Goal: Task Accomplishment & Management: Manage account settings

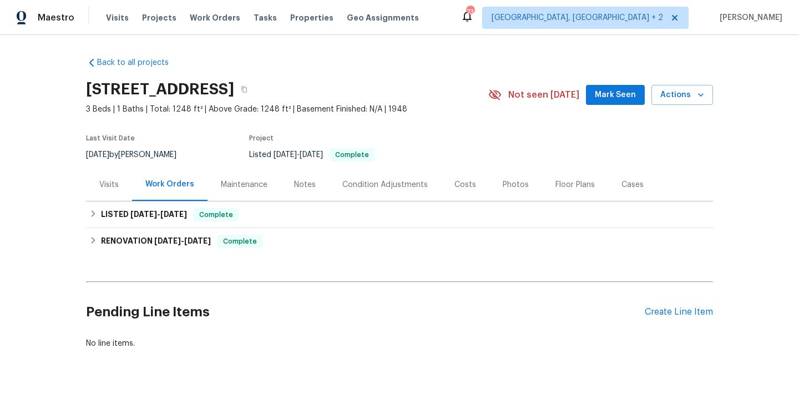
click at [117, 189] on div "Visits" at bounding box center [108, 184] width 19 height 11
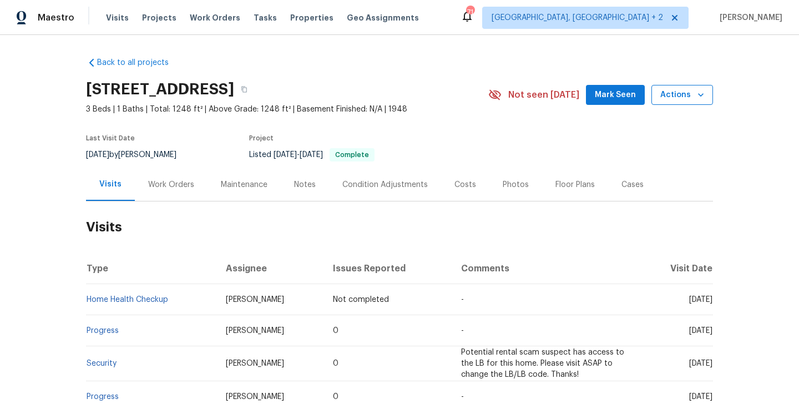
click at [672, 90] on span "Actions" at bounding box center [682, 95] width 44 height 14
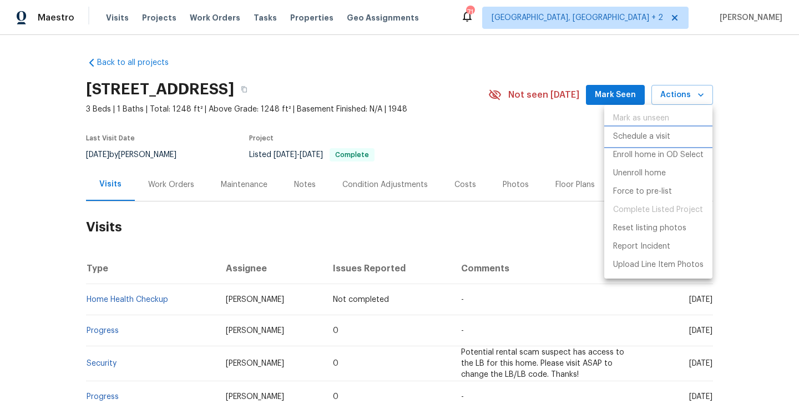
click at [636, 136] on p "Schedule a visit" at bounding box center [641, 137] width 57 height 12
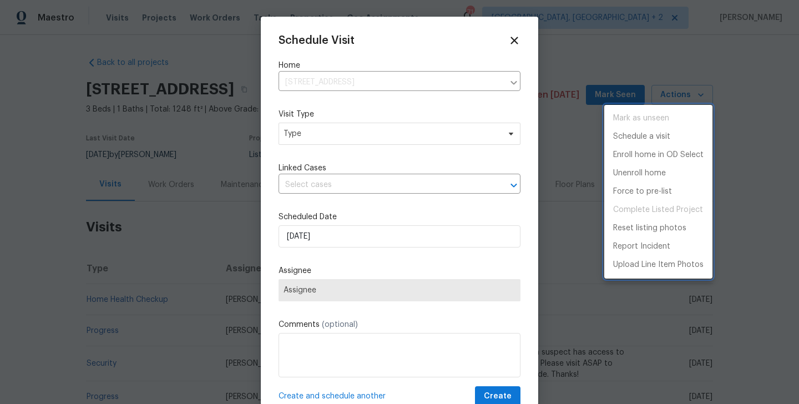
click at [352, 139] on div at bounding box center [399, 202] width 799 height 404
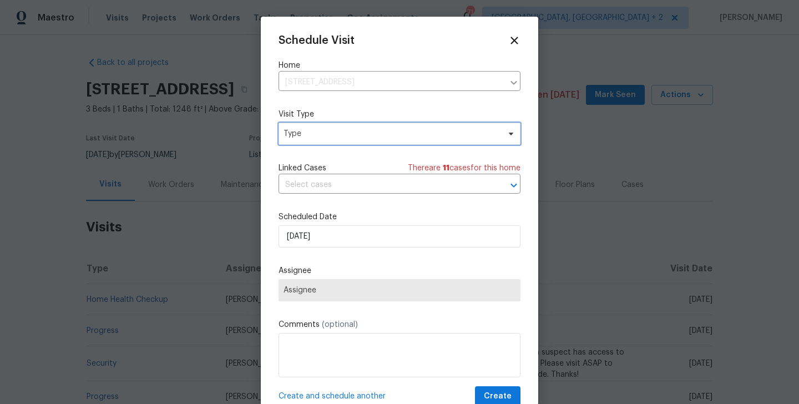
click at [331, 126] on span "Type" at bounding box center [399, 134] width 242 height 22
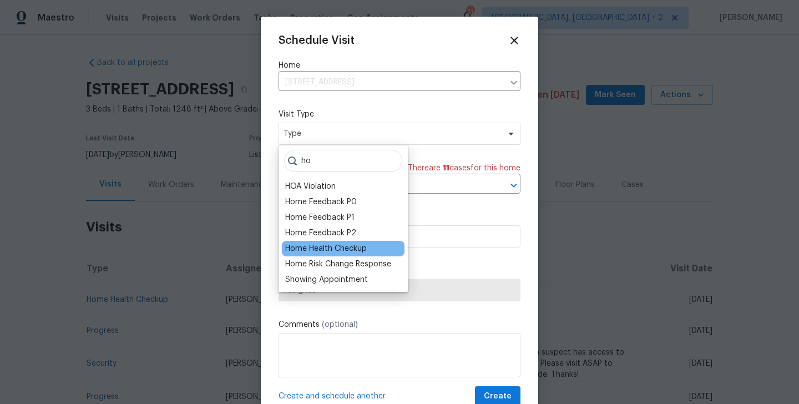
type input "ho"
click at [322, 249] on div "Home Health Checkup" at bounding box center [326, 248] width 82 height 11
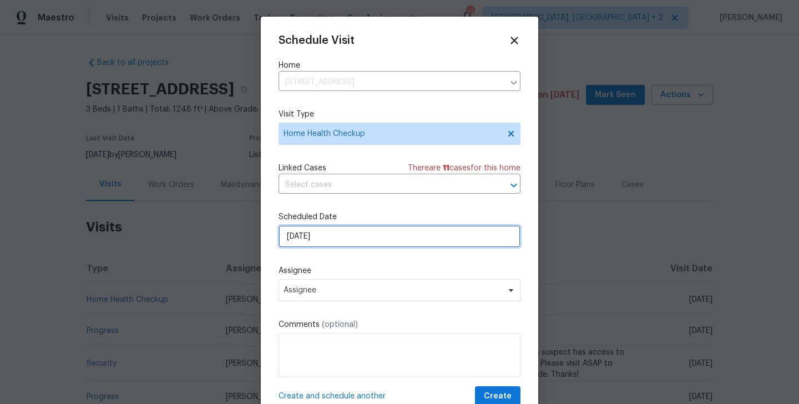
click at [328, 245] on input "17/09/2025" at bounding box center [399, 236] width 242 height 22
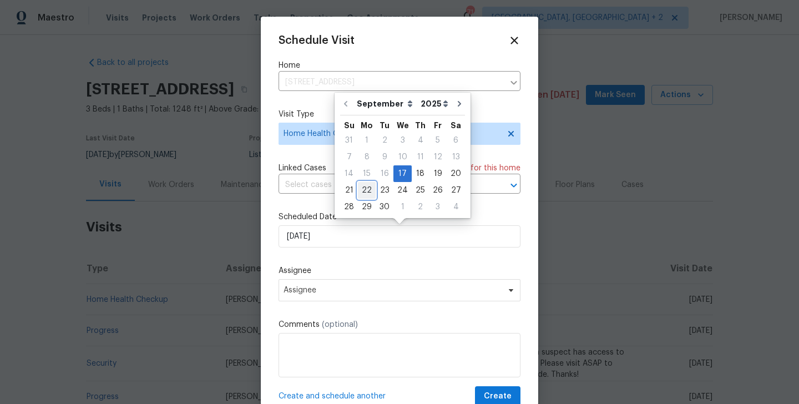
click at [364, 188] on div "22" at bounding box center [367, 190] width 18 height 16
type input "22/09/2025"
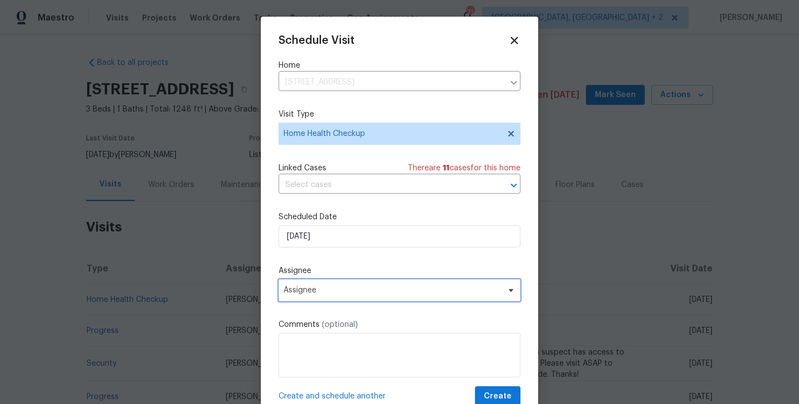
click at [334, 290] on span "Assignee" at bounding box center [391, 290] width 217 height 9
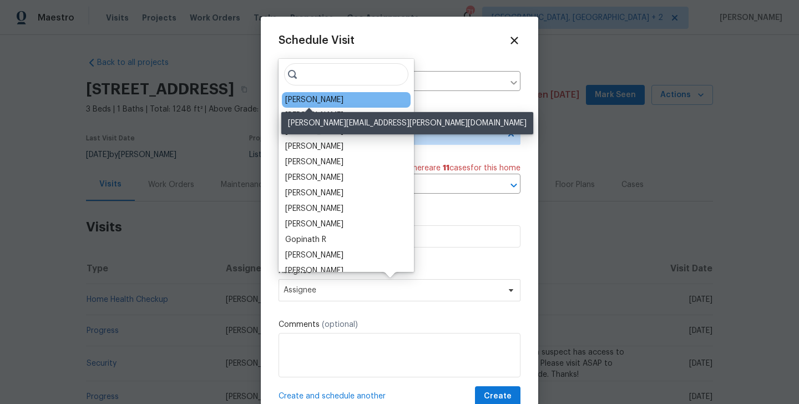
click at [304, 96] on div "Brian Mothes" at bounding box center [314, 99] width 58 height 11
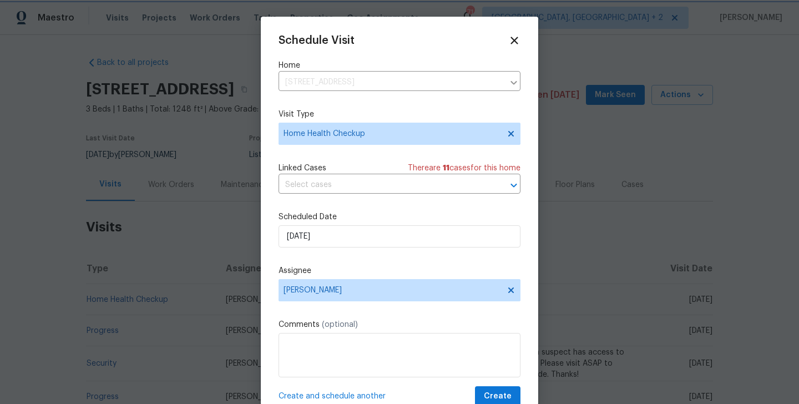
scroll to position [20, 0]
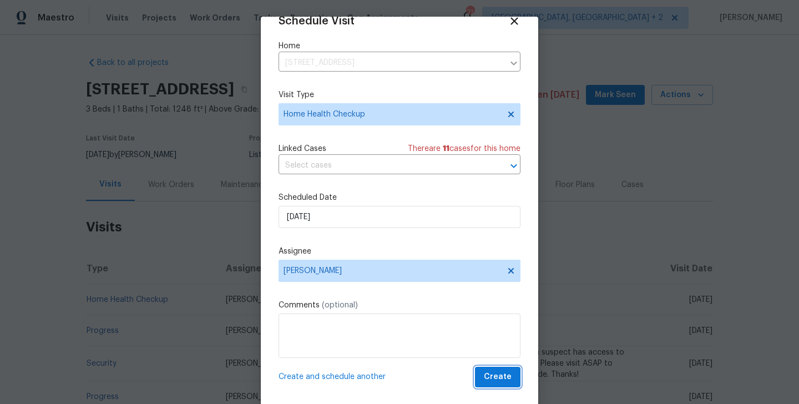
click at [502, 373] on span "Create" at bounding box center [498, 377] width 28 height 14
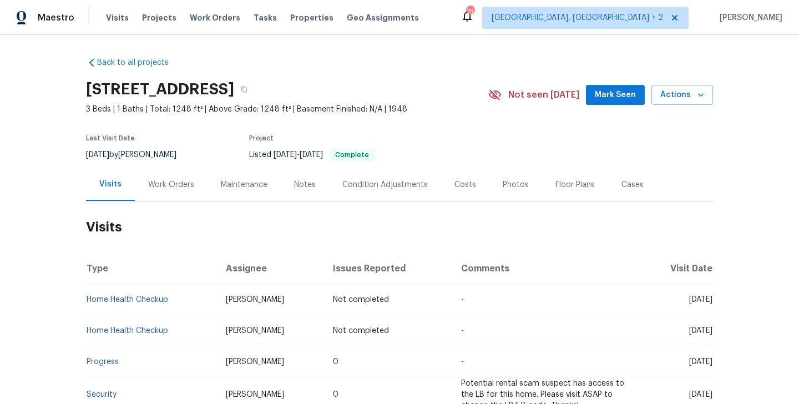
click at [186, 299] on td "Home Health Checkup" at bounding box center [151, 299] width 131 height 31
copy link "Home Health Checkup"
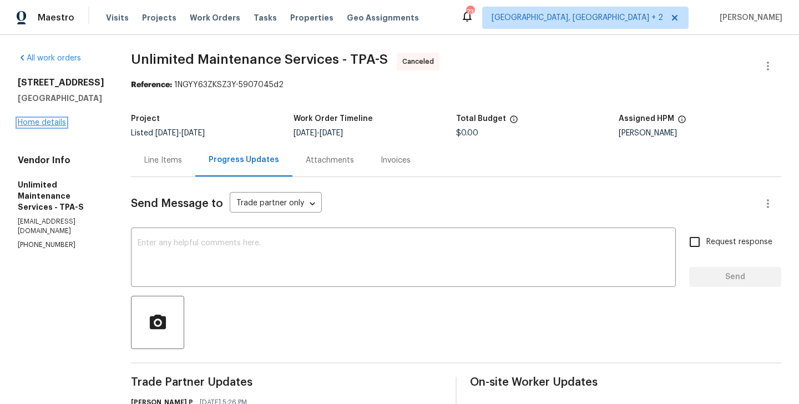
click at [51, 126] on link "Home details" at bounding box center [42, 123] width 48 height 8
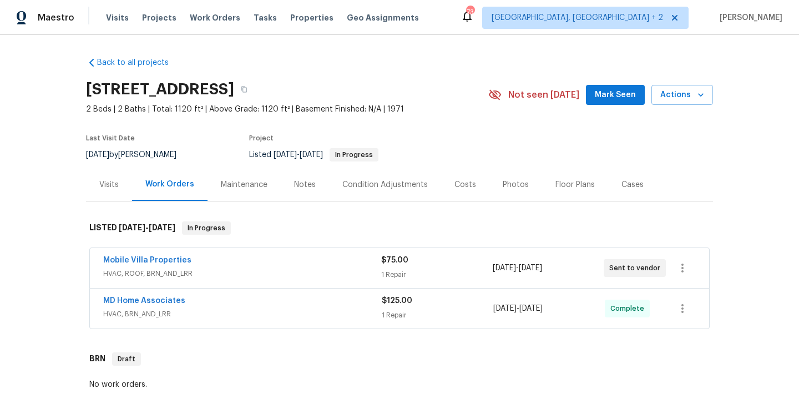
click at [163, 307] on div "MD Home Associates" at bounding box center [242, 301] width 278 height 13
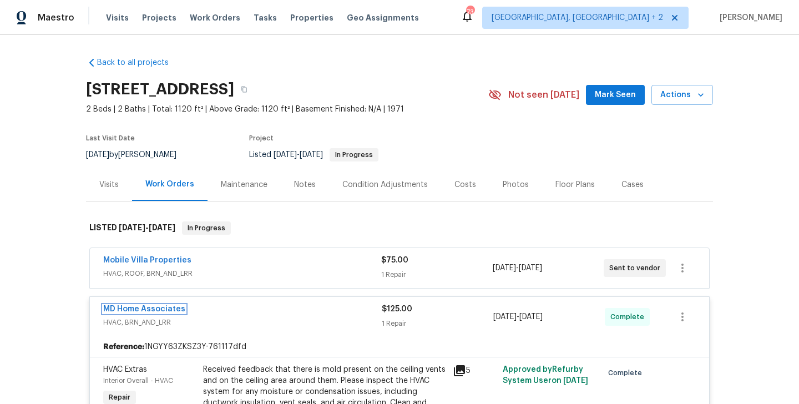
click at [165, 308] on link "MD Home Associates" at bounding box center [144, 309] width 82 height 8
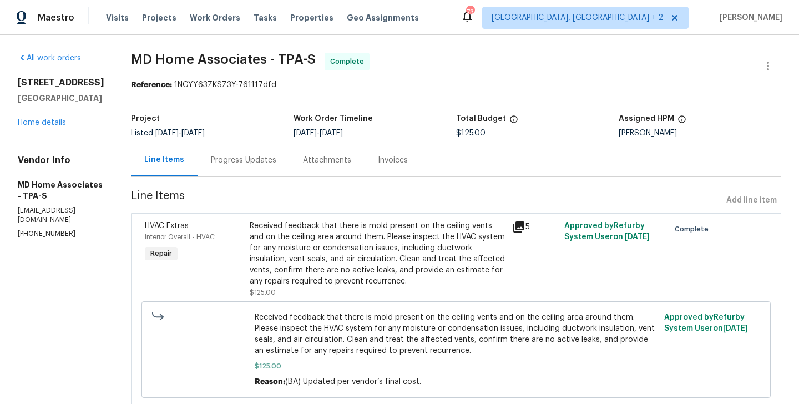
click at [234, 153] on div "Progress Updates" at bounding box center [243, 160] width 92 height 33
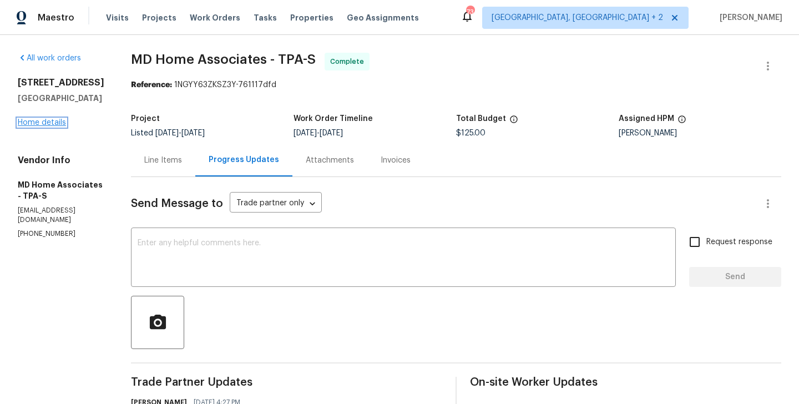
click at [51, 126] on link "Home details" at bounding box center [42, 123] width 48 height 8
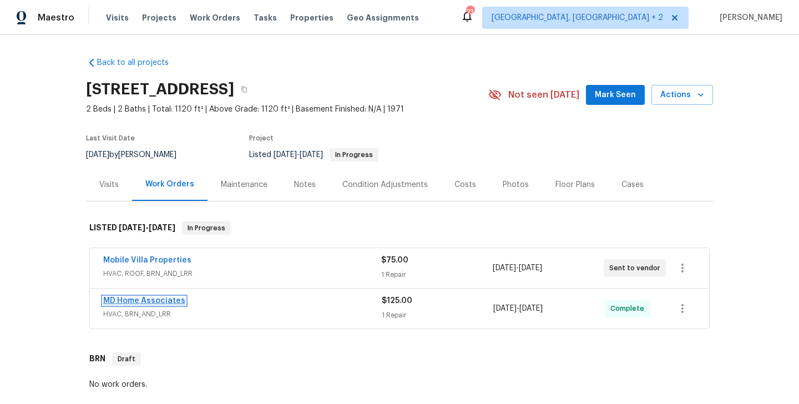
click at [171, 297] on link "MD Home Associates" at bounding box center [144, 301] width 82 height 8
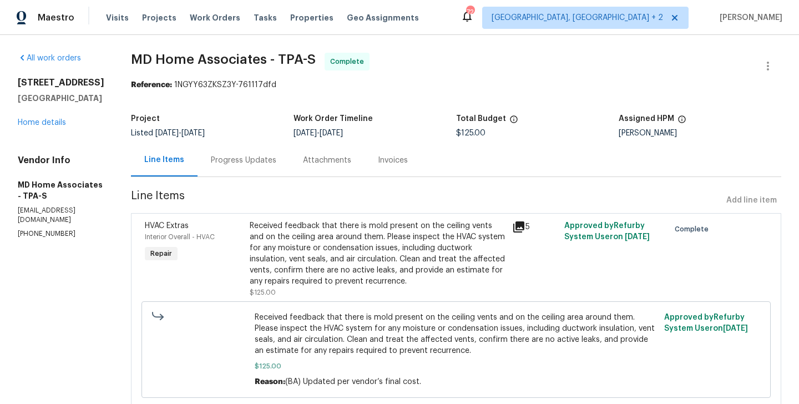
click at [247, 150] on div "Progress Updates" at bounding box center [243, 160] width 92 height 33
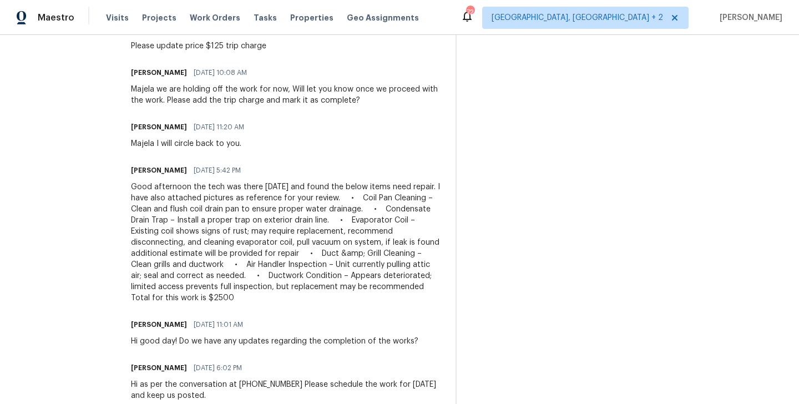
scroll to position [417, 0]
click at [247, 265] on div "Good afternoon the tech was there today and found the below items need repair. …" at bounding box center [286, 241] width 311 height 122
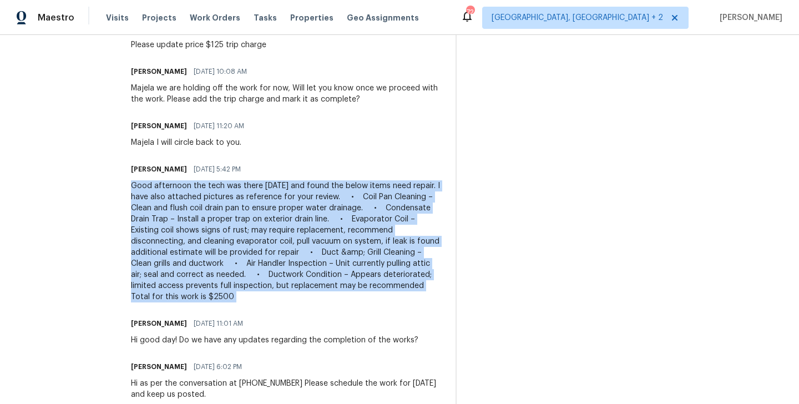
click at [247, 265] on div "Good afternoon the tech was there today and found the below items need repair. …" at bounding box center [286, 241] width 311 height 122
copy div "Good afternoon the tech was there today and found the below items need repair. …"
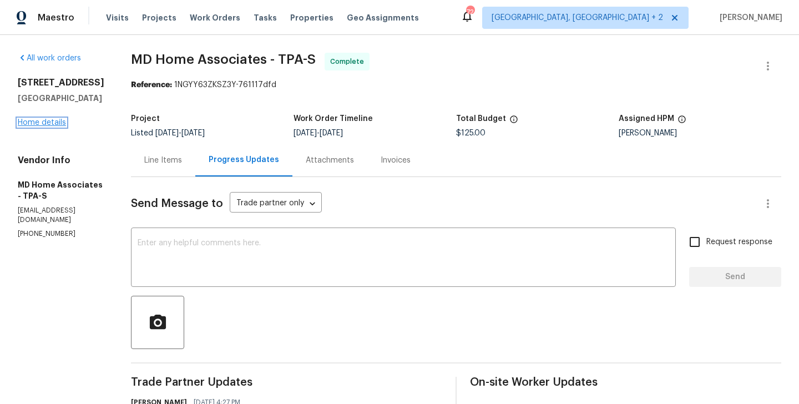
click at [41, 126] on link "Home details" at bounding box center [42, 123] width 48 height 8
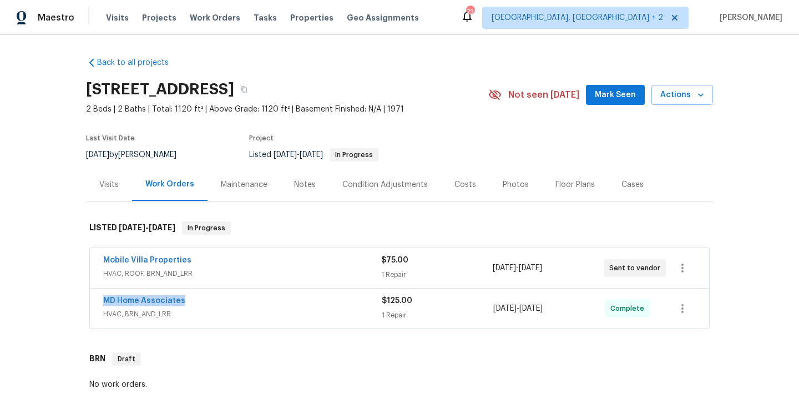
drag, startPoint x: 191, startPoint y: 302, endPoint x: 97, endPoint y: 299, distance: 93.8
click at [97, 299] on div "MD Home Associates HVAC, BRN_AND_LRR $125.00 1 Repair 9/8/2025 - 9/10/2025 Comp…" at bounding box center [399, 308] width 619 height 40
copy link "MD Home Associates"
click at [129, 300] on link "MD Home Associates" at bounding box center [144, 301] width 82 height 8
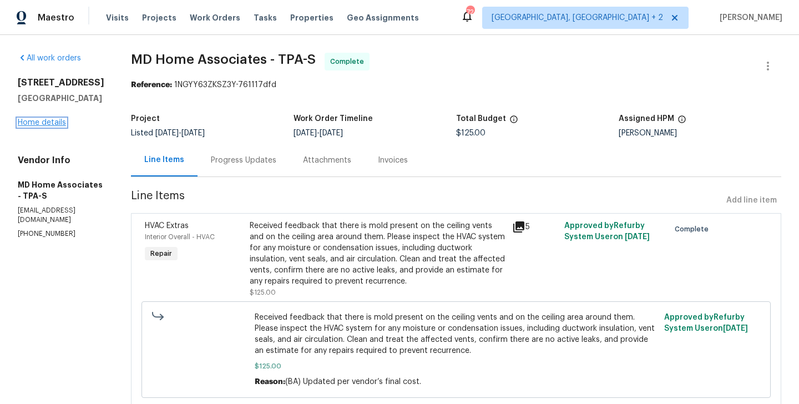
click at [34, 126] on link "Home details" at bounding box center [42, 123] width 48 height 8
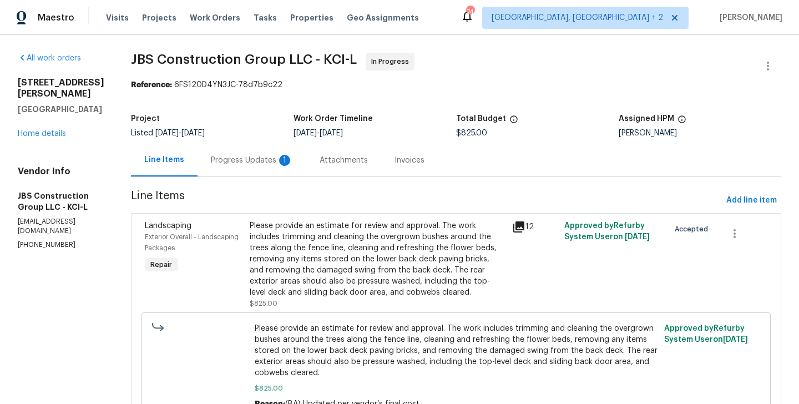
click at [299, 151] on div "Progress Updates 1" at bounding box center [251, 160] width 109 height 33
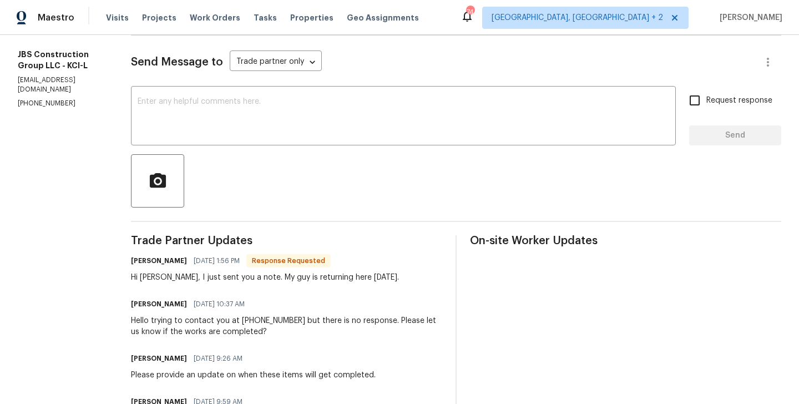
scroll to position [143, 0]
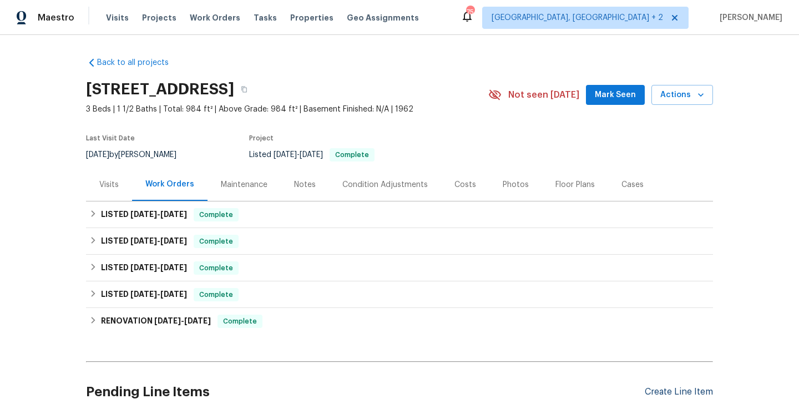
click at [655, 387] on div "Create Line Item" at bounding box center [679, 392] width 68 height 11
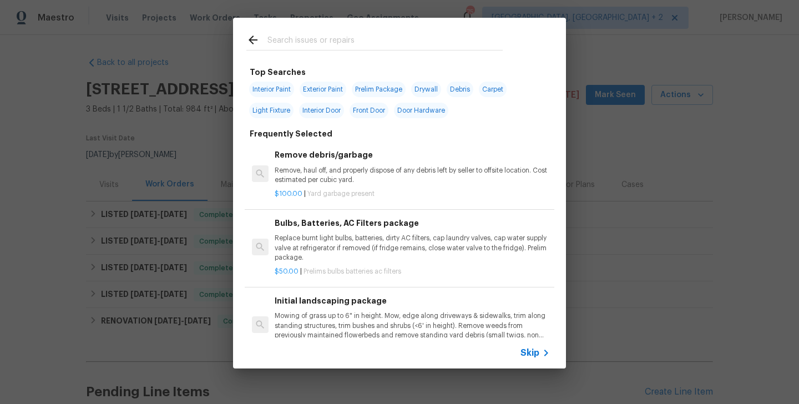
click at [535, 359] on div "Skip" at bounding box center [536, 352] width 32 height 13
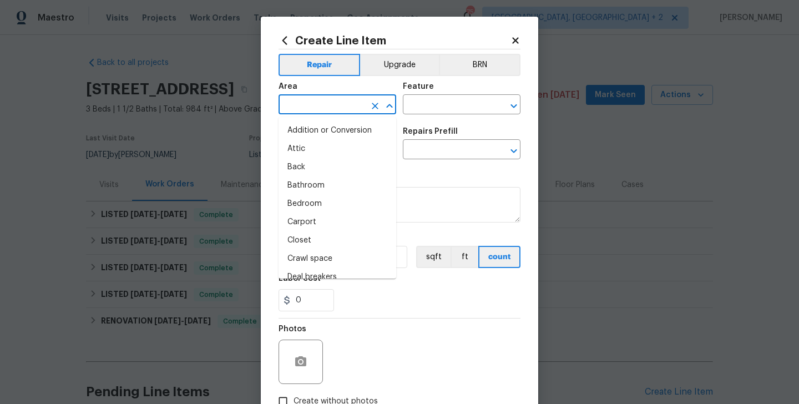
click at [295, 111] on input "text" at bounding box center [321, 105] width 87 height 17
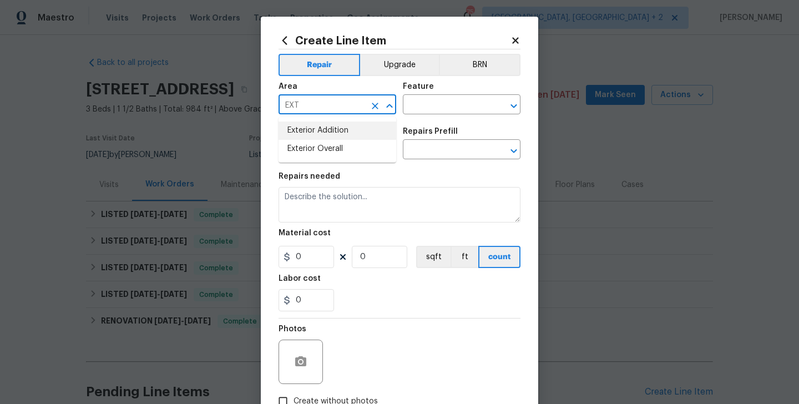
click at [298, 138] on li "Exterior Addition" at bounding box center [337, 130] width 118 height 18
type input "Exterior Addition"
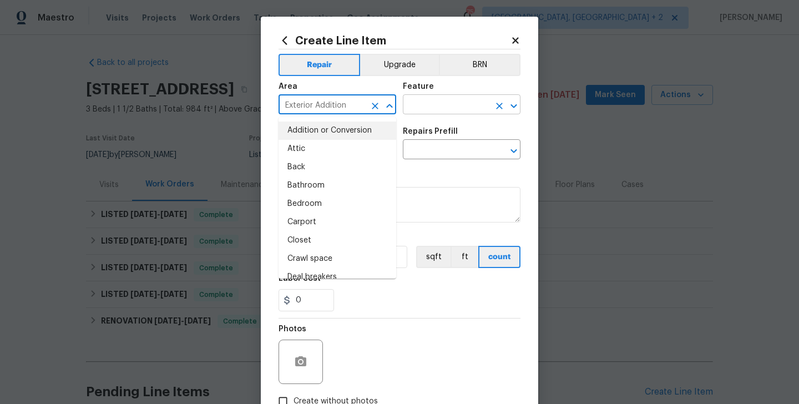
click at [419, 113] on input "text" at bounding box center [446, 105] width 87 height 17
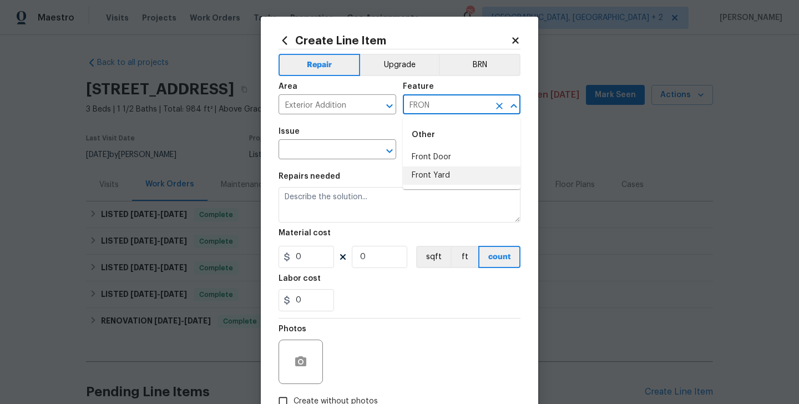
click at [430, 168] on li "Front Yard" at bounding box center [462, 175] width 118 height 18
type input "Front Yard"
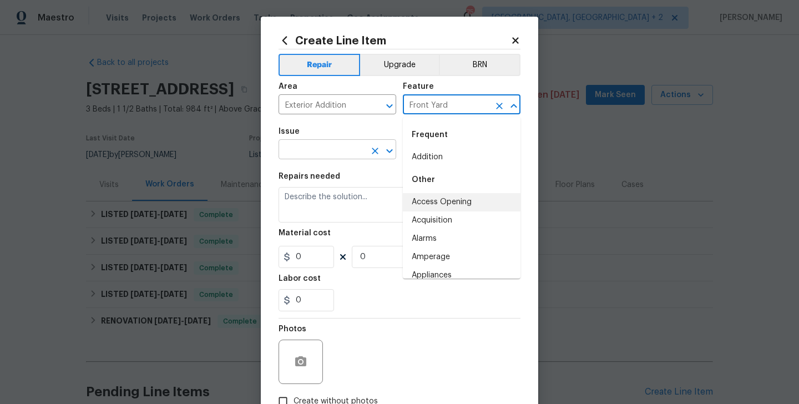
click at [313, 153] on input "text" at bounding box center [321, 150] width 87 height 17
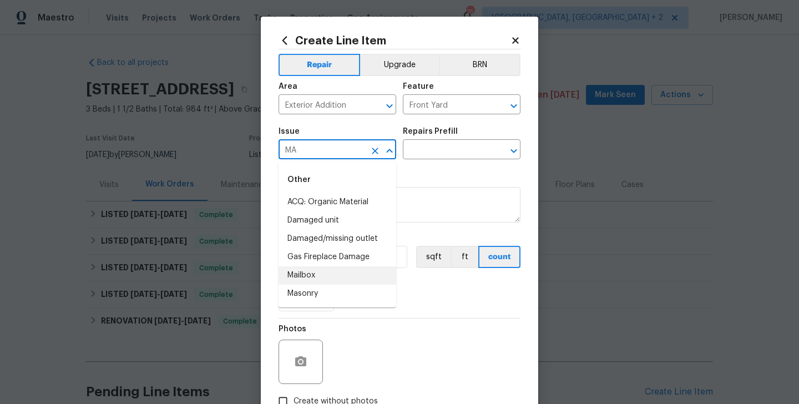
click at [332, 273] on li "Mailbox" at bounding box center [337, 275] width 118 height 18
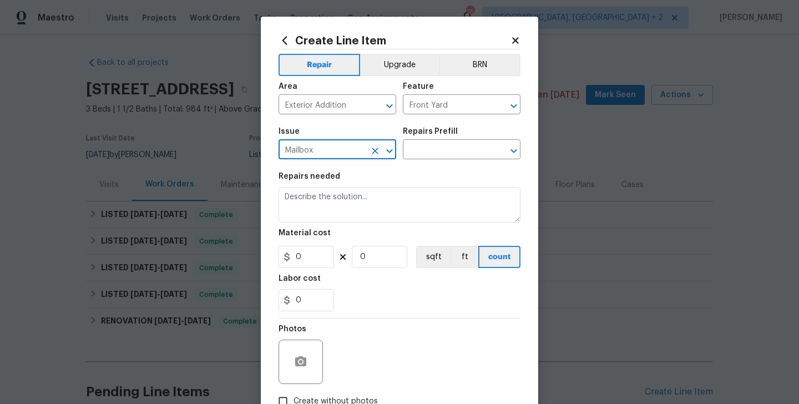
type input "Mailbox"
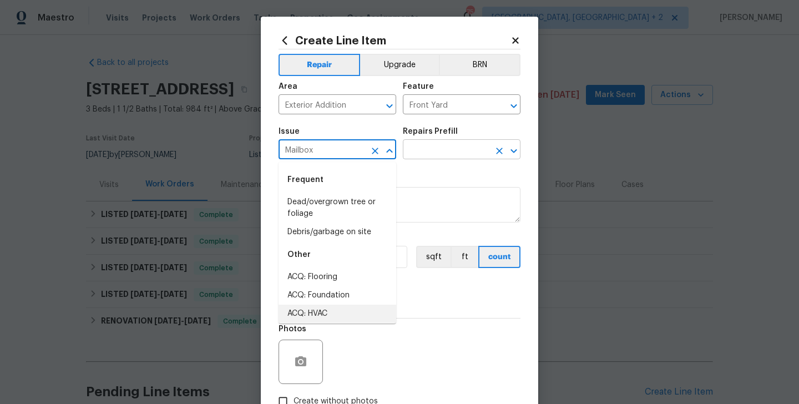
click at [448, 149] on input "text" at bounding box center [446, 150] width 87 height 17
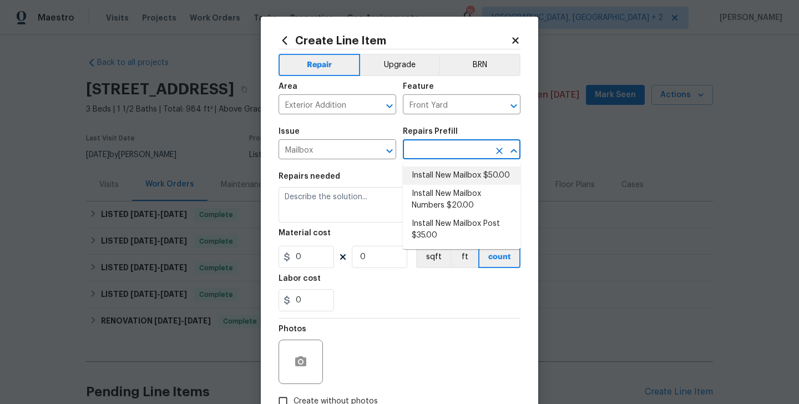
click at [449, 175] on li "Install New Mailbox $50.00" at bounding box center [462, 175] width 118 height 18
type input "Install New Mailbox $50.00"
type textarea "Remove the existing mailbox from the post and prep the area for a new mailbox. …"
type input "1"
type input "50"
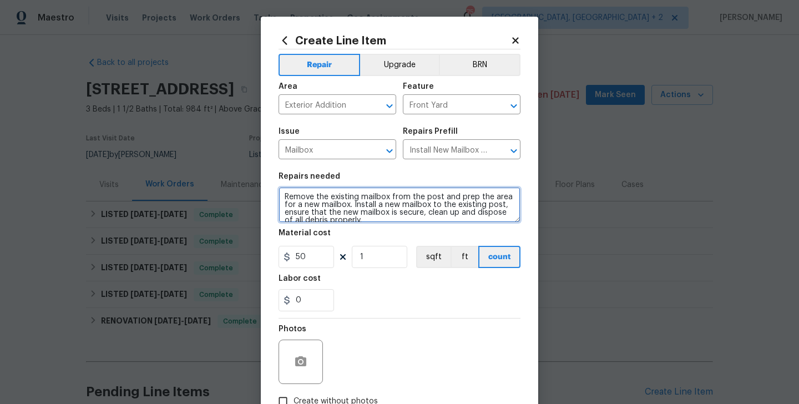
click at [310, 213] on textarea "Remove the existing mailbox from the post and prep the area for a new mailbox. …" at bounding box center [399, 205] width 242 height 36
paste textarea "work: The front mailbox is leaning off its post. Please refix and secure the ex…"
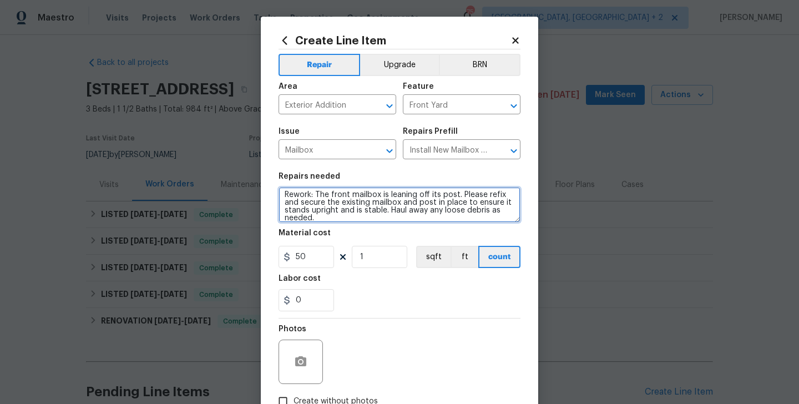
type textarea "Rework: The front mailbox is leaning off its post. Please refix and secure the …"
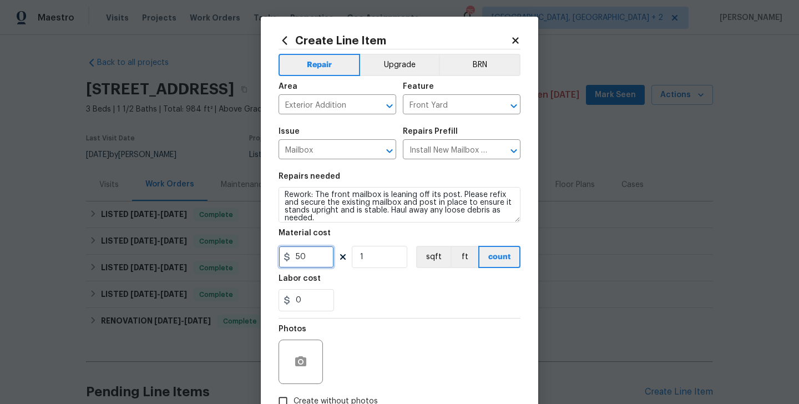
click at [306, 250] on input "50" at bounding box center [305, 257] width 55 height 22
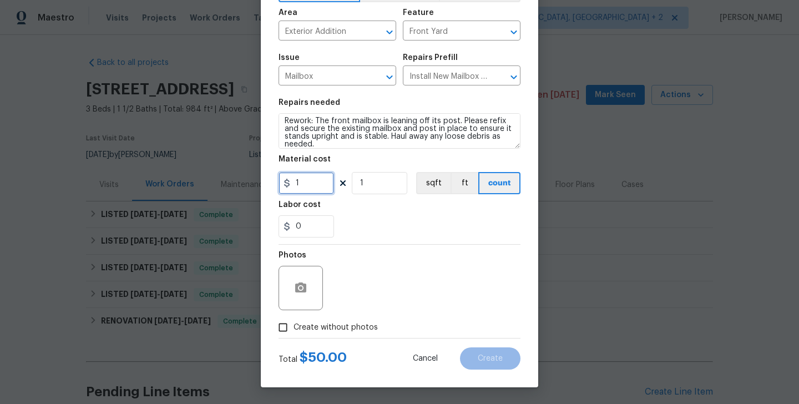
type input "1"
click at [302, 293] on icon "button" at bounding box center [300, 287] width 13 height 13
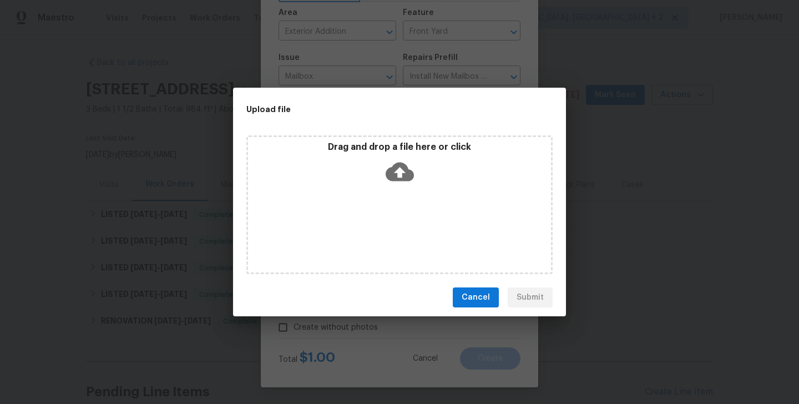
click at [400, 163] on icon at bounding box center [400, 172] width 28 height 19
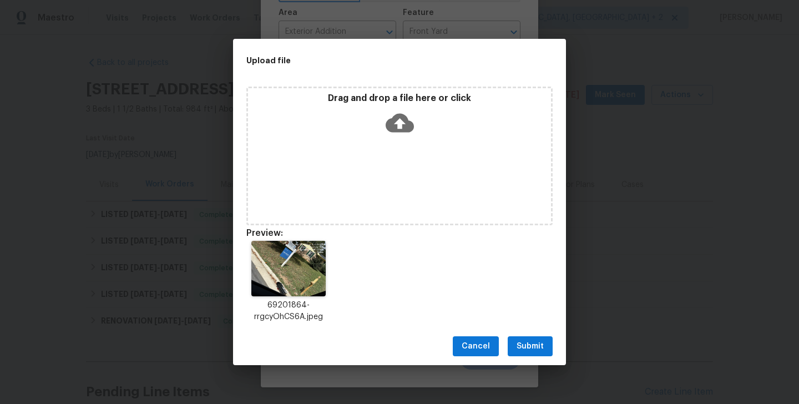
click at [543, 344] on span "Submit" at bounding box center [529, 346] width 27 height 14
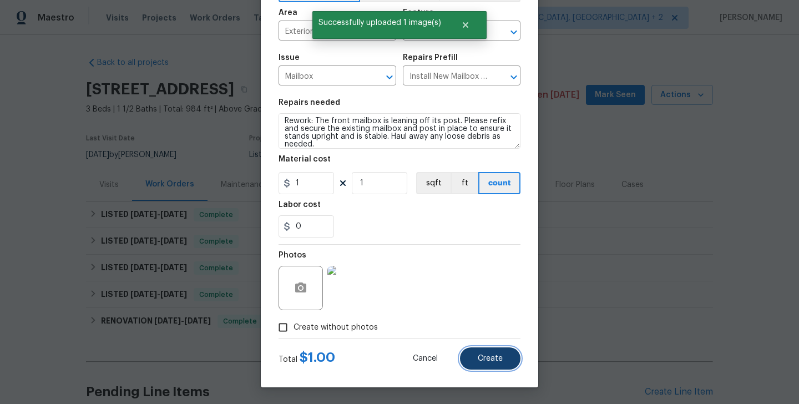
click at [486, 357] on span "Create" at bounding box center [490, 358] width 25 height 8
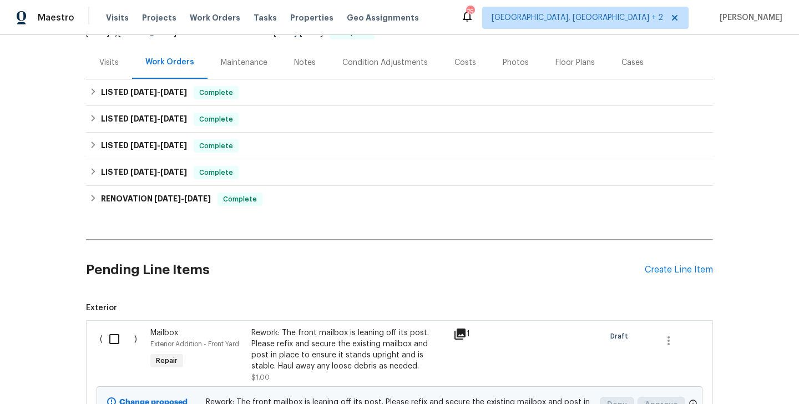
scroll to position [249, 0]
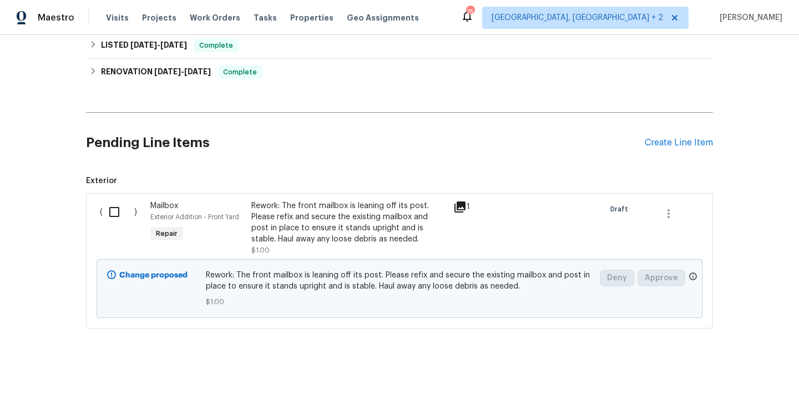
click at [118, 213] on input "checkbox" at bounding box center [119, 211] width 32 height 23
checkbox input "true"
click at [712, 371] on span "Create Work Order" at bounding box center [735, 376] width 74 height 14
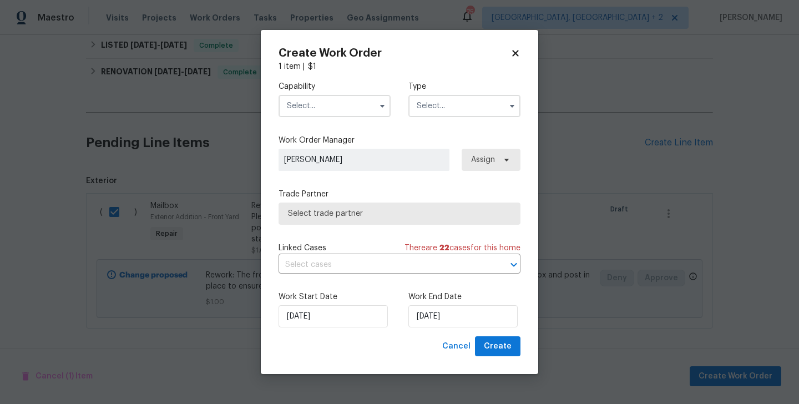
click at [344, 104] on input "text" at bounding box center [334, 106] width 112 height 22
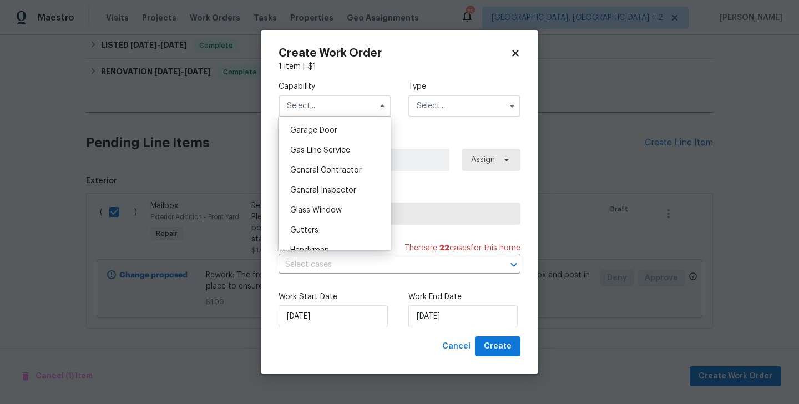
scroll to position [522, 0]
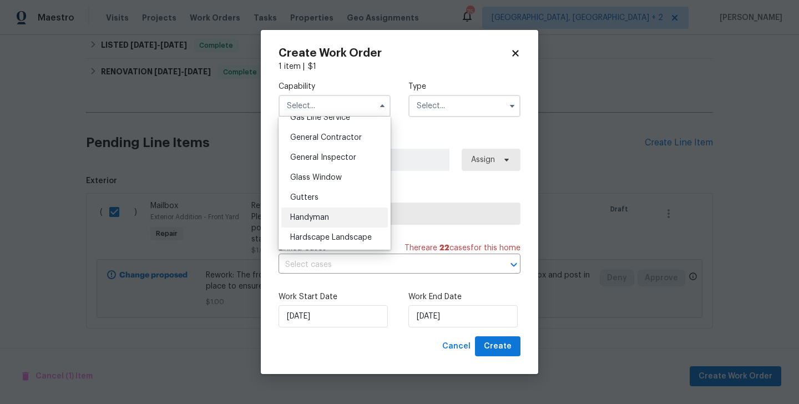
click at [333, 213] on div "Handyman" at bounding box center [334, 217] width 107 height 20
type input "Handyman"
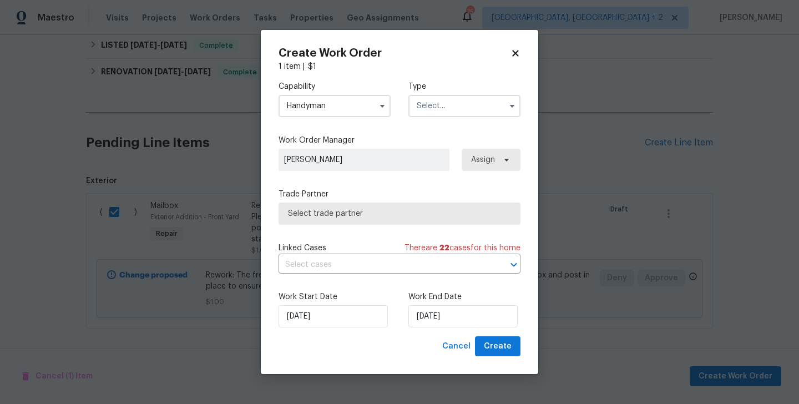
click at [439, 110] on input "text" at bounding box center [464, 106] width 112 height 22
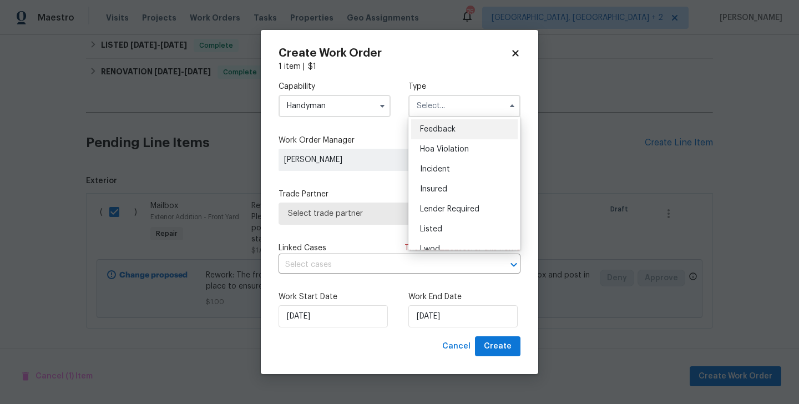
click at [459, 126] on div "Feedback" at bounding box center [464, 129] width 107 height 20
type input "Feedback"
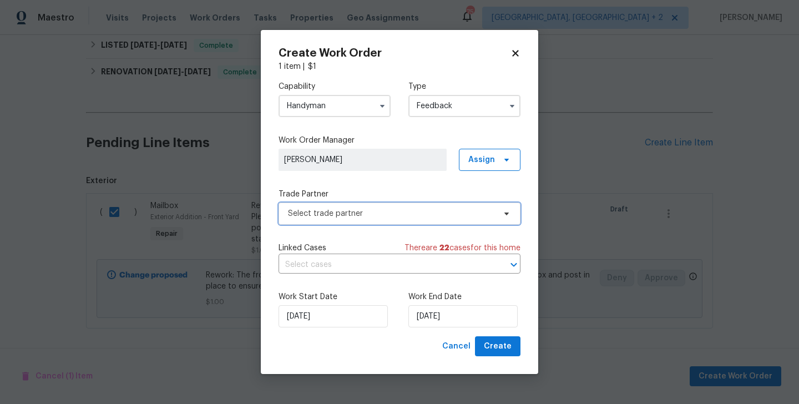
click at [362, 208] on span "Select trade partner" at bounding box center [391, 213] width 207 height 11
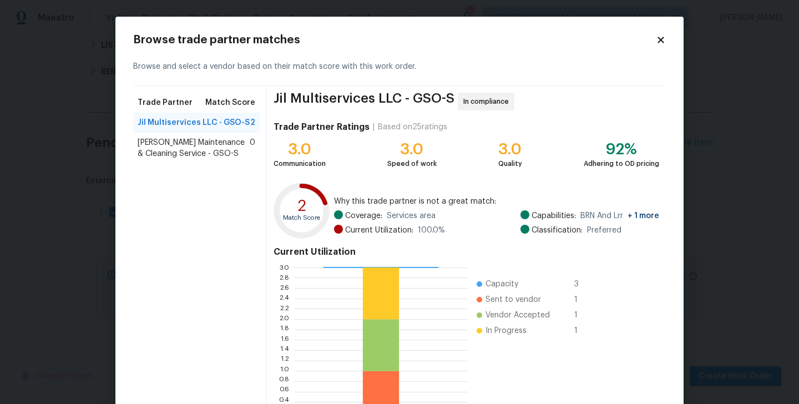
scroll to position [85, 0]
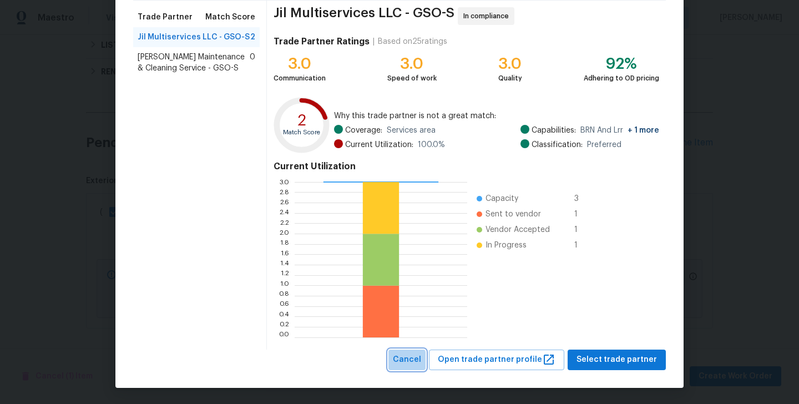
click at [417, 361] on span "Cancel" at bounding box center [407, 360] width 28 height 14
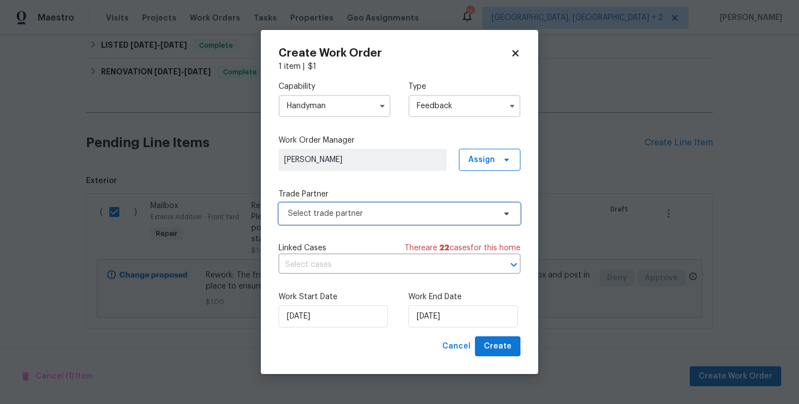
scroll to position [0, 0]
click at [312, 111] on input "Handyman" at bounding box center [334, 106] width 112 height 22
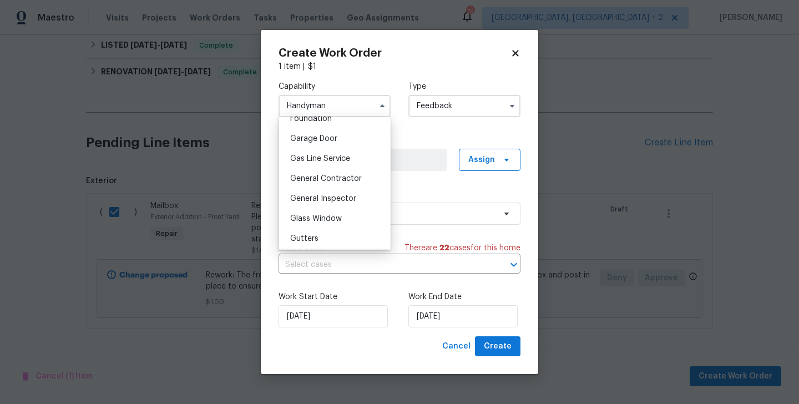
scroll to position [484, 0]
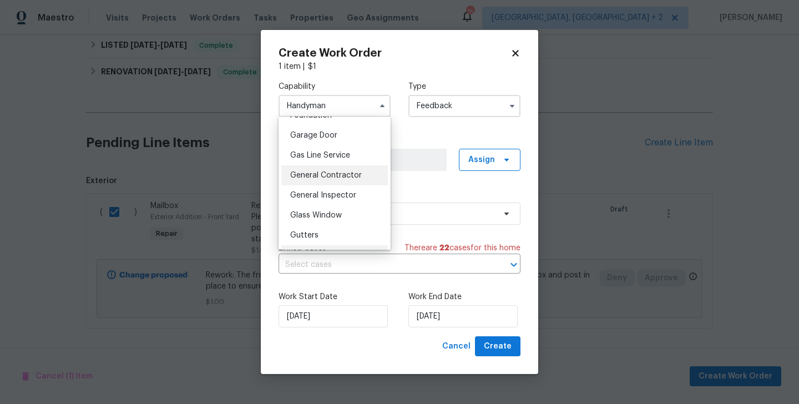
click at [332, 183] on div "General Contractor" at bounding box center [334, 175] width 107 height 20
type input "General Contractor"
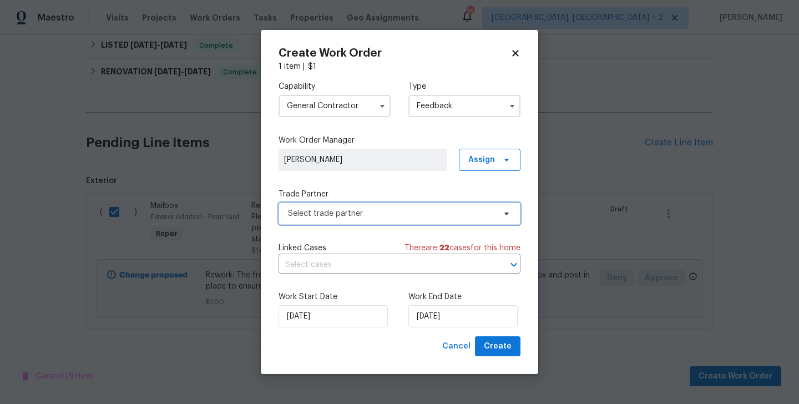
click at [349, 216] on span "Select trade partner" at bounding box center [391, 213] width 207 height 11
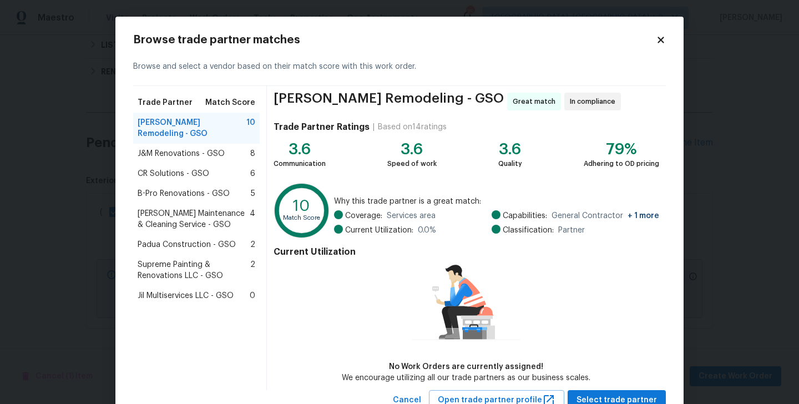
click at [194, 239] on span "Padua Construction - GSO" at bounding box center [187, 244] width 98 height 11
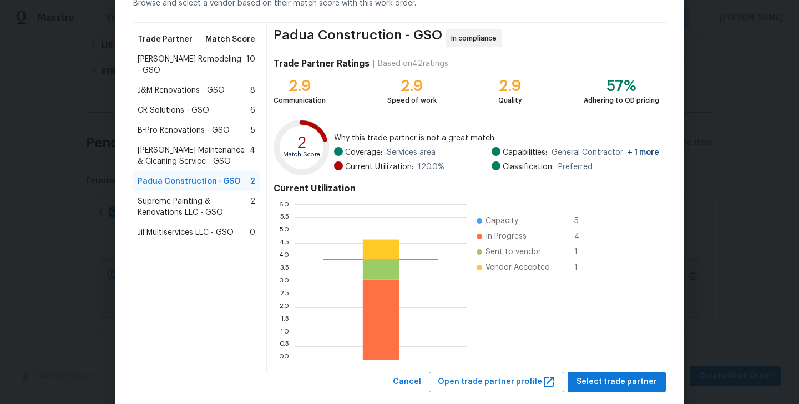
scroll to position [85, 0]
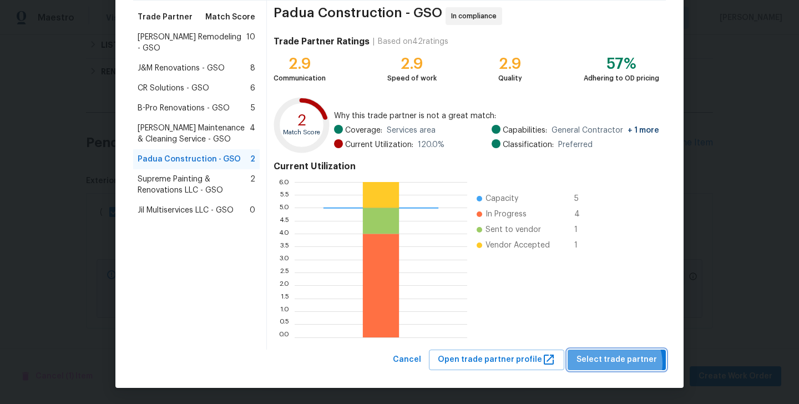
click at [618, 363] on span "Select trade partner" at bounding box center [616, 360] width 80 height 14
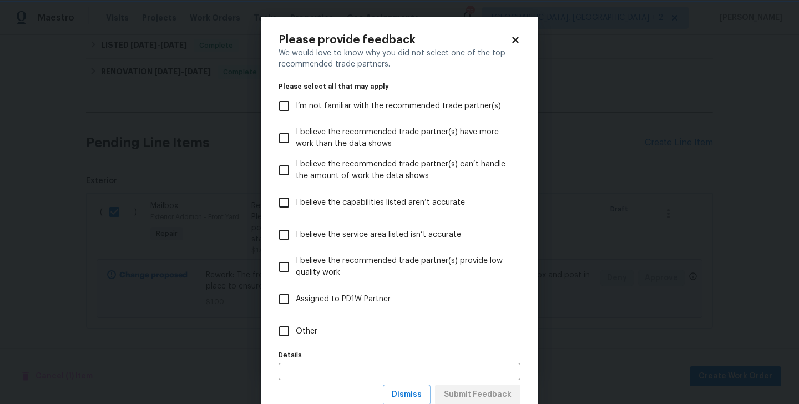
scroll to position [0, 0]
click at [328, 323] on label "Other" at bounding box center [391, 331] width 239 height 32
click at [296, 323] on input "Other" at bounding box center [283, 331] width 23 height 23
checkbox input "true"
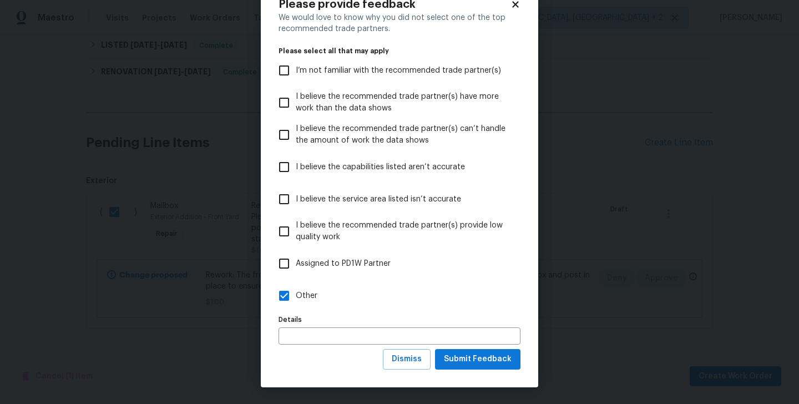
click at [498, 376] on div "Please provide feedback We would love to know why you did not select one of the…" at bounding box center [399, 184] width 277 height 406
click at [486, 363] on span "Submit Feedback" at bounding box center [478, 359] width 68 height 14
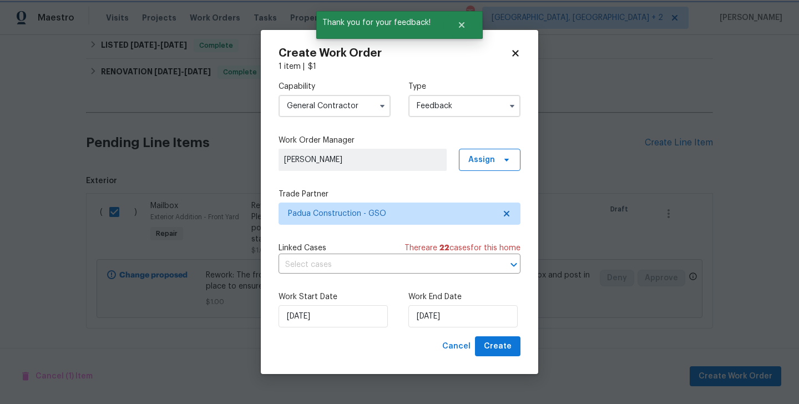
scroll to position [0, 0]
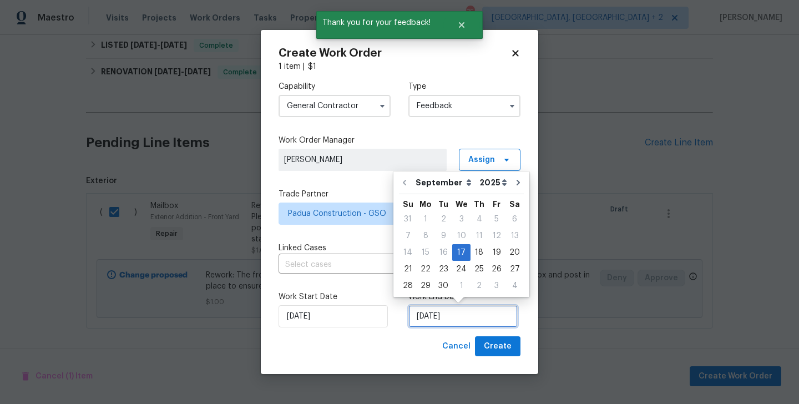
click at [428, 318] on input "[DATE]" at bounding box center [462, 316] width 109 height 22
click at [494, 258] on div "19" at bounding box center [497, 253] width 18 height 16
type input "19/09/2025"
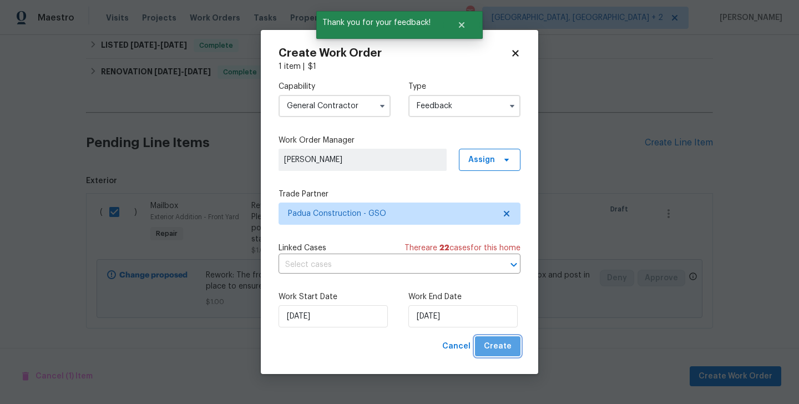
click at [505, 340] on span "Create" at bounding box center [498, 346] width 28 height 14
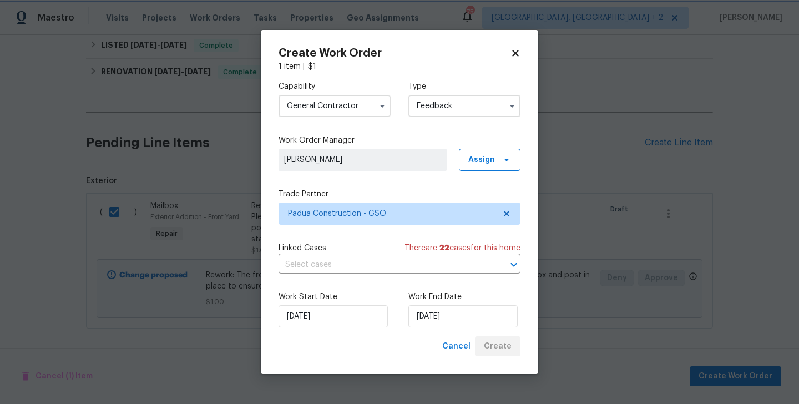
checkbox input "false"
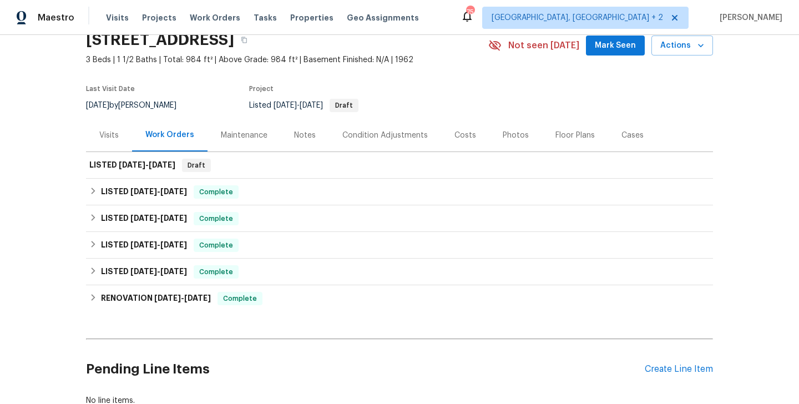
scroll to position [49, 0]
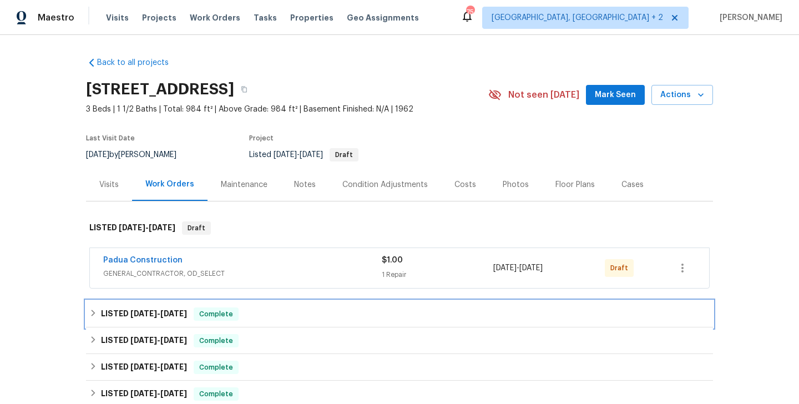
click at [222, 307] on div "LISTED [DATE] - [DATE] Complete" at bounding box center [399, 314] width 627 height 27
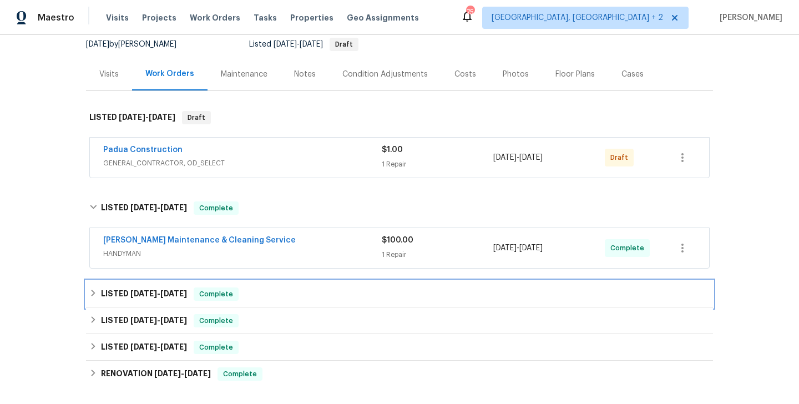
click at [205, 297] on span "Complete" at bounding box center [216, 293] width 43 height 11
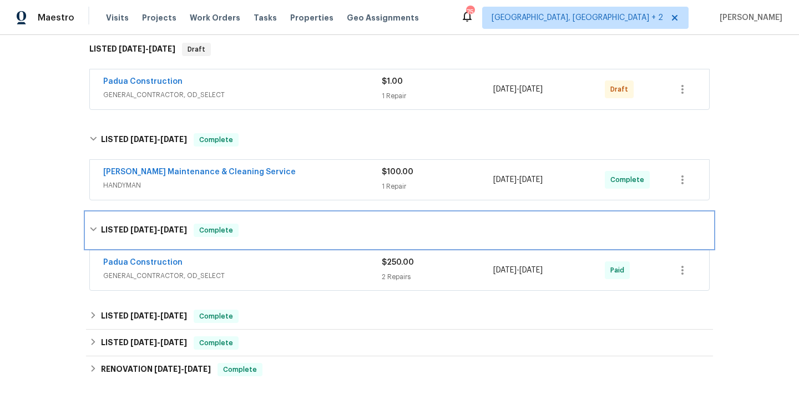
scroll to position [179, 0]
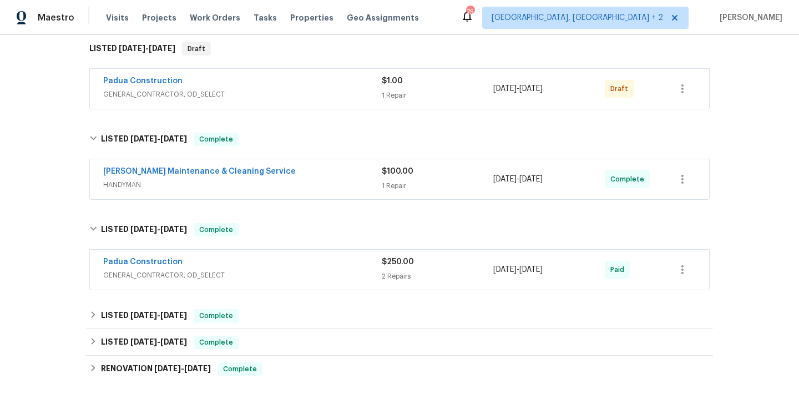
click at [234, 266] on div "Padua Construction" at bounding box center [242, 262] width 278 height 13
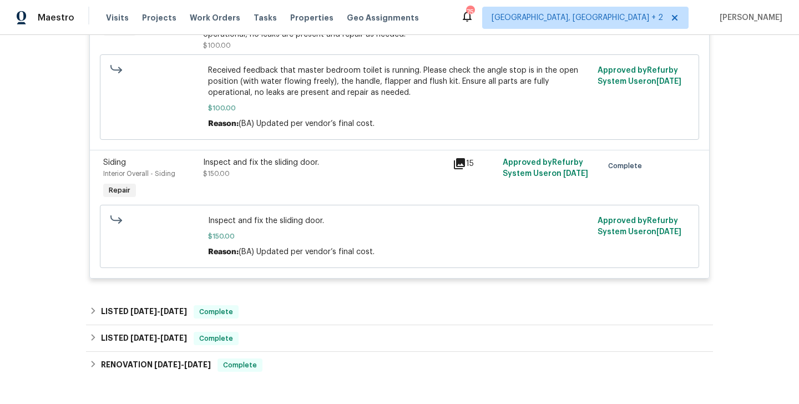
scroll to position [539, 0]
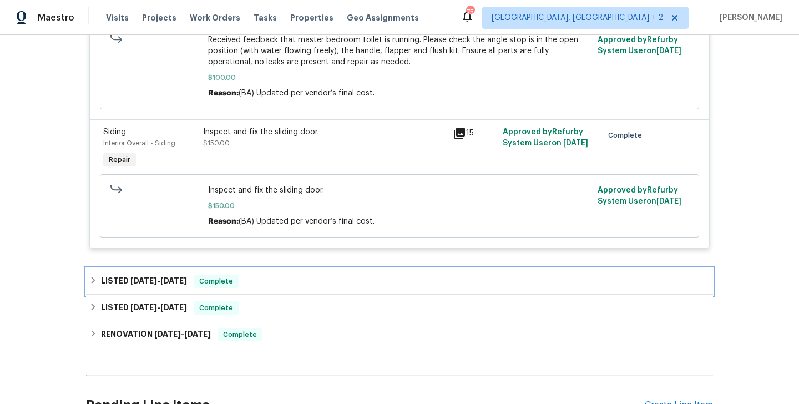
click at [221, 274] on div "LISTED [DATE] - [DATE] Complete" at bounding box center [399, 281] width 627 height 27
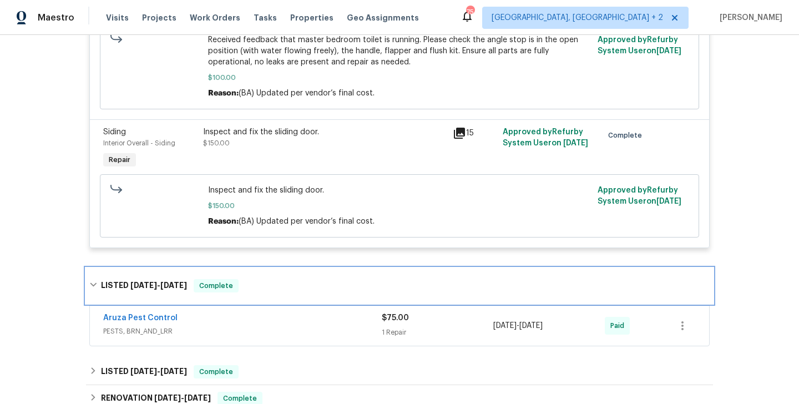
scroll to position [633, 0]
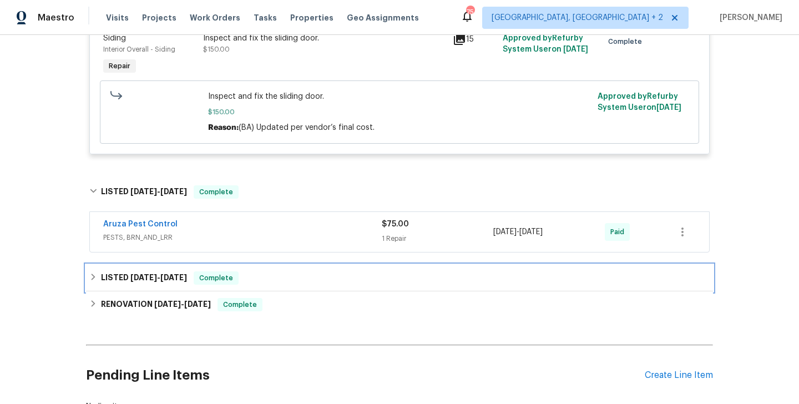
click at [219, 276] on span "Complete" at bounding box center [216, 277] width 43 height 11
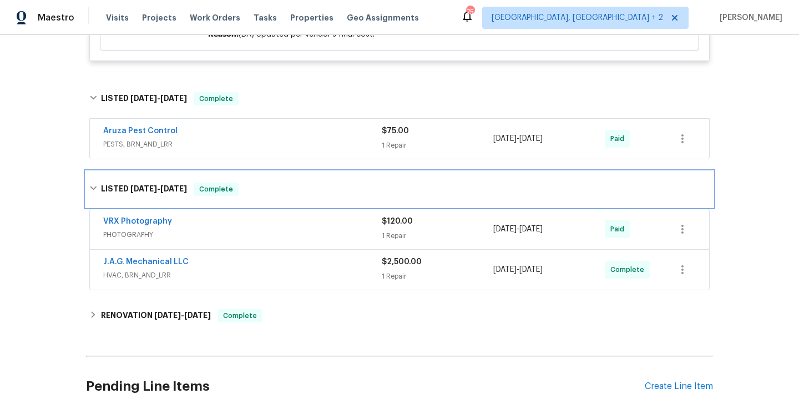
scroll to position [727, 0]
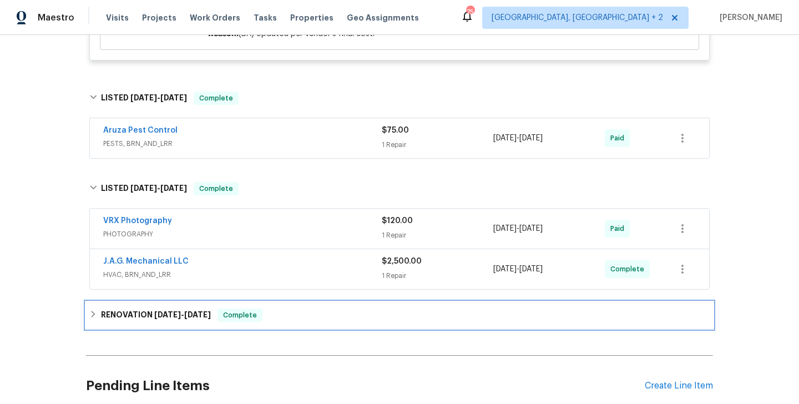
click at [207, 317] on span "[DATE]" at bounding box center [197, 315] width 27 height 8
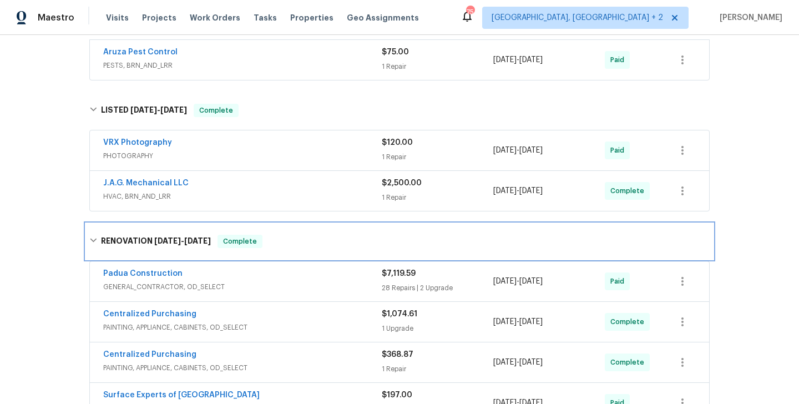
scroll to position [807, 0]
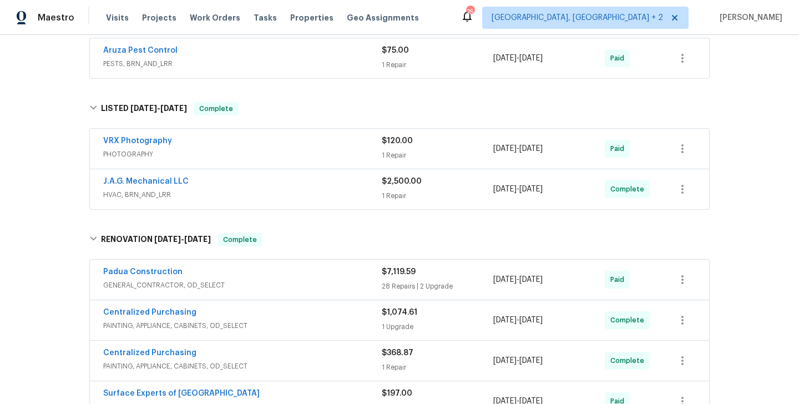
click at [231, 278] on div "Padua Construction" at bounding box center [242, 272] width 278 height 13
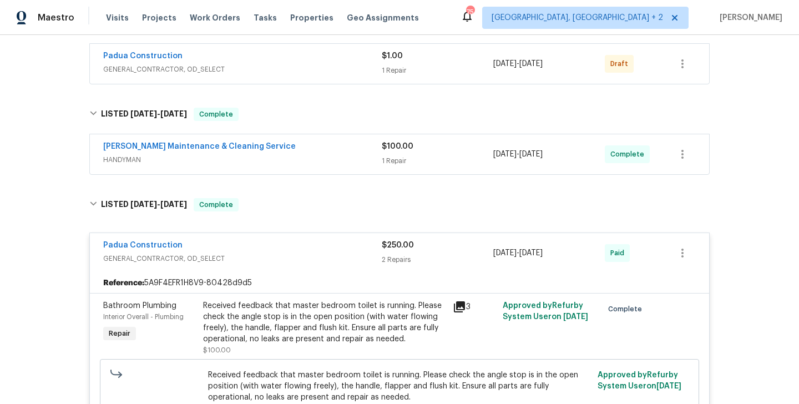
scroll to position [0, 0]
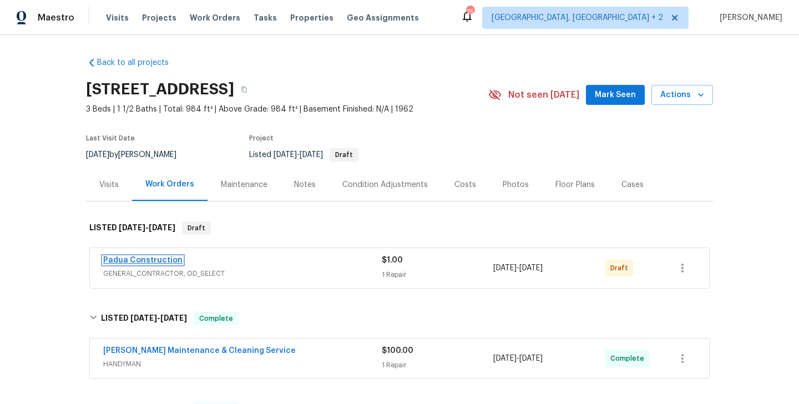
click at [152, 262] on link "Padua Construction" at bounding box center [142, 260] width 79 height 8
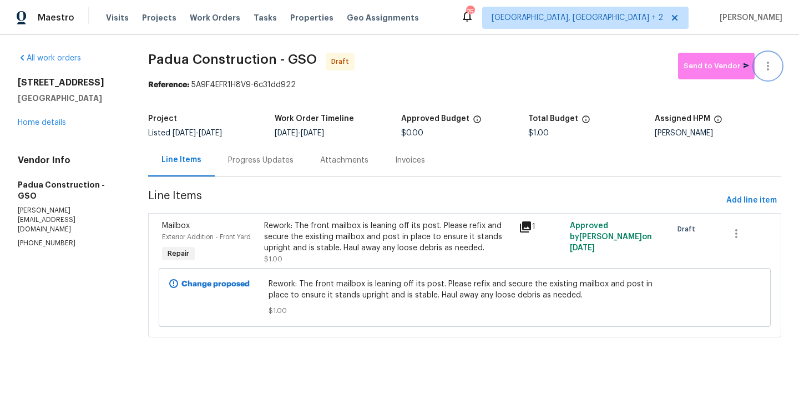
click at [766, 62] on icon "button" at bounding box center [767, 65] width 13 height 13
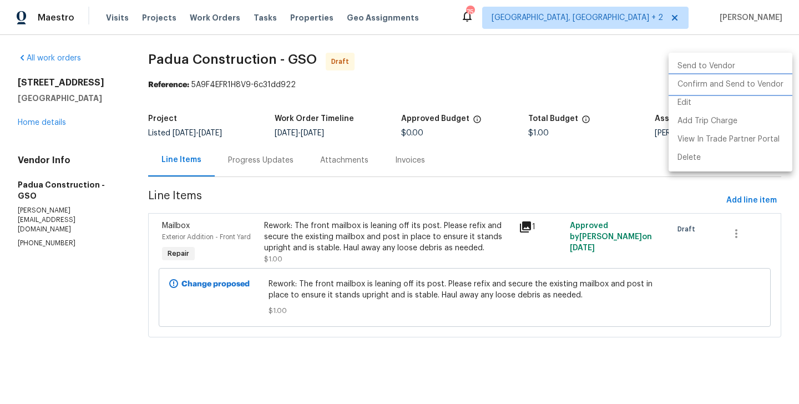
click at [768, 80] on li "Confirm and Send to Vendor" at bounding box center [730, 84] width 124 height 18
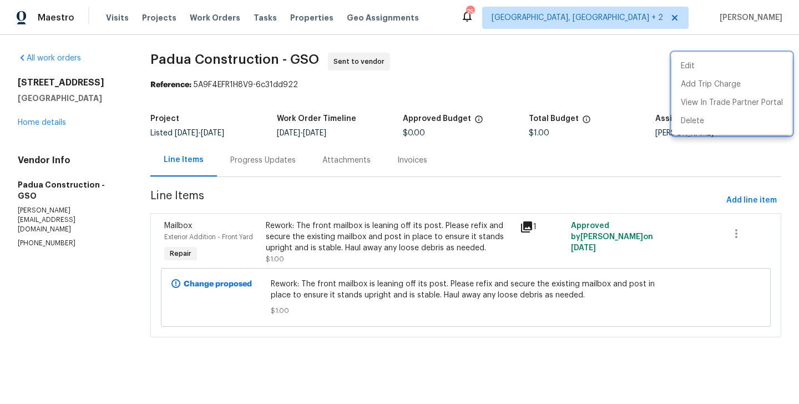
click at [254, 174] on div at bounding box center [399, 202] width 799 height 404
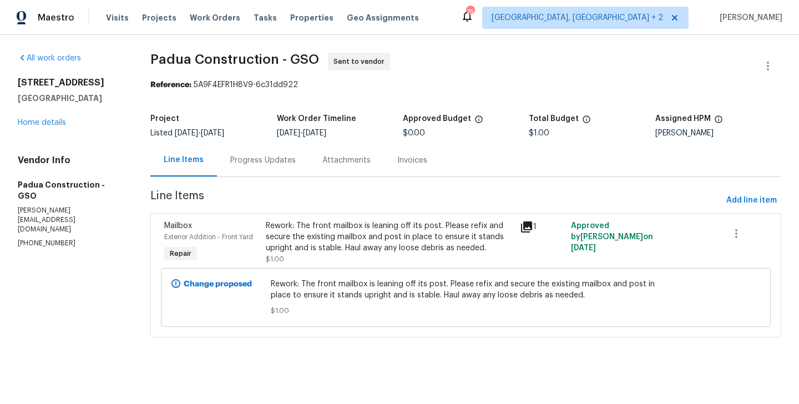
click at [251, 159] on div "Progress Updates" at bounding box center [262, 160] width 65 height 11
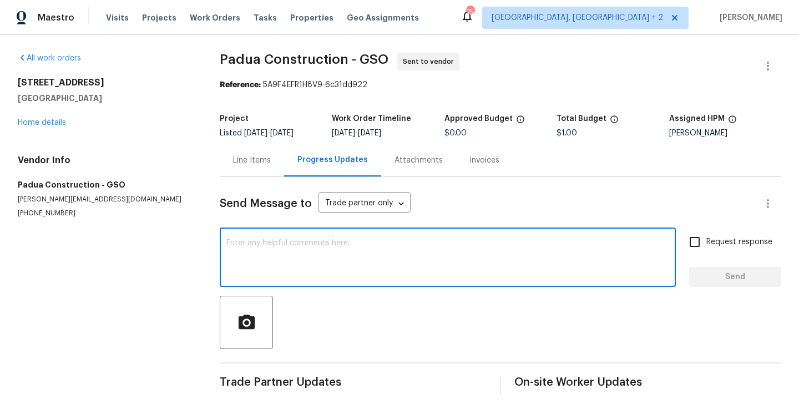
click at [304, 261] on textarea at bounding box center [447, 258] width 443 height 39
paste textarea "Hi this is Blessida with Opendoor. I’m confirming you received the WO for the p…"
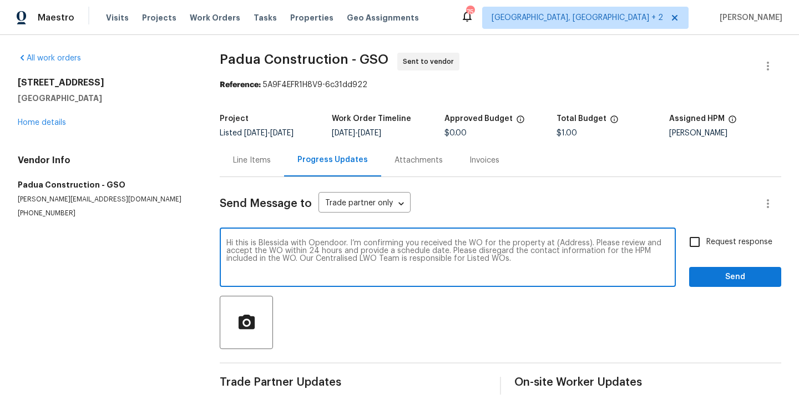
click at [563, 243] on textarea "Hi this is Blessida with Opendoor. I’m confirming you received the WO for the p…" at bounding box center [447, 258] width 443 height 39
paste textarea "1606 Woodbriar Ave, Greensboro, NC 27405"
type textarea "Hi this is Blessida with Opendoor. I’m confirming you received the WO for the p…"
click at [689, 253] on div "Hi this is Blessida with Opendoor. I’m confirming you received the WO for the p…" at bounding box center [500, 258] width 561 height 57
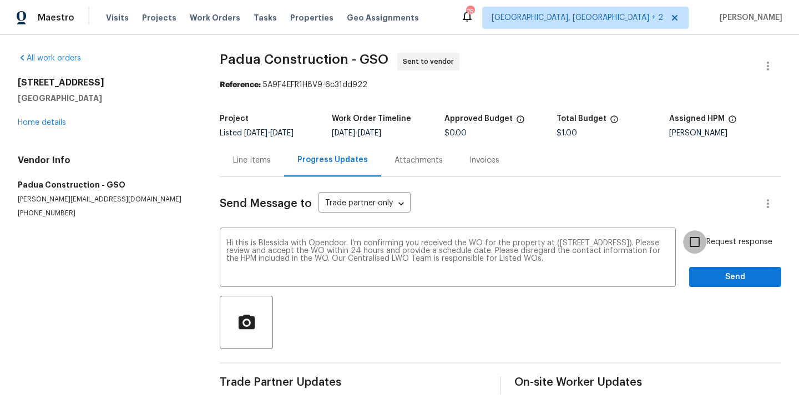
click at [704, 246] on input "Request response" at bounding box center [694, 241] width 23 height 23
checkbox input "true"
click at [703, 273] on span "Send" at bounding box center [735, 277] width 74 height 14
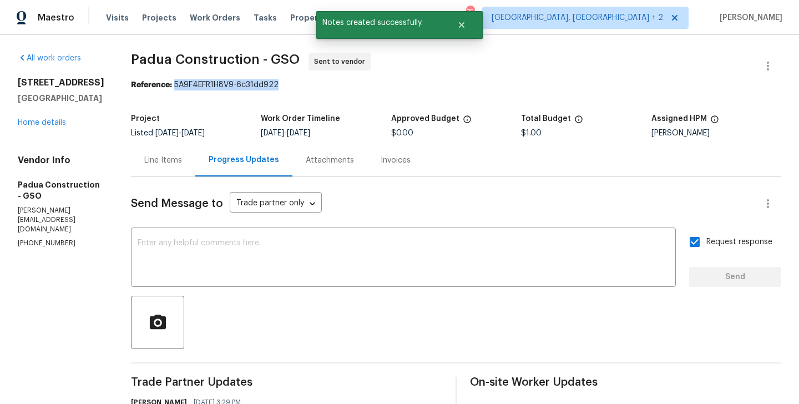
drag, startPoint x: 170, startPoint y: 83, endPoint x: 274, endPoint y: 83, distance: 104.3
click at [274, 83] on div "Reference: 5A9F4EFR1H8V9-6c31dd922" at bounding box center [456, 84] width 650 height 11
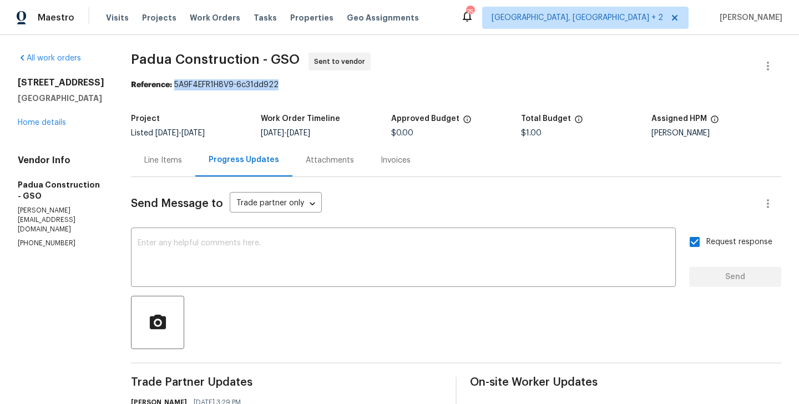
copy div "5A9F4EFR1H8V9-6c31dd922"
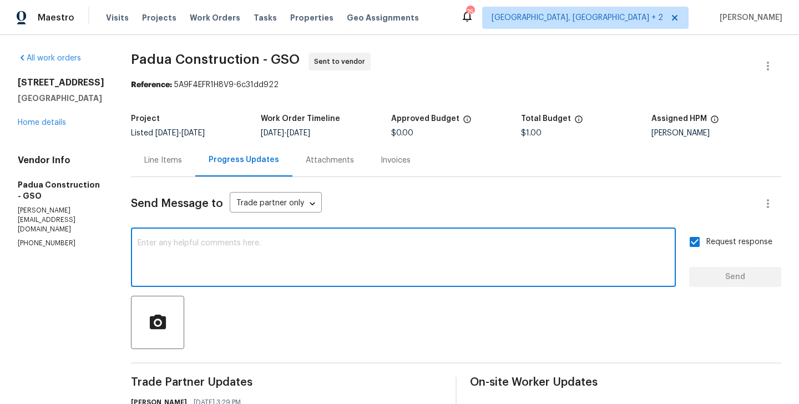
click at [295, 272] on textarea at bounding box center [403, 258] width 531 height 39
paste textarea "All Work Orders must include before-photos (both close-up and wide-angle) and a…"
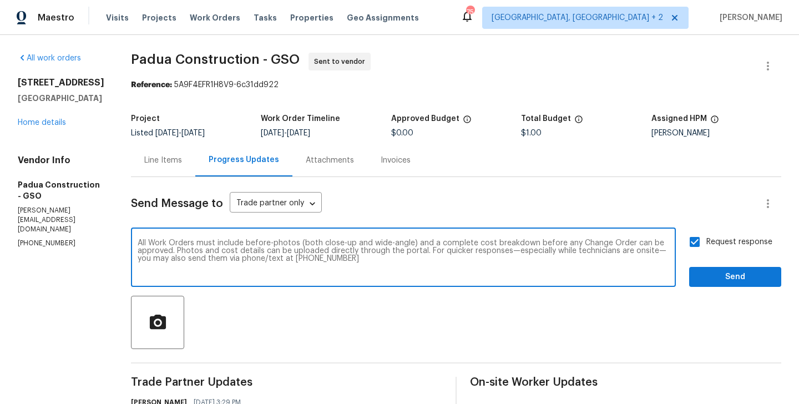
type textarea "All Work Orders must include before-photos (both close-up and wide-angle) and a…"
click at [705, 284] on button "Send" at bounding box center [735, 277] width 92 height 21
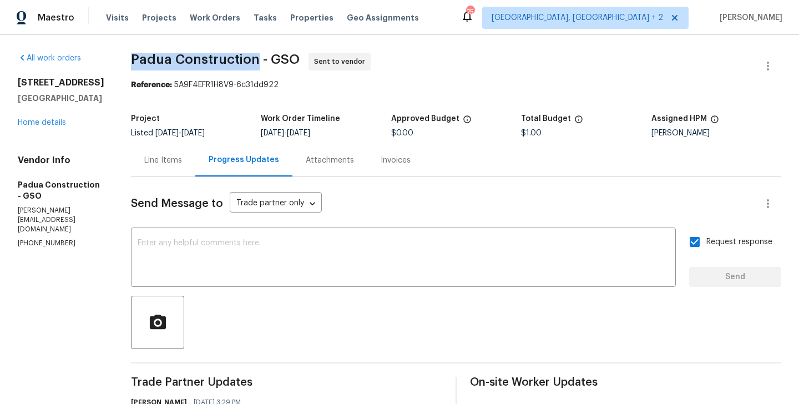
drag, startPoint x: 126, startPoint y: 59, endPoint x: 251, endPoint y: 58, distance: 124.8
click at [251, 58] on span "Padua Construction - GSO" at bounding box center [215, 59] width 169 height 13
copy span "Padua Construction"
click at [58, 126] on link "Home details" at bounding box center [42, 123] width 48 height 8
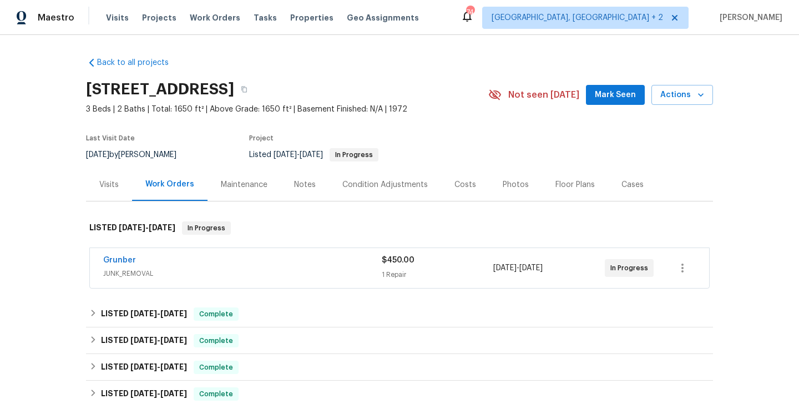
click at [106, 195] on div "Visits" at bounding box center [109, 184] width 46 height 33
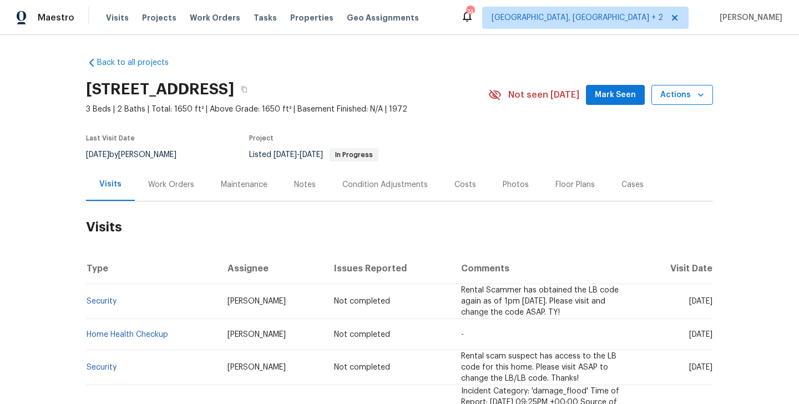
click at [686, 90] on span "Actions" at bounding box center [682, 95] width 44 height 14
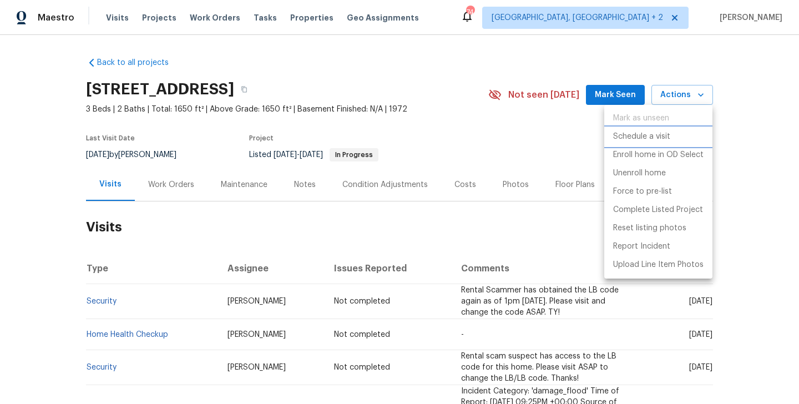
click at [643, 139] on p "Schedule a visit" at bounding box center [641, 137] width 57 height 12
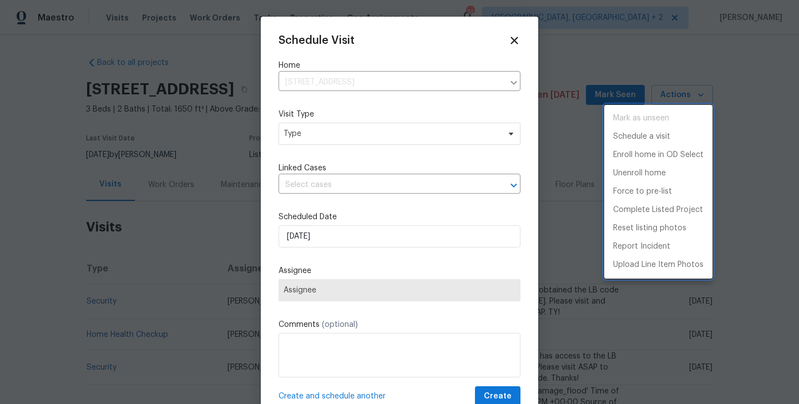
click at [303, 143] on div at bounding box center [399, 202] width 799 height 404
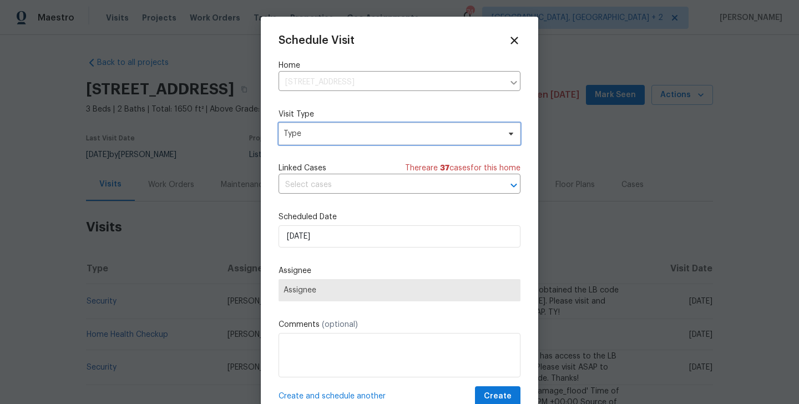
click at [297, 138] on span "Type" at bounding box center [391, 133] width 216 height 11
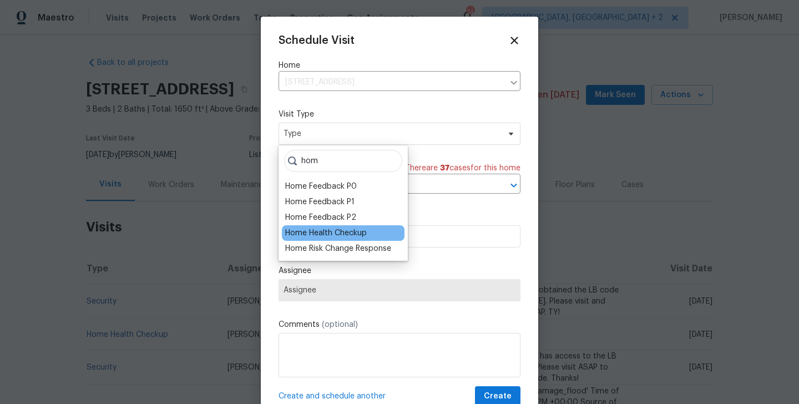
type input "hom"
click at [312, 234] on div "Home Health Checkup" at bounding box center [326, 232] width 82 height 11
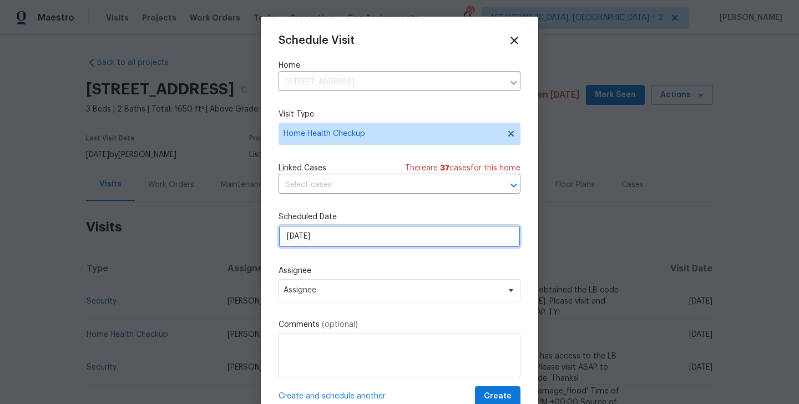
click at [322, 235] on input "[DATE]" at bounding box center [399, 236] width 242 height 22
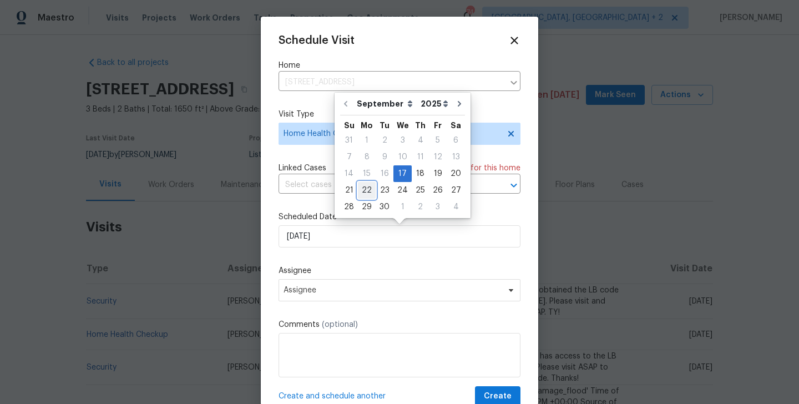
click at [367, 189] on div "22" at bounding box center [367, 190] width 18 height 16
type input "[DATE]"
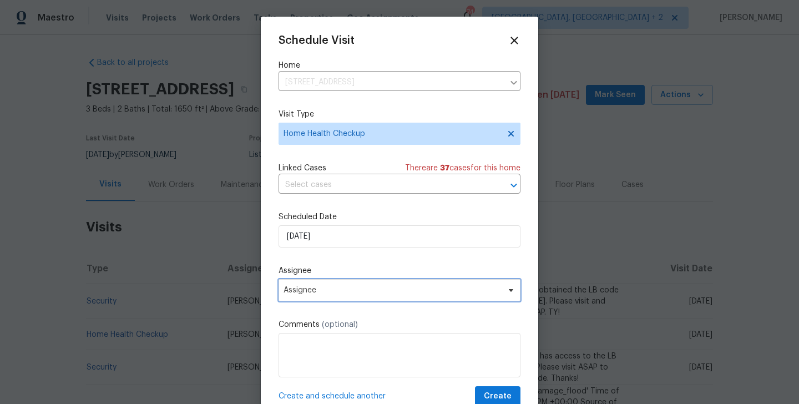
click at [344, 293] on span "Assignee" at bounding box center [391, 290] width 217 height 9
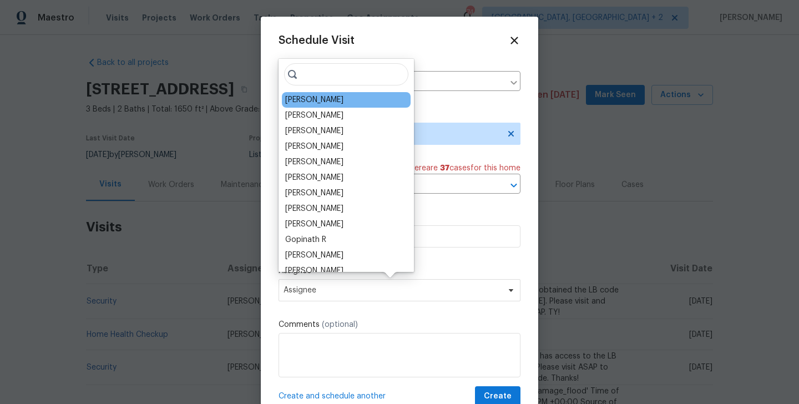
click at [306, 105] on div "Brian Mothes" at bounding box center [346, 100] width 129 height 16
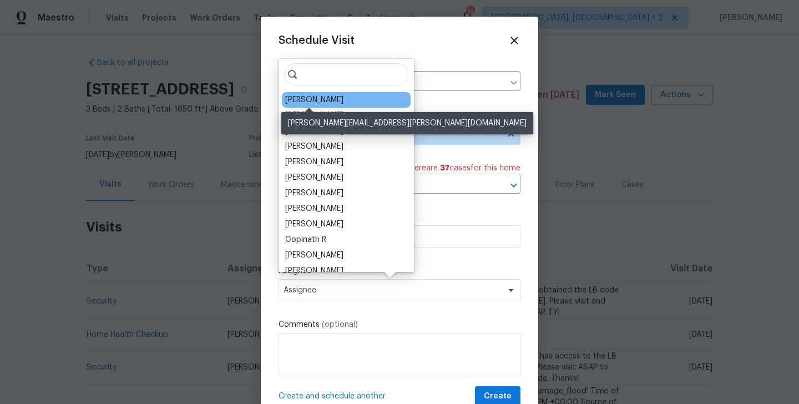
click at [326, 101] on div "Brian Mothes" at bounding box center [314, 99] width 58 height 11
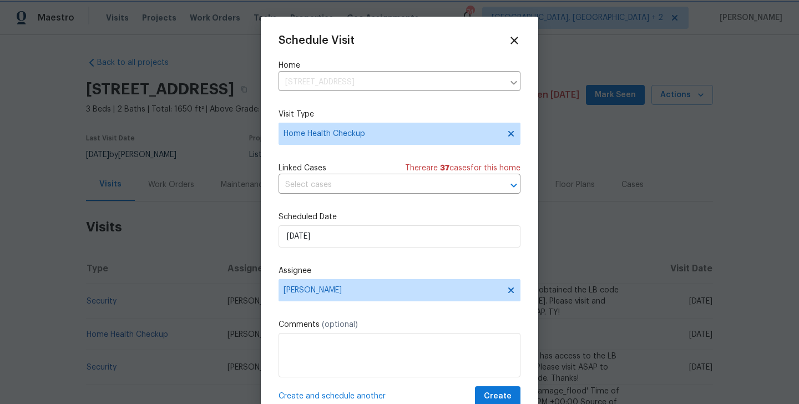
scroll to position [20, 0]
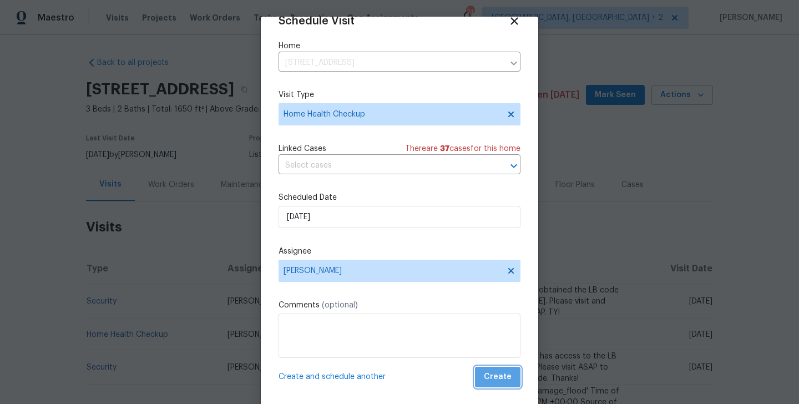
click at [506, 379] on span "Create" at bounding box center [498, 377] width 28 height 14
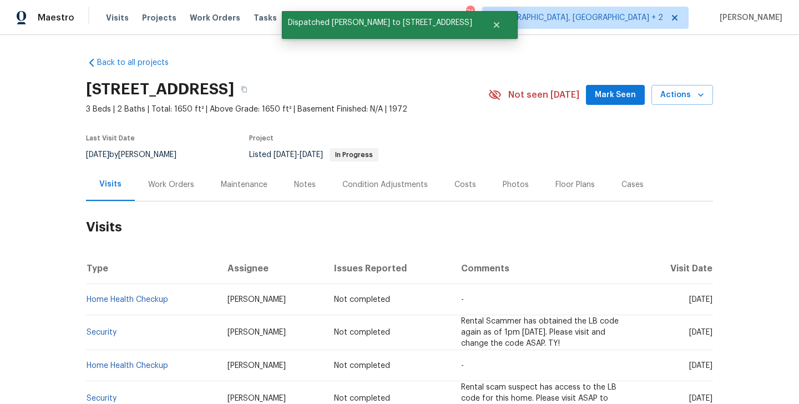
click at [177, 303] on td "Home Health Checkup" at bounding box center [152, 299] width 133 height 31
copy link "Home Health Checkup"
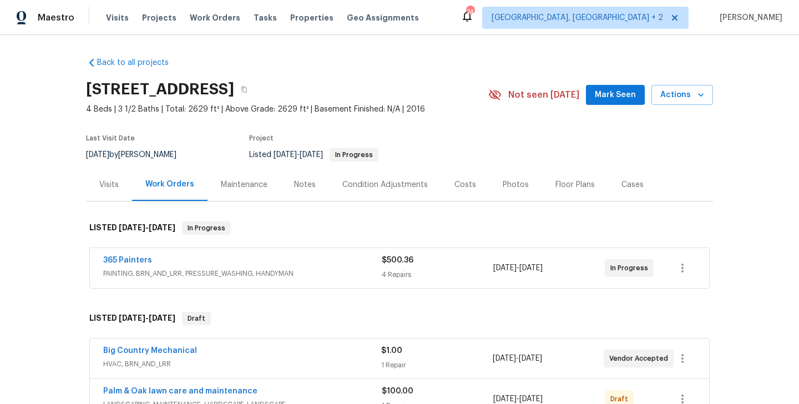
click at [119, 195] on div "Visits" at bounding box center [109, 184] width 46 height 33
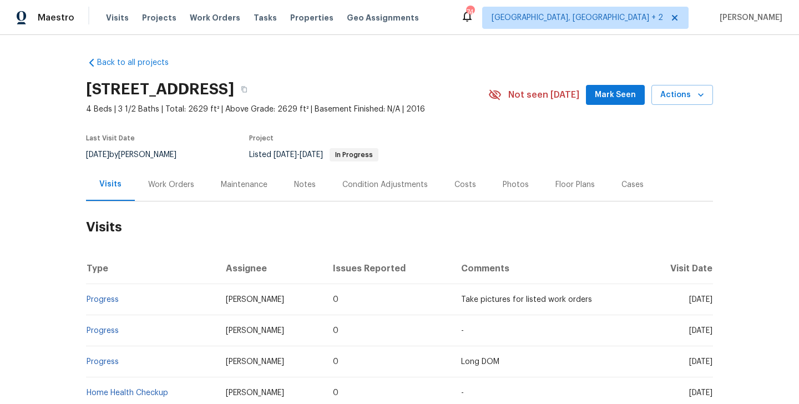
click at [666, 109] on div "253 Palmetto Walk Dr, Summerville, SC 29486 4 Beds | 3 1/2 Baths | Total: 2629 …" at bounding box center [399, 95] width 627 height 40
click at [670, 100] on span "Actions" at bounding box center [682, 95] width 44 height 14
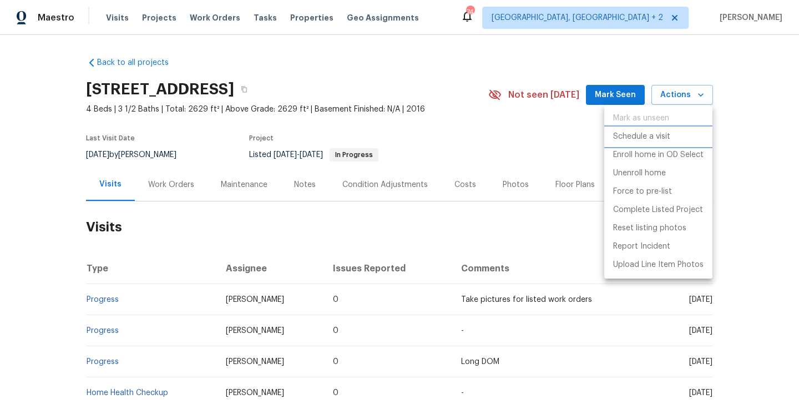
click at [656, 140] on p "Schedule a visit" at bounding box center [641, 137] width 57 height 12
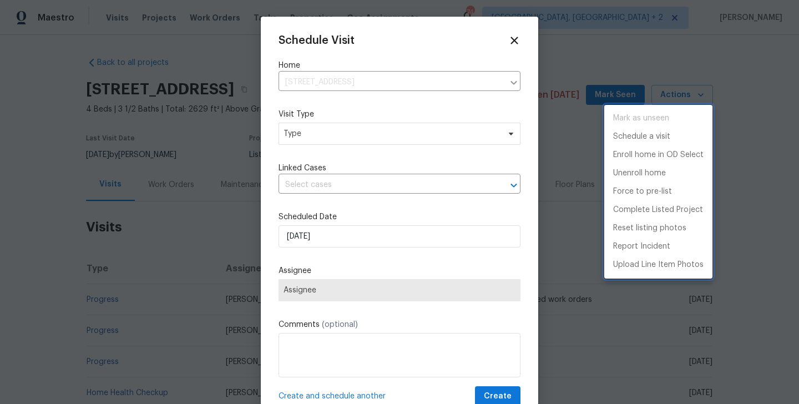
click at [333, 138] on div at bounding box center [399, 202] width 799 height 404
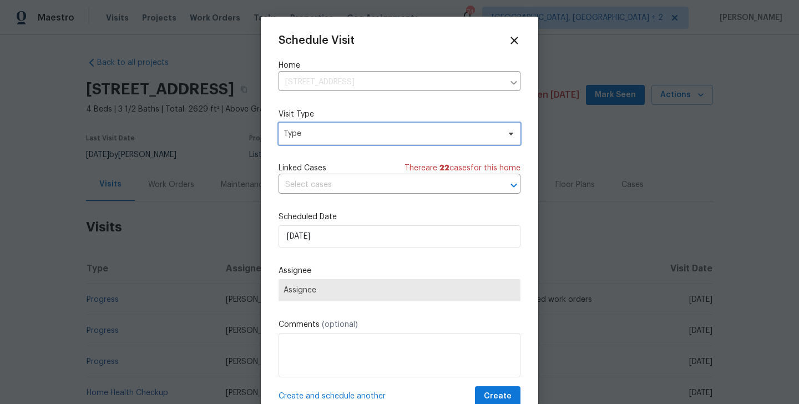
click at [317, 130] on span "Type" at bounding box center [391, 133] width 216 height 11
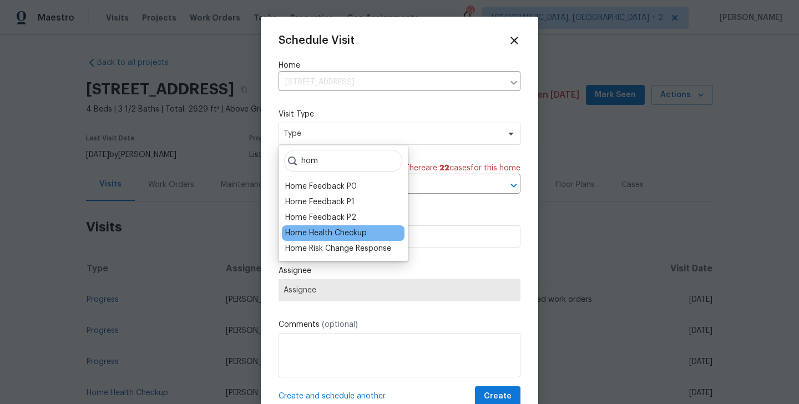
type input "hom"
click at [323, 233] on div "Home Health Checkup" at bounding box center [326, 232] width 82 height 11
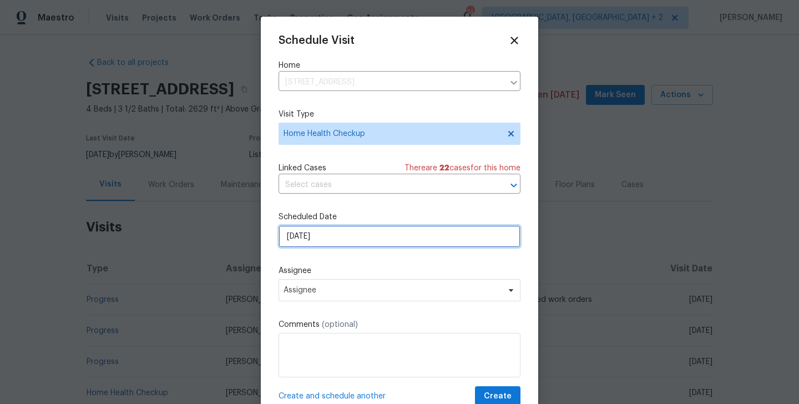
click at [315, 233] on input "[DATE]" at bounding box center [399, 236] width 242 height 22
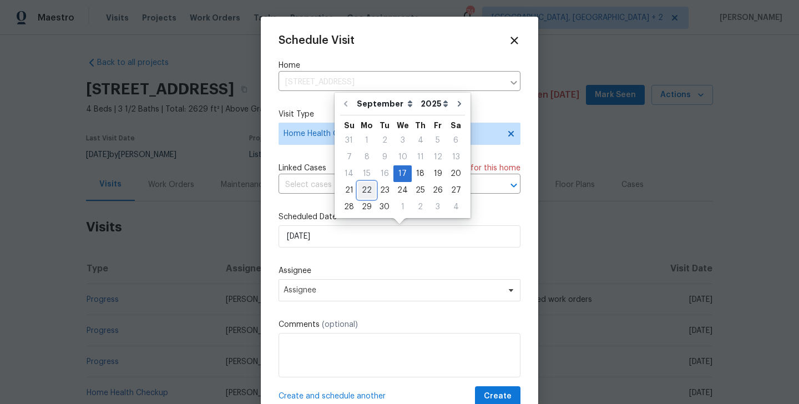
click at [367, 194] on div "22" at bounding box center [367, 190] width 18 height 16
type input "[DATE]"
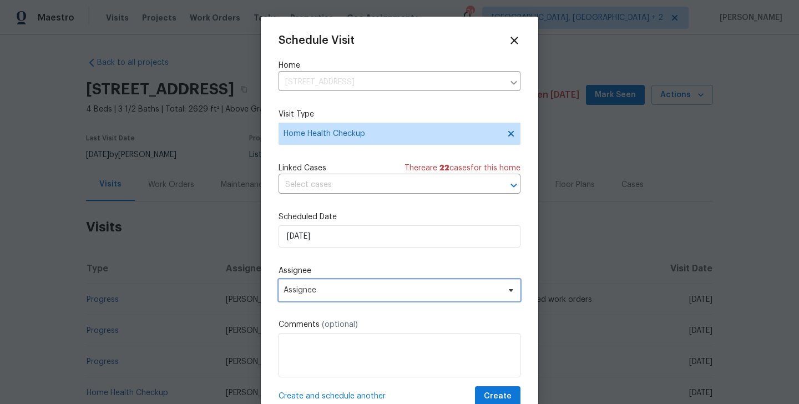
click at [339, 297] on span "Assignee" at bounding box center [399, 290] width 242 height 22
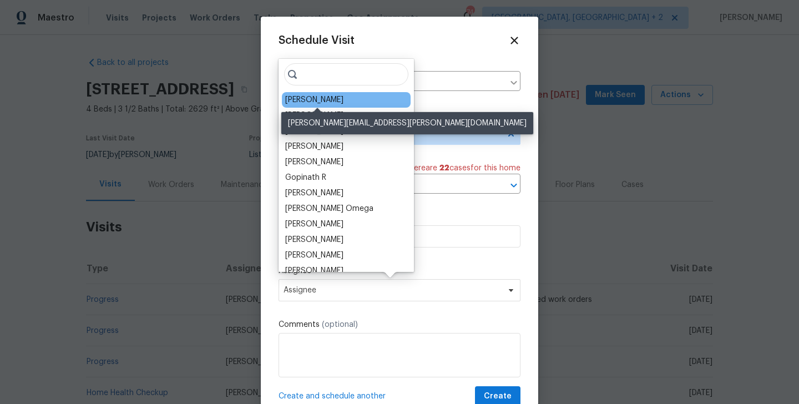
click at [306, 102] on div "[PERSON_NAME]" at bounding box center [314, 99] width 58 height 11
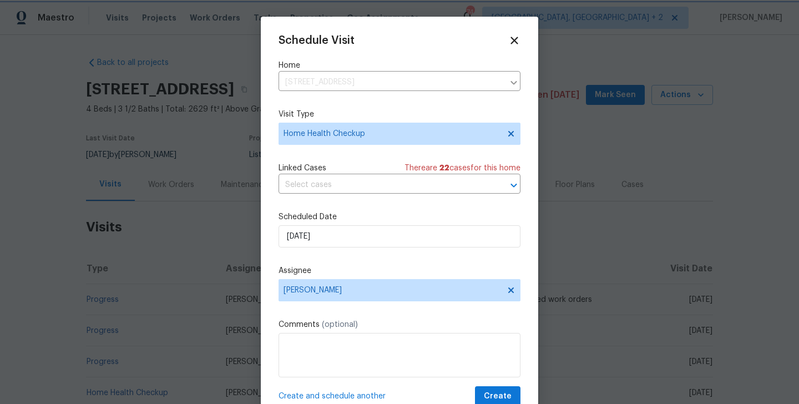
scroll to position [20, 0]
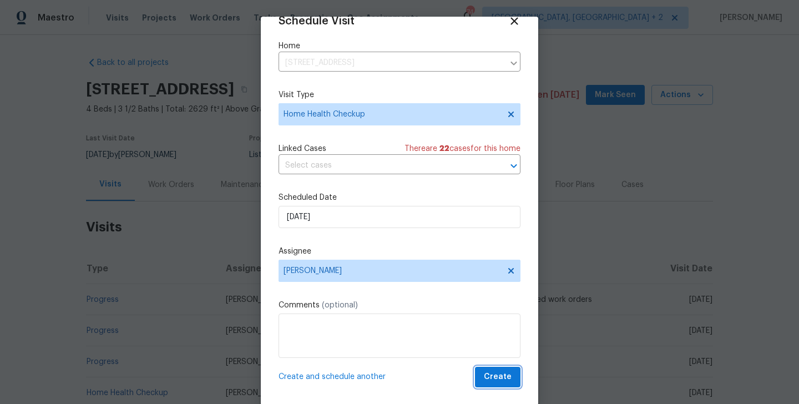
click at [509, 375] on span "Create" at bounding box center [498, 377] width 28 height 14
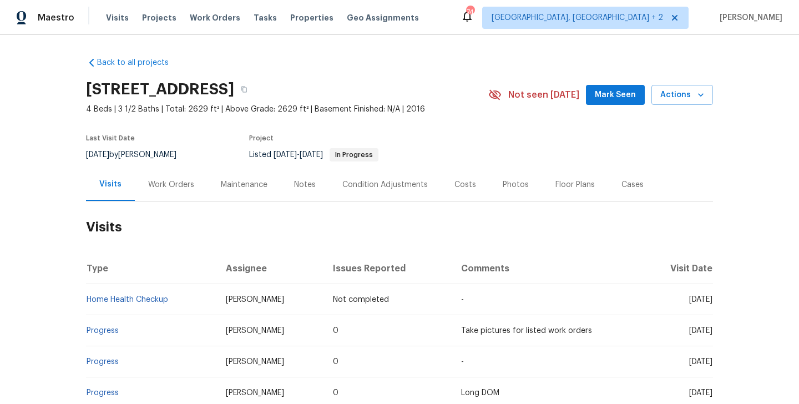
click at [177, 300] on td "Home Health Checkup" at bounding box center [151, 299] width 131 height 31
copy link "Home Health Checkup"
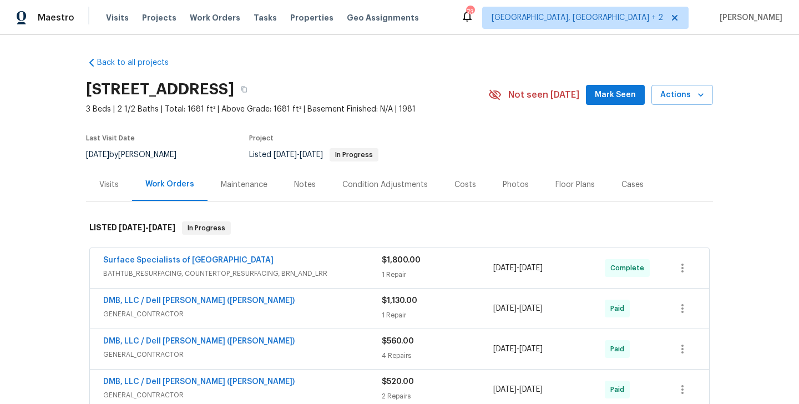
click at [100, 182] on div "Visits" at bounding box center [108, 184] width 19 height 11
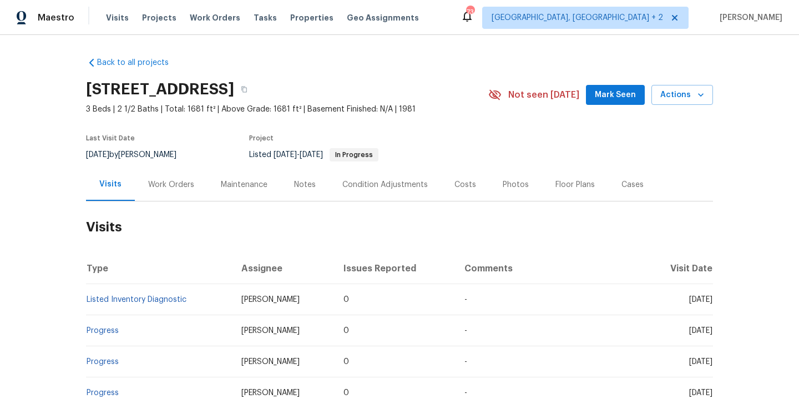
click at [670, 113] on div "[STREET_ADDRESS] 3 Beds | 2 1/2 Baths | Total: 1681 ft² | Above Grade: 1681 ft²…" at bounding box center [399, 95] width 627 height 40
click at [670, 98] on span "Actions" at bounding box center [682, 95] width 44 height 14
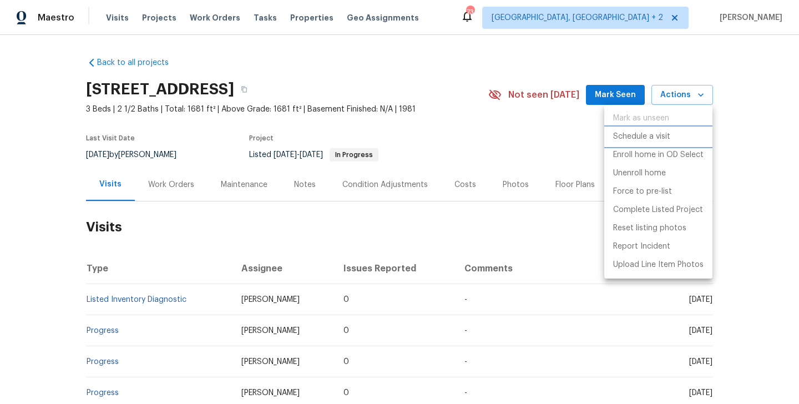
click at [668, 128] on li "Schedule a visit" at bounding box center [658, 137] width 108 height 18
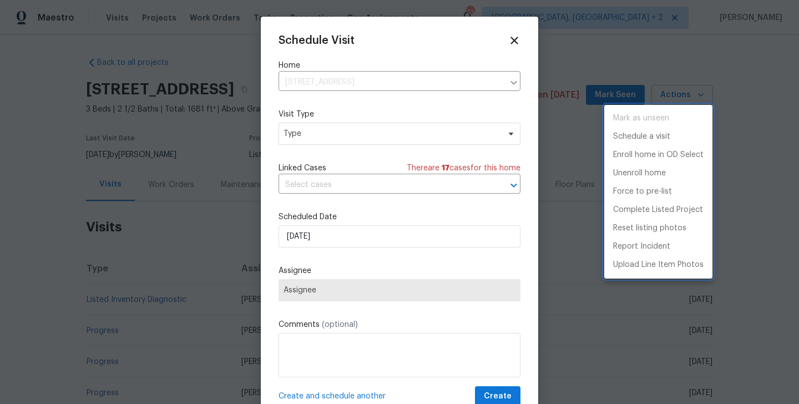
click at [308, 147] on div at bounding box center [399, 202] width 799 height 404
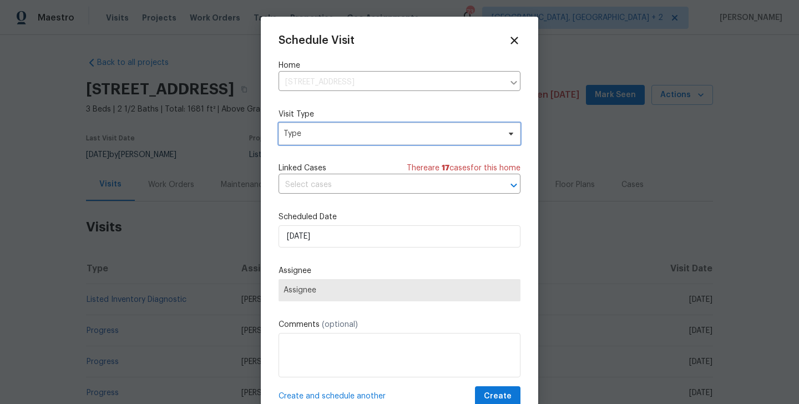
click at [303, 136] on span "Type" at bounding box center [391, 133] width 216 height 11
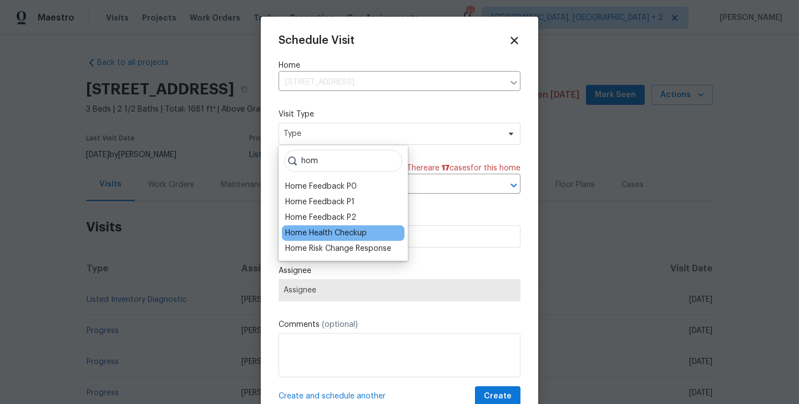
type input "hom"
click at [310, 227] on div "Home Health Checkup" at bounding box center [343, 233] width 123 height 16
click at [312, 237] on div "Home Health Checkup" at bounding box center [326, 232] width 82 height 11
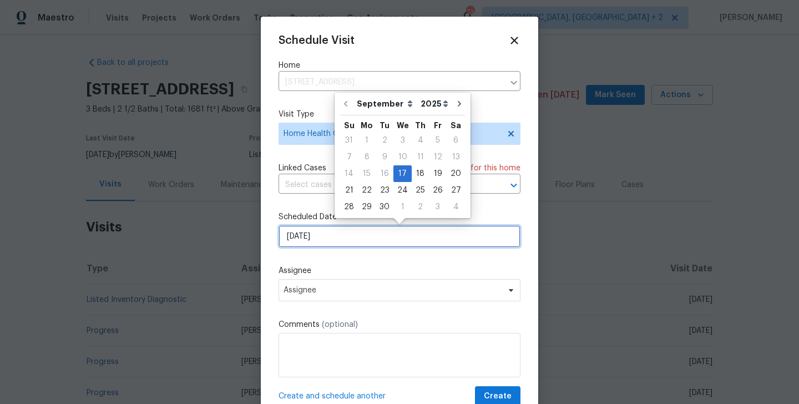
click at [314, 234] on input "[DATE]" at bounding box center [399, 236] width 242 height 22
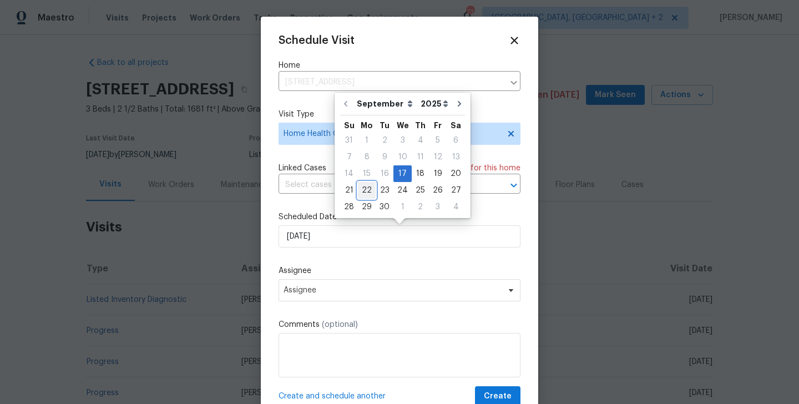
click at [366, 192] on div "22" at bounding box center [367, 190] width 18 height 16
type input "[DATE]"
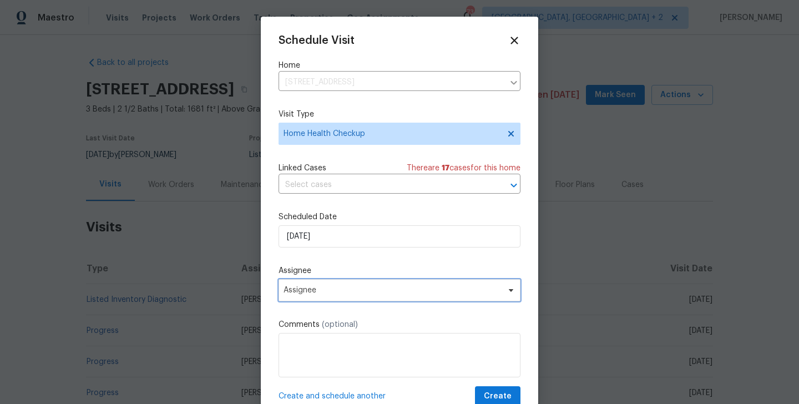
click at [366, 282] on span "Assignee" at bounding box center [399, 290] width 242 height 22
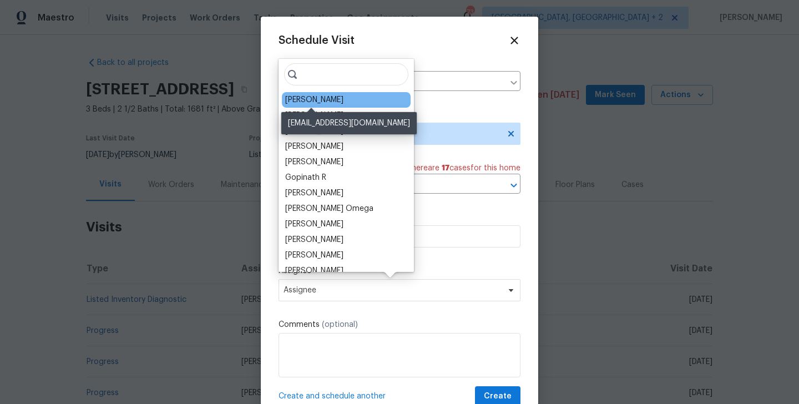
click at [302, 102] on div "[PERSON_NAME]" at bounding box center [314, 99] width 58 height 11
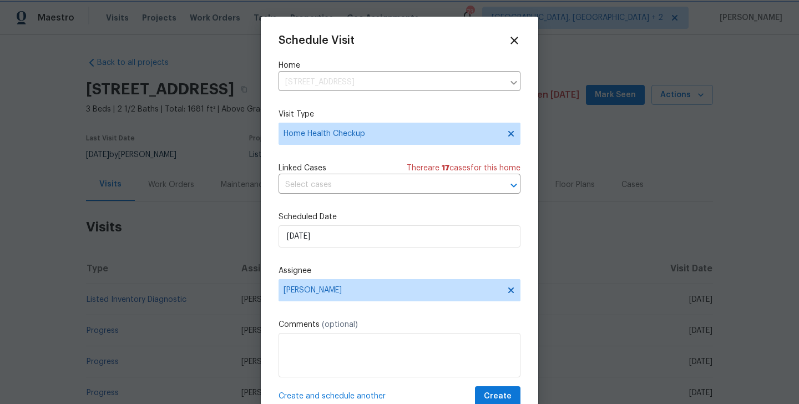
scroll to position [20, 0]
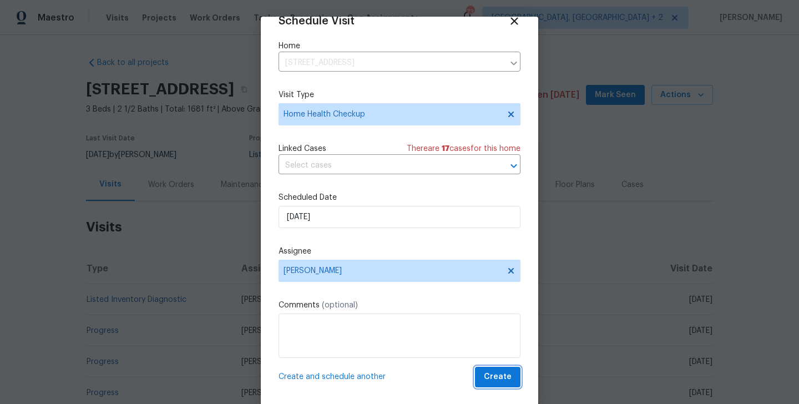
click at [501, 381] on span "Create" at bounding box center [498, 377] width 28 height 14
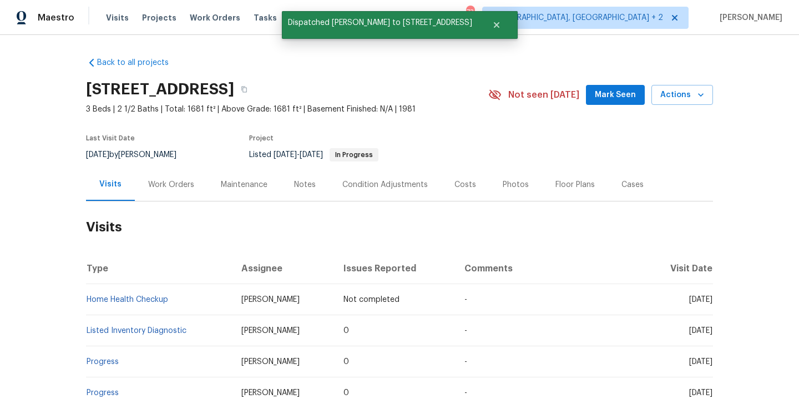
click at [195, 302] on td "Home Health Checkup" at bounding box center [159, 299] width 146 height 31
copy link "Home Health Checkup"
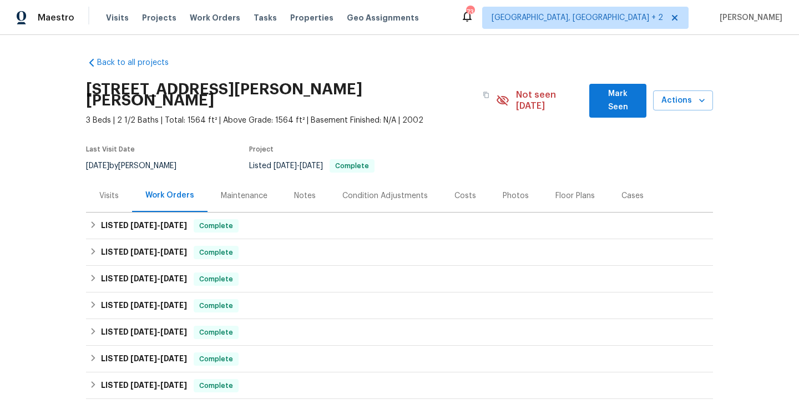
click at [115, 190] on div "Visits" at bounding box center [108, 195] width 19 height 11
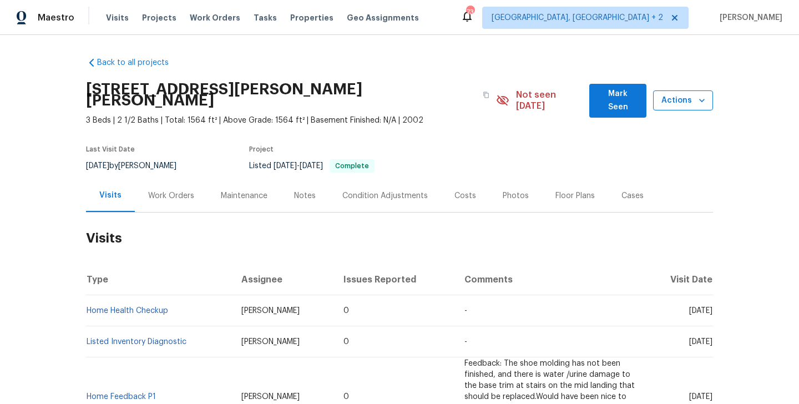
click at [687, 94] on span "Actions" at bounding box center [683, 101] width 42 height 14
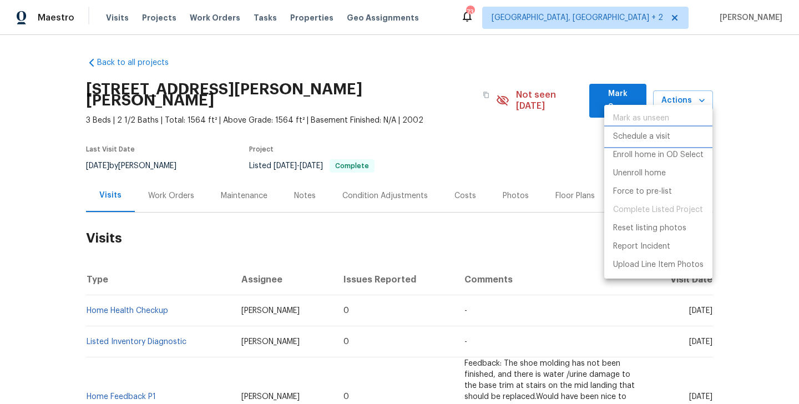
click at [636, 136] on p "Schedule a visit" at bounding box center [641, 137] width 57 height 12
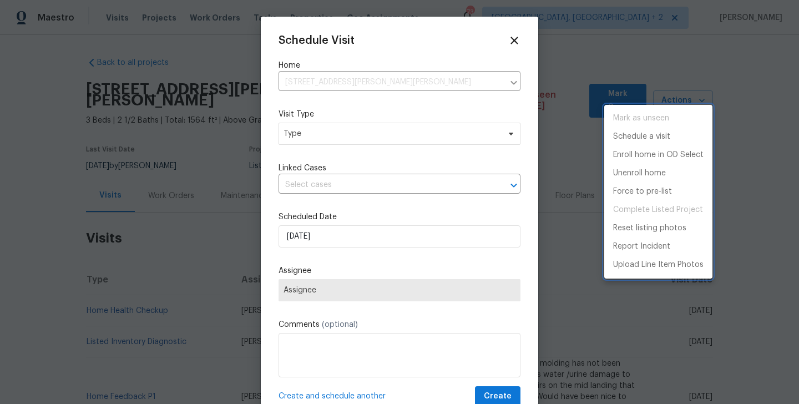
click at [336, 134] on div at bounding box center [399, 202] width 799 height 404
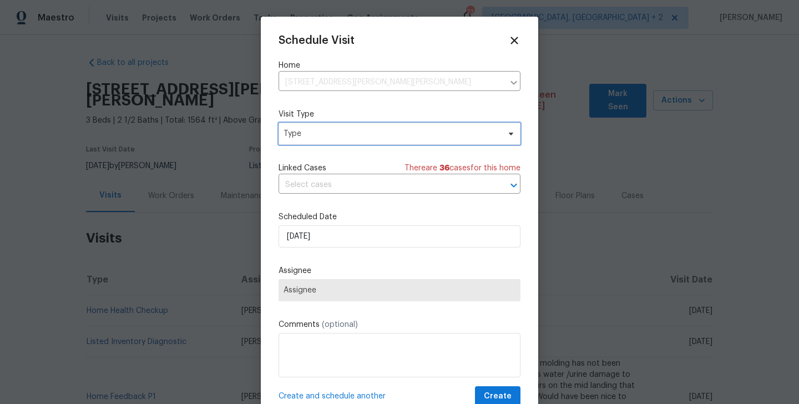
click at [323, 133] on span "Type" at bounding box center [391, 133] width 216 height 11
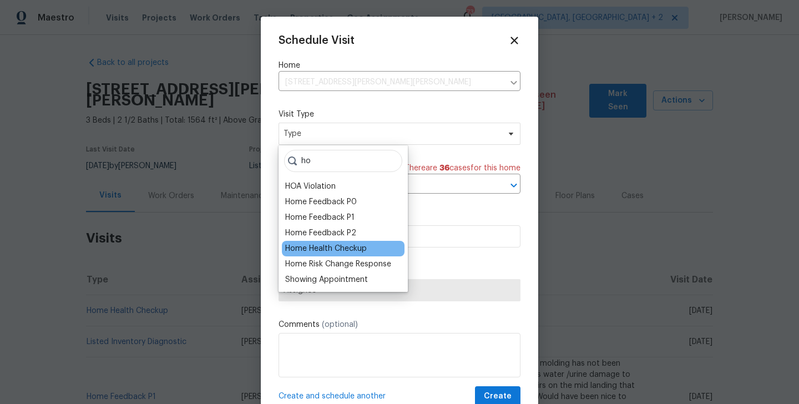
type input "ho"
click at [330, 245] on div "Home Health Checkup" at bounding box center [326, 248] width 82 height 11
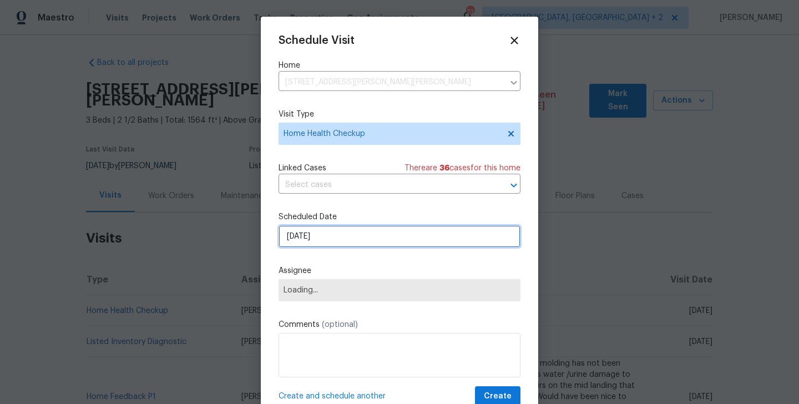
click at [322, 240] on input "[DATE]" at bounding box center [399, 236] width 242 height 22
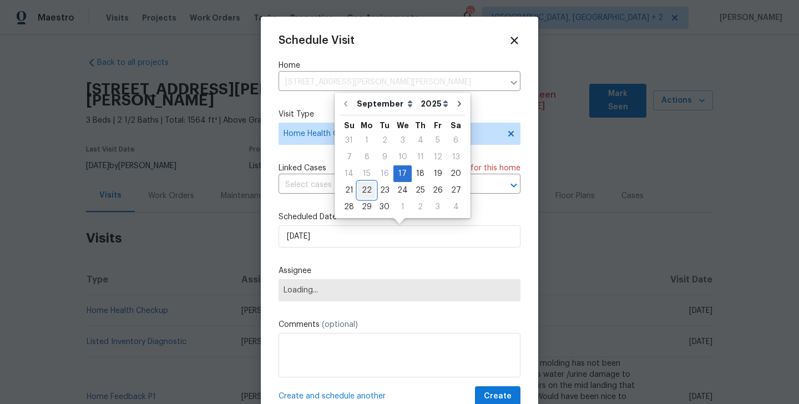
click at [362, 192] on div "22" at bounding box center [367, 190] width 18 height 16
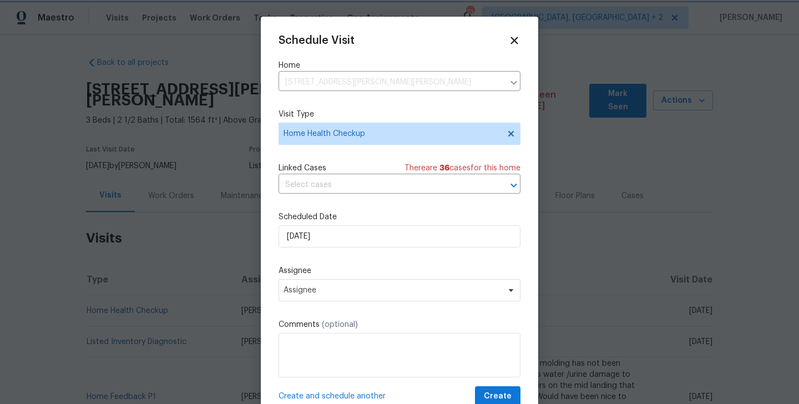
type input "[DATE]"
drag, startPoint x: 362, startPoint y: 297, endPoint x: 361, endPoint y: 291, distance: 6.7
click at [362, 297] on span "Assignee" at bounding box center [399, 290] width 242 height 22
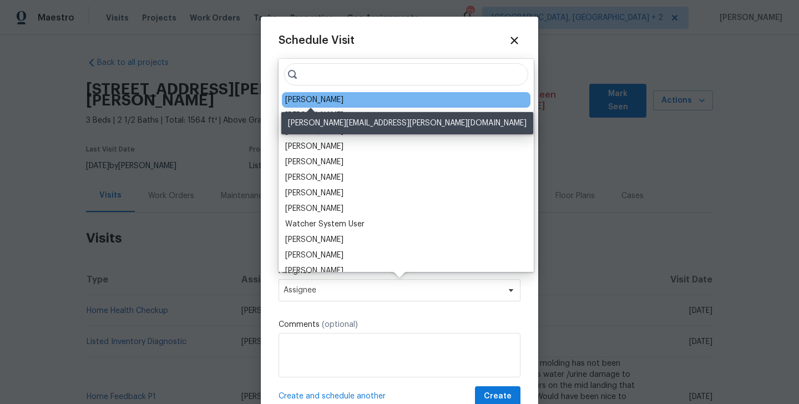
click at [307, 104] on div "[PERSON_NAME]" at bounding box center [314, 99] width 58 height 11
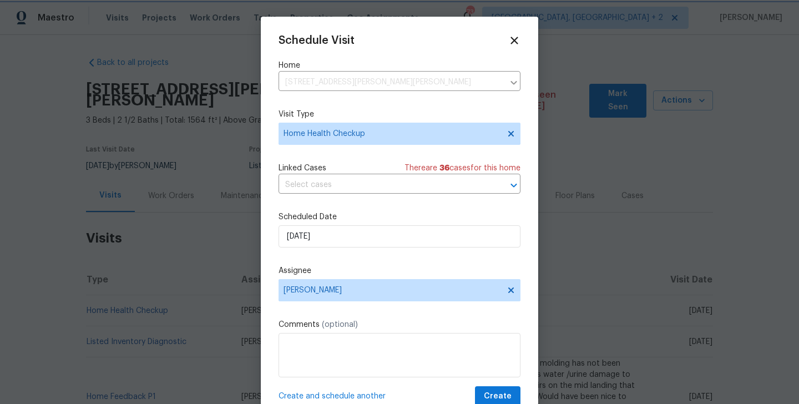
scroll to position [20, 0]
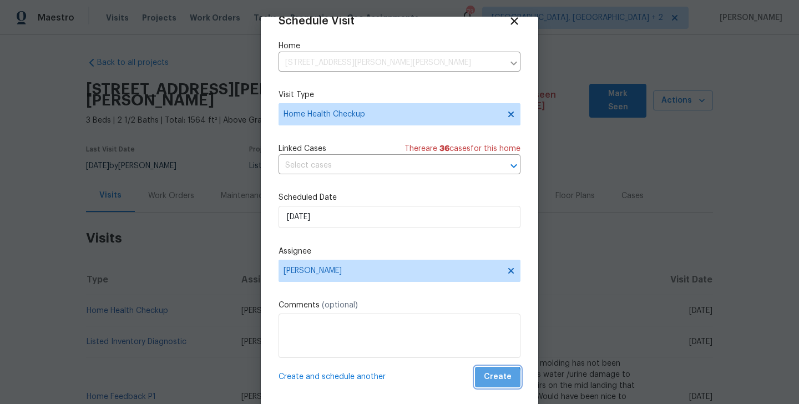
click at [496, 379] on span "Create" at bounding box center [498, 377] width 28 height 14
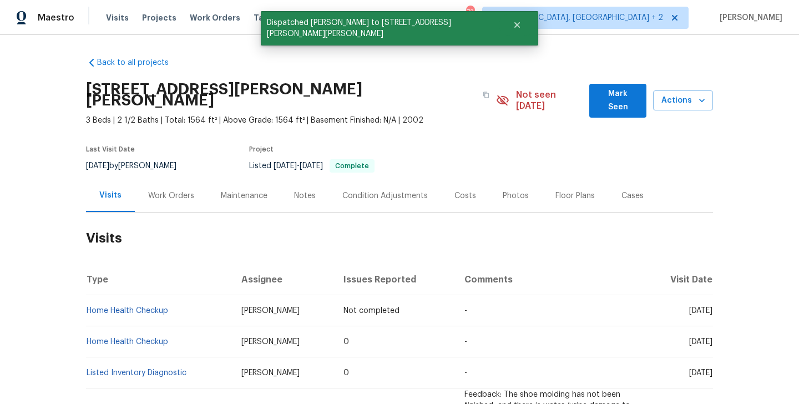
click at [176, 302] on td "Home Health Checkup" at bounding box center [159, 310] width 146 height 31
copy link "Home Health Checkup"
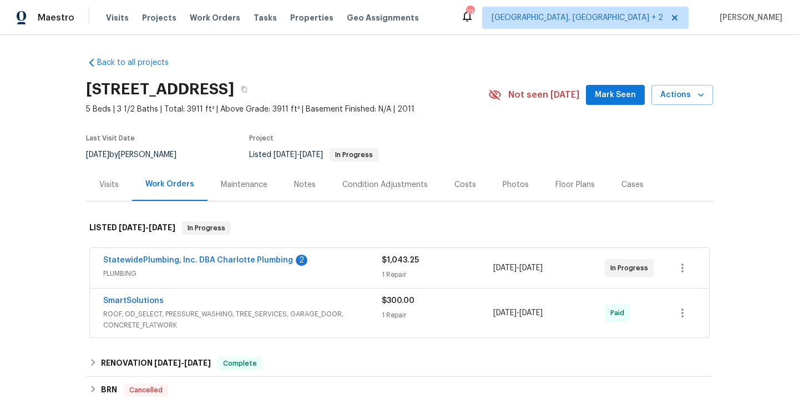
click at [110, 189] on div "Visits" at bounding box center [108, 184] width 19 height 11
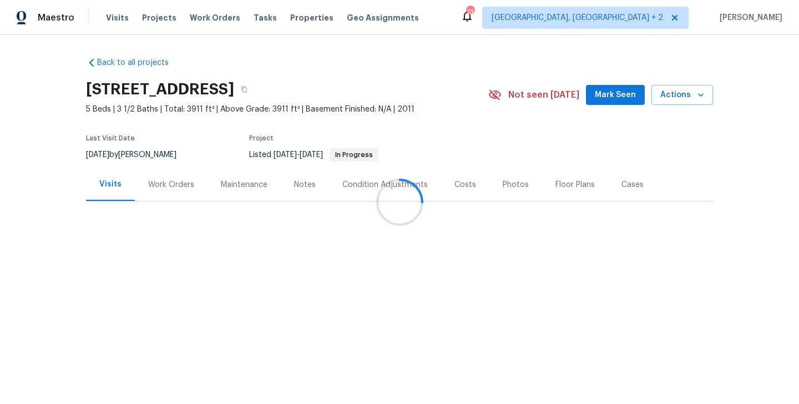
click at [689, 97] on div at bounding box center [399, 202] width 799 height 404
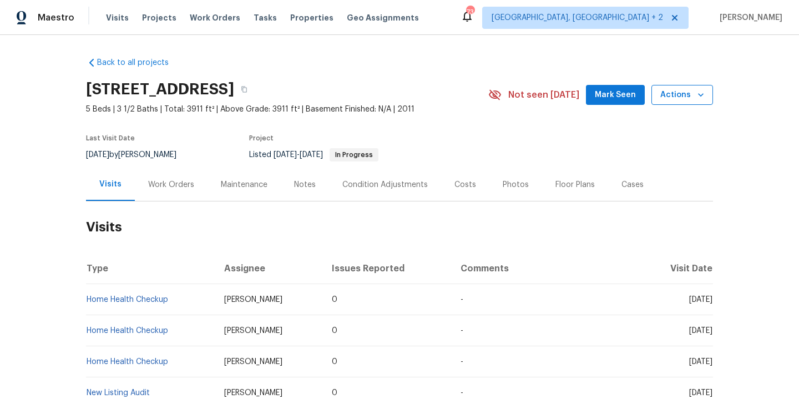
click at [686, 100] on span "Actions" at bounding box center [682, 95] width 44 height 14
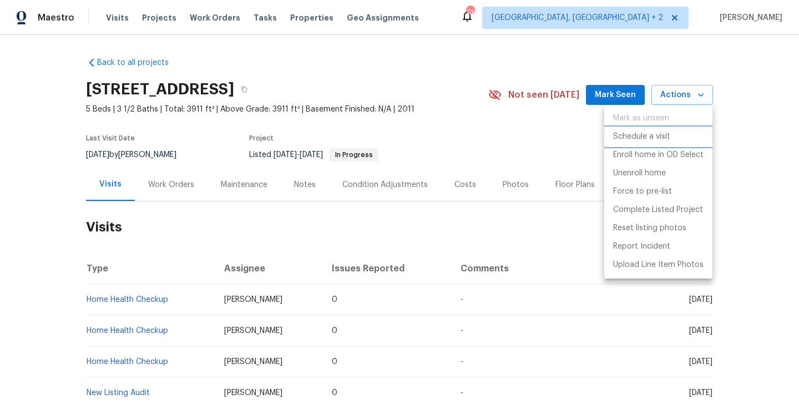
click at [676, 134] on li "Schedule a visit" at bounding box center [658, 137] width 108 height 18
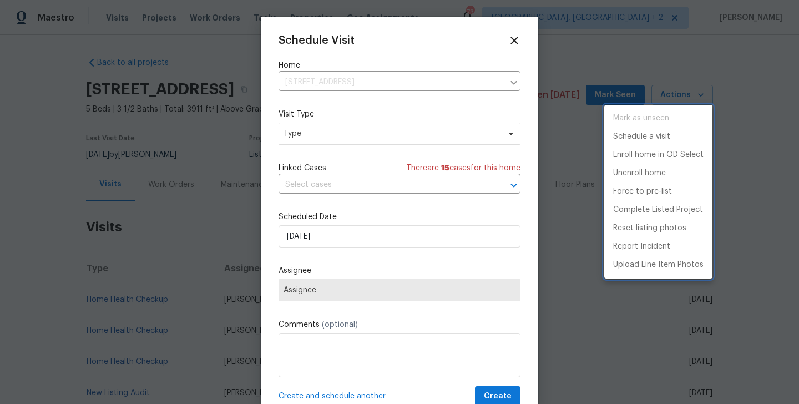
click at [336, 139] on div at bounding box center [399, 202] width 799 height 404
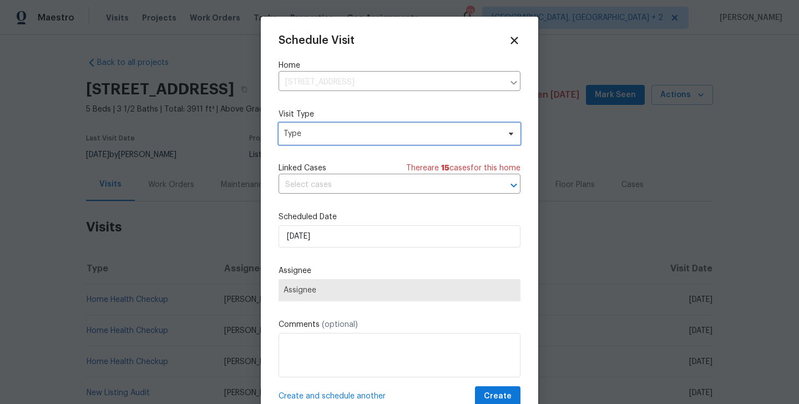
click at [313, 132] on span "Type" at bounding box center [391, 133] width 216 height 11
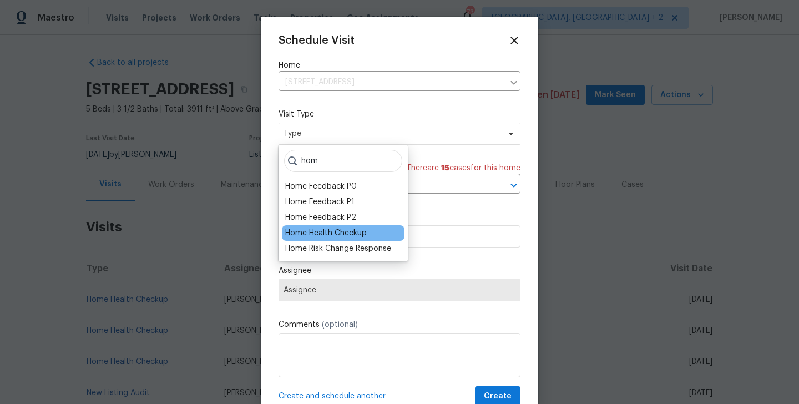
type input "hom"
click at [322, 227] on div "Home Health Checkup" at bounding box center [326, 232] width 82 height 11
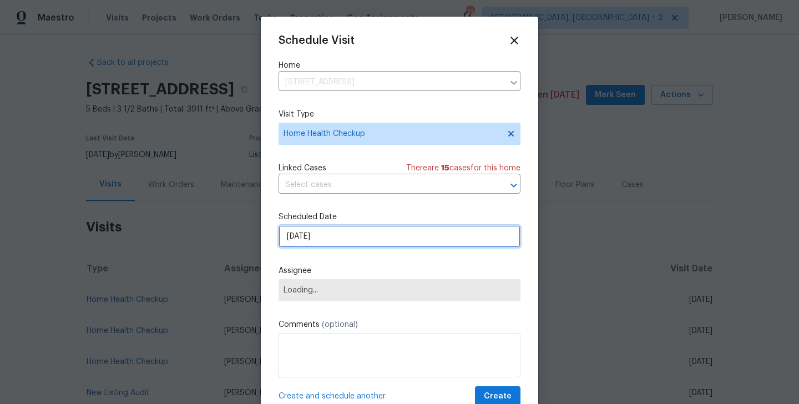
click at [315, 231] on input "[DATE]" at bounding box center [399, 236] width 242 height 22
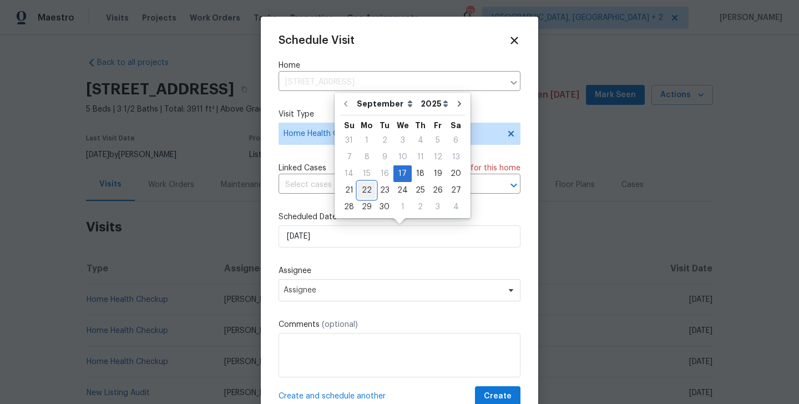
click at [368, 192] on div "22" at bounding box center [367, 190] width 18 height 16
type input "[DATE]"
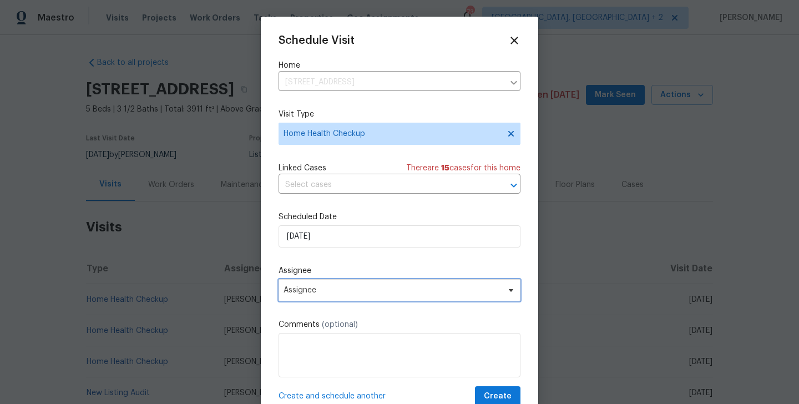
click at [341, 296] on span "Assignee" at bounding box center [399, 290] width 242 height 22
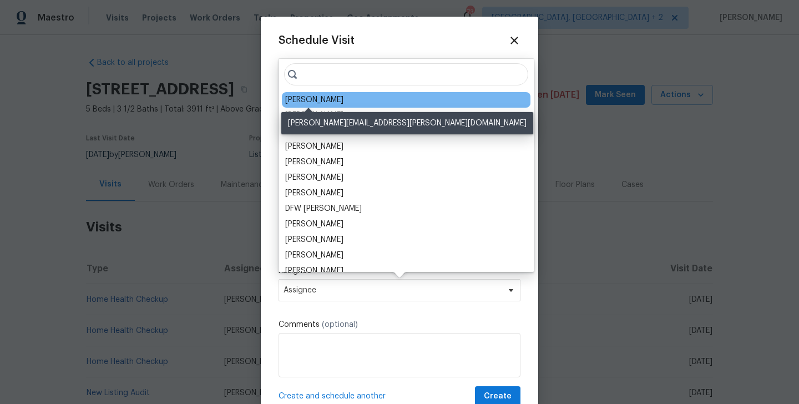
click at [315, 104] on div "[PERSON_NAME]" at bounding box center [314, 99] width 58 height 11
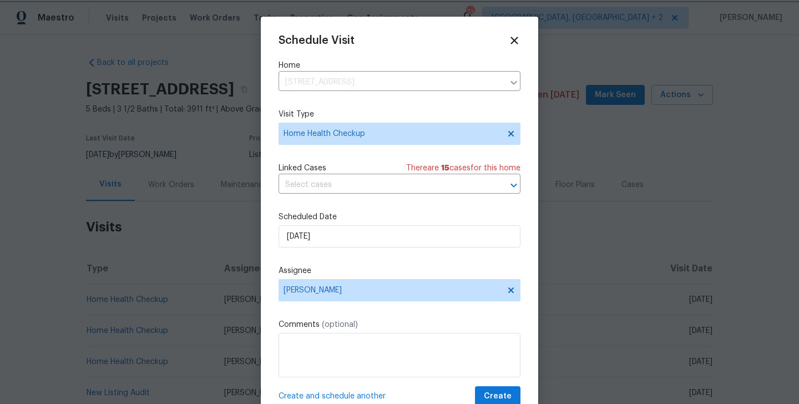
scroll to position [20, 0]
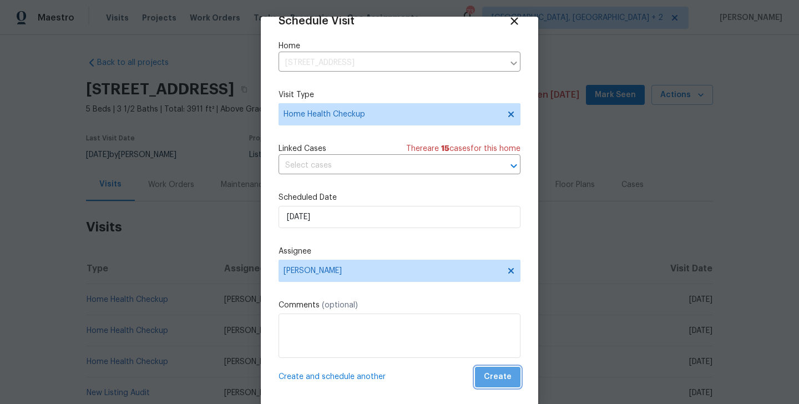
click at [510, 384] on button "Create" at bounding box center [497, 377] width 45 height 21
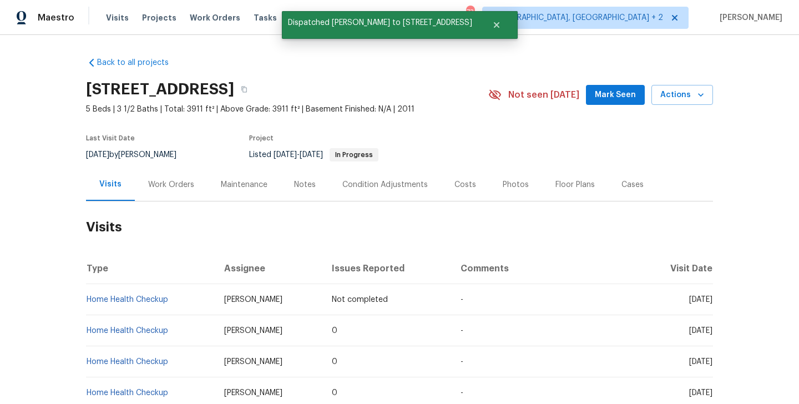
click at [174, 297] on td "Home Health Checkup" at bounding box center [150, 299] width 129 height 31
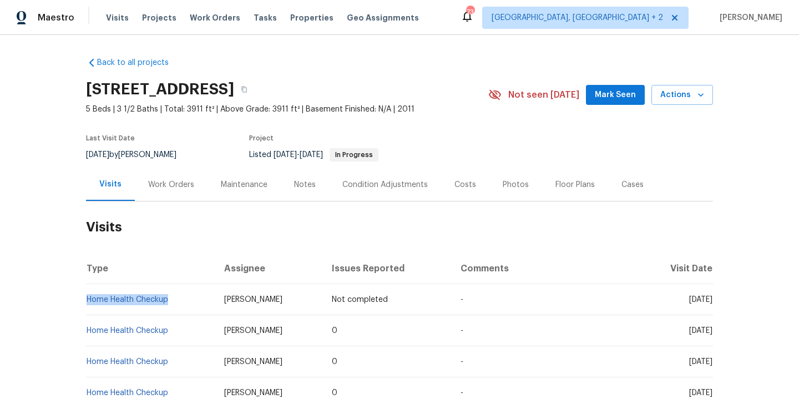
copy link "Home Health Checkup"
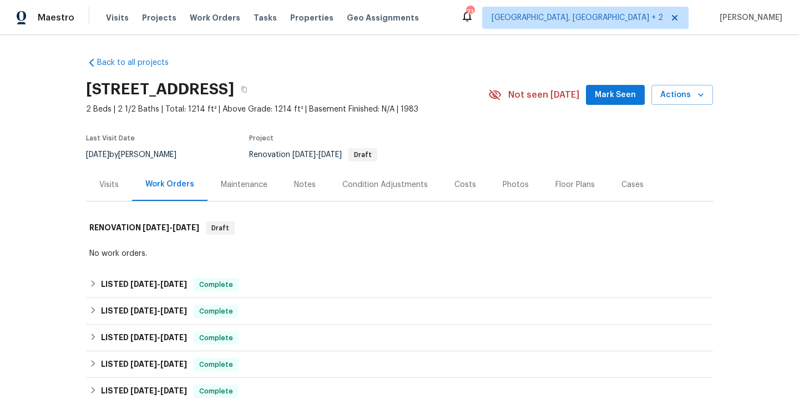
click at [111, 187] on div "Visits" at bounding box center [108, 184] width 19 height 11
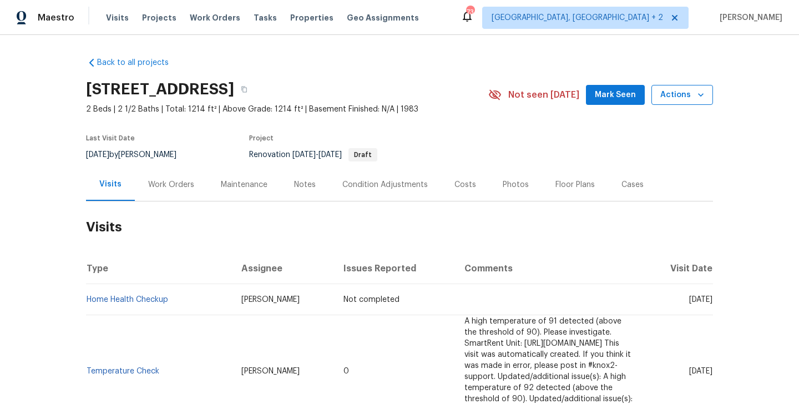
click at [678, 93] on span "Actions" at bounding box center [682, 95] width 44 height 14
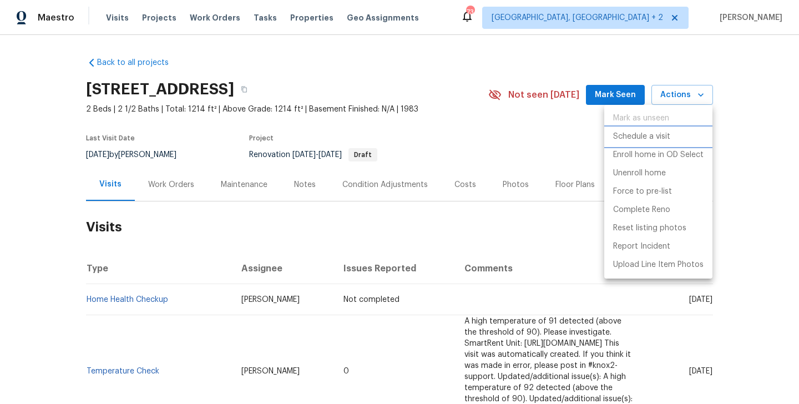
click at [655, 129] on li "Schedule a visit" at bounding box center [658, 137] width 108 height 18
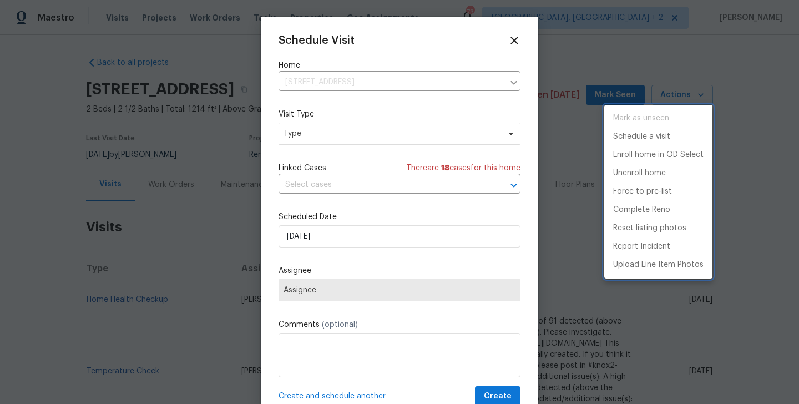
click at [327, 135] on div at bounding box center [399, 202] width 799 height 404
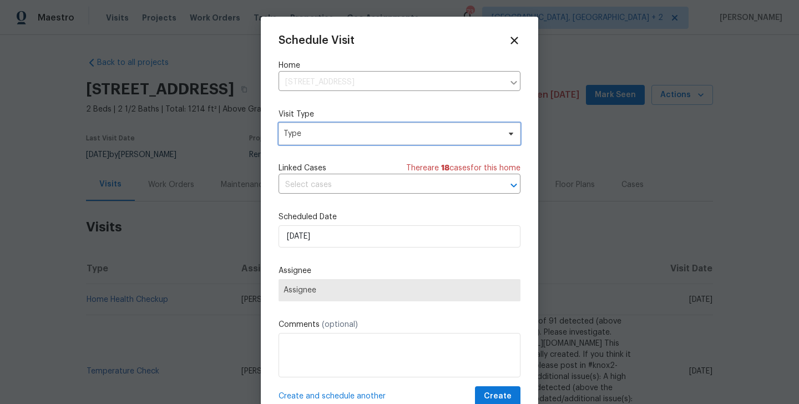
click at [310, 135] on span "Type" at bounding box center [391, 133] width 216 height 11
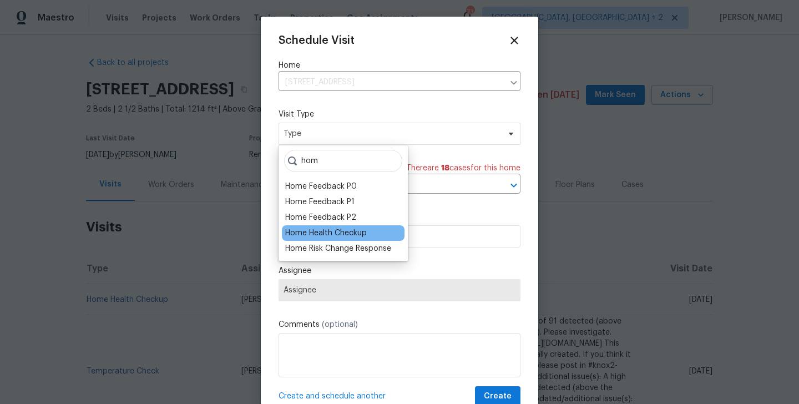
type input "hom"
click at [325, 233] on div "Home Health Checkup" at bounding box center [326, 232] width 82 height 11
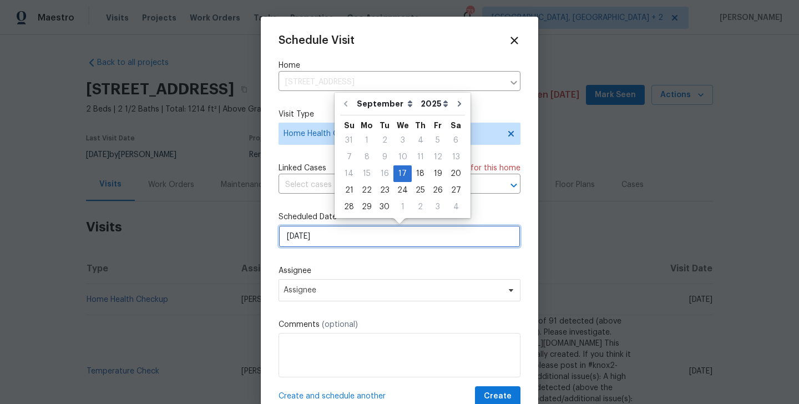
click at [325, 233] on input "[DATE]" at bounding box center [399, 236] width 242 height 22
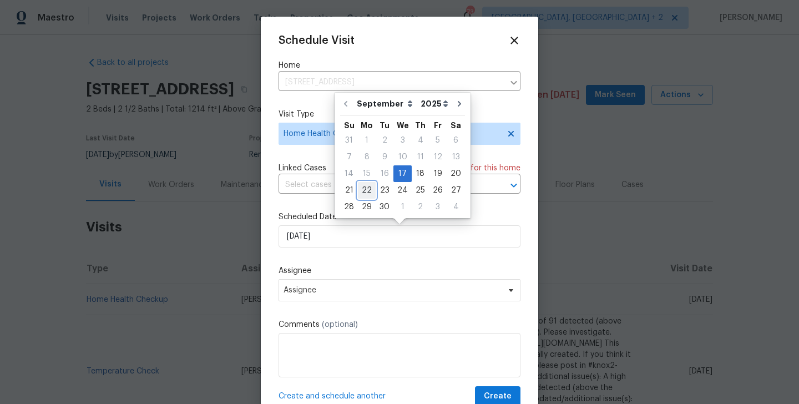
click at [370, 191] on div "22" at bounding box center [367, 190] width 18 height 16
type input "[DATE]"
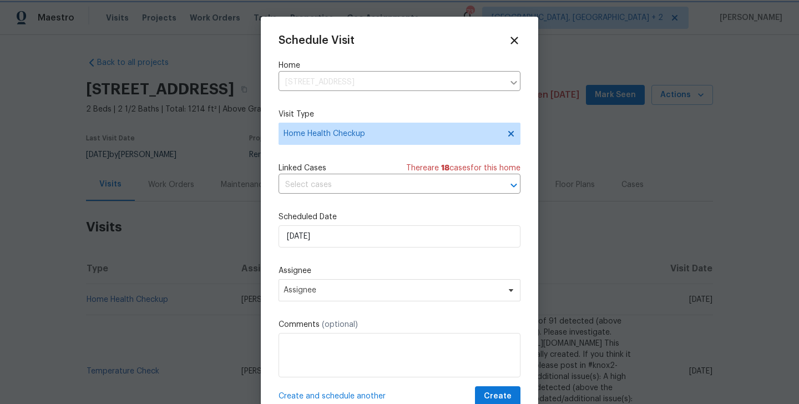
scroll to position [20, 0]
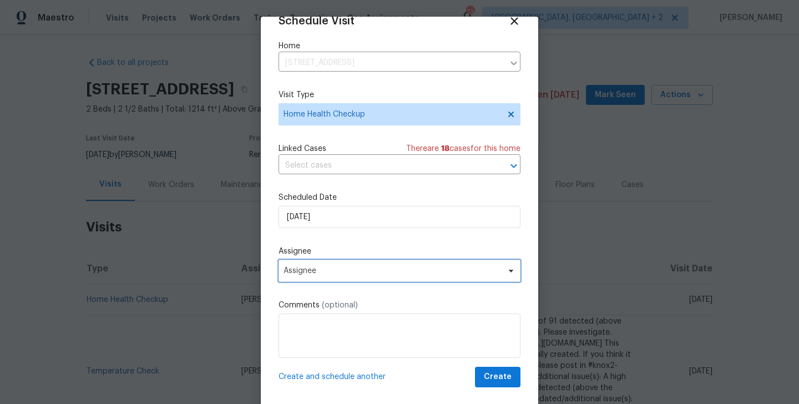
click at [322, 271] on span "Assignee" at bounding box center [391, 270] width 217 height 9
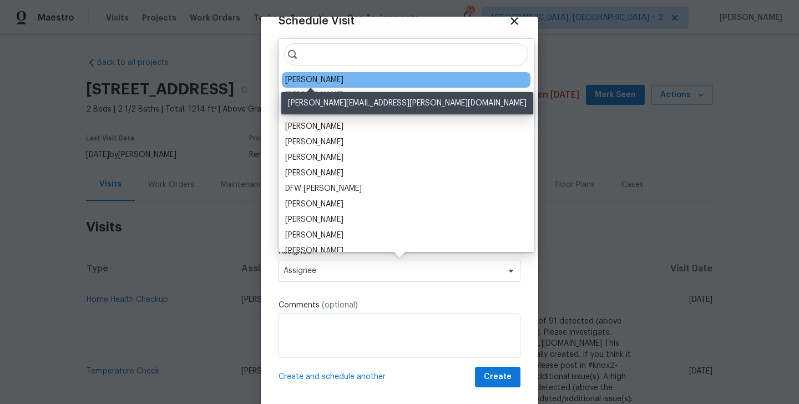
click at [301, 78] on div "[PERSON_NAME]" at bounding box center [314, 79] width 58 height 11
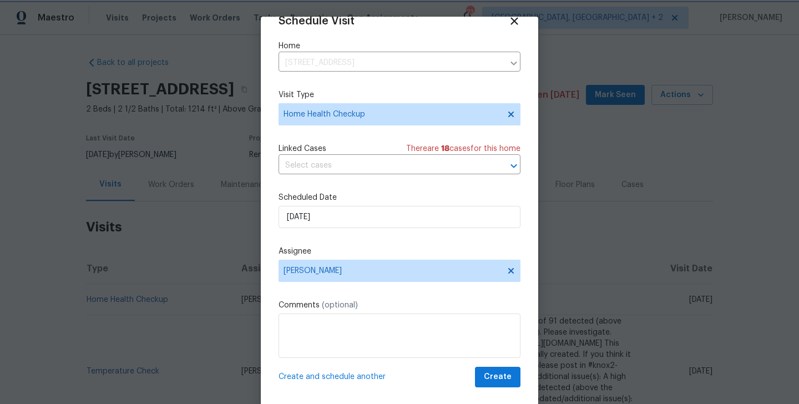
scroll to position [18, 0]
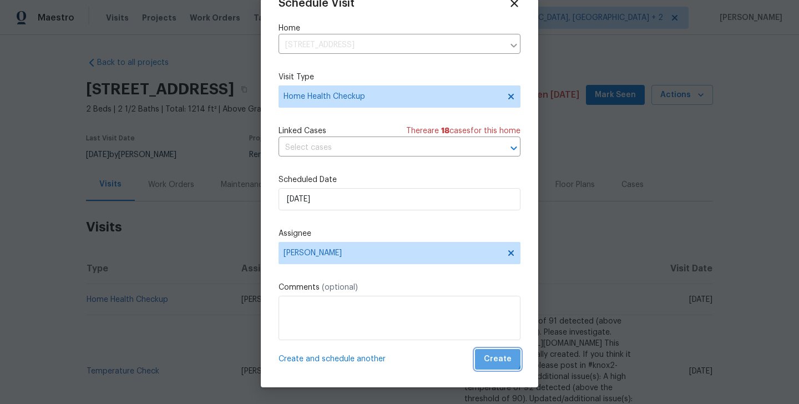
click at [495, 355] on span "Create" at bounding box center [498, 359] width 28 height 14
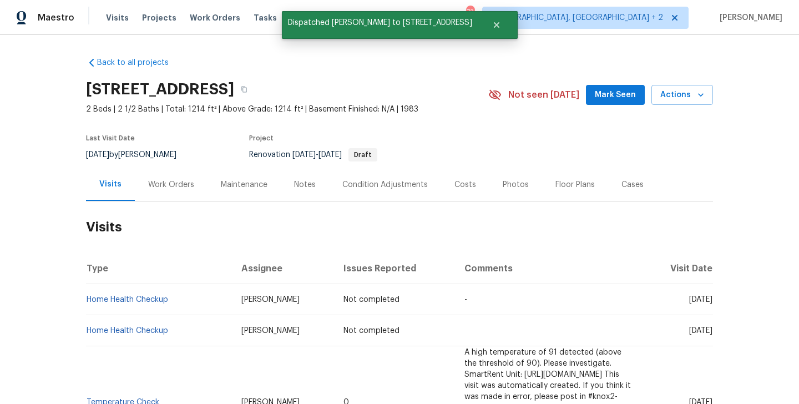
scroll to position [0, 0]
click at [187, 298] on td "Home Health Checkup" at bounding box center [159, 299] width 146 height 31
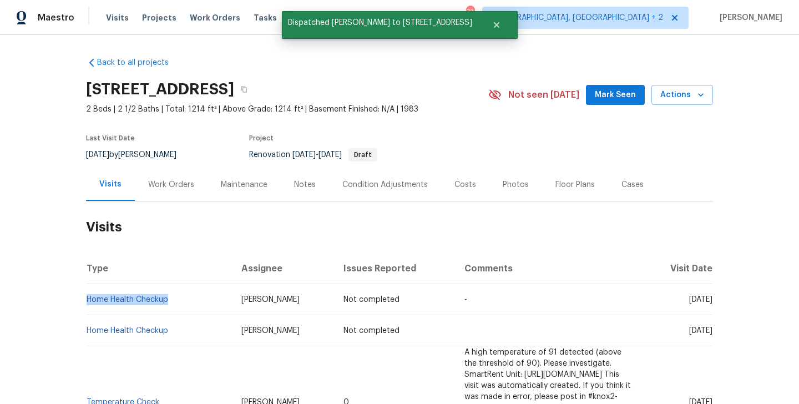
click at [187, 298] on td "Home Health Checkup" at bounding box center [159, 299] width 146 height 31
copy link "Home Health Checkup"
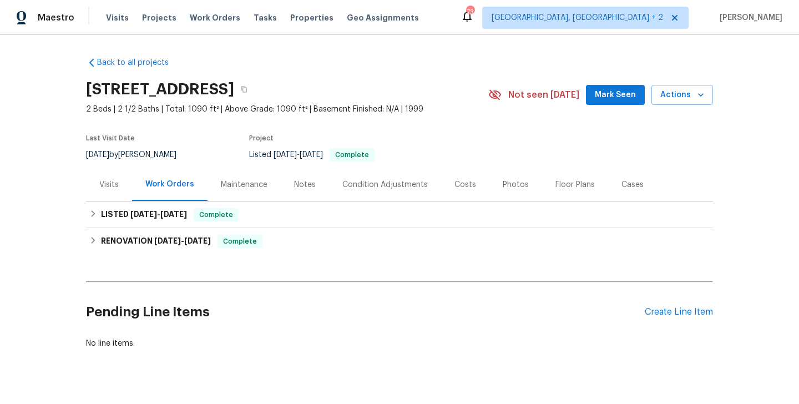
click at [114, 187] on div "Visits" at bounding box center [108, 184] width 19 height 11
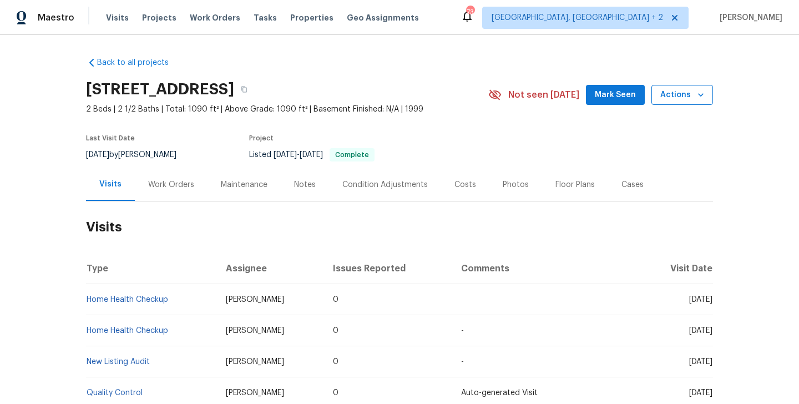
click at [662, 90] on span "Actions" at bounding box center [682, 95] width 44 height 14
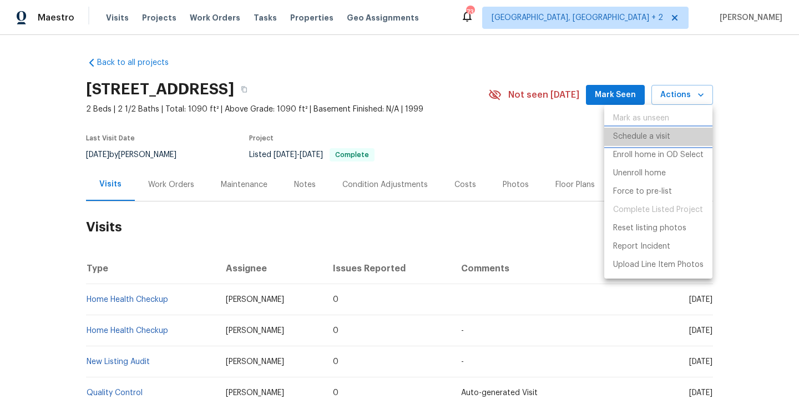
click at [663, 138] on p "Schedule a visit" at bounding box center [641, 137] width 57 height 12
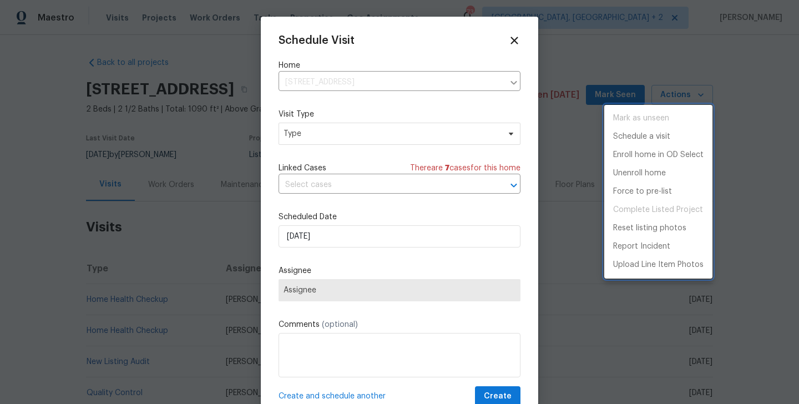
click at [366, 189] on div at bounding box center [399, 202] width 799 height 404
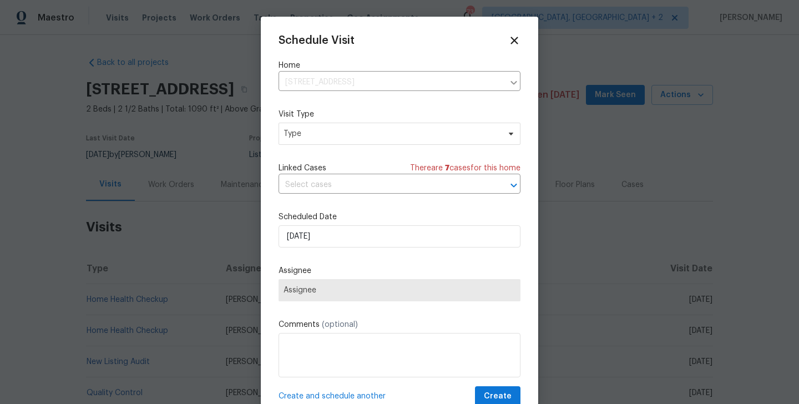
click at [315, 148] on div "Schedule Visit Home 1043 Park West Dr, Charlotte, NC 28209 ​ Visit Type Type Li…" at bounding box center [399, 220] width 242 height 372
click at [310, 137] on span "Type" at bounding box center [391, 133] width 216 height 11
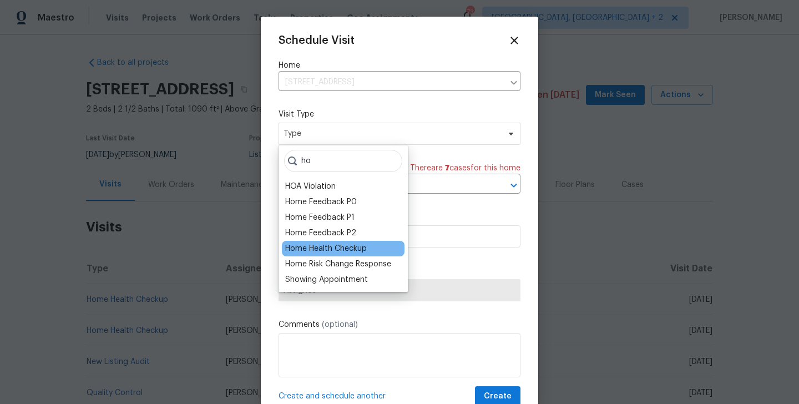
type input "ho"
click at [305, 251] on div "Home Health Checkup" at bounding box center [326, 248] width 82 height 11
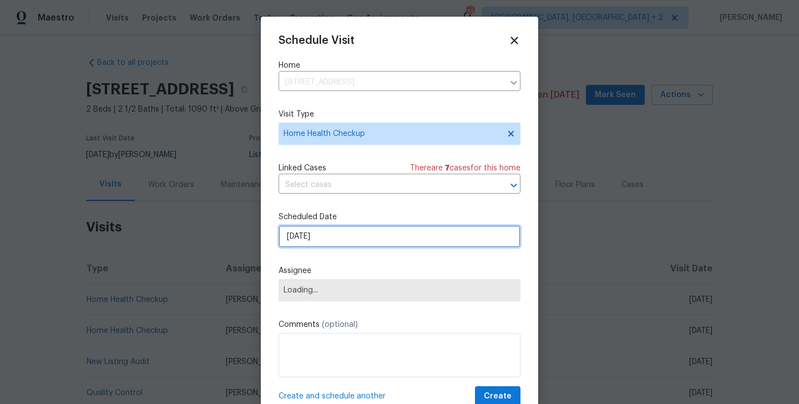
click at [308, 243] on input "[DATE]" at bounding box center [399, 236] width 242 height 22
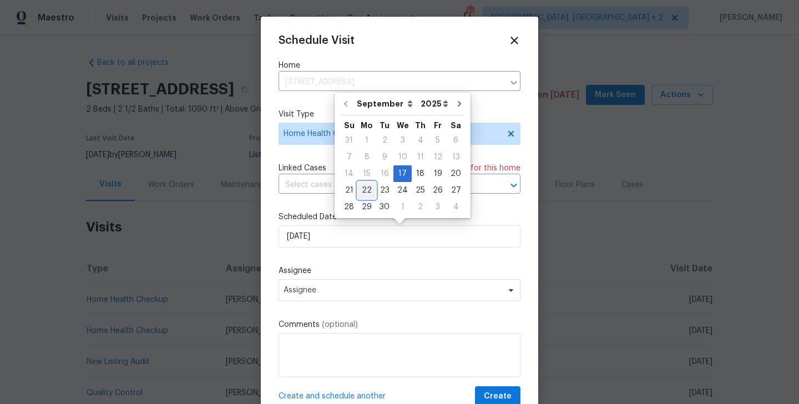
click at [367, 188] on div "22" at bounding box center [367, 190] width 18 height 16
type input "[DATE]"
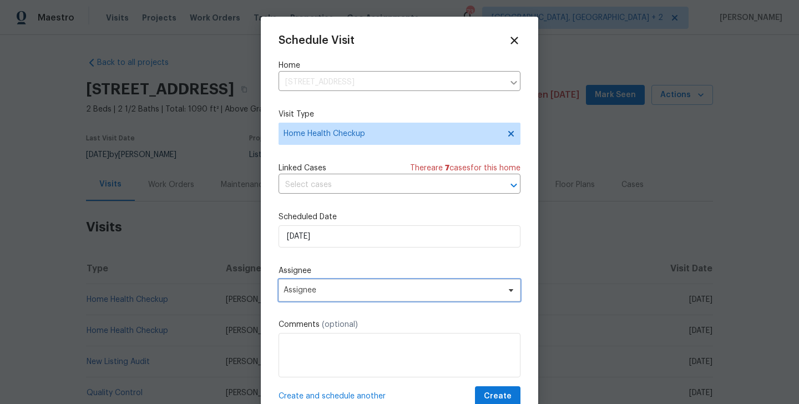
click at [344, 296] on span "Assignee" at bounding box center [399, 290] width 242 height 22
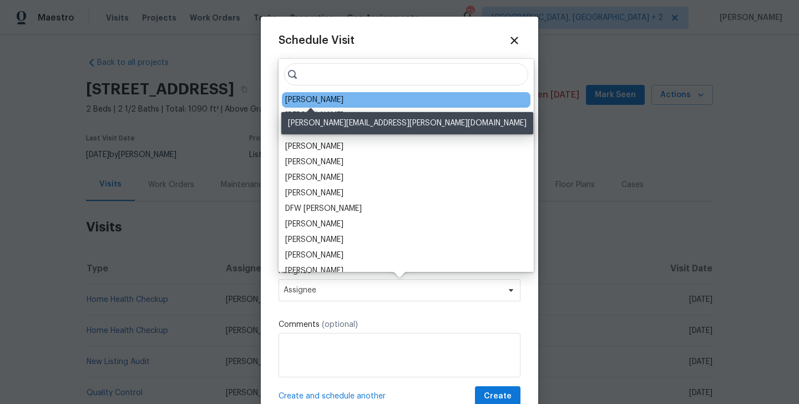
click at [307, 96] on div "[PERSON_NAME]" at bounding box center [314, 99] width 58 height 11
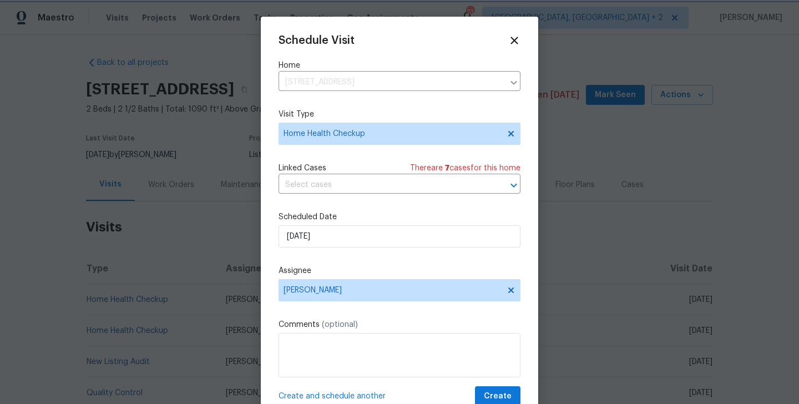
scroll to position [20, 0]
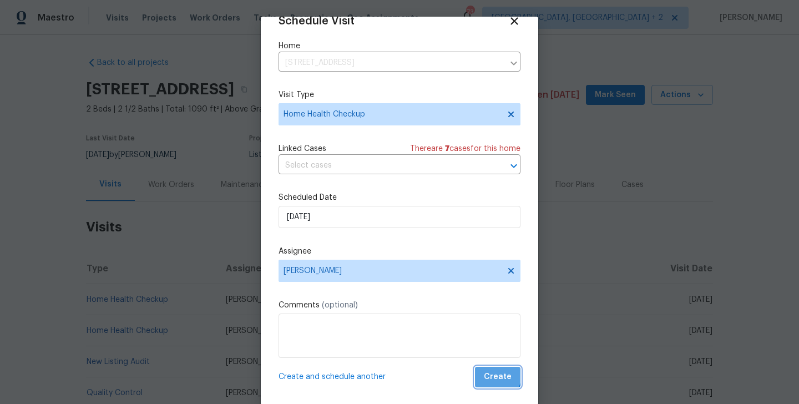
click at [498, 375] on span "Create" at bounding box center [498, 377] width 28 height 14
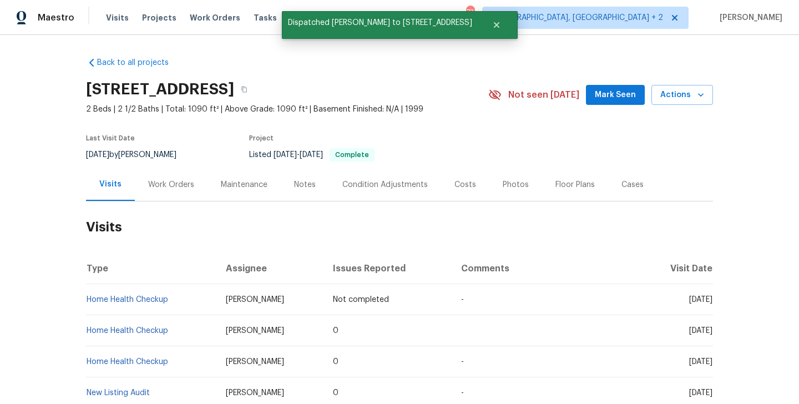
click at [191, 305] on td "Home Health Checkup" at bounding box center [151, 299] width 131 height 31
copy link "Home Health Checkup"
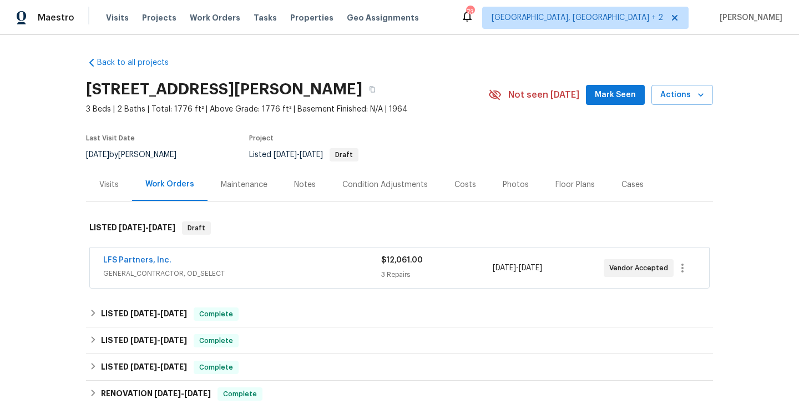
click at [110, 185] on div "Visits" at bounding box center [108, 184] width 19 height 11
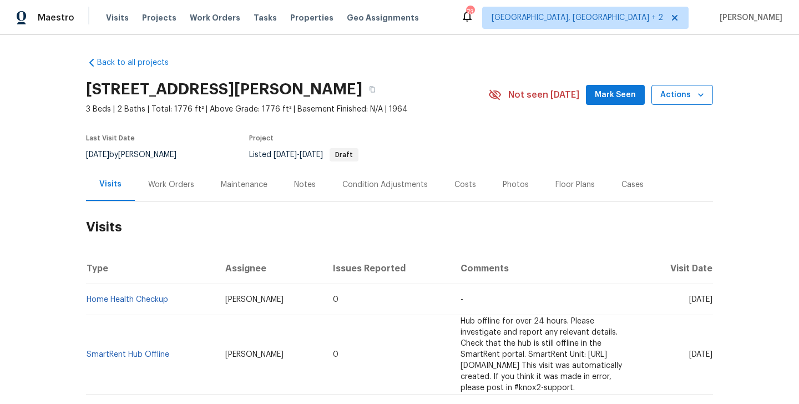
click at [674, 91] on span "Actions" at bounding box center [682, 95] width 44 height 14
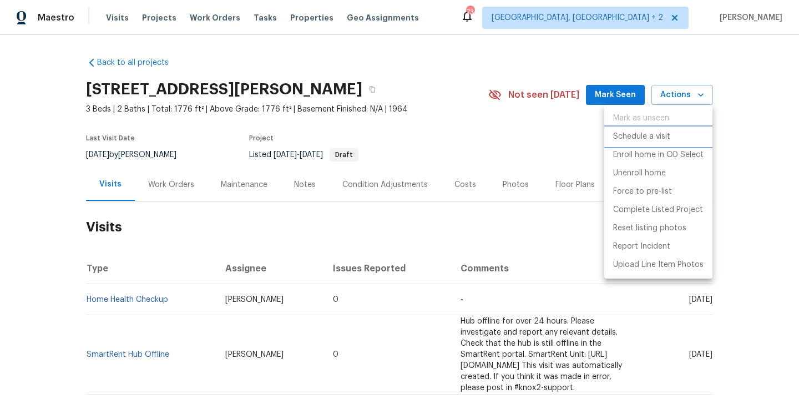
click at [649, 140] on p "Schedule a visit" at bounding box center [641, 137] width 57 height 12
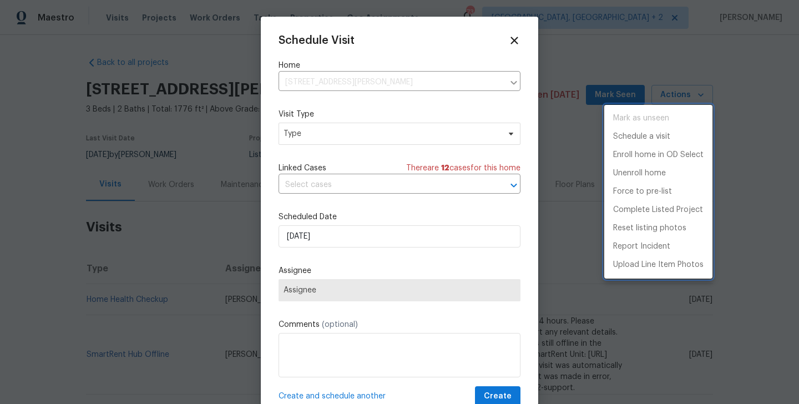
click at [340, 118] on div at bounding box center [399, 202] width 799 height 404
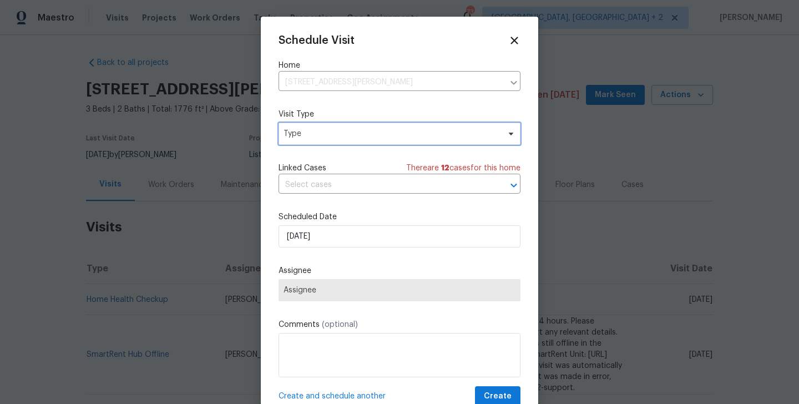
click at [315, 139] on span "Type" at bounding box center [391, 133] width 216 height 11
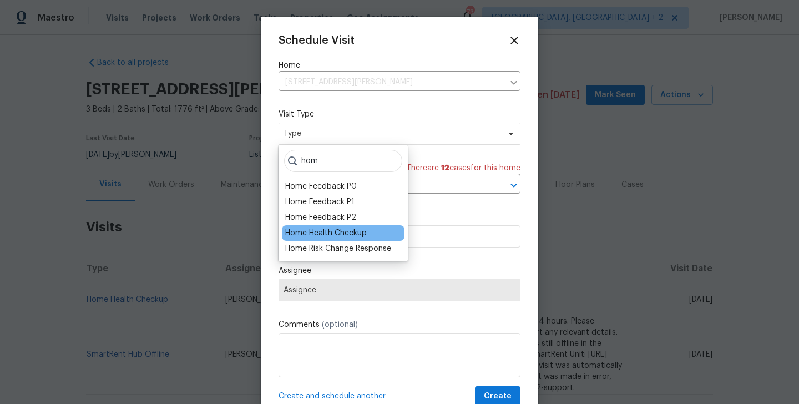
type input "hom"
click at [316, 237] on div "Home Health Checkup" at bounding box center [326, 232] width 82 height 11
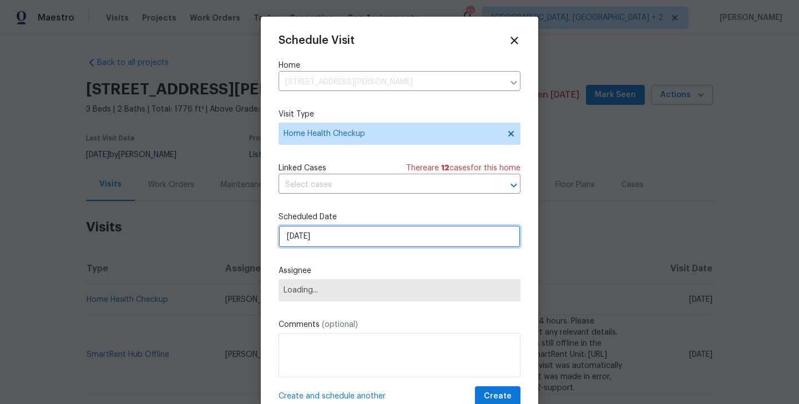
click at [316, 234] on input "[DATE]" at bounding box center [399, 236] width 242 height 22
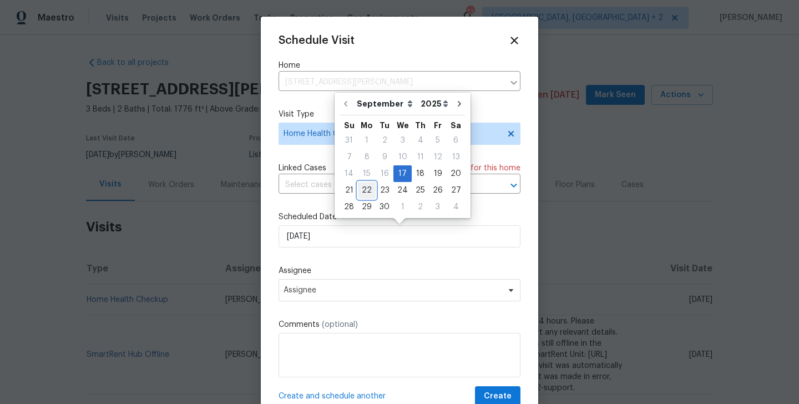
click at [365, 195] on div "22" at bounding box center [367, 190] width 18 height 16
type input "[DATE]"
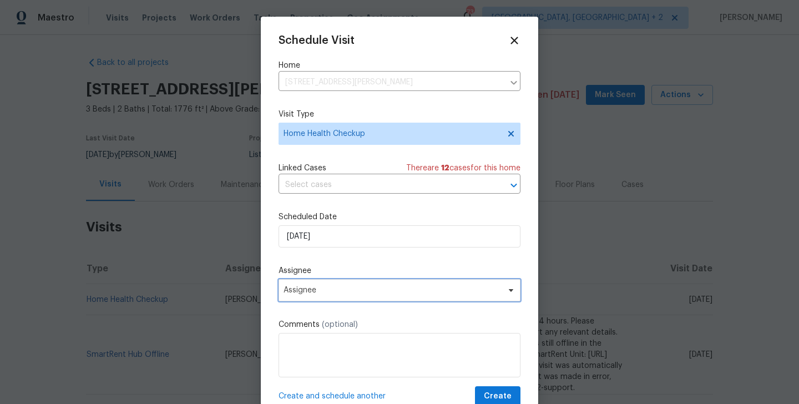
click at [346, 283] on span "Assignee" at bounding box center [399, 290] width 242 height 22
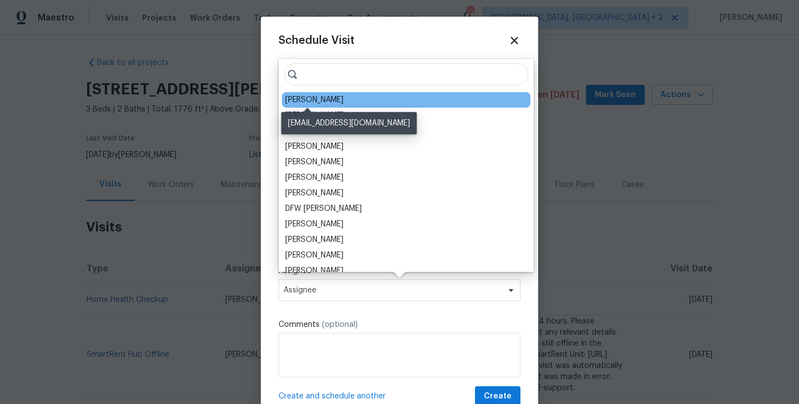
click at [311, 99] on div "[PERSON_NAME]" at bounding box center [314, 99] width 58 height 11
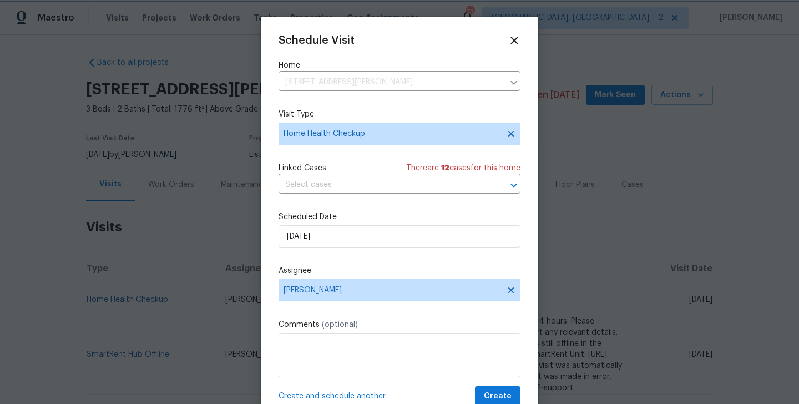
scroll to position [20, 0]
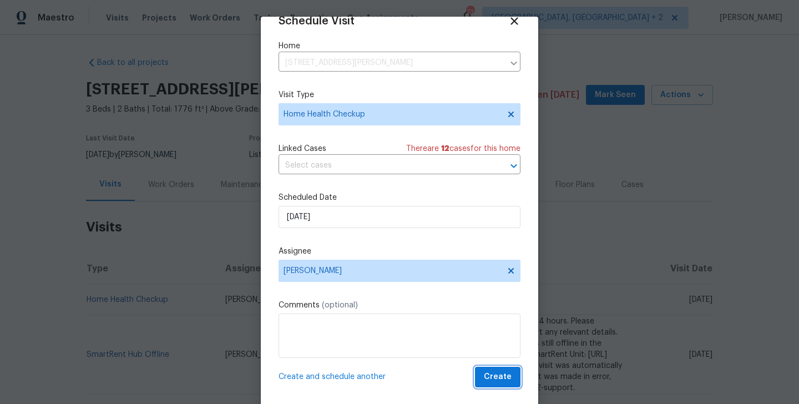
click at [502, 373] on span "Create" at bounding box center [498, 377] width 28 height 14
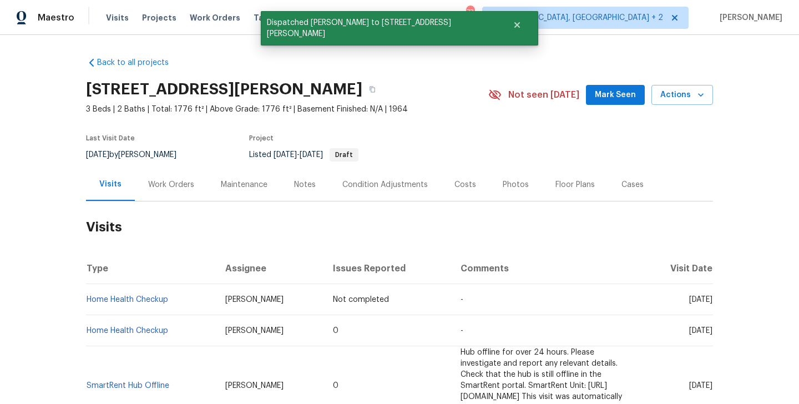
click at [184, 298] on td "Home Health Checkup" at bounding box center [151, 299] width 130 height 31
copy link "Home Health Checkup"
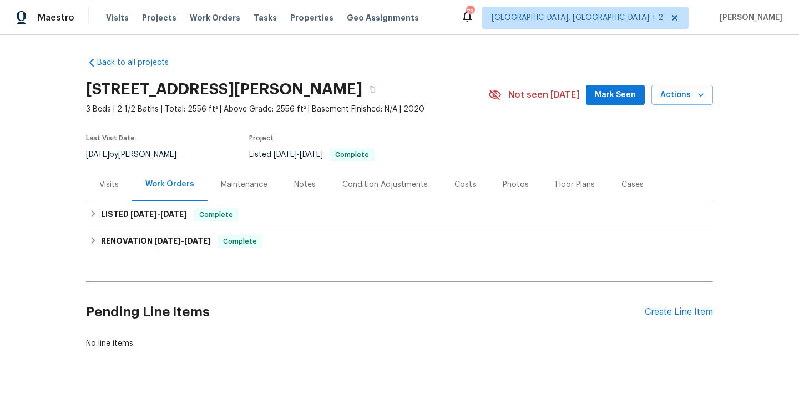
click at [110, 185] on div "Visits" at bounding box center [108, 184] width 19 height 11
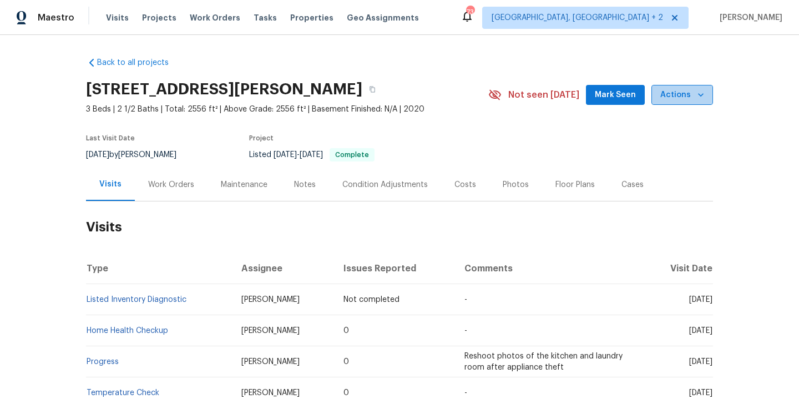
click at [687, 100] on span "Actions" at bounding box center [682, 95] width 44 height 14
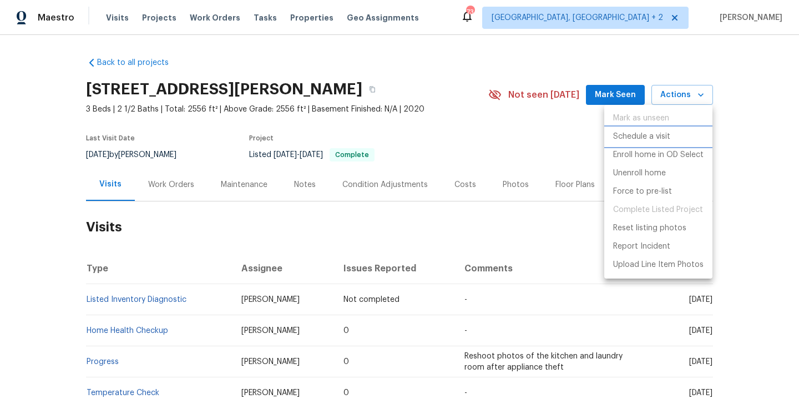
click at [667, 131] on p "Schedule a visit" at bounding box center [641, 137] width 57 height 12
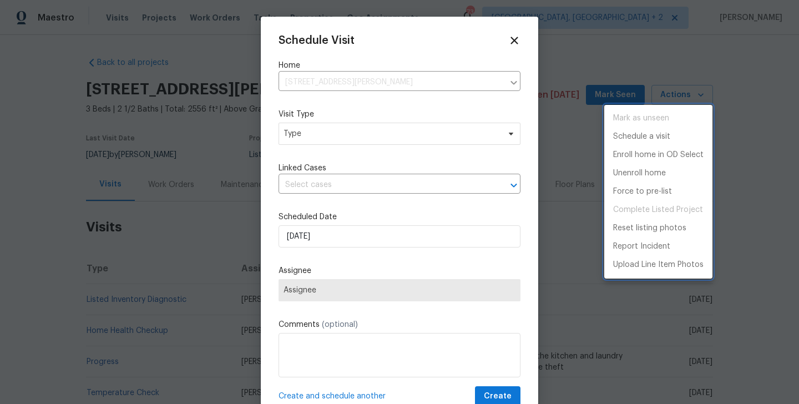
click at [315, 140] on div at bounding box center [399, 202] width 799 height 404
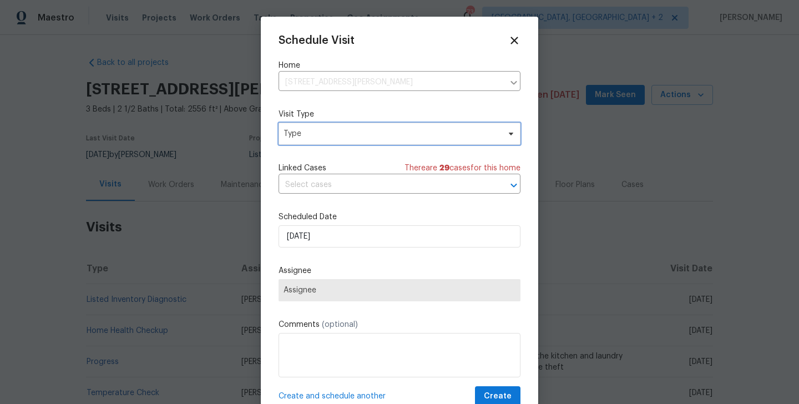
click at [315, 135] on span "Type" at bounding box center [391, 133] width 216 height 11
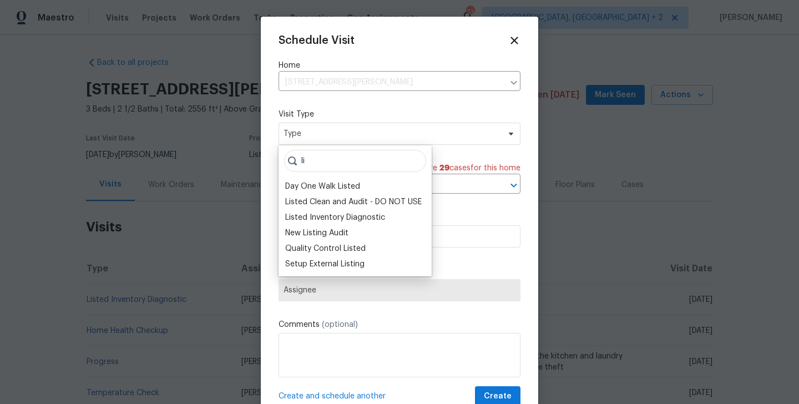
type input "l"
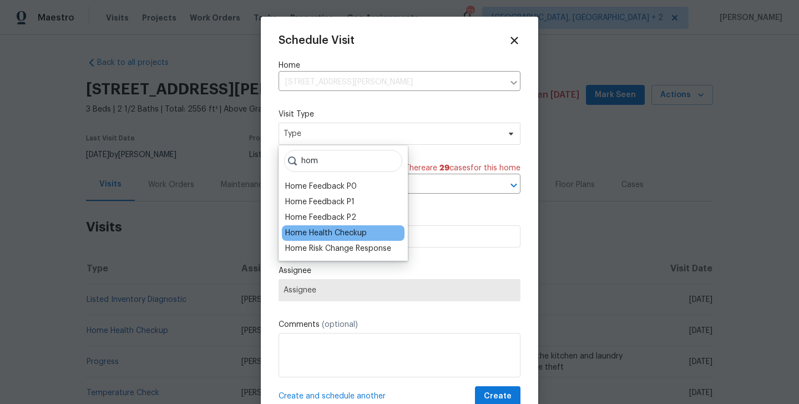
type input "hom"
click at [321, 239] on div "Home Health Checkup" at bounding box center [343, 233] width 123 height 16
click at [320, 235] on div "Home Health Checkup" at bounding box center [326, 232] width 82 height 11
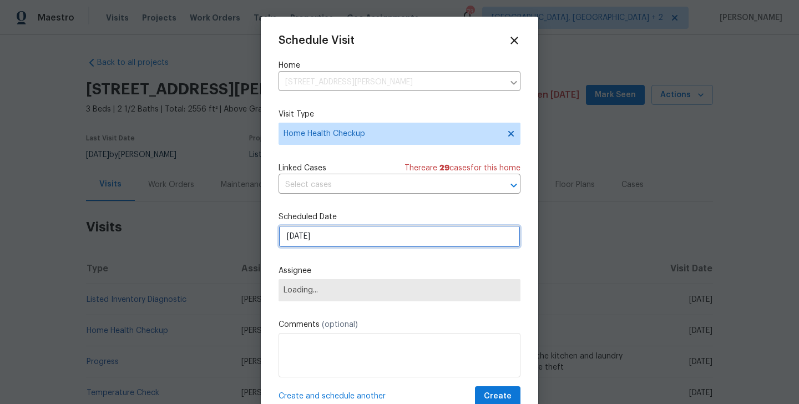
click at [328, 242] on input "[DATE]" at bounding box center [399, 236] width 242 height 22
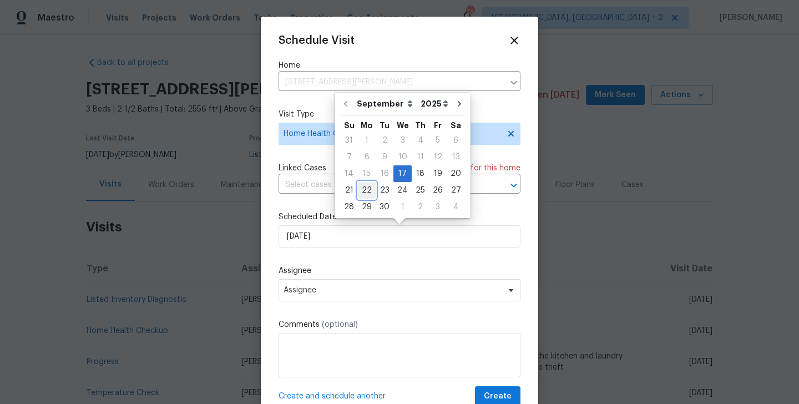
click at [367, 187] on div "22" at bounding box center [367, 190] width 18 height 16
type input "[DATE]"
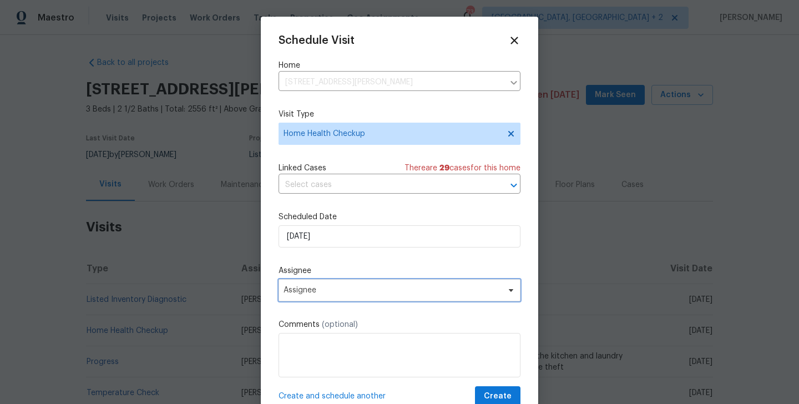
click at [346, 290] on span "Assignee" at bounding box center [391, 290] width 217 height 9
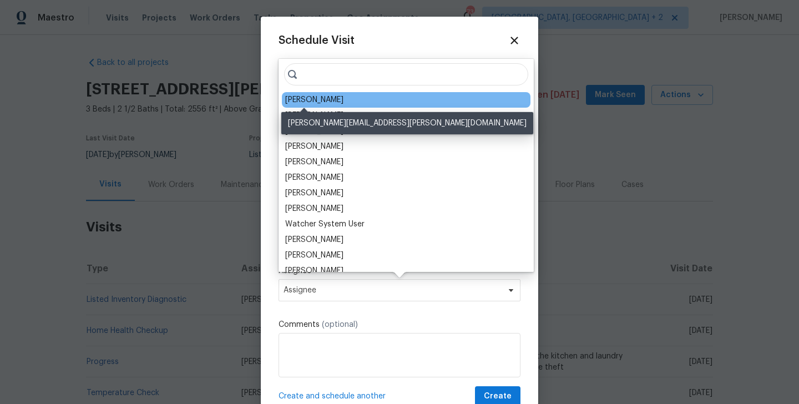
click at [306, 98] on div "[PERSON_NAME]" at bounding box center [314, 99] width 58 height 11
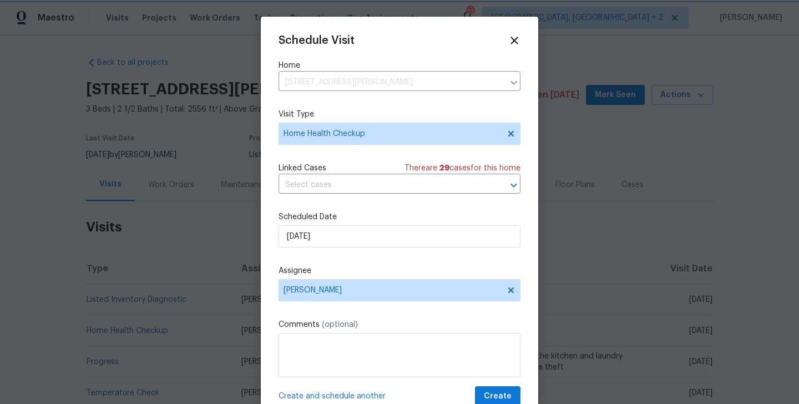
scroll to position [20, 0]
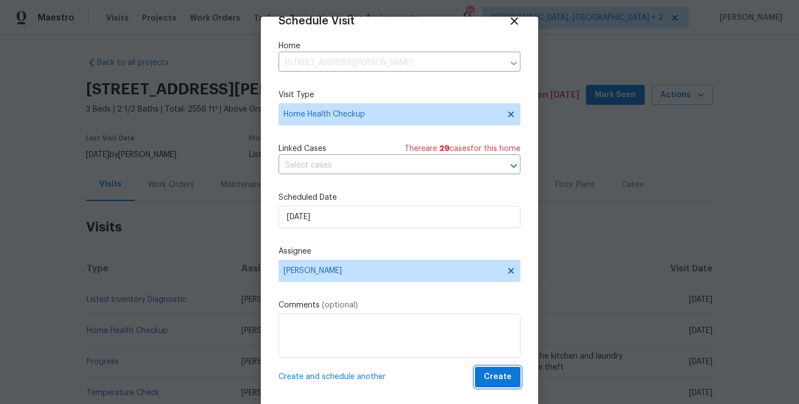
click at [505, 373] on span "Create" at bounding box center [498, 377] width 28 height 14
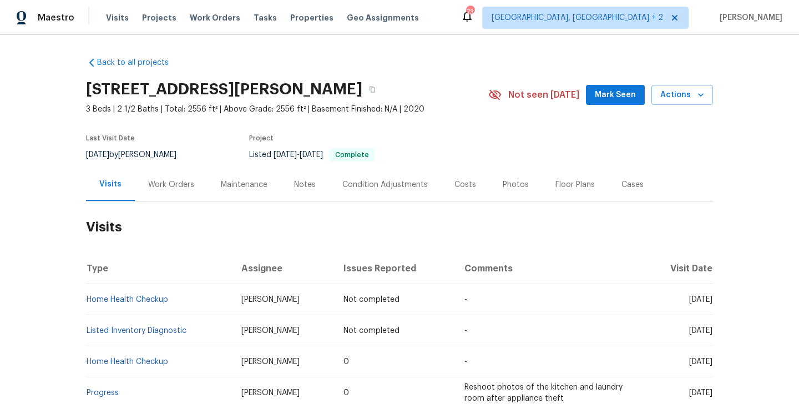
click at [181, 298] on td "Home Health Checkup" at bounding box center [159, 299] width 146 height 31
copy link "Home Health Checkup"
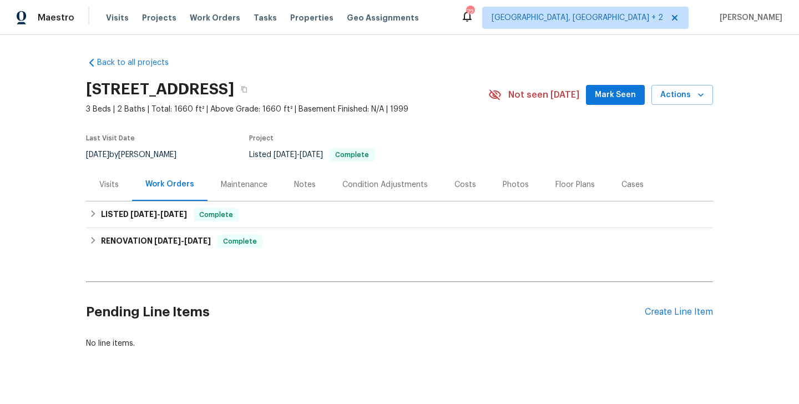
click at [102, 189] on div "Visits" at bounding box center [108, 184] width 19 height 11
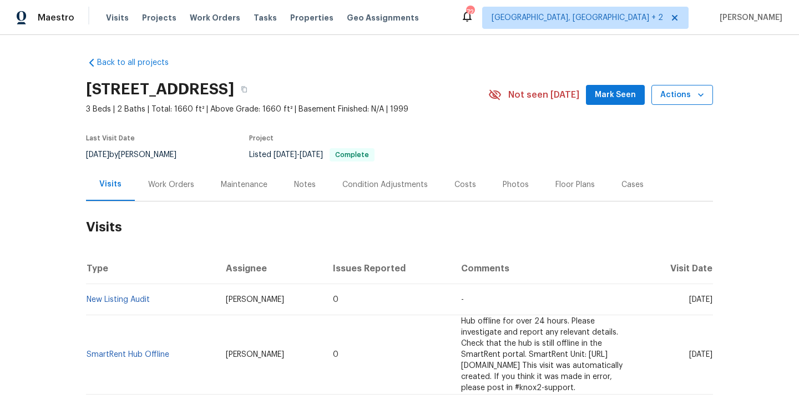
click at [678, 98] on span "Actions" at bounding box center [682, 95] width 44 height 14
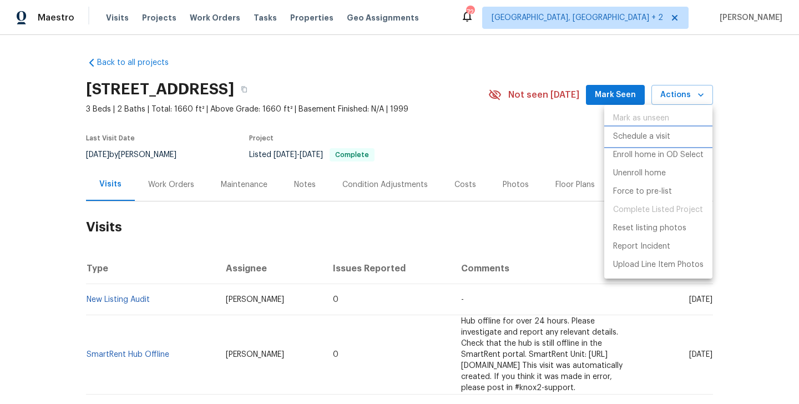
click at [656, 139] on p "Schedule a visit" at bounding box center [641, 137] width 57 height 12
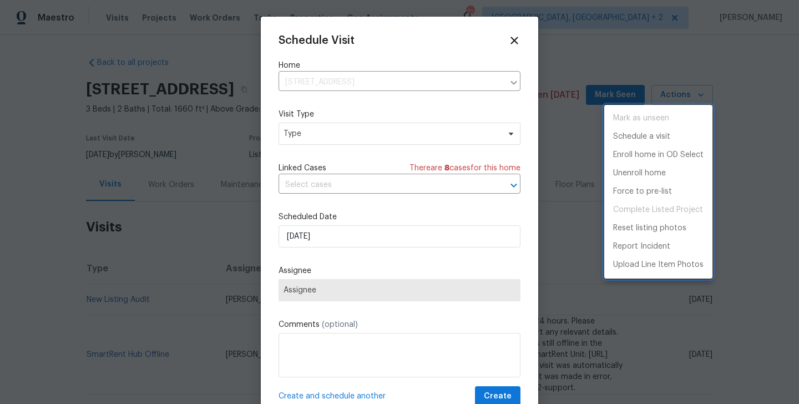
click at [305, 129] on div at bounding box center [399, 202] width 799 height 404
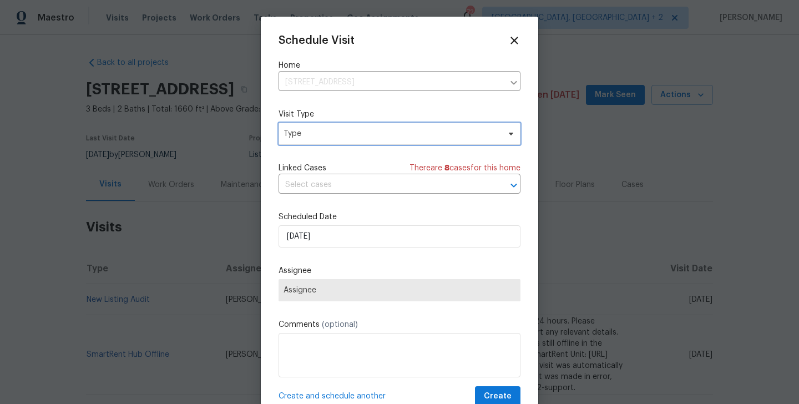
click at [305, 130] on span "Type" at bounding box center [391, 133] width 216 height 11
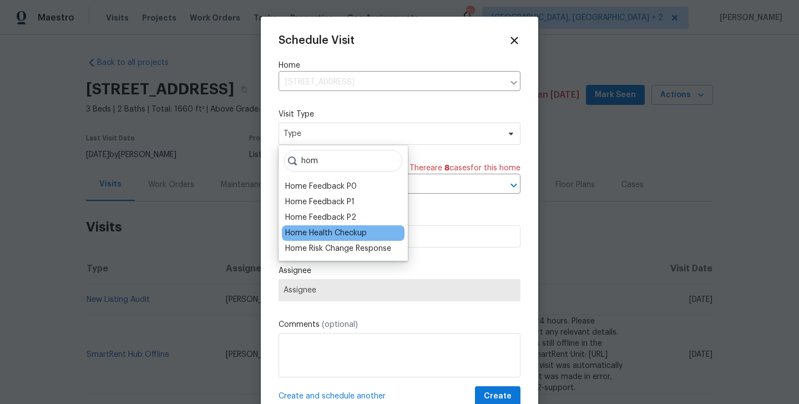
type input "hom"
click at [318, 228] on div "Home Health Checkup" at bounding box center [326, 232] width 82 height 11
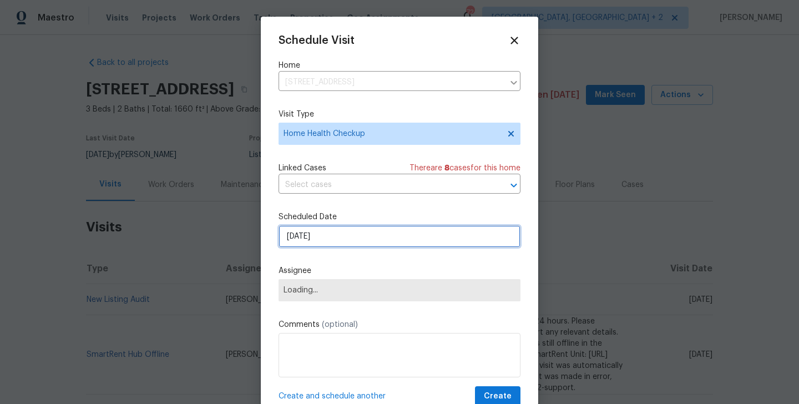
click at [325, 232] on input "[DATE]" at bounding box center [399, 236] width 242 height 22
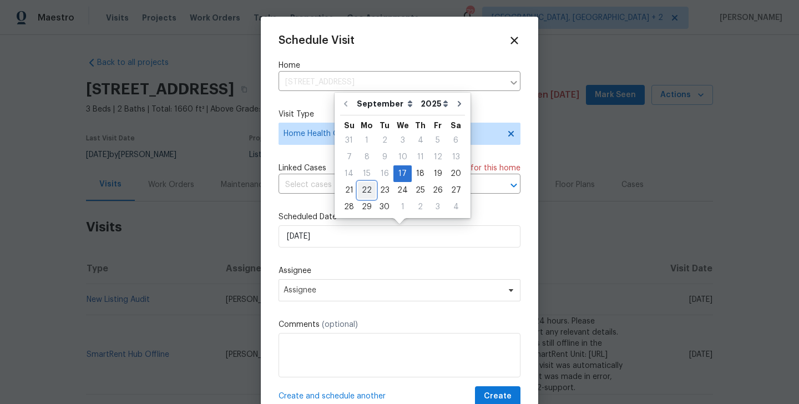
click at [362, 194] on div "22" at bounding box center [367, 190] width 18 height 16
type input "[DATE]"
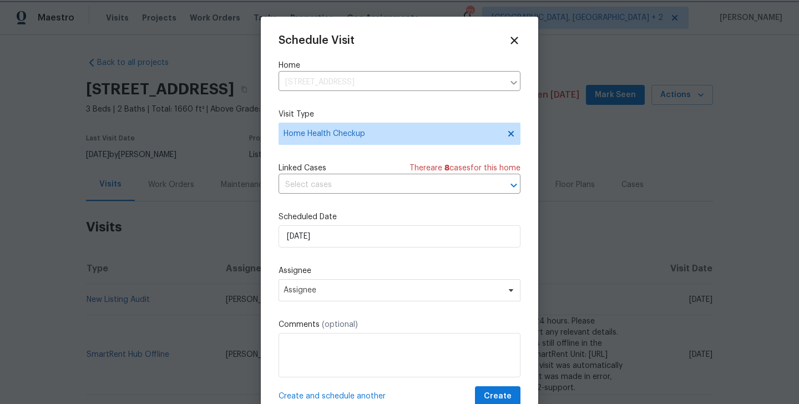
scroll to position [20, 0]
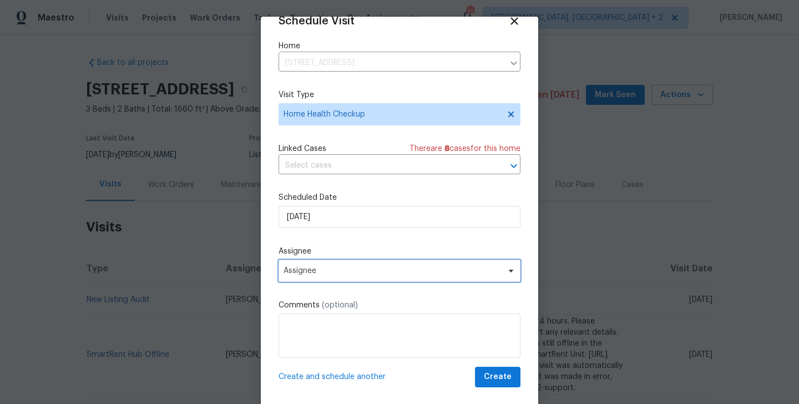
click at [329, 273] on span "Assignee" at bounding box center [391, 270] width 217 height 9
drag, startPoint x: 597, startPoint y: 70, endPoint x: 798, endPoint y: 11, distance: 209.4
click at [798, 11] on div at bounding box center [399, 202] width 799 height 404
drag, startPoint x: 320, startPoint y: 263, endPoint x: 320, endPoint y: 254, distance: 8.9
click at [320, 263] on span "Assignee" at bounding box center [399, 271] width 242 height 22
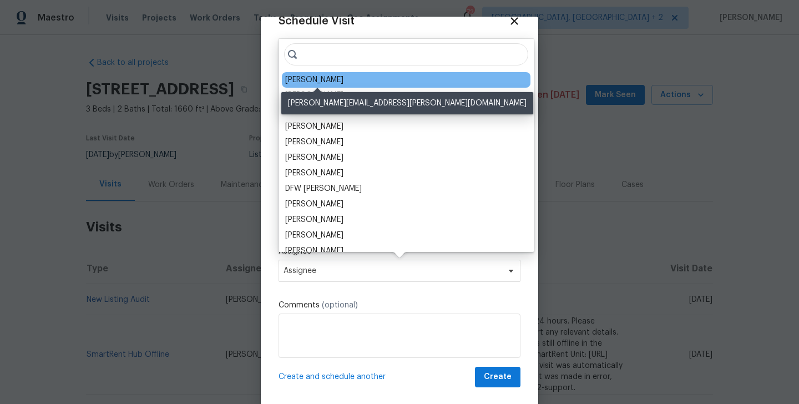
click at [301, 79] on div "[PERSON_NAME]" at bounding box center [314, 79] width 58 height 11
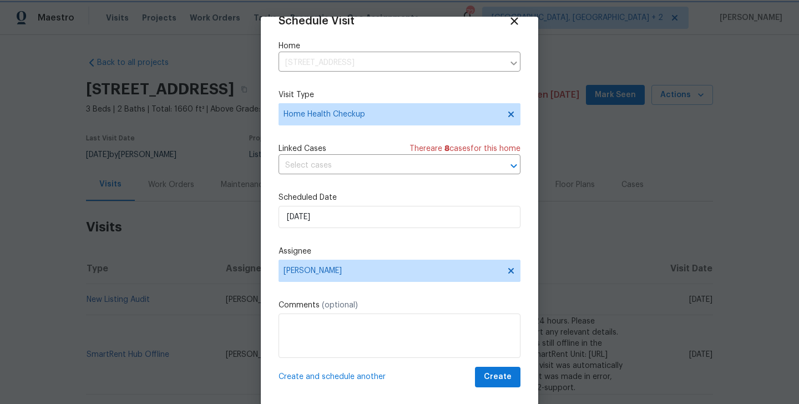
scroll to position [18, 0]
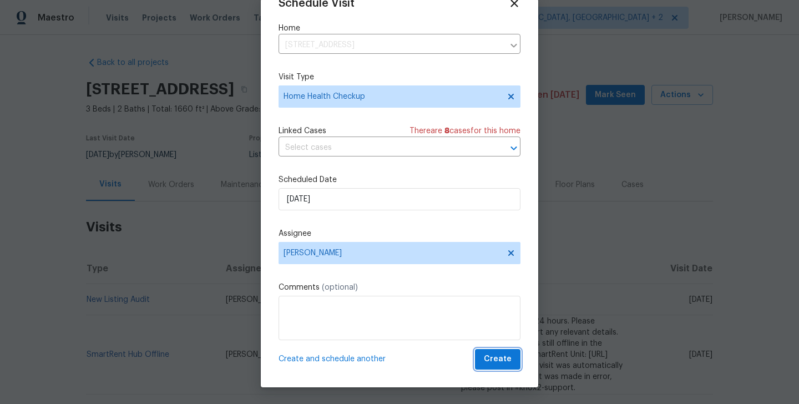
click at [496, 363] on span "Create" at bounding box center [498, 359] width 28 height 14
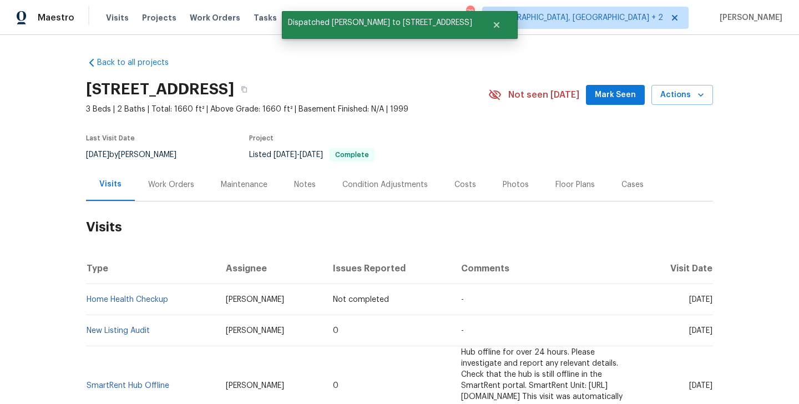
scroll to position [0, 0]
click at [180, 301] on td "Home Health Checkup" at bounding box center [151, 299] width 131 height 31
copy link "Home Health Checkup"
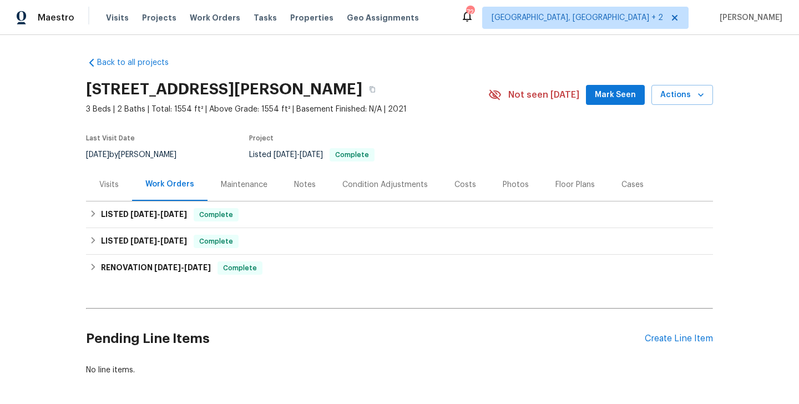
click at [99, 180] on div "Visits" at bounding box center [109, 184] width 46 height 33
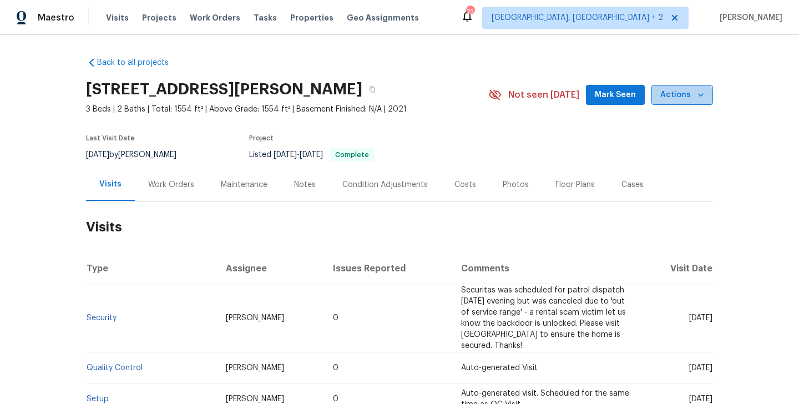
click at [681, 97] on span "Actions" at bounding box center [682, 95] width 44 height 14
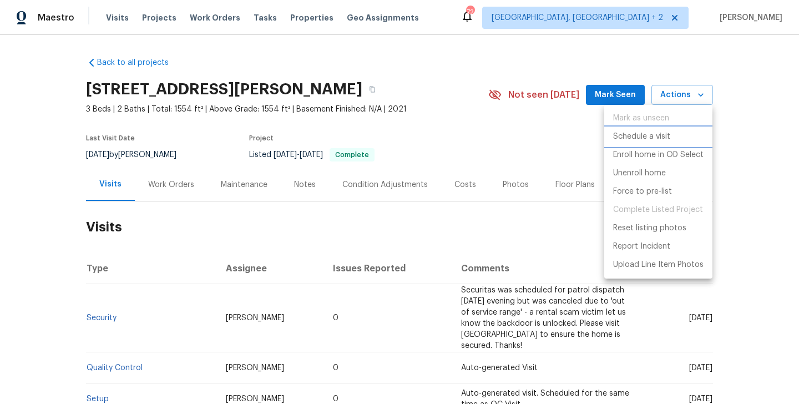
click at [630, 139] on p "Schedule a visit" at bounding box center [641, 137] width 57 height 12
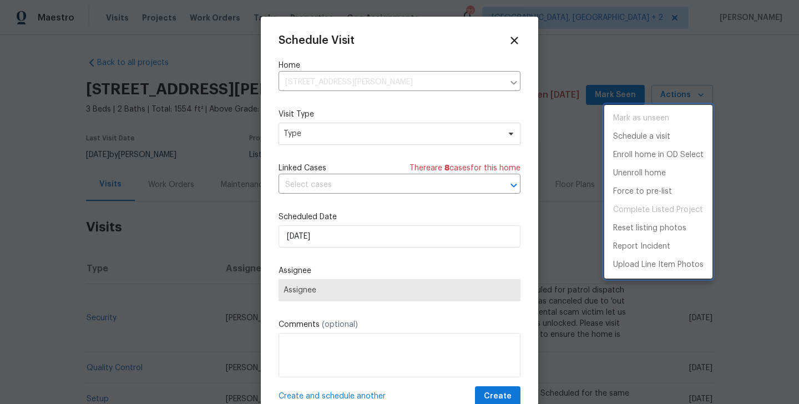
click at [325, 124] on div at bounding box center [399, 202] width 799 height 404
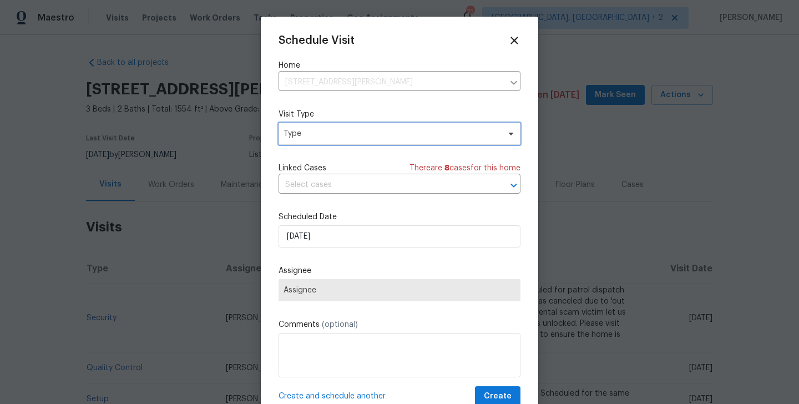
click at [297, 133] on span "Type" at bounding box center [391, 133] width 216 height 11
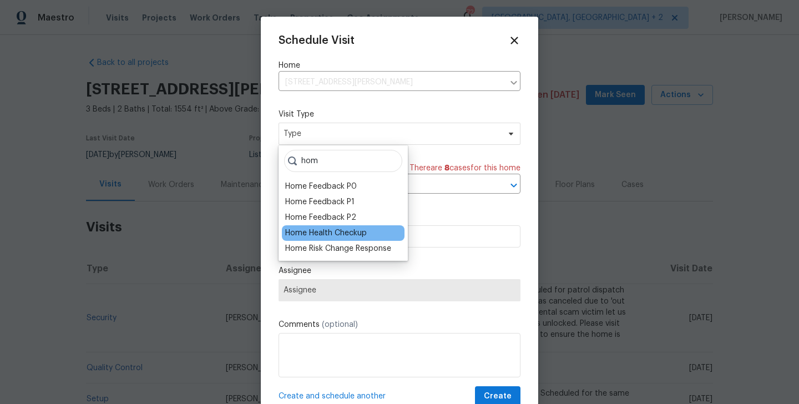
type input "hom"
click at [318, 231] on div "Home Health Checkup" at bounding box center [326, 232] width 82 height 11
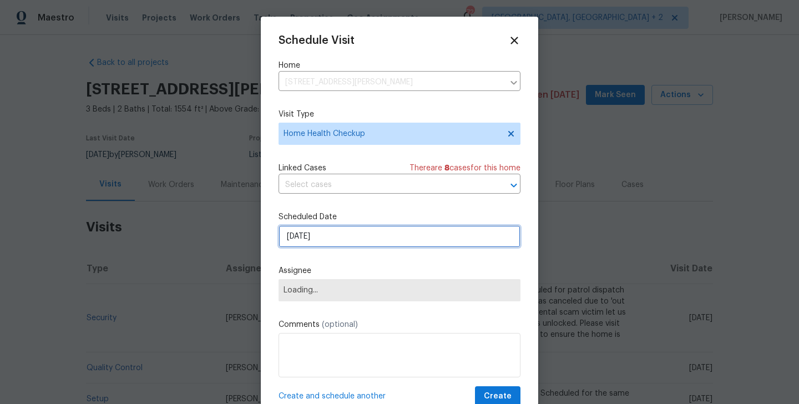
click at [319, 240] on input "[DATE]" at bounding box center [399, 236] width 242 height 22
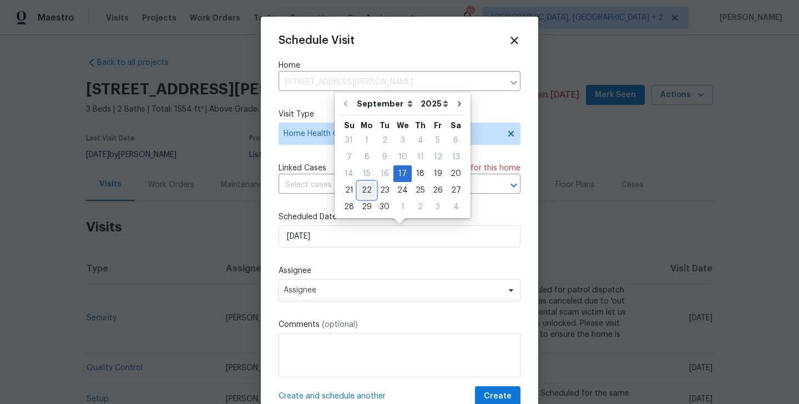
click at [368, 192] on div "22" at bounding box center [367, 190] width 18 height 16
type input "[DATE]"
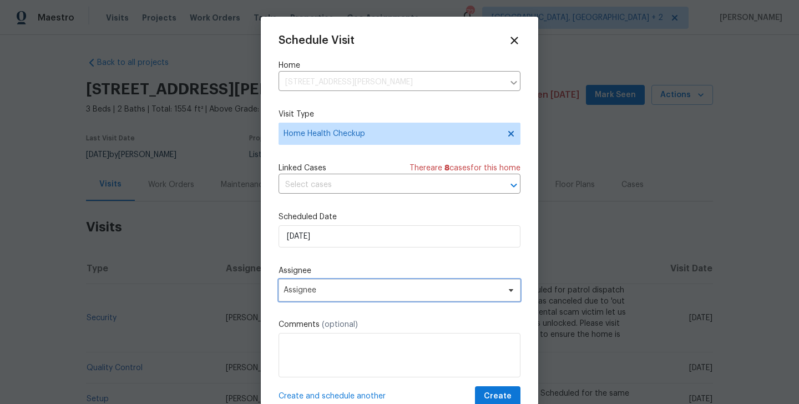
click at [331, 288] on span "Assignee" at bounding box center [391, 290] width 217 height 9
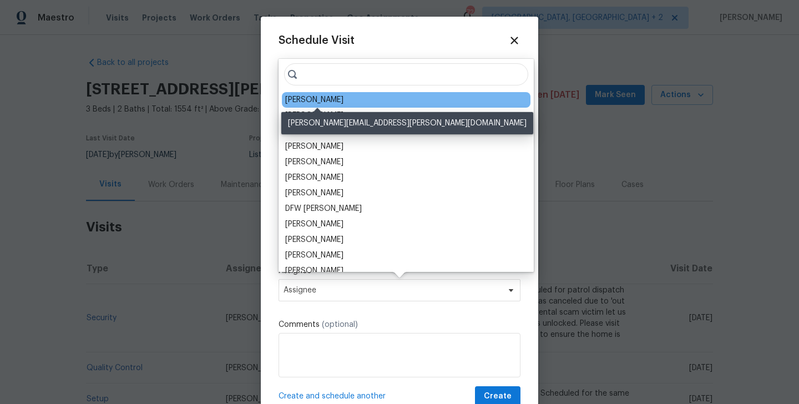
click at [314, 98] on div "[PERSON_NAME]" at bounding box center [314, 99] width 58 height 11
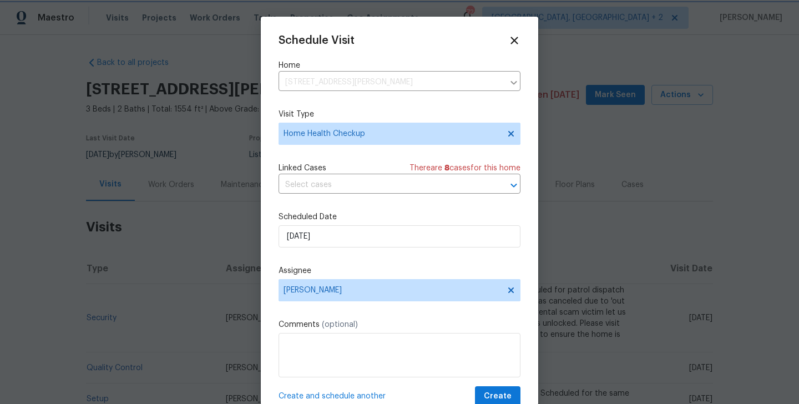
scroll to position [20, 0]
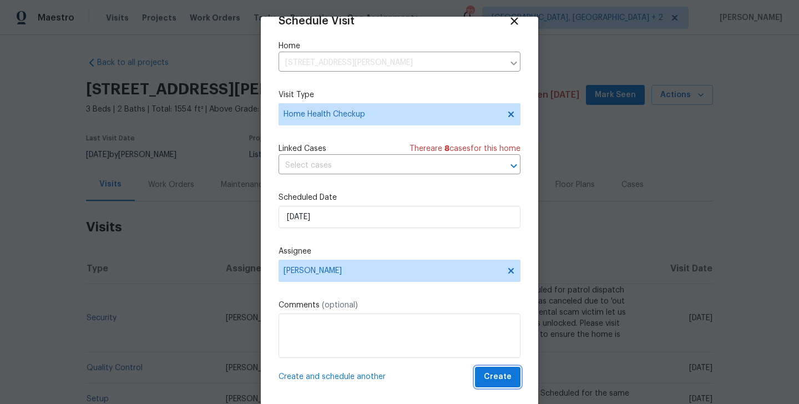
click at [515, 381] on button "Create" at bounding box center [497, 377] width 45 height 21
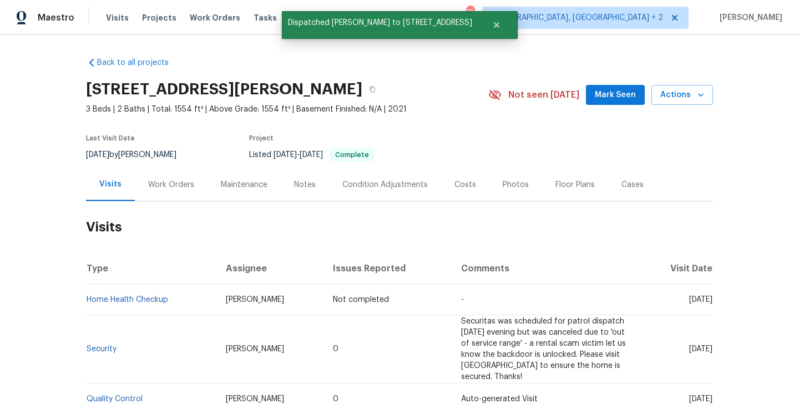
click at [169, 303] on td "Home Health Checkup" at bounding box center [151, 299] width 131 height 31
copy link "Home Health Checkup"
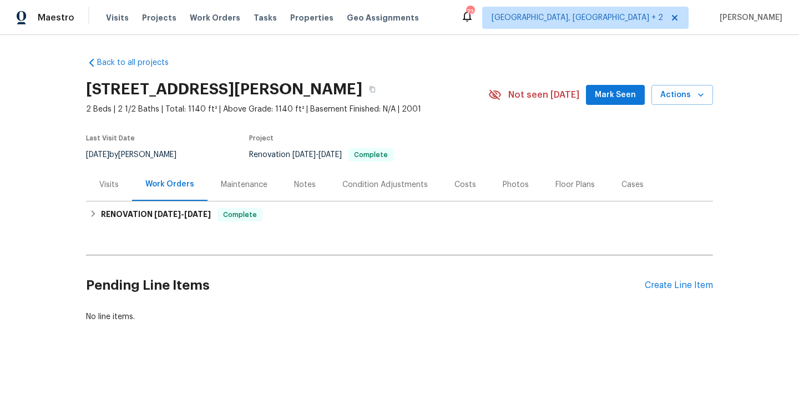
click at [119, 195] on div "Visits" at bounding box center [109, 184] width 46 height 33
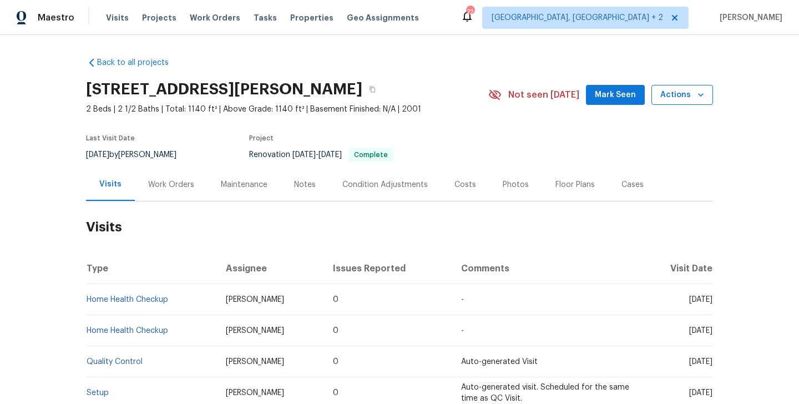
click at [690, 93] on span "Actions" at bounding box center [682, 95] width 44 height 14
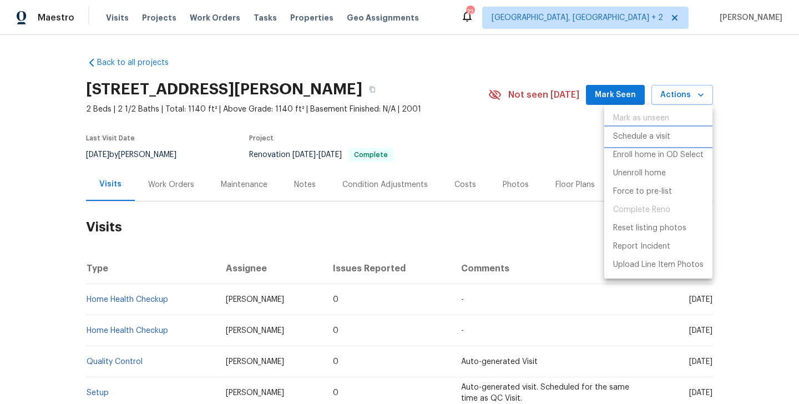
click at [645, 135] on p "Schedule a visit" at bounding box center [641, 137] width 57 height 12
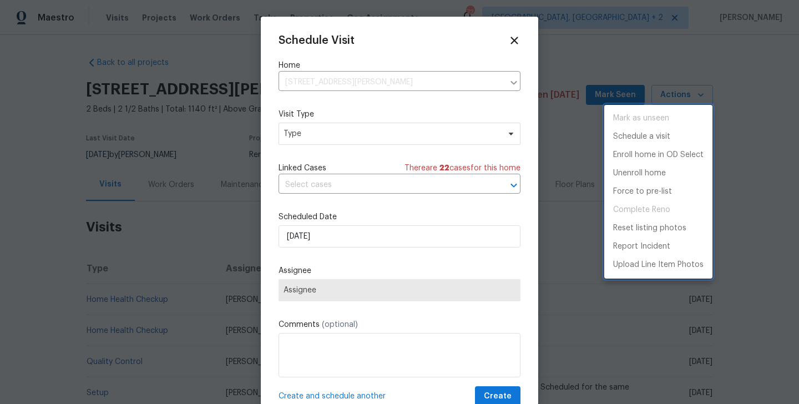
click at [317, 180] on div at bounding box center [399, 202] width 799 height 404
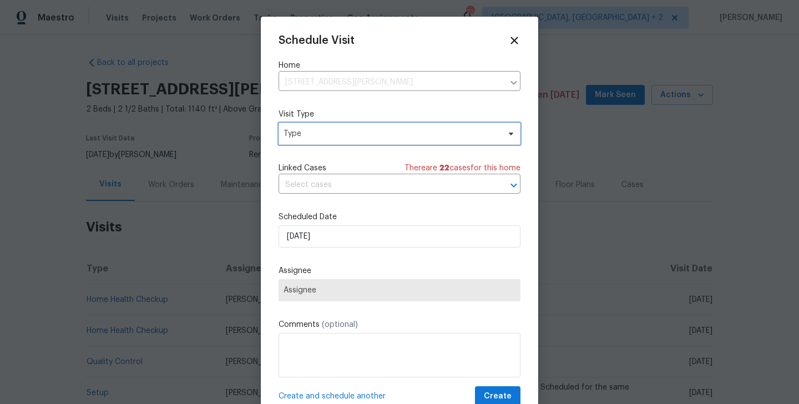
click at [320, 128] on span "Type" at bounding box center [399, 134] width 242 height 22
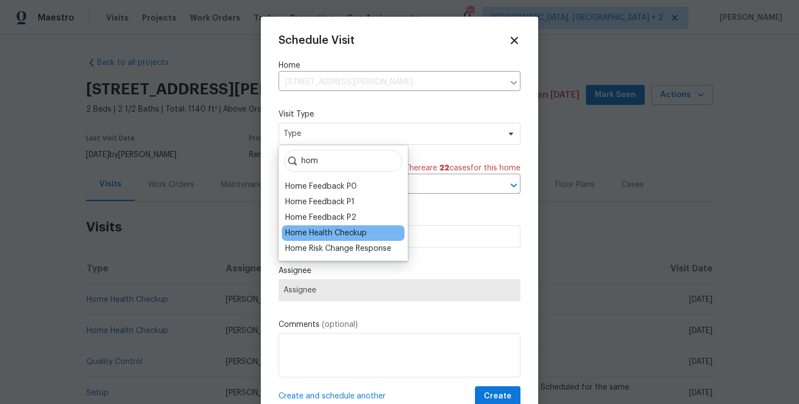
type input "hom"
click at [322, 237] on div "Home Health Checkup" at bounding box center [326, 232] width 82 height 11
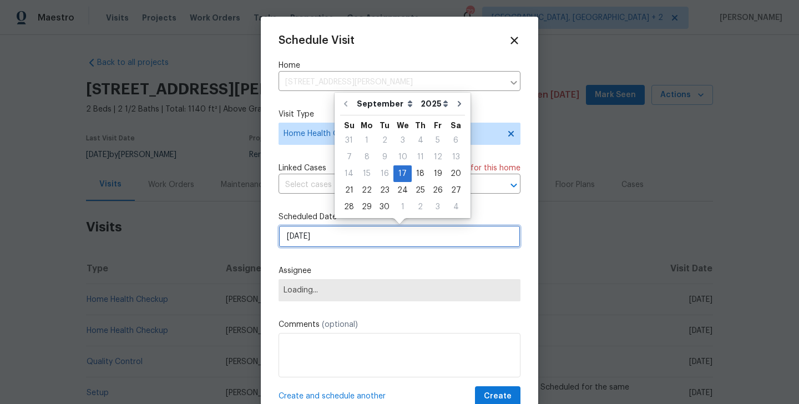
click at [317, 241] on input "[DATE]" at bounding box center [399, 236] width 242 height 22
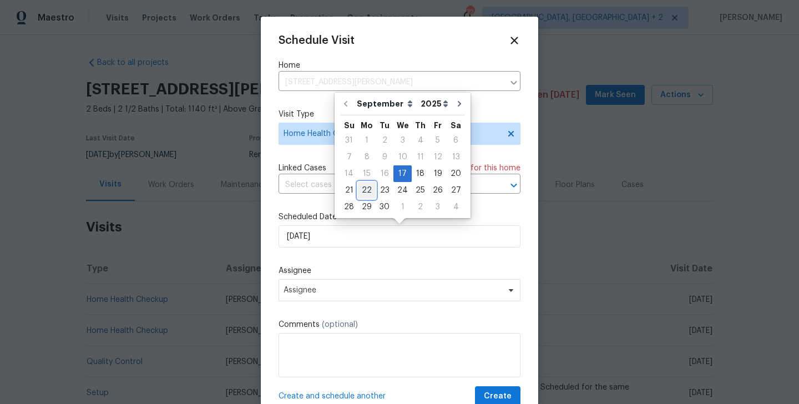
click at [365, 192] on div "22" at bounding box center [367, 190] width 18 height 16
type input "[DATE]"
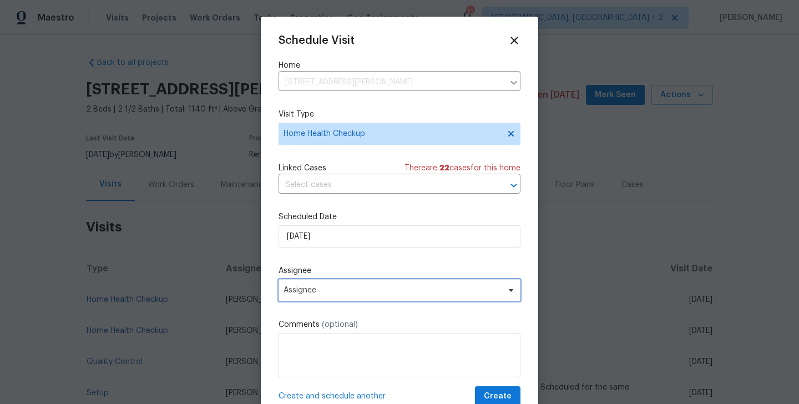
click at [346, 291] on span "Assignee" at bounding box center [391, 290] width 217 height 9
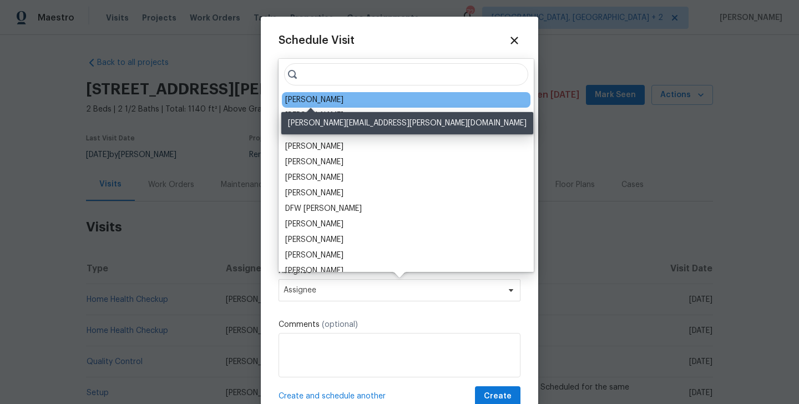
click at [313, 98] on div "[PERSON_NAME]" at bounding box center [314, 99] width 58 height 11
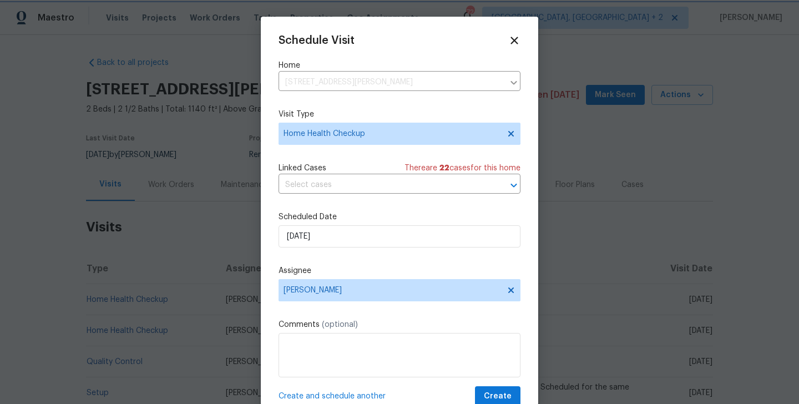
scroll to position [20, 0]
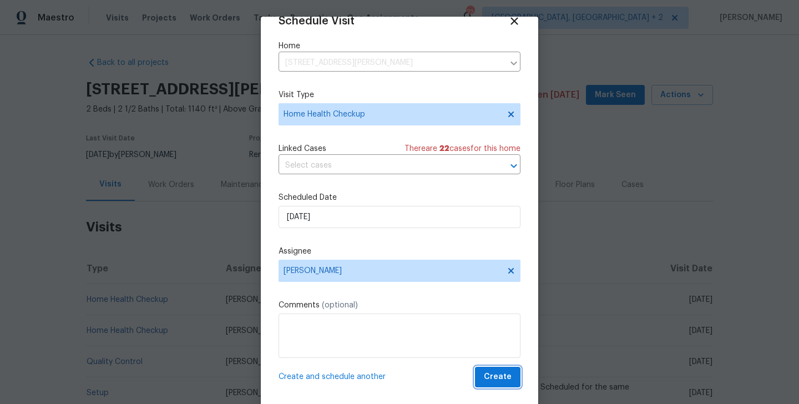
click at [500, 374] on span "Create" at bounding box center [498, 377] width 28 height 14
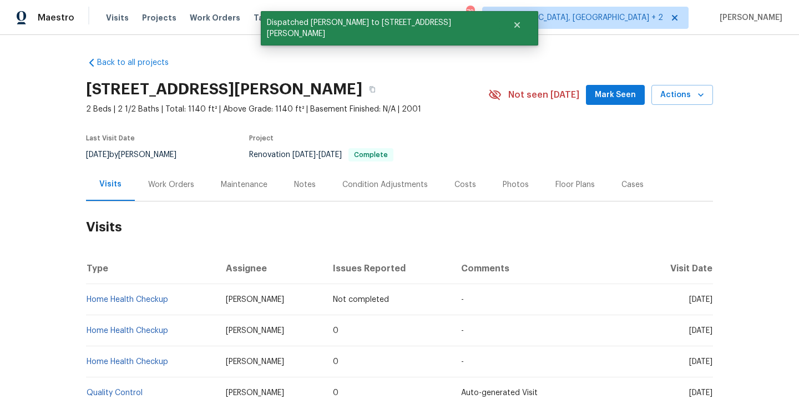
click at [192, 301] on td "Home Health Checkup" at bounding box center [151, 299] width 131 height 31
copy link "Home Health Checkup"
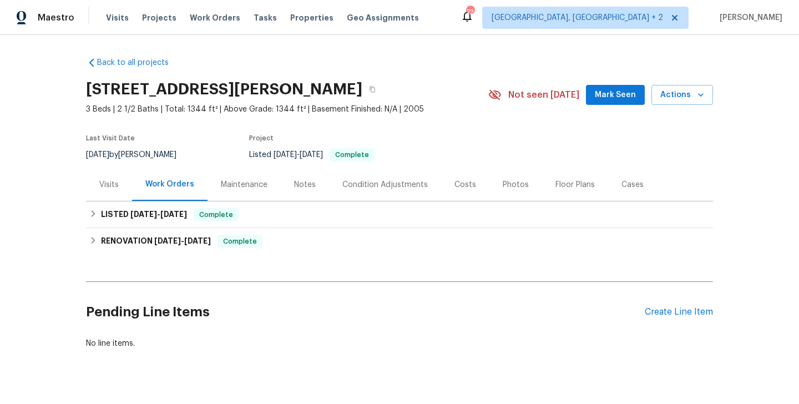
click at [112, 183] on div "Visits" at bounding box center [108, 184] width 19 height 11
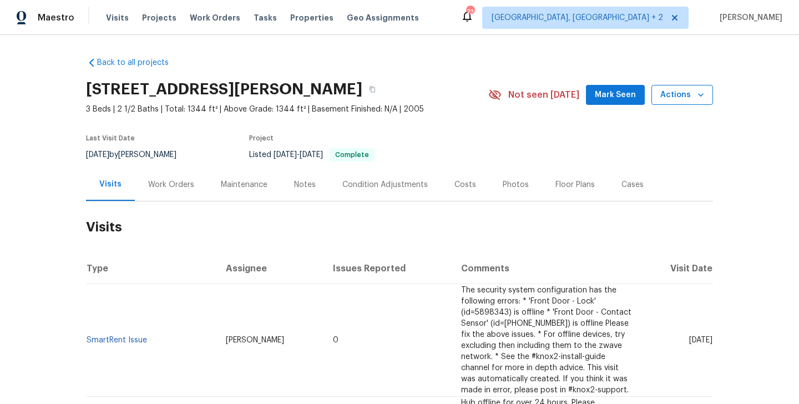
click at [688, 88] on button "Actions" at bounding box center [682, 95] width 62 height 21
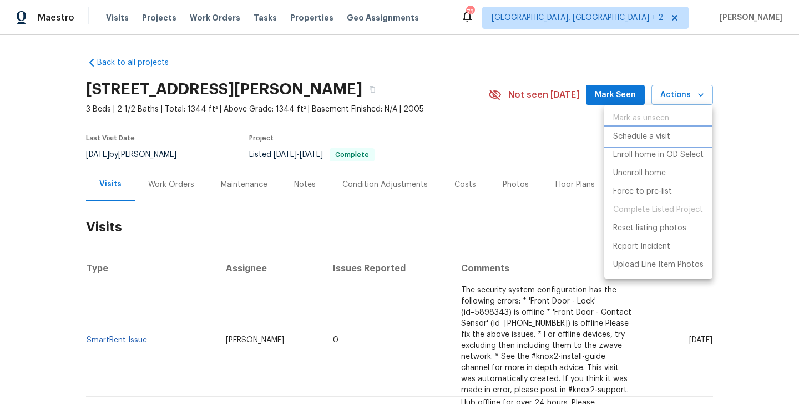
click at [650, 140] on p "Schedule a visit" at bounding box center [641, 137] width 57 height 12
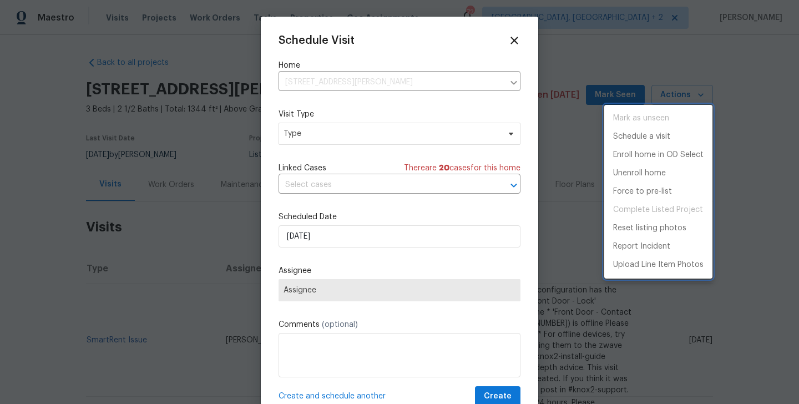
click at [311, 138] on div at bounding box center [399, 202] width 799 height 404
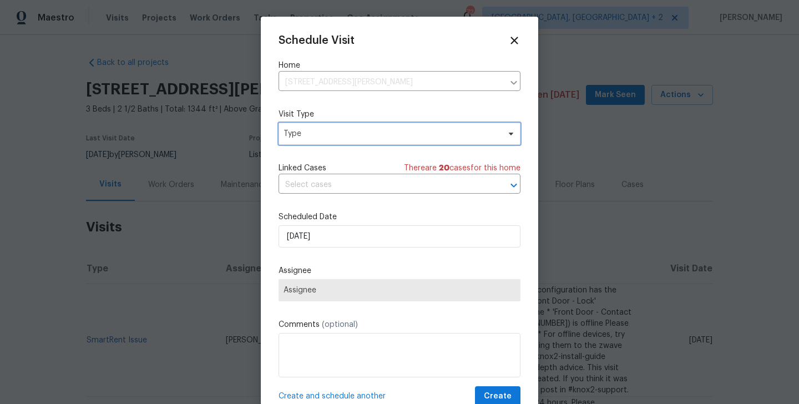
click at [295, 136] on span "Type" at bounding box center [391, 133] width 216 height 11
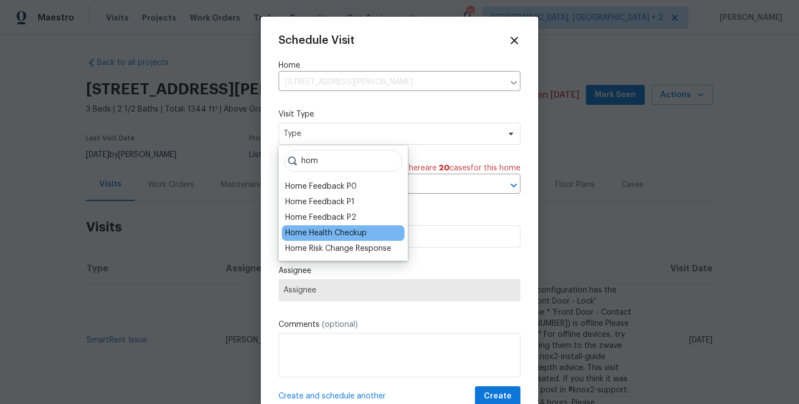
type input "hom"
click at [327, 234] on div "Home Health Checkup" at bounding box center [326, 232] width 82 height 11
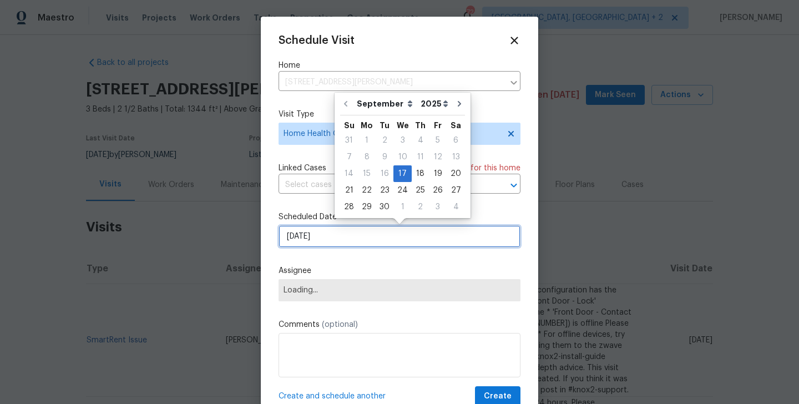
click at [321, 235] on input "[DATE]" at bounding box center [399, 236] width 242 height 22
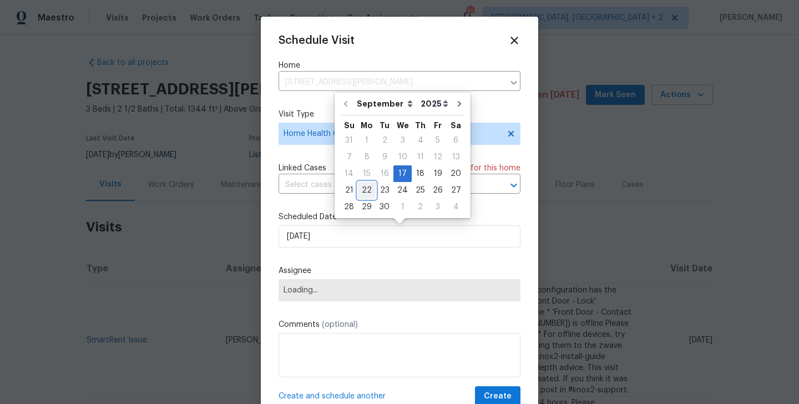
click at [358, 192] on div "22" at bounding box center [367, 190] width 18 height 16
type input "[DATE]"
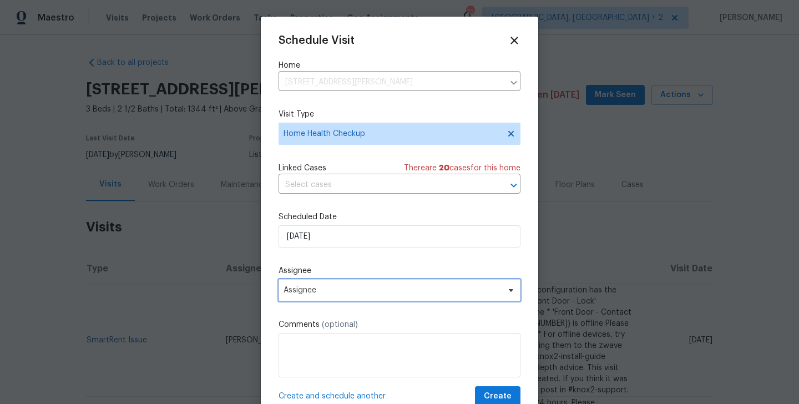
click at [331, 287] on span "Assignee" at bounding box center [391, 290] width 217 height 9
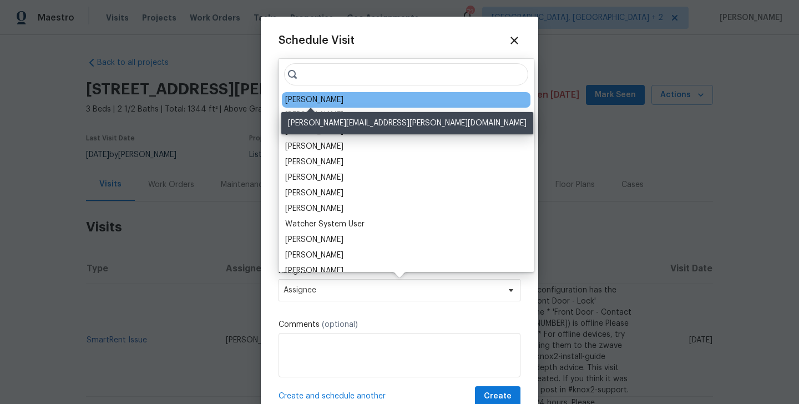
click at [319, 103] on div "[PERSON_NAME]" at bounding box center [314, 99] width 58 height 11
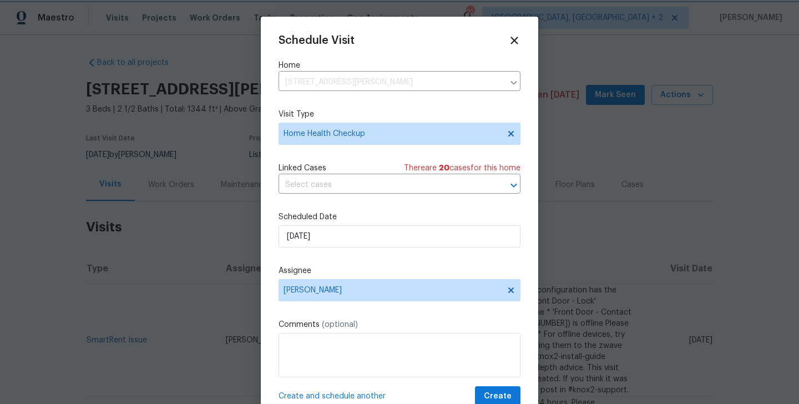
scroll to position [20, 0]
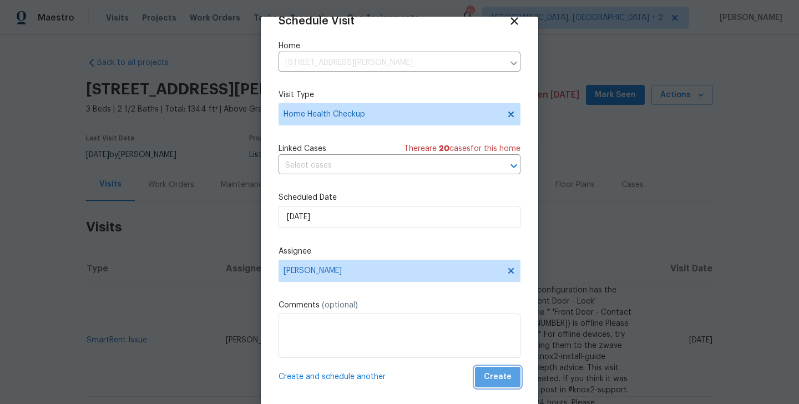
click at [506, 383] on span "Create" at bounding box center [498, 377] width 28 height 14
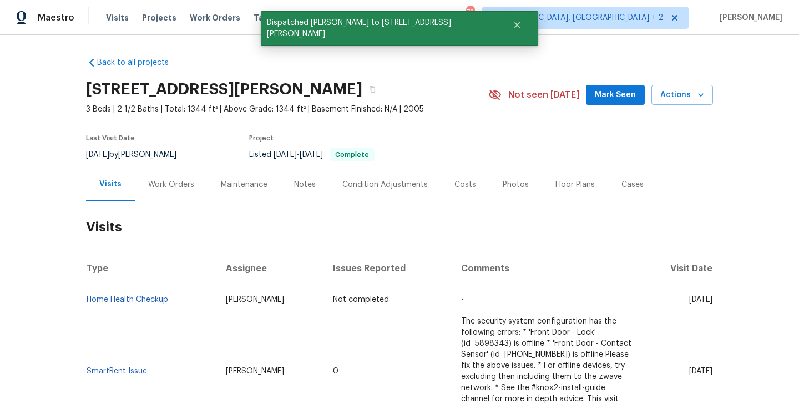
click at [186, 301] on td "Home Health Checkup" at bounding box center [151, 299] width 131 height 31
copy link "Home Health Checkup"
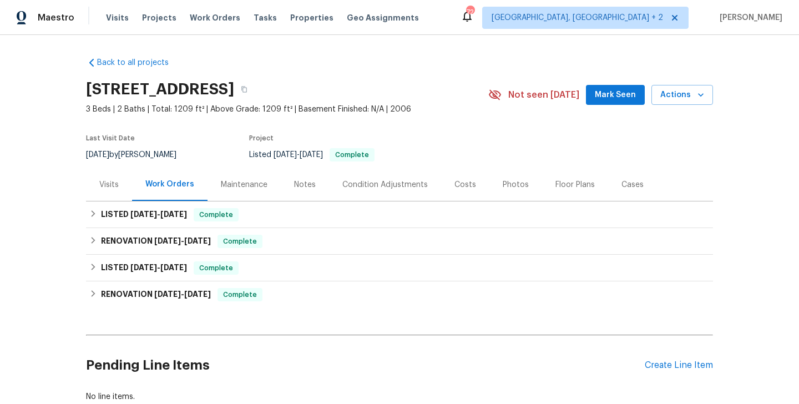
click at [95, 191] on div "Visits" at bounding box center [109, 184] width 46 height 33
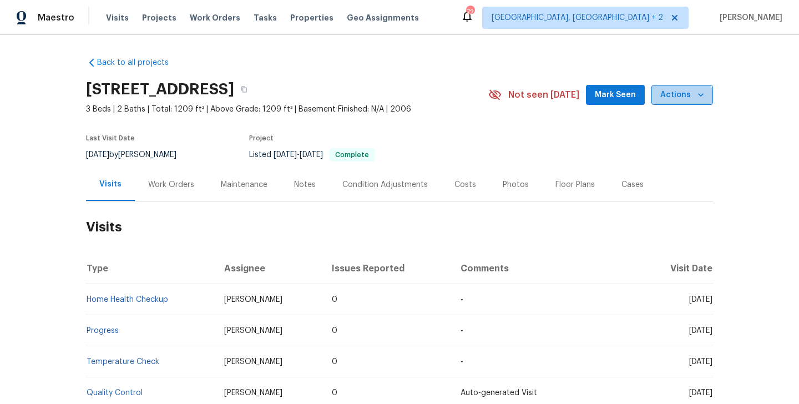
click at [676, 100] on span "Actions" at bounding box center [682, 95] width 44 height 14
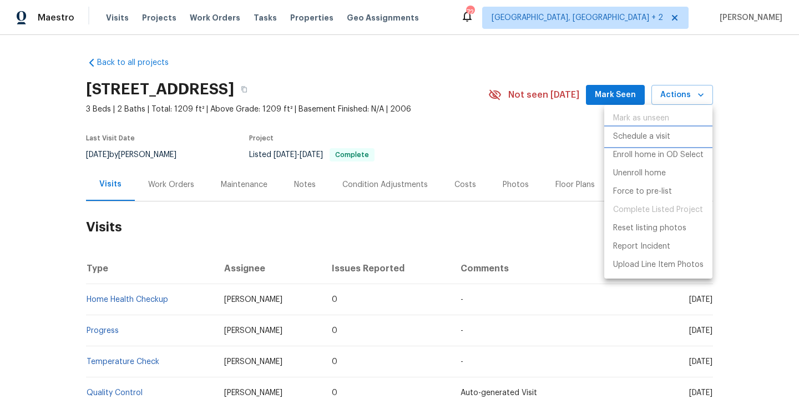
click at [652, 136] on p "Schedule a visit" at bounding box center [641, 137] width 57 height 12
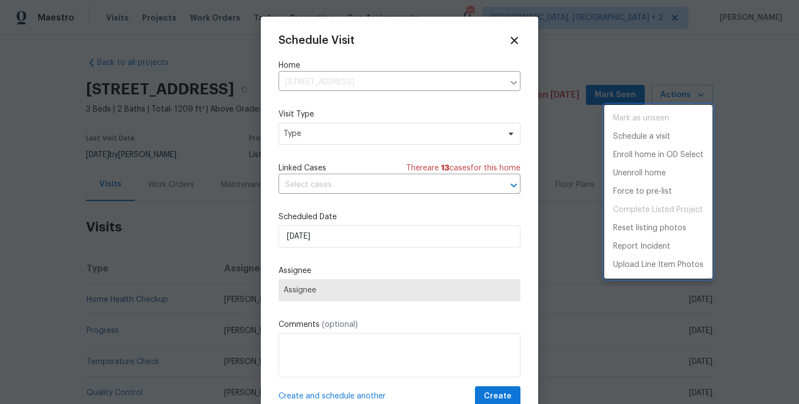
click at [312, 168] on div at bounding box center [399, 202] width 799 height 404
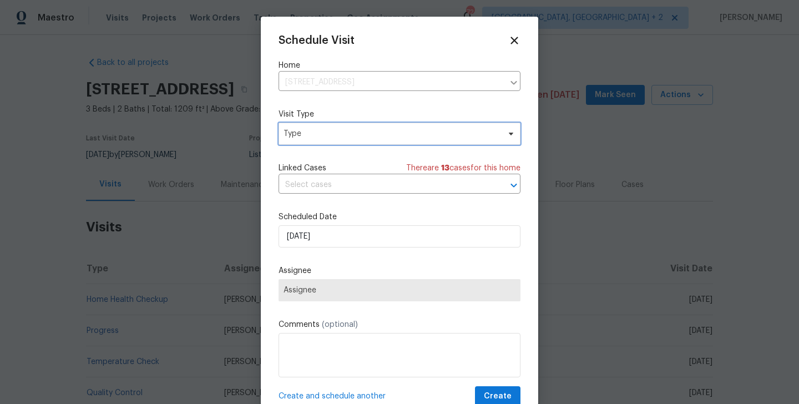
click at [298, 144] on span "Type" at bounding box center [399, 134] width 242 height 22
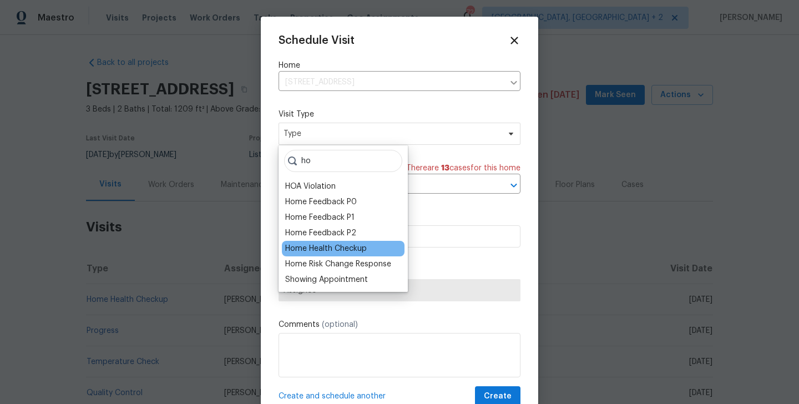
type input "ho"
click at [311, 245] on div "Home Health Checkup" at bounding box center [326, 248] width 82 height 11
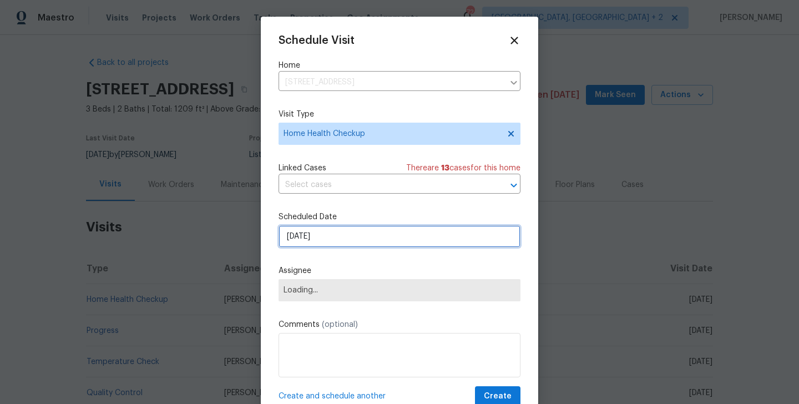
click at [317, 236] on input "[DATE]" at bounding box center [399, 236] width 242 height 22
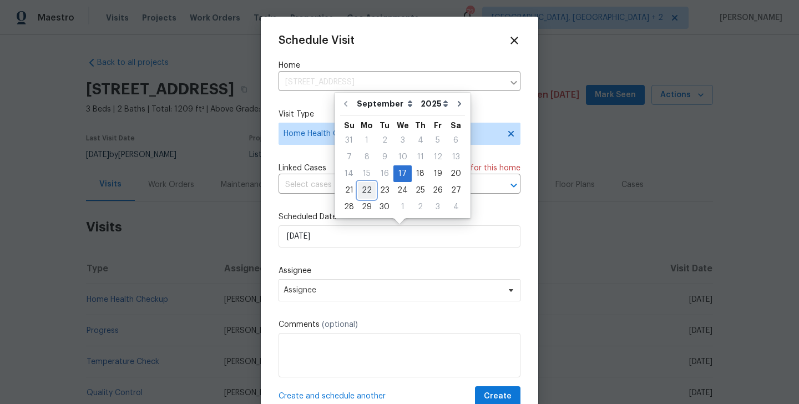
click at [370, 188] on div "22" at bounding box center [367, 190] width 18 height 16
type input "[DATE]"
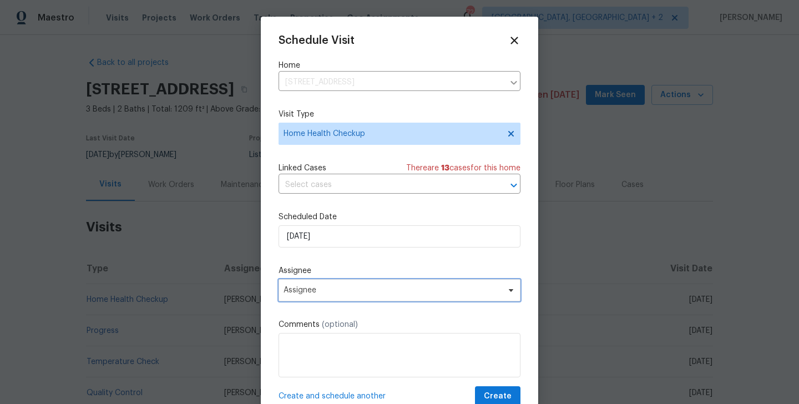
click at [336, 285] on span "Assignee" at bounding box center [399, 290] width 242 height 22
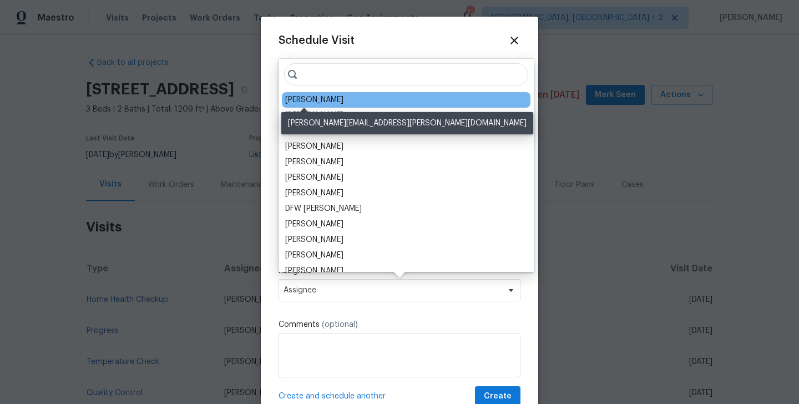
click at [311, 99] on div "[PERSON_NAME]" at bounding box center [314, 99] width 58 height 11
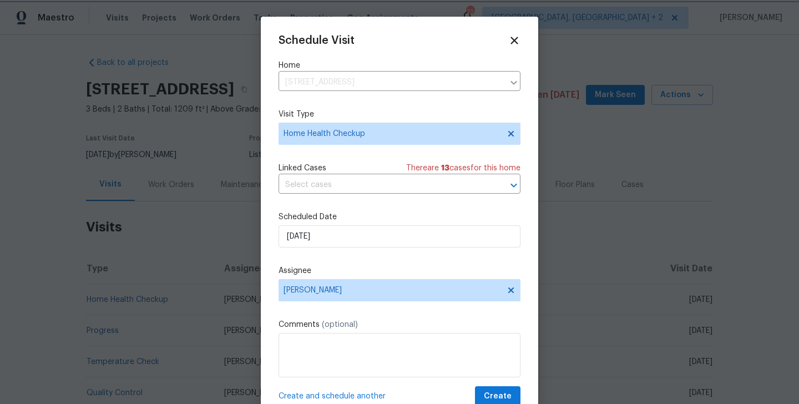
scroll to position [20, 0]
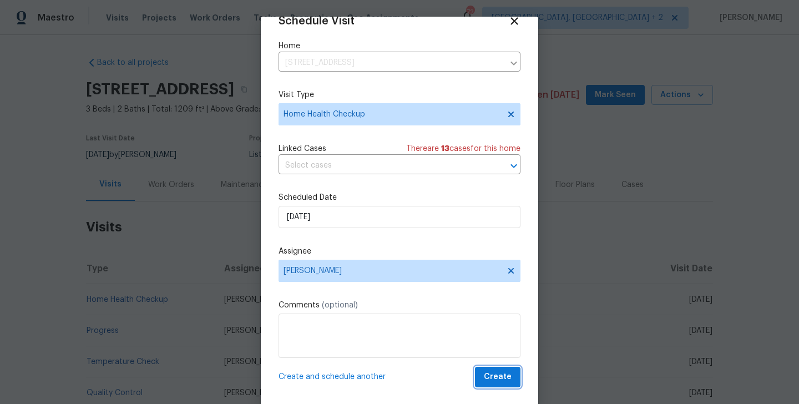
click at [498, 374] on span "Create" at bounding box center [498, 377] width 28 height 14
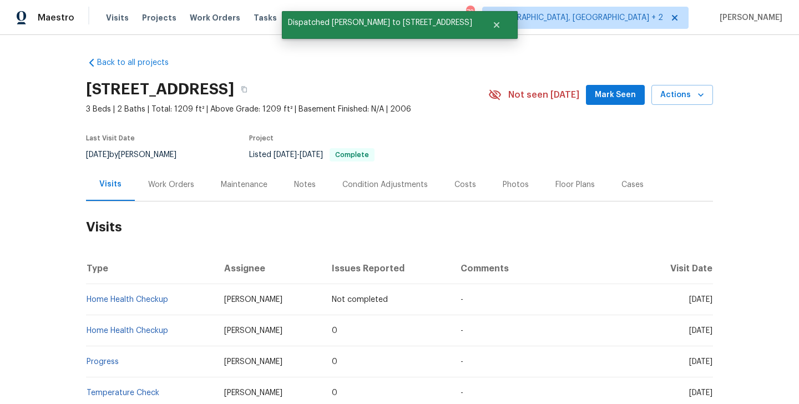
click at [181, 301] on td "Home Health Checkup" at bounding box center [150, 299] width 129 height 31
copy link "Home Health Checkup"
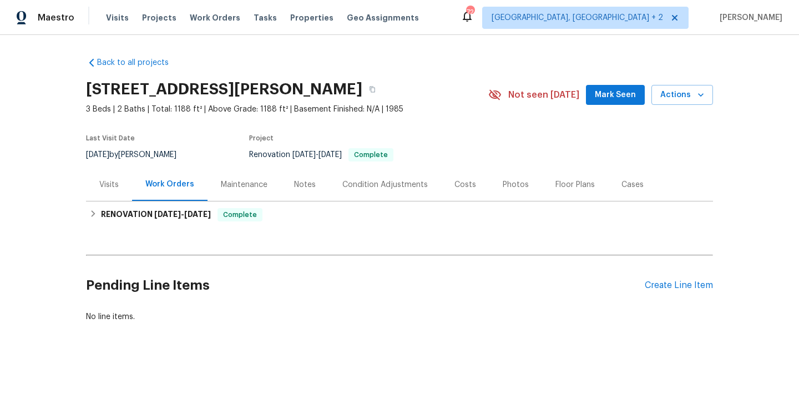
click at [107, 186] on div "Visits" at bounding box center [108, 184] width 19 height 11
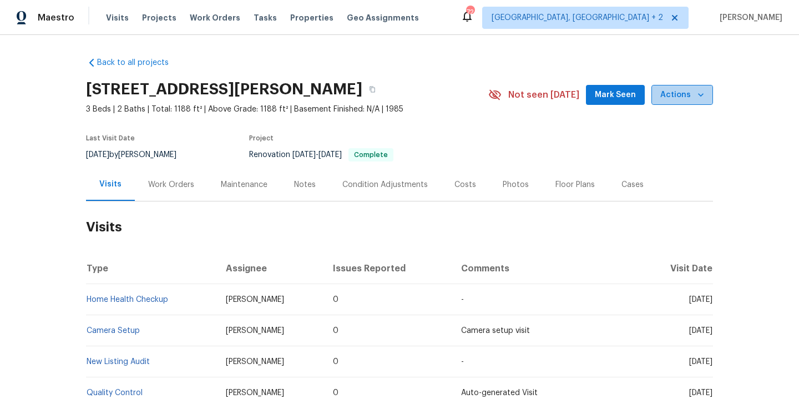
click at [686, 92] on span "Actions" at bounding box center [682, 95] width 44 height 14
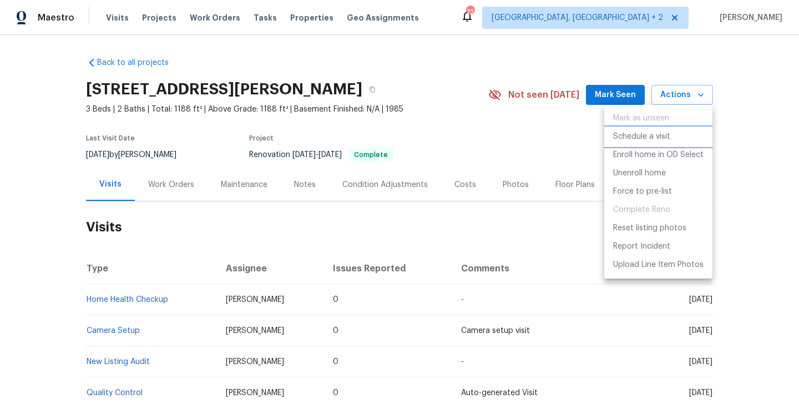
click at [662, 141] on p "Schedule a visit" at bounding box center [641, 137] width 57 height 12
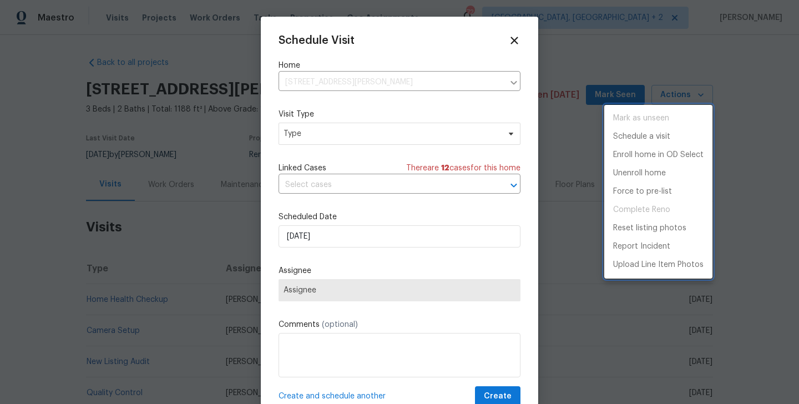
click at [336, 142] on div at bounding box center [399, 202] width 799 height 404
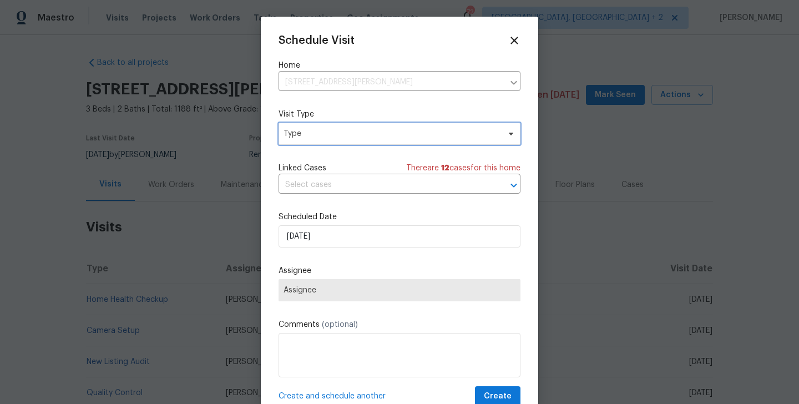
click at [329, 128] on span "Type" at bounding box center [391, 133] width 216 height 11
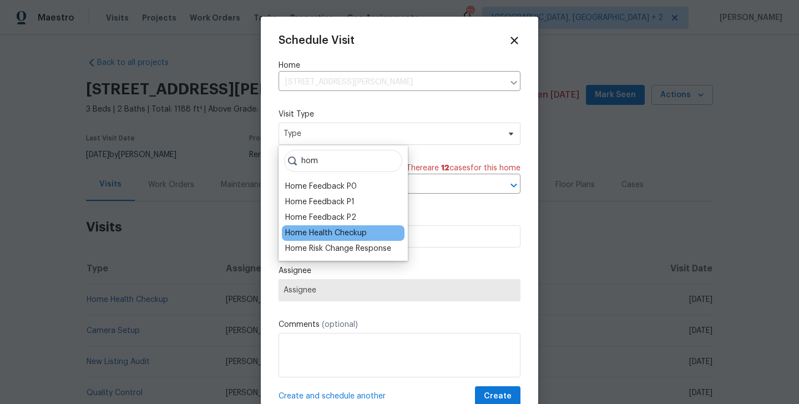
type input "hom"
click at [328, 230] on div "Home Health Checkup" at bounding box center [326, 232] width 82 height 11
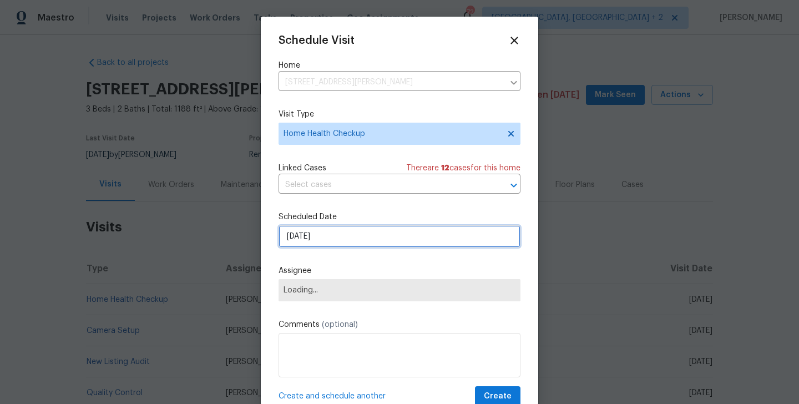
click at [325, 239] on input "[DATE]" at bounding box center [399, 236] width 242 height 22
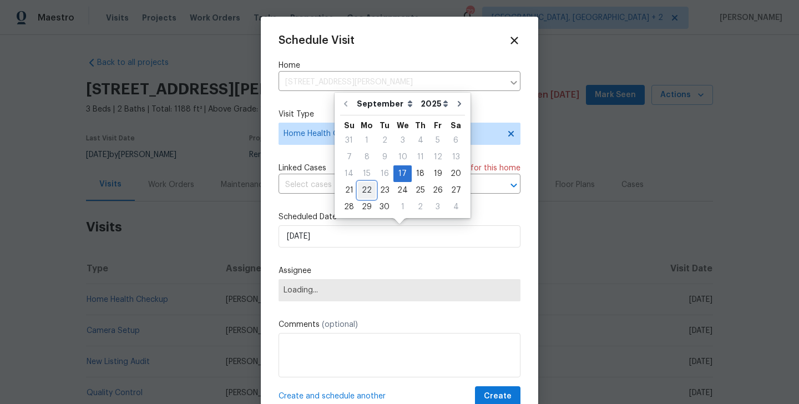
click at [364, 189] on div "22" at bounding box center [367, 190] width 18 height 16
type input "[DATE]"
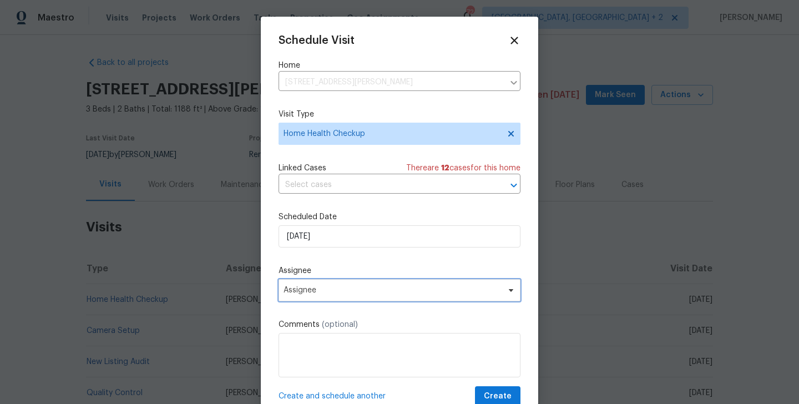
click at [341, 291] on span "Assignee" at bounding box center [391, 290] width 217 height 9
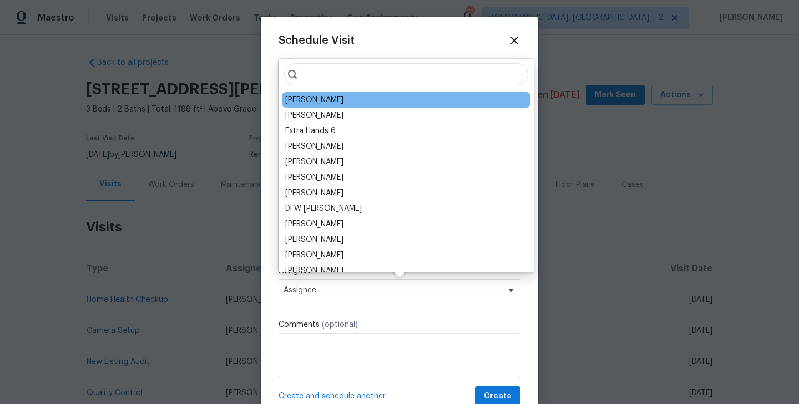
click at [316, 100] on div "[PERSON_NAME]" at bounding box center [314, 99] width 58 height 11
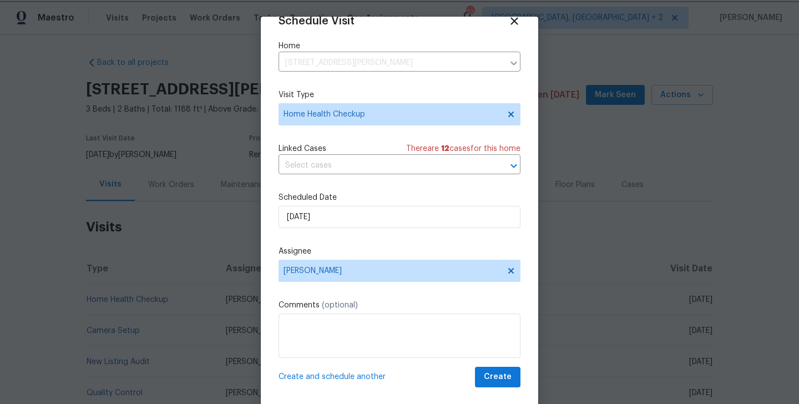
scroll to position [18, 0]
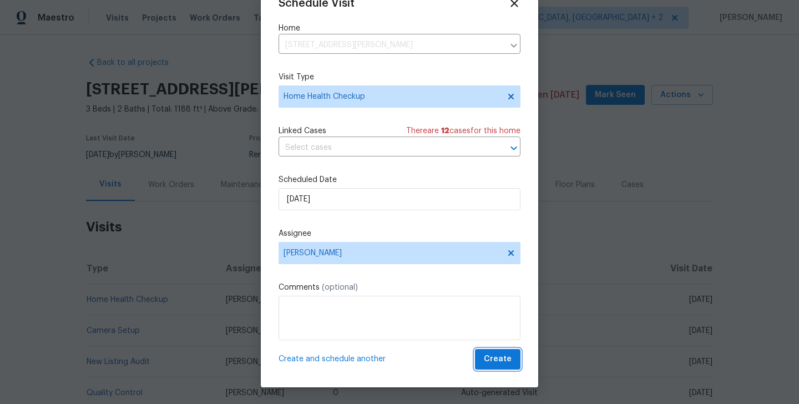
click at [496, 361] on span "Create" at bounding box center [498, 359] width 28 height 14
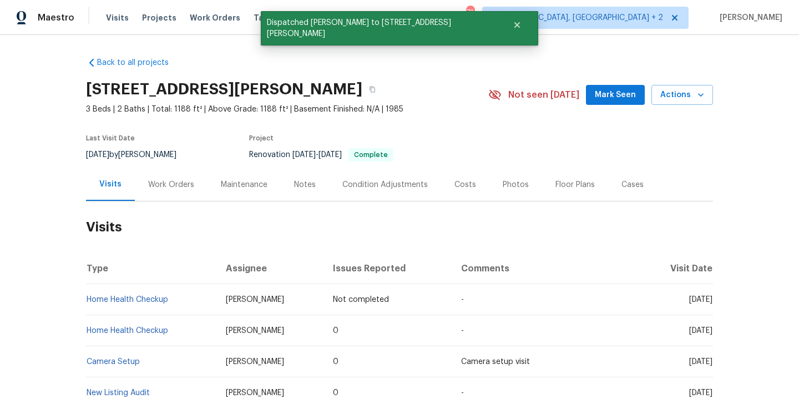
scroll to position [0, 0]
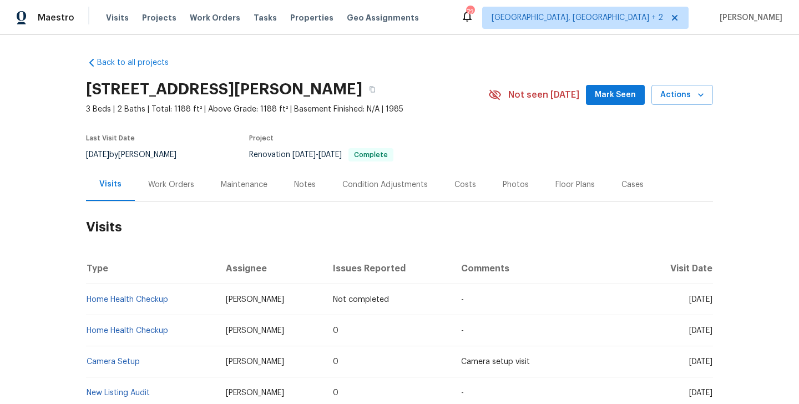
click at [192, 303] on td "Home Health Checkup" at bounding box center [151, 299] width 131 height 31
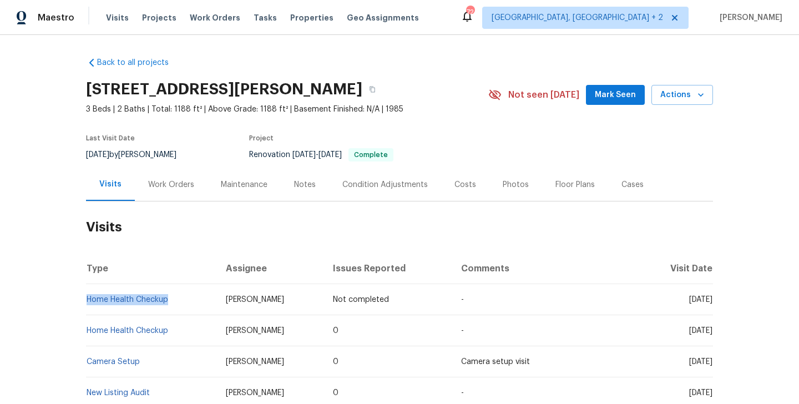
copy link "Home Health Checkup"
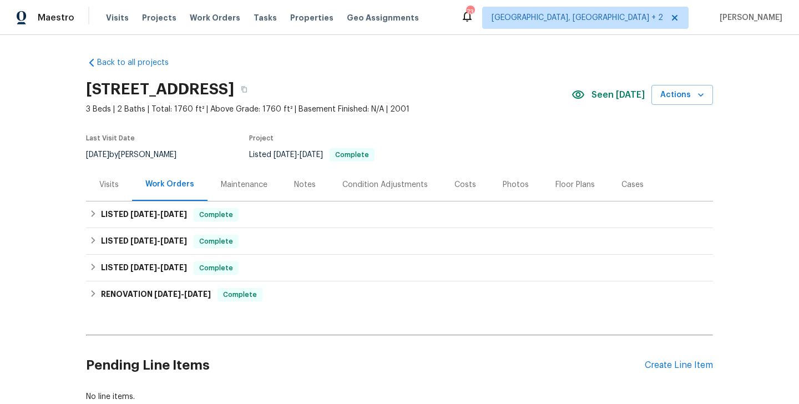
click at [113, 183] on div "Visits" at bounding box center [108, 184] width 19 height 11
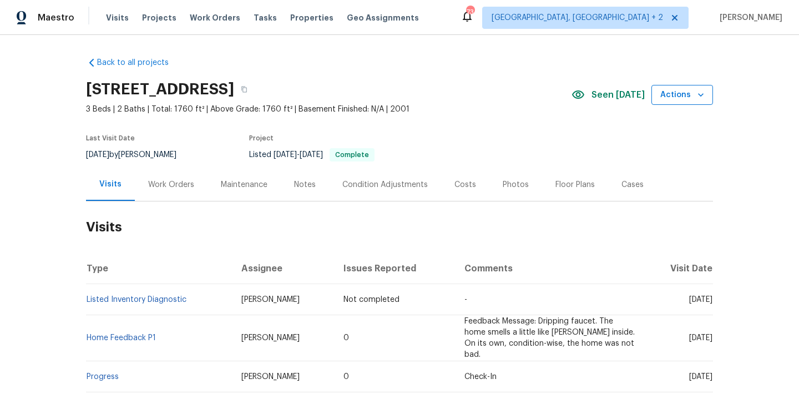
click at [686, 95] on span "Actions" at bounding box center [682, 95] width 44 height 14
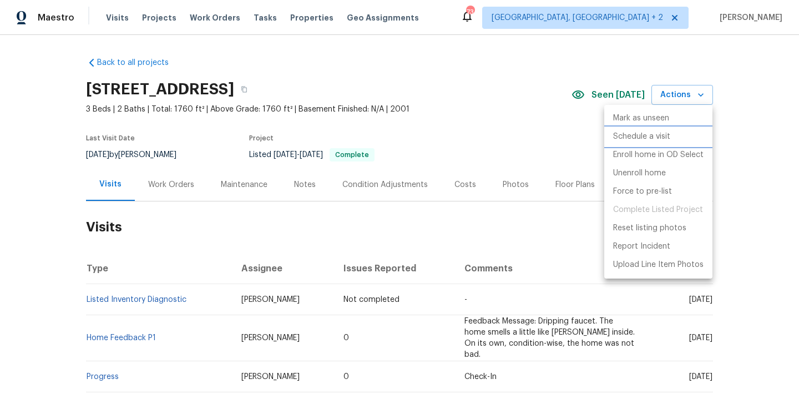
click at [656, 140] on p "Schedule a visit" at bounding box center [641, 137] width 57 height 12
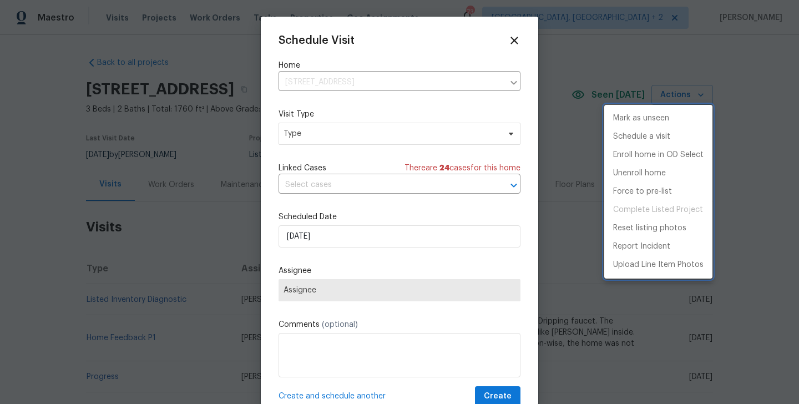
click at [331, 146] on div at bounding box center [399, 202] width 799 height 404
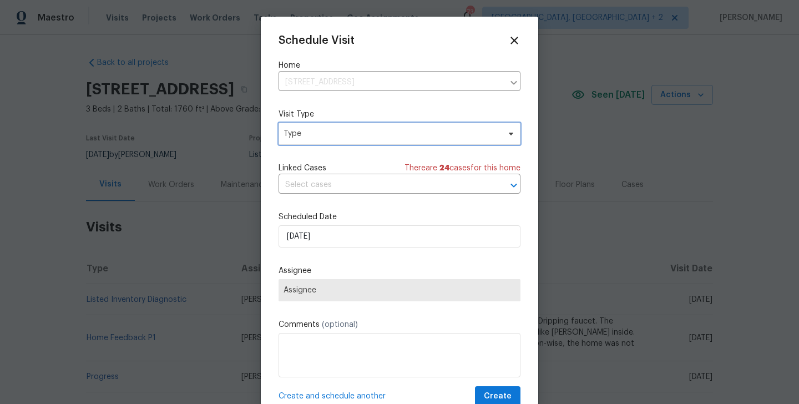
click at [321, 141] on span "Type" at bounding box center [399, 134] width 242 height 22
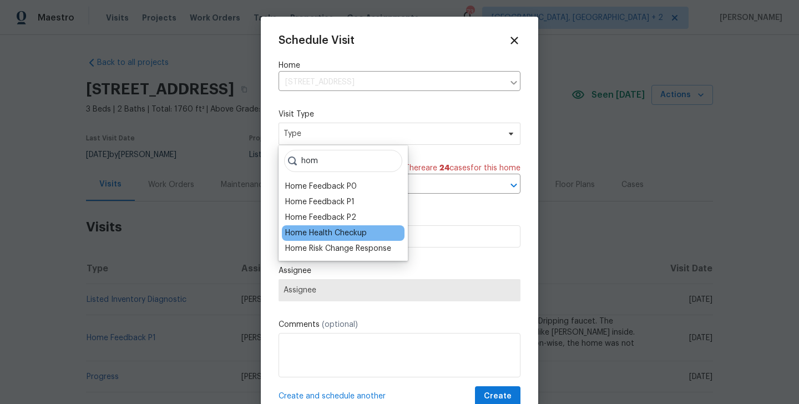
type input "hom"
click at [338, 231] on div "Home Health Checkup" at bounding box center [326, 232] width 82 height 11
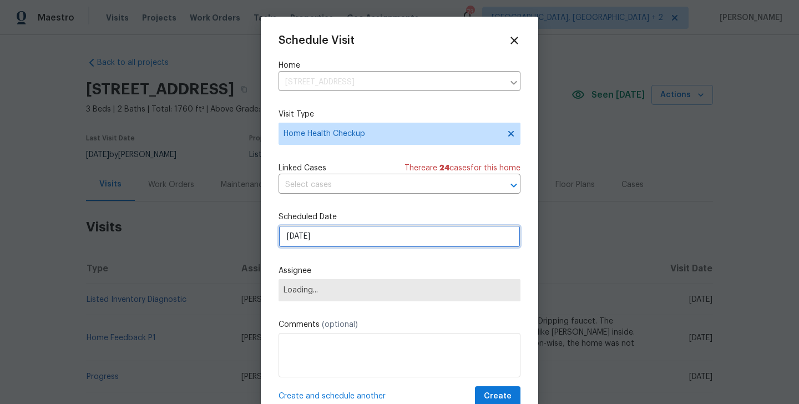
click at [319, 235] on input "[DATE]" at bounding box center [399, 236] width 242 height 22
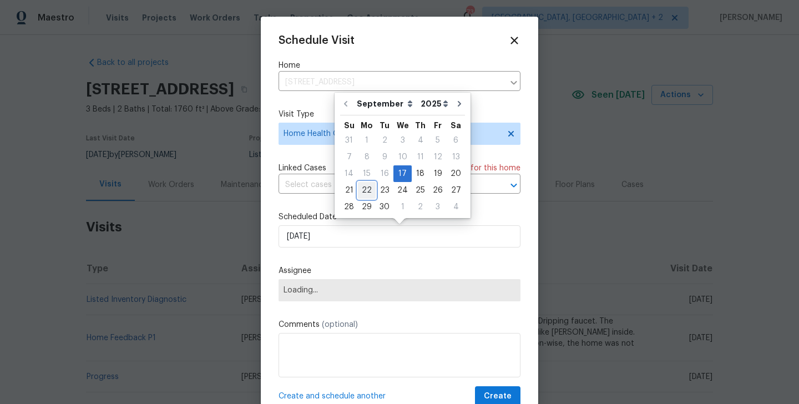
click at [367, 191] on div "22" at bounding box center [367, 190] width 18 height 16
type input "[DATE]"
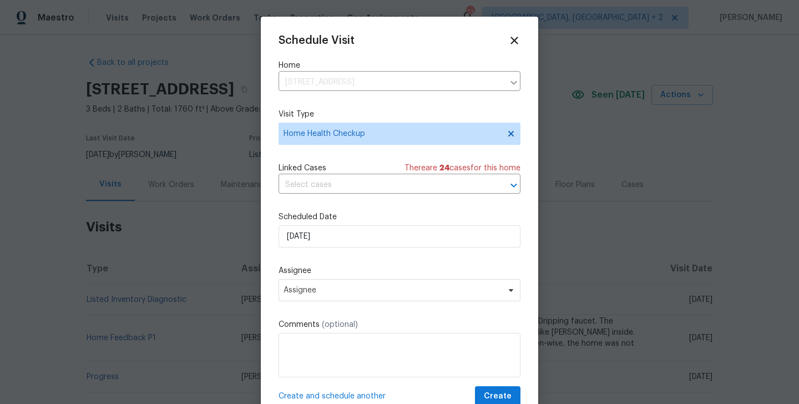
click at [344, 276] on label "Assignee" at bounding box center [399, 270] width 242 height 11
click at [344, 287] on span "Assignee" at bounding box center [391, 290] width 217 height 9
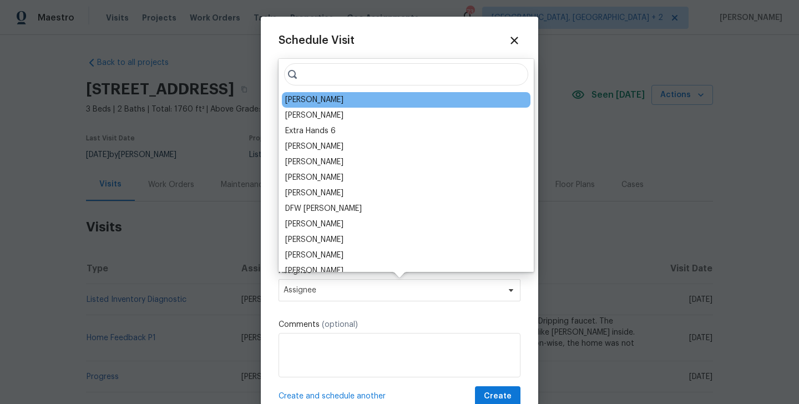
click at [309, 96] on div "[PERSON_NAME]" at bounding box center [314, 99] width 58 height 11
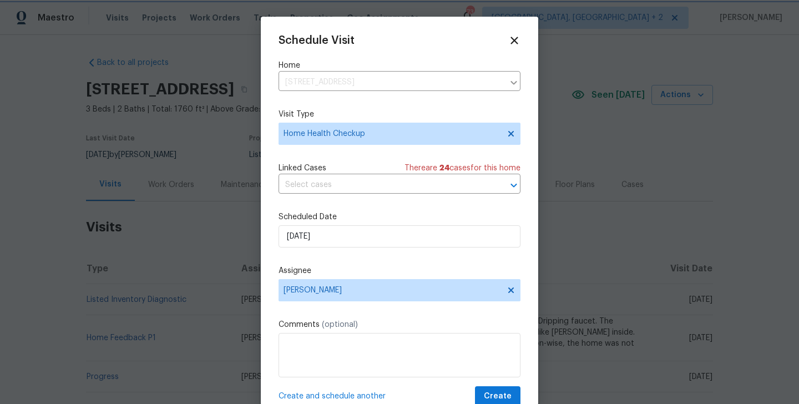
scroll to position [20, 0]
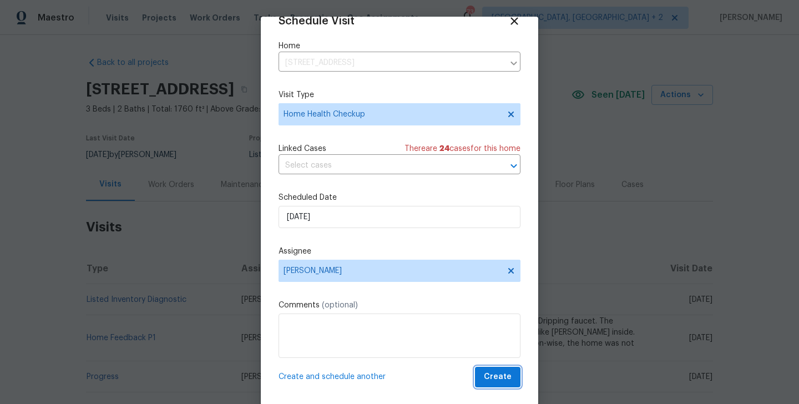
click at [493, 376] on span "Create" at bounding box center [498, 377] width 28 height 14
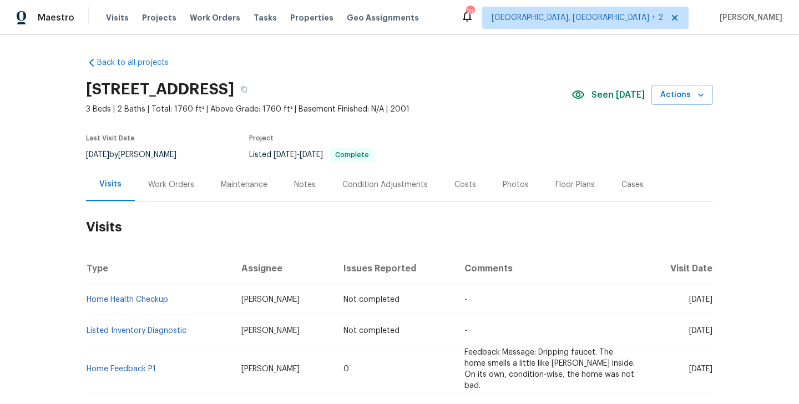
click at [201, 300] on td "Home Health Checkup" at bounding box center [159, 299] width 146 height 31
copy link "Home Health Checkup"
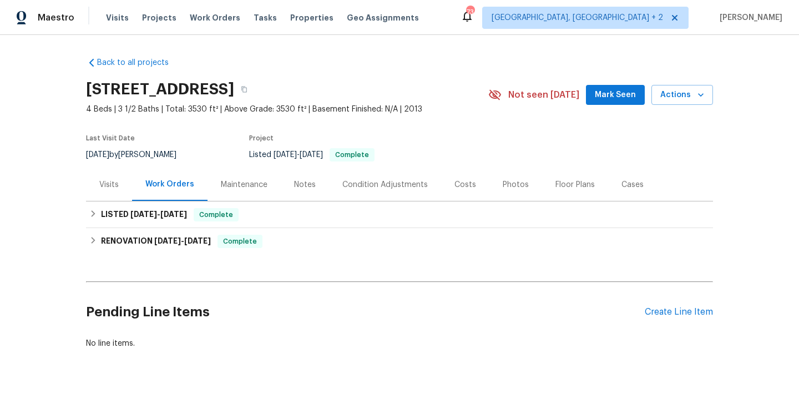
click at [133, 180] on div "Work Orders" at bounding box center [169, 184] width 75 height 33
click at [116, 184] on div "Visits" at bounding box center [108, 184] width 19 height 11
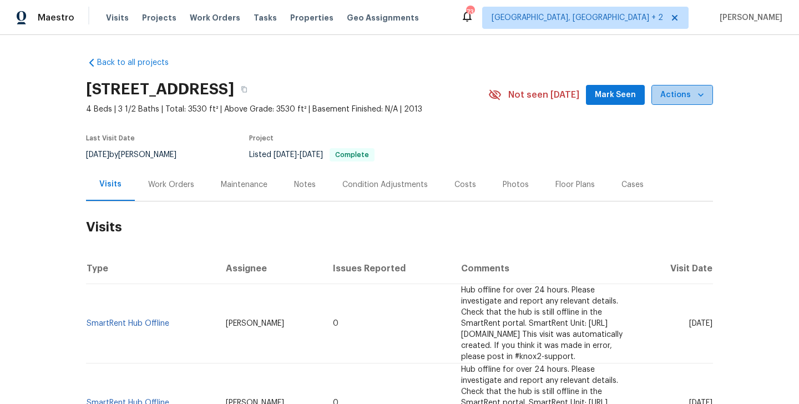
click at [689, 87] on button "Actions" at bounding box center [682, 95] width 62 height 21
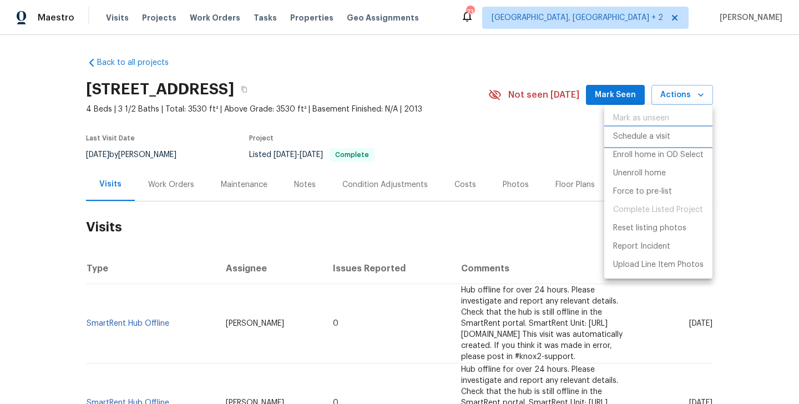
click at [660, 133] on p "Schedule a visit" at bounding box center [641, 137] width 57 height 12
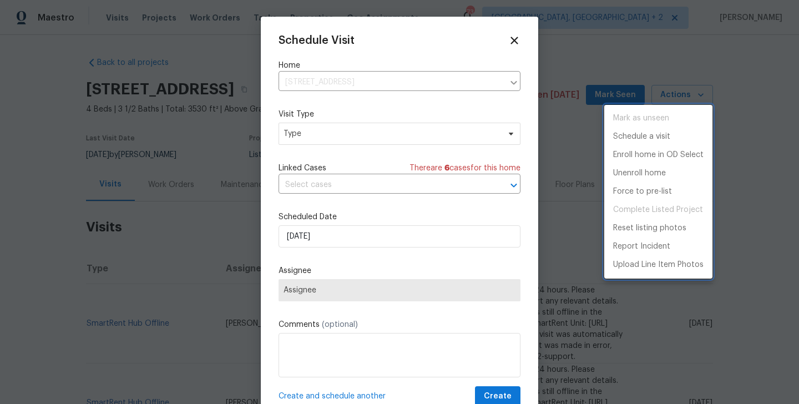
click at [317, 128] on div at bounding box center [399, 202] width 799 height 404
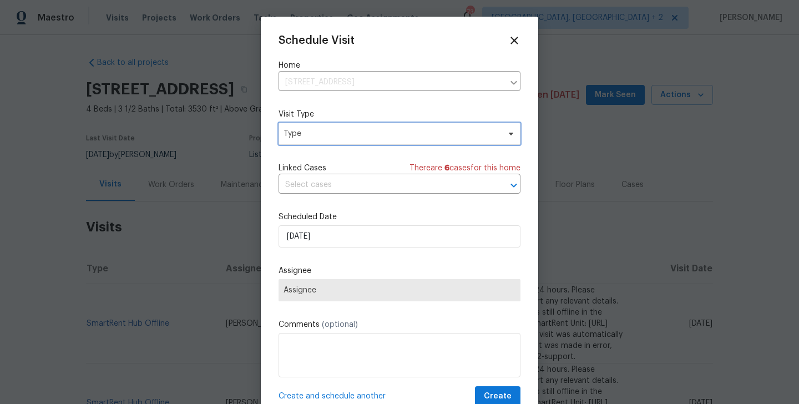
click at [303, 134] on span "Type" at bounding box center [391, 133] width 216 height 11
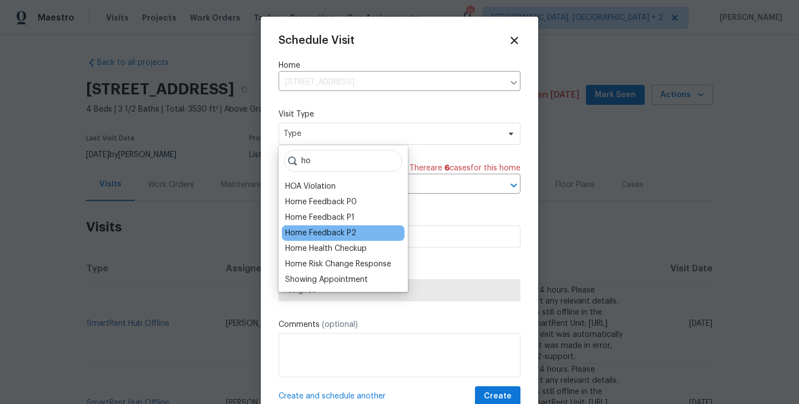
type input "ho"
click at [317, 240] on div "Home Feedback P2" at bounding box center [343, 233] width 123 height 16
click at [318, 240] on div "Home Feedback P2" at bounding box center [343, 233] width 123 height 16
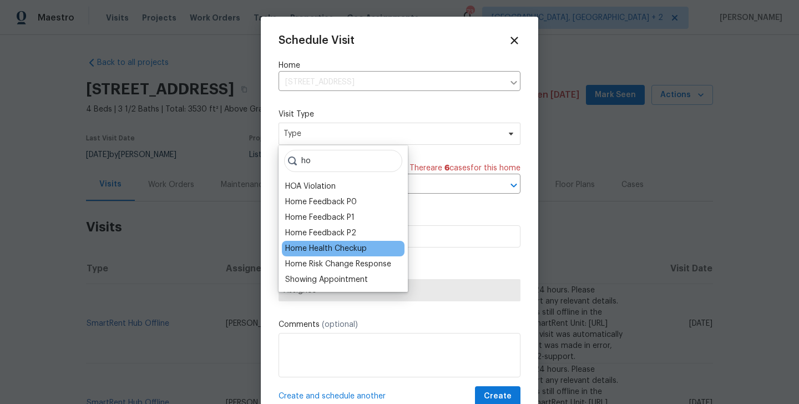
click at [317, 246] on div "Home Health Checkup" at bounding box center [326, 248] width 82 height 11
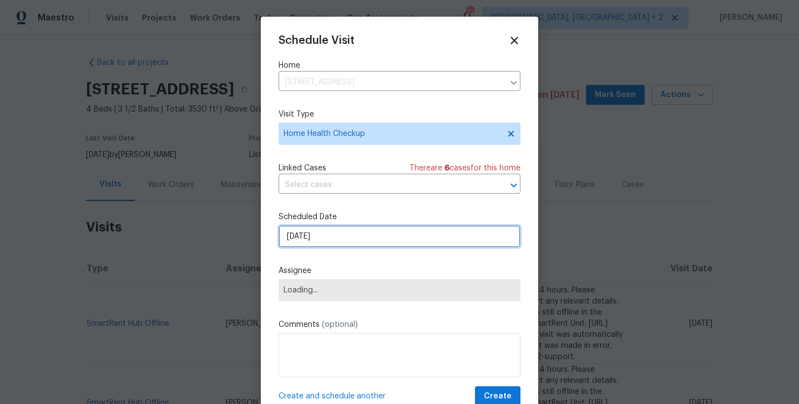
click at [322, 227] on input "[DATE]" at bounding box center [399, 236] width 242 height 22
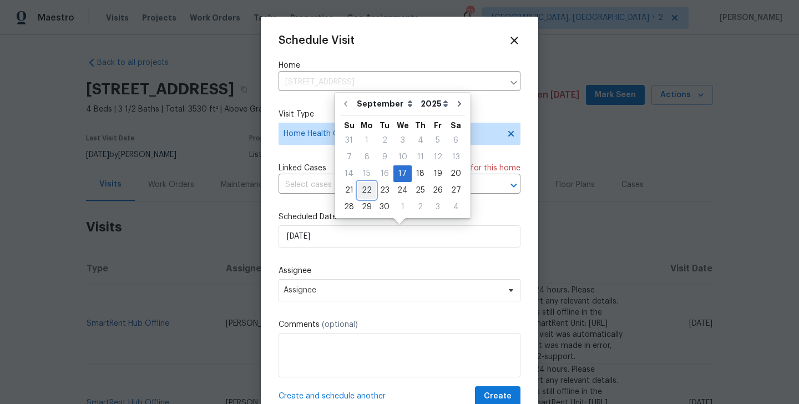
click at [364, 186] on div "22" at bounding box center [367, 190] width 18 height 16
type input "[DATE]"
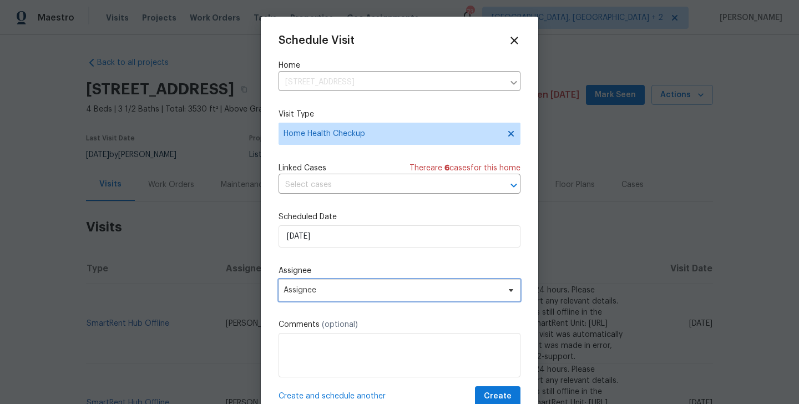
click at [341, 288] on span "Assignee" at bounding box center [391, 290] width 217 height 9
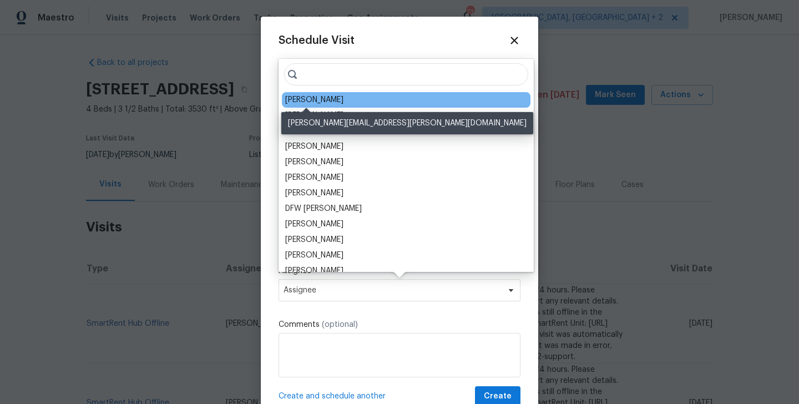
click at [312, 100] on div "[PERSON_NAME]" at bounding box center [314, 99] width 58 height 11
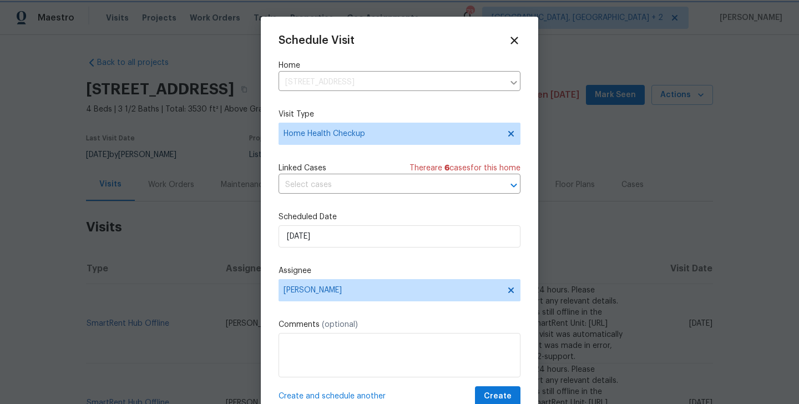
scroll to position [20, 0]
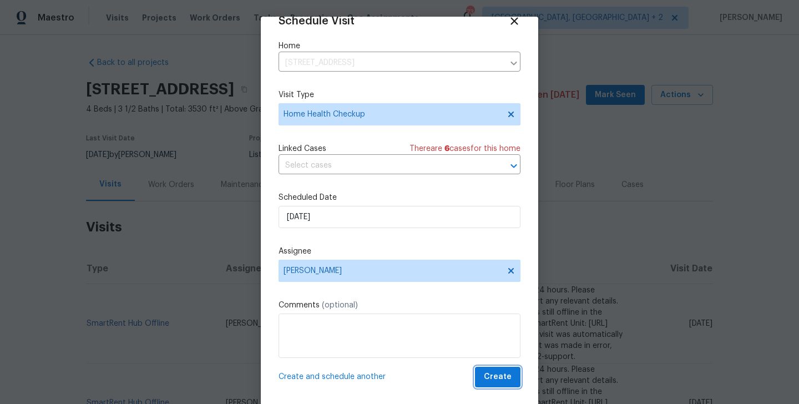
click at [491, 374] on span "Create" at bounding box center [498, 377] width 28 height 14
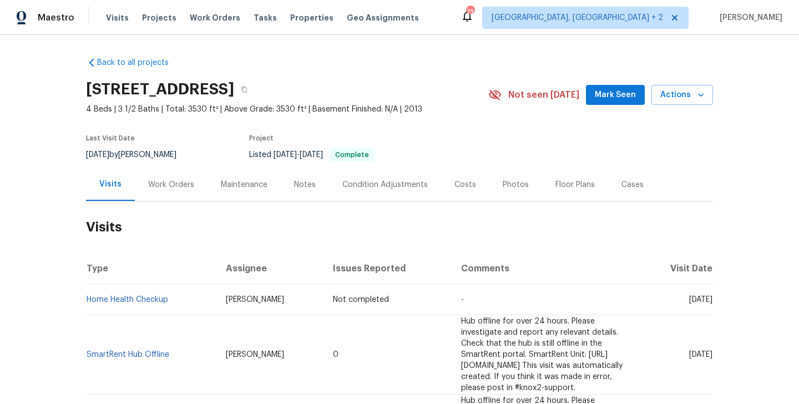
click at [174, 302] on td "Home Health Checkup" at bounding box center [151, 299] width 131 height 31
copy link "Home Health Checkup"
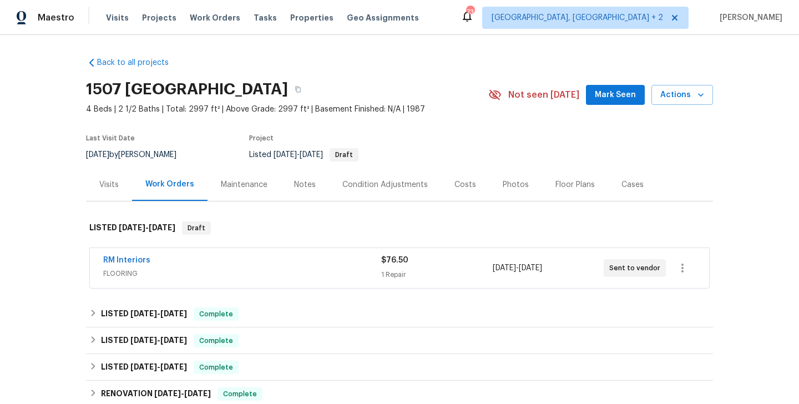
click at [118, 179] on div "Visits" at bounding box center [109, 184] width 46 height 33
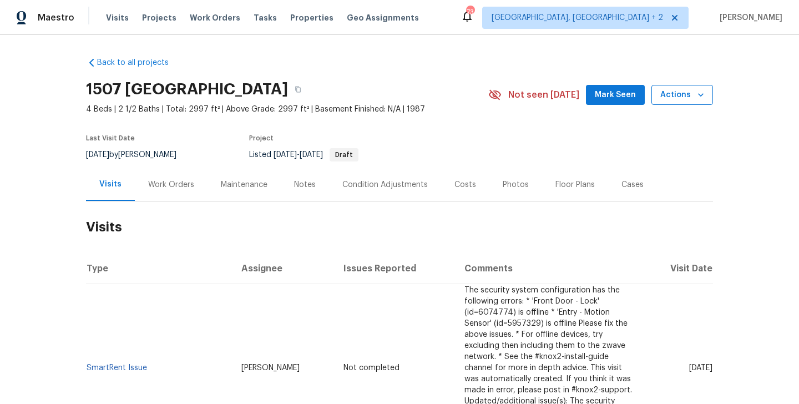
click at [670, 104] on button "Actions" at bounding box center [682, 95] width 62 height 21
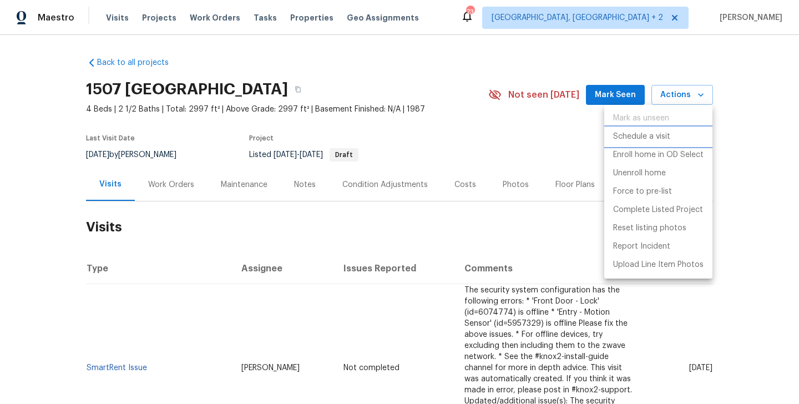
click at [670, 130] on li "Schedule a visit" at bounding box center [658, 137] width 108 height 18
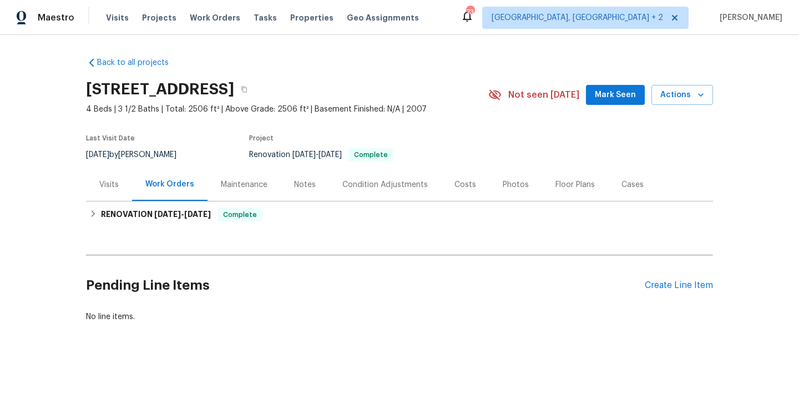
click at [541, 90] on span "Not seen [DATE]" at bounding box center [543, 94] width 71 height 11
click at [100, 188] on div "Visits" at bounding box center [108, 184] width 19 height 11
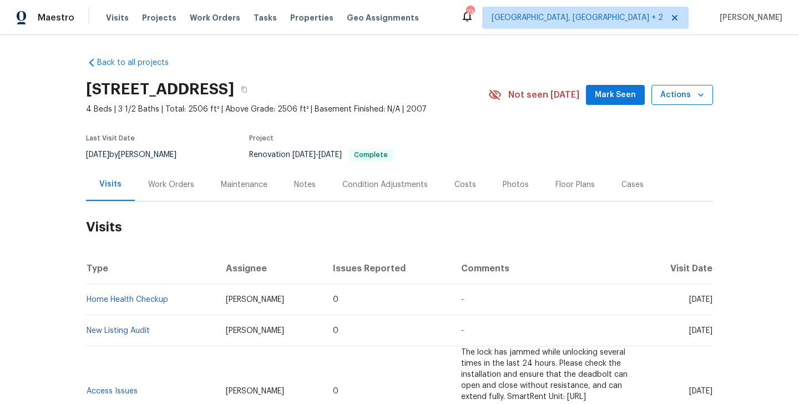
click at [689, 93] on span "Actions" at bounding box center [682, 95] width 44 height 14
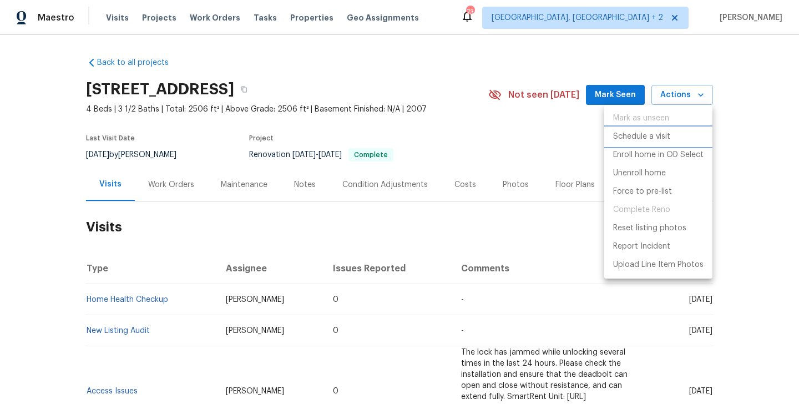
click at [629, 138] on p "Schedule a visit" at bounding box center [641, 137] width 57 height 12
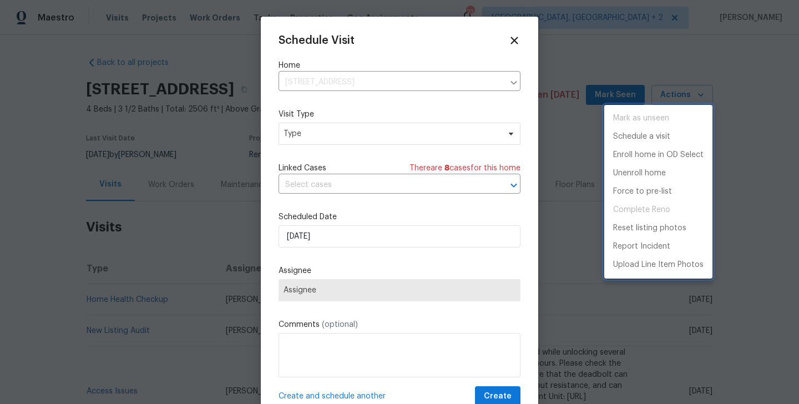
click at [305, 137] on div at bounding box center [399, 202] width 799 height 404
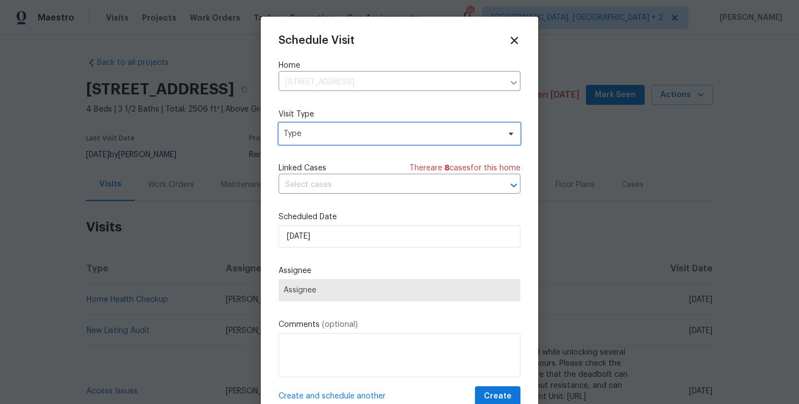
click at [305, 137] on span "Type" at bounding box center [391, 133] width 216 height 11
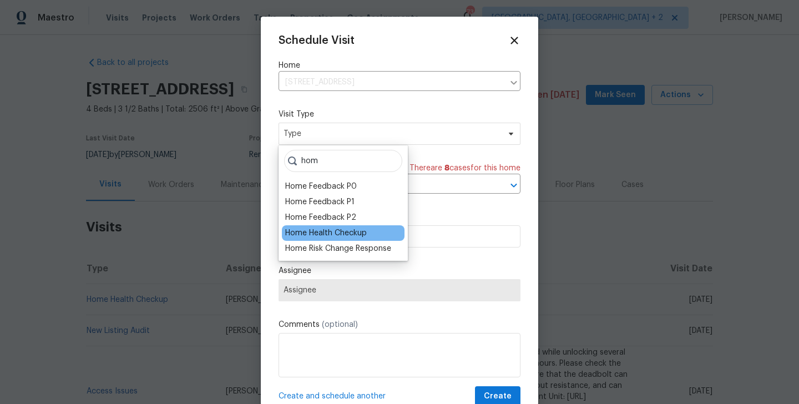
type input "hom"
click at [334, 233] on div "Home Health Checkup" at bounding box center [326, 232] width 82 height 11
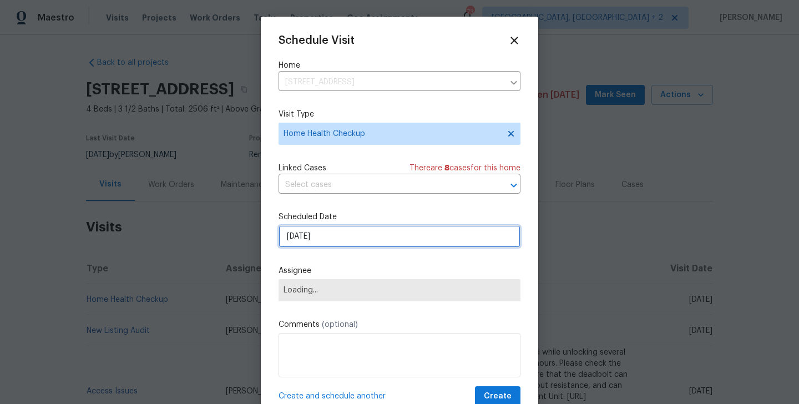
click at [340, 233] on input "[DATE]" at bounding box center [399, 236] width 242 height 22
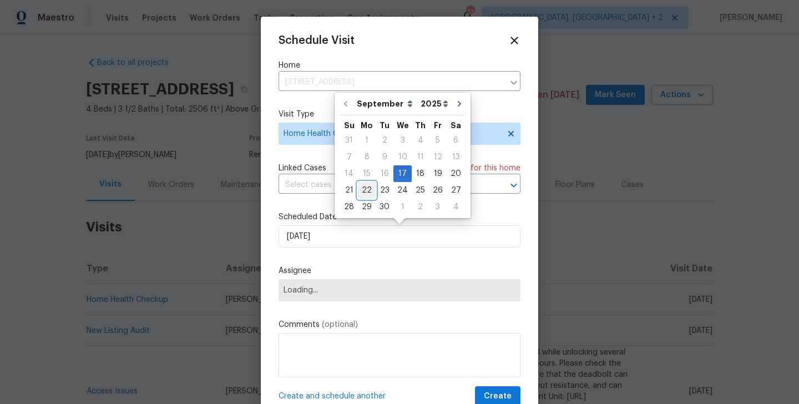
click at [370, 195] on div "22" at bounding box center [367, 190] width 18 height 16
type input "[DATE]"
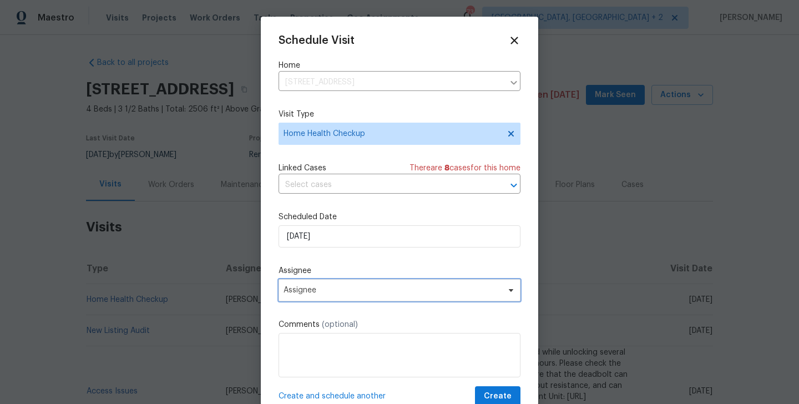
click at [367, 283] on span "Assignee" at bounding box center [399, 290] width 242 height 22
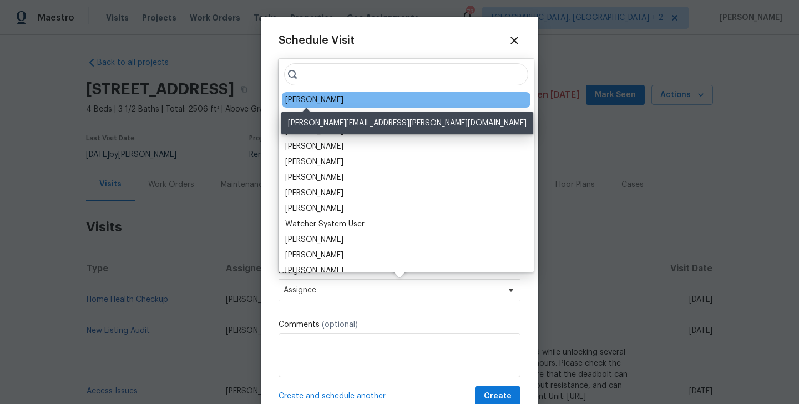
click at [313, 102] on div "[PERSON_NAME]" at bounding box center [314, 99] width 58 height 11
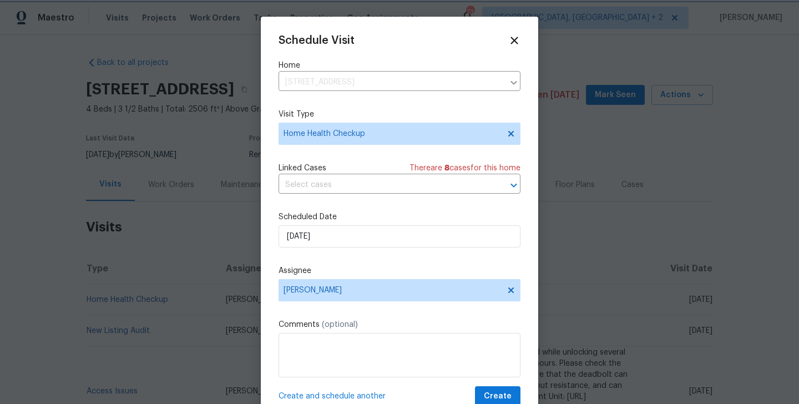
scroll to position [20, 0]
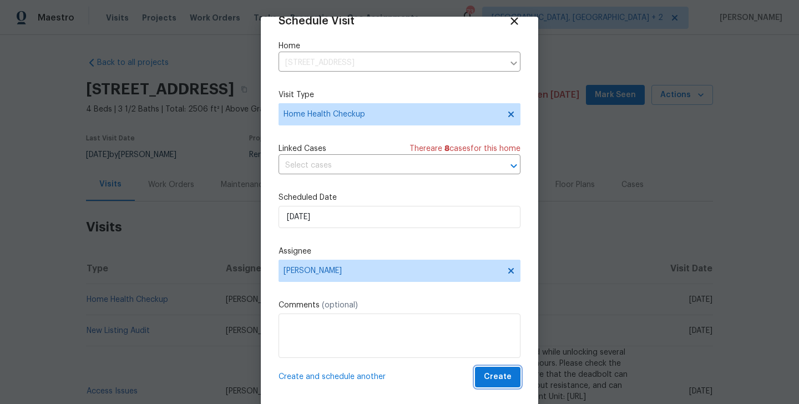
click at [489, 377] on span "Create" at bounding box center [498, 377] width 28 height 14
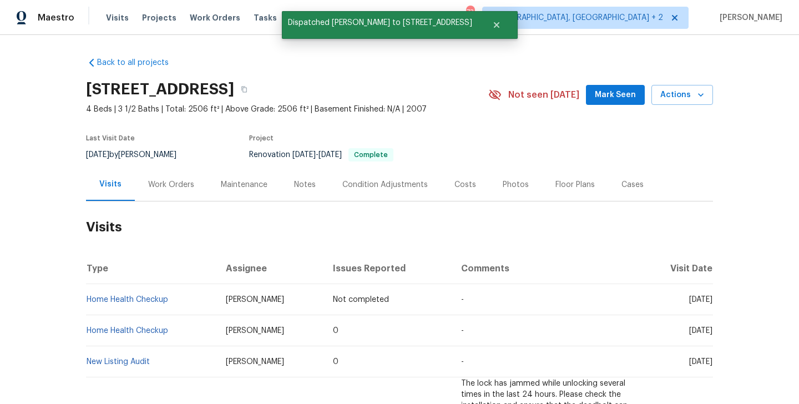
click at [217, 325] on td "[PERSON_NAME]" at bounding box center [271, 330] width 108 height 31
click at [174, 299] on td "Home Health Checkup" at bounding box center [151, 299] width 131 height 31
copy link "Home Health Checkup"
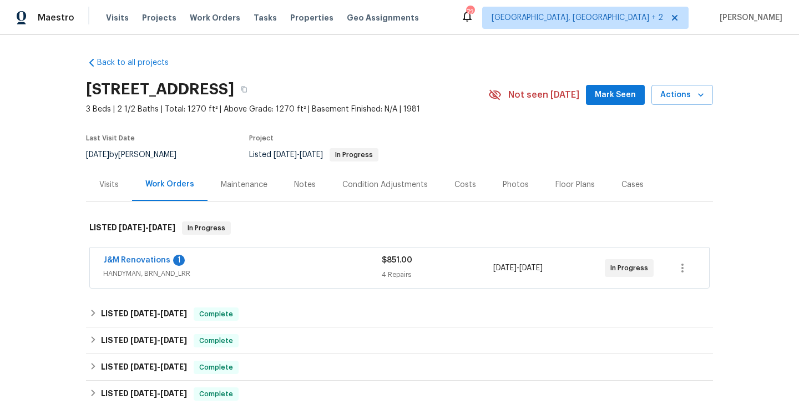
click at [106, 191] on div "Visits" at bounding box center [109, 184] width 46 height 33
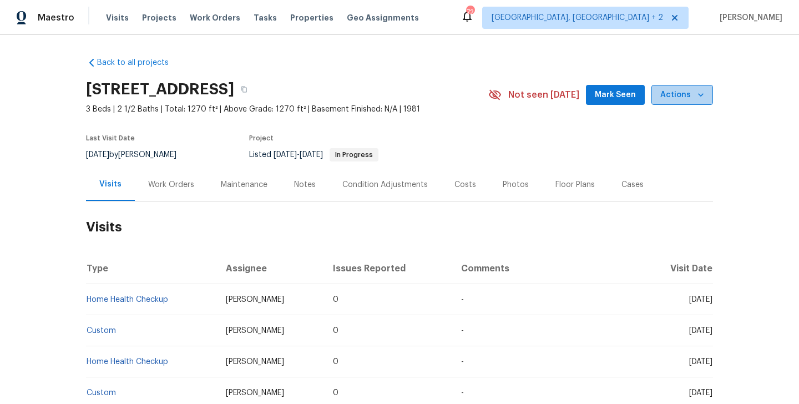
click at [699, 89] on icon "button" at bounding box center [700, 94] width 11 height 11
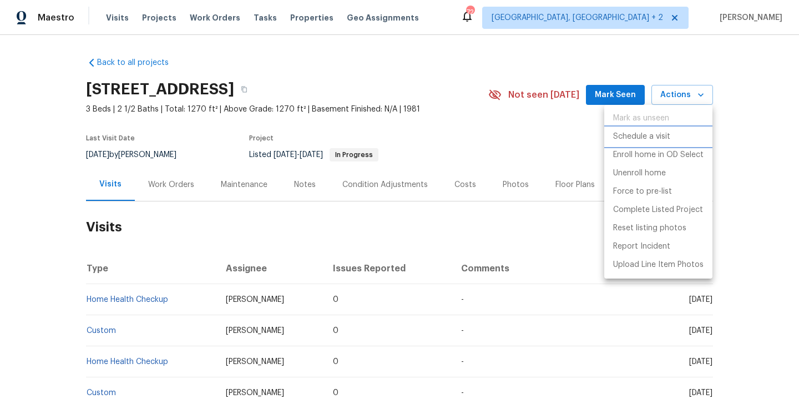
click at [652, 138] on p "Schedule a visit" at bounding box center [641, 137] width 57 height 12
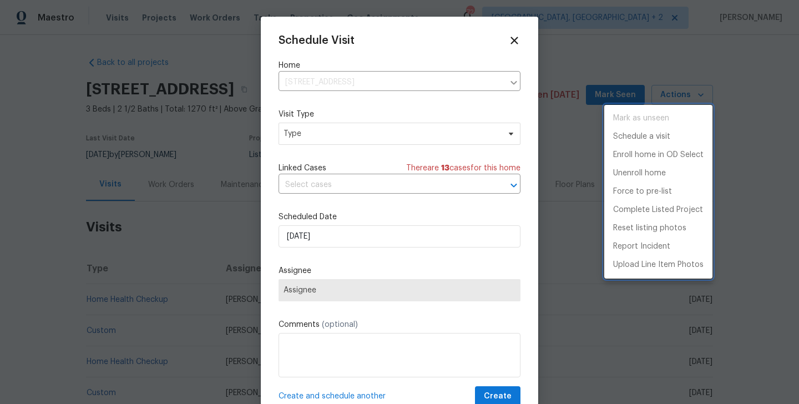
click at [341, 140] on div at bounding box center [399, 202] width 799 height 404
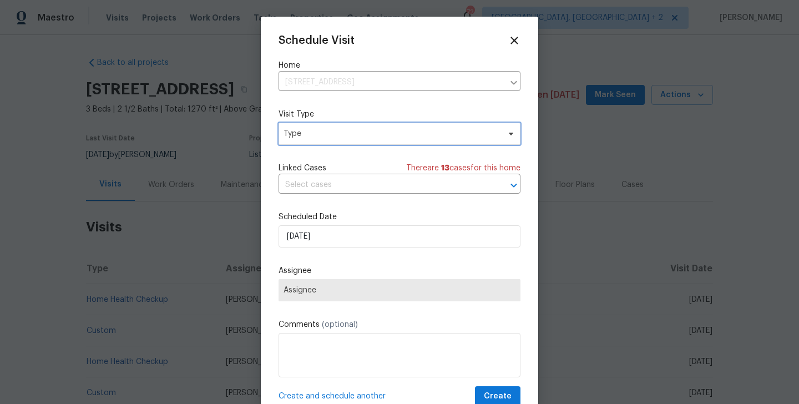
click at [323, 134] on span "Type" at bounding box center [391, 133] width 216 height 11
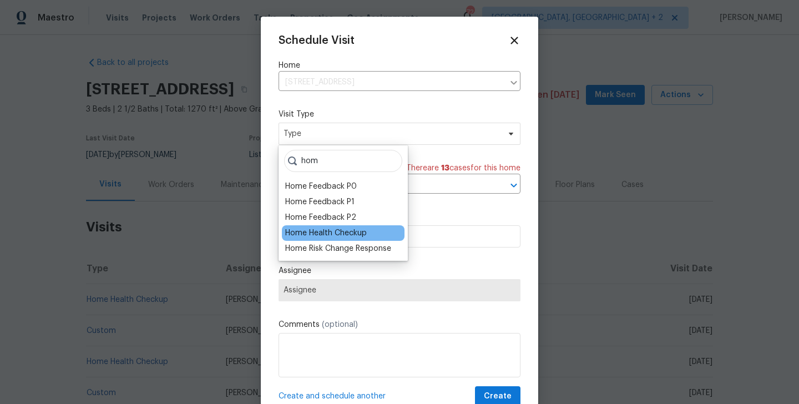
type input "hom"
click at [343, 233] on div "Home Health Checkup" at bounding box center [326, 232] width 82 height 11
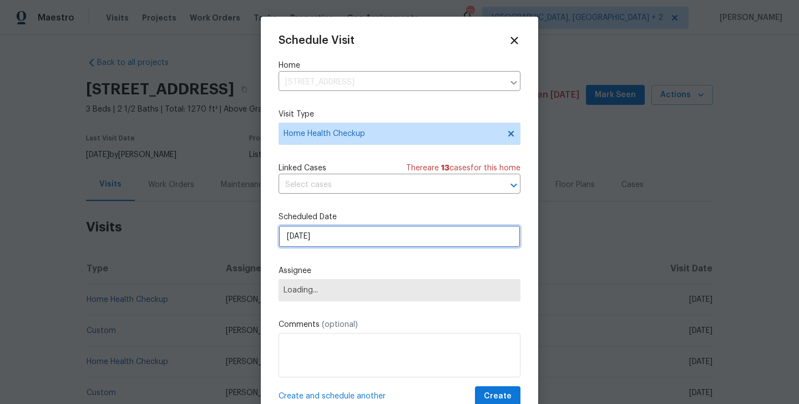
click at [327, 236] on input "[DATE]" at bounding box center [399, 236] width 242 height 22
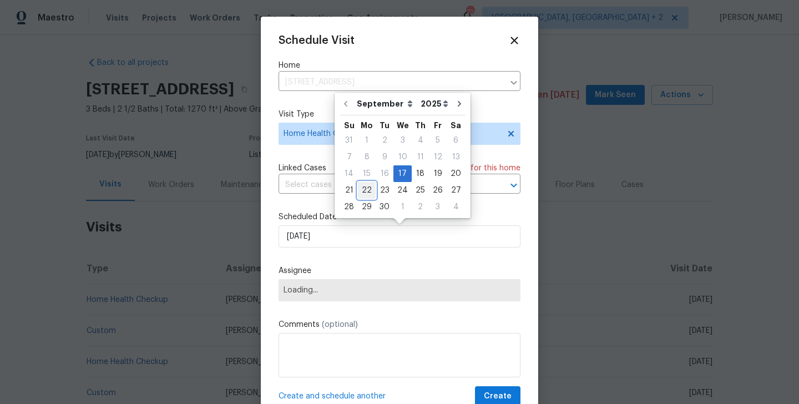
click at [371, 184] on div "22" at bounding box center [367, 190] width 18 height 16
type input "[DATE]"
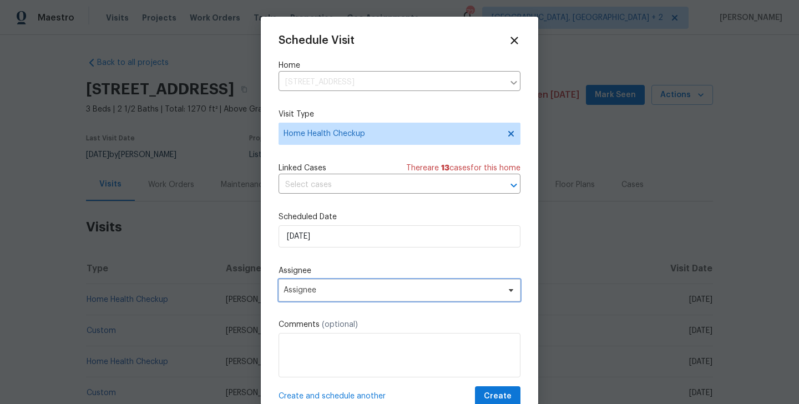
click at [347, 301] on span "Assignee" at bounding box center [399, 290] width 242 height 22
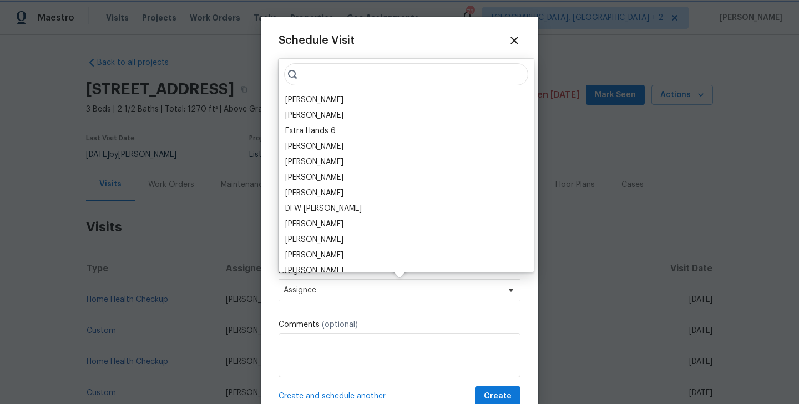
click at [344, 291] on span "Assignee" at bounding box center [391, 290] width 217 height 9
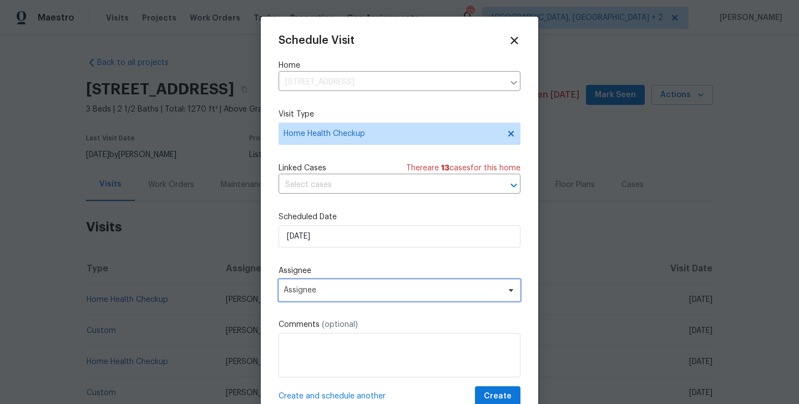
click at [344, 287] on span "Assignee" at bounding box center [391, 290] width 217 height 9
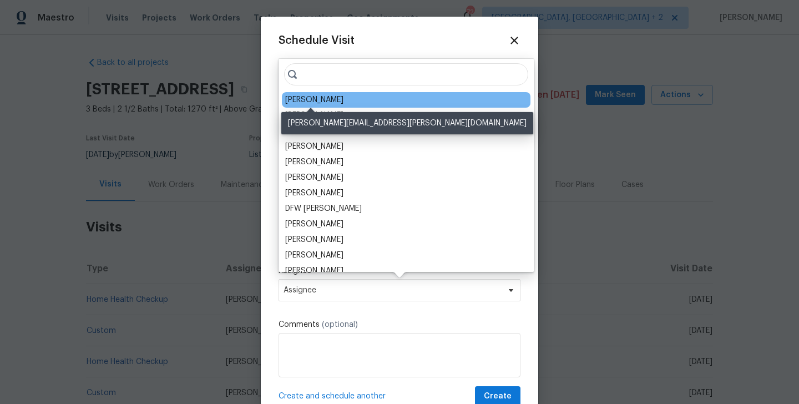
click at [310, 100] on div "[PERSON_NAME]" at bounding box center [314, 99] width 58 height 11
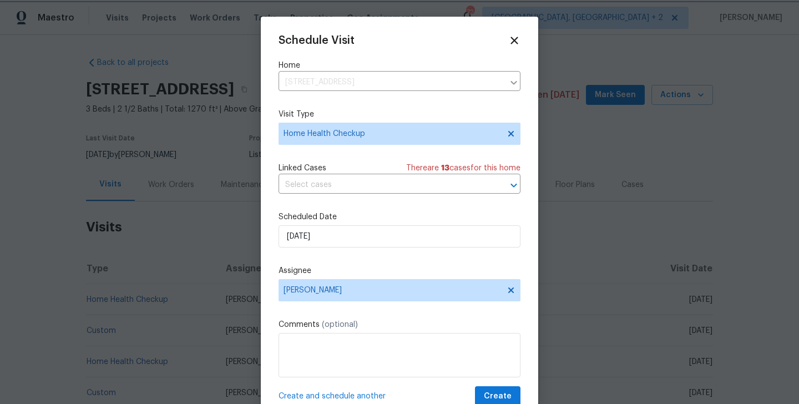
scroll to position [20, 0]
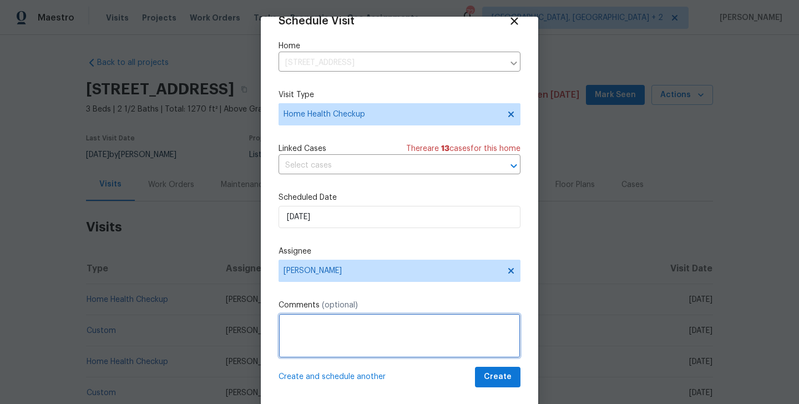
click at [496, 353] on textarea at bounding box center [399, 335] width 242 height 44
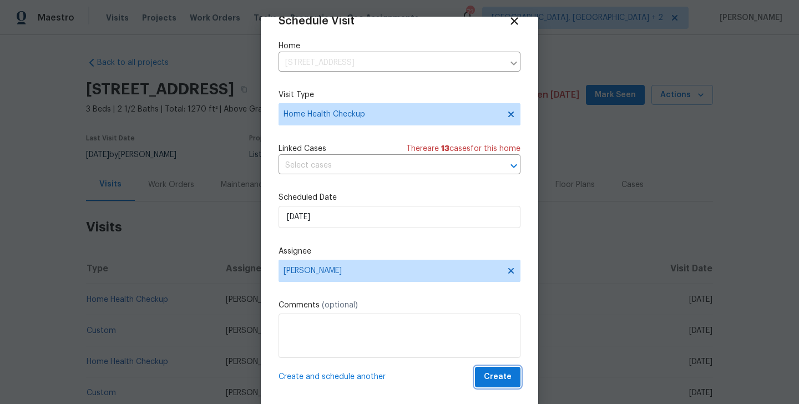
click at [494, 372] on span "Create" at bounding box center [498, 377] width 28 height 14
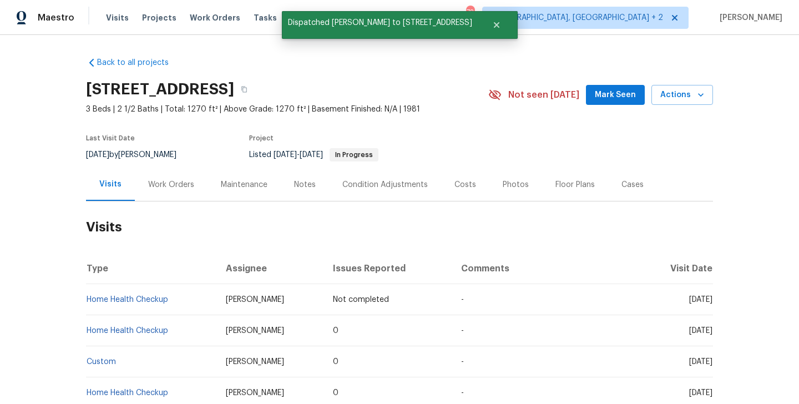
click at [189, 301] on td "Home Health Checkup" at bounding box center [151, 299] width 131 height 31
copy link "Home Health Checkup"
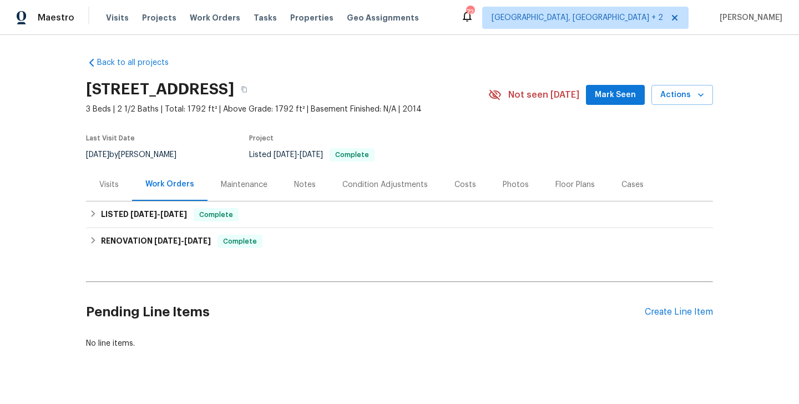
click at [115, 182] on div "Visits" at bounding box center [108, 184] width 19 height 11
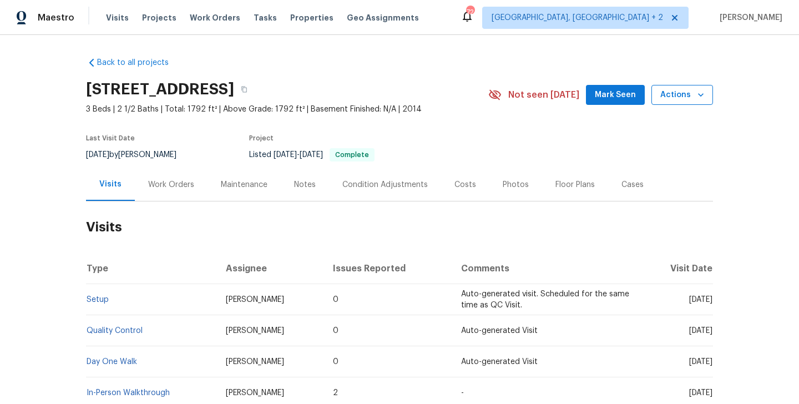
click at [679, 87] on button "Actions" at bounding box center [682, 95] width 62 height 21
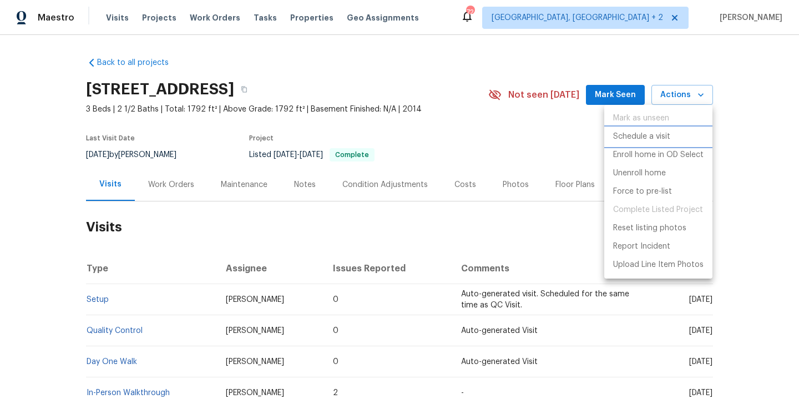
click at [634, 132] on p "Schedule a visit" at bounding box center [641, 137] width 57 height 12
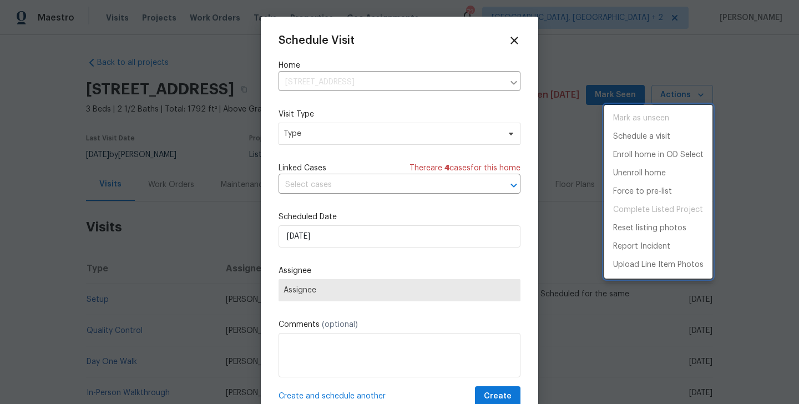
click at [339, 139] on div at bounding box center [399, 202] width 799 height 404
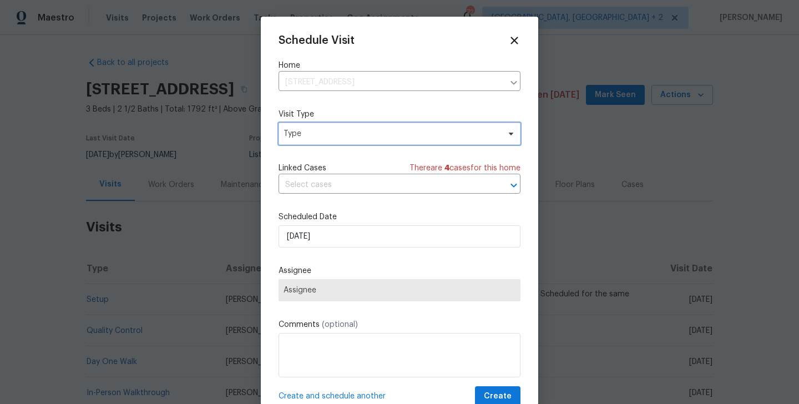
click at [318, 134] on span "Type" at bounding box center [391, 133] width 216 height 11
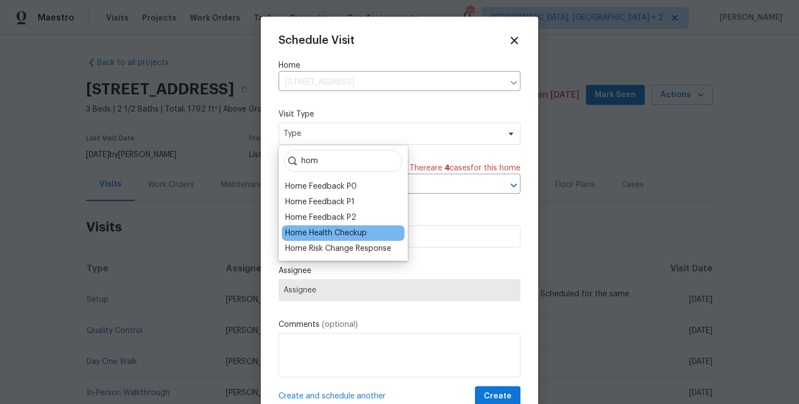
type input "hom"
click at [333, 235] on div "Home Health Checkup" at bounding box center [326, 232] width 82 height 11
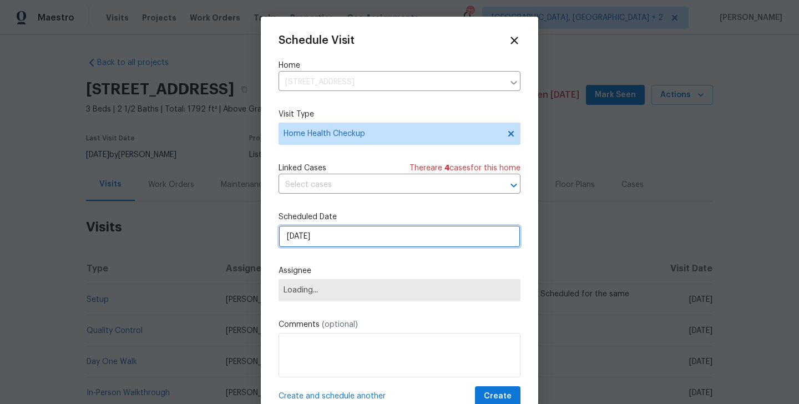
click at [333, 232] on input "[DATE]" at bounding box center [399, 236] width 242 height 22
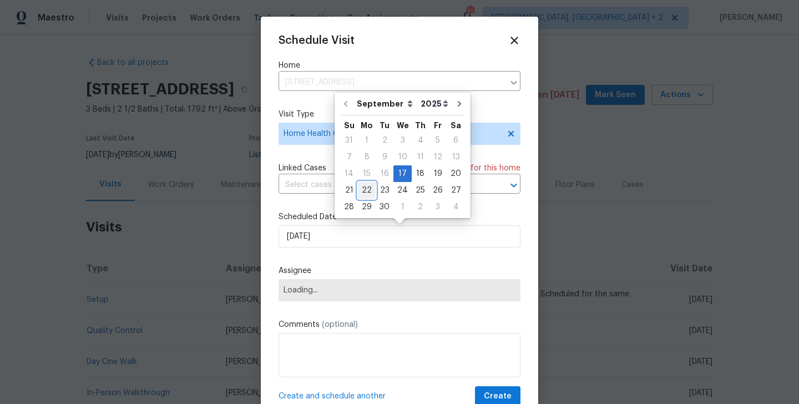
click at [366, 190] on div "22" at bounding box center [367, 190] width 18 height 16
type input "[DATE]"
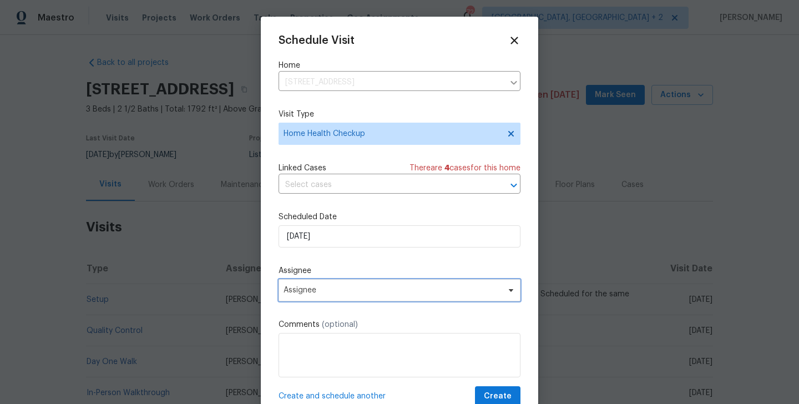
click at [357, 287] on span "Assignee" at bounding box center [391, 290] width 217 height 9
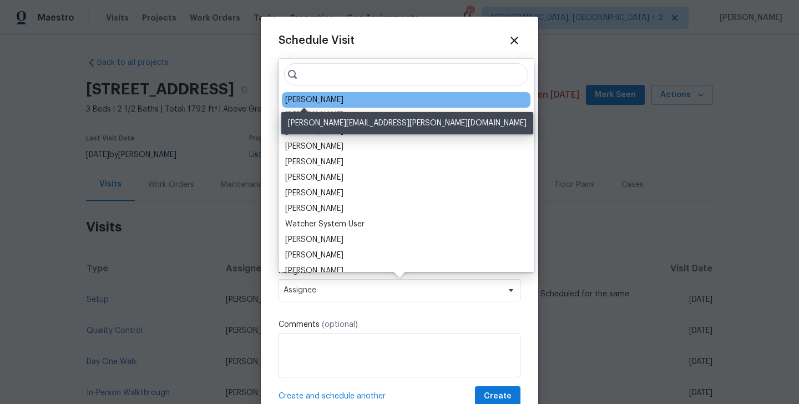
click at [316, 99] on div "[PERSON_NAME]" at bounding box center [314, 99] width 58 height 11
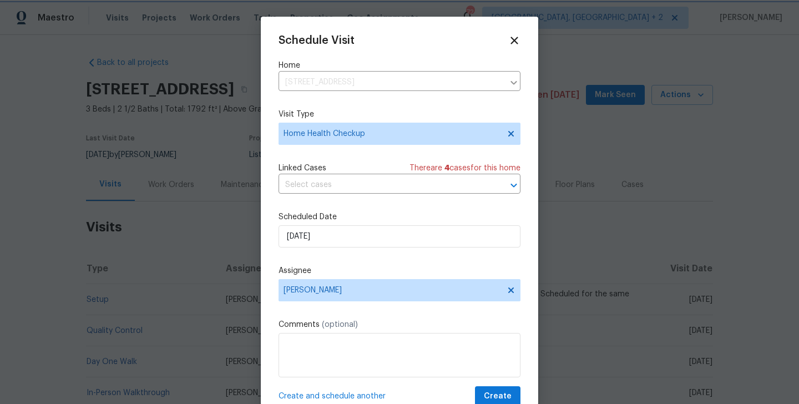
scroll to position [20, 0]
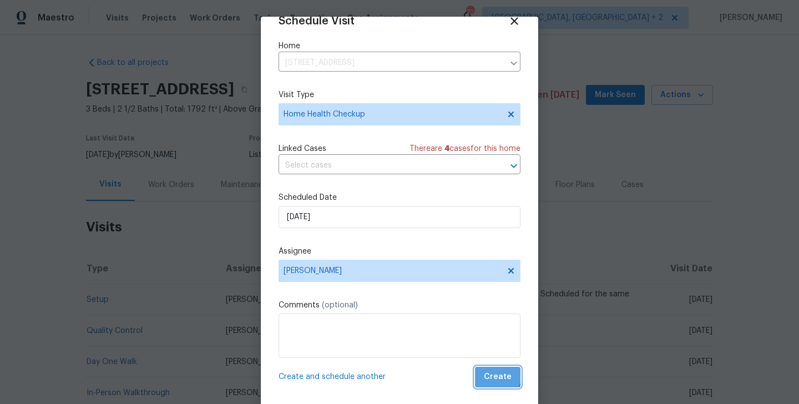
click at [492, 372] on span "Create" at bounding box center [498, 377] width 28 height 14
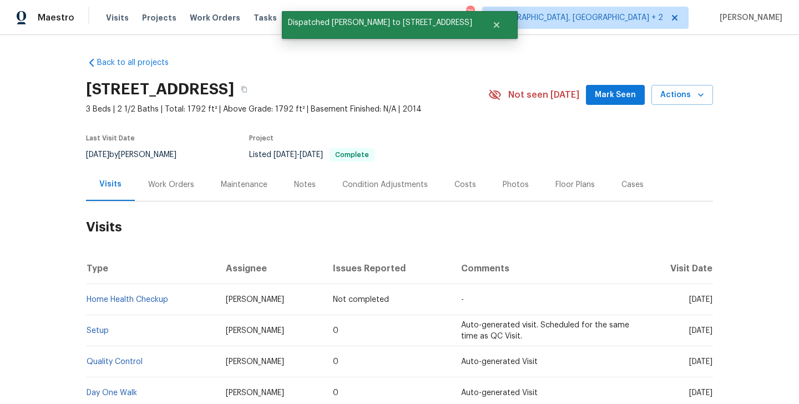
click at [198, 305] on td "Home Health Checkup" at bounding box center [151, 299] width 131 height 31
copy link "Home Health Checkup"
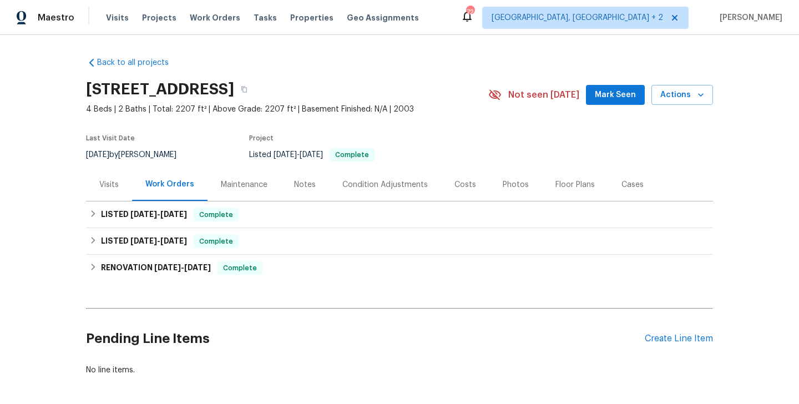
click at [105, 184] on div "Visits" at bounding box center [108, 184] width 19 height 11
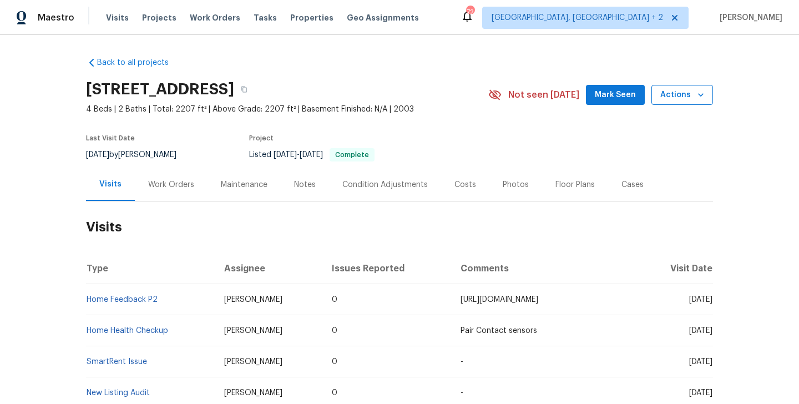
click at [679, 93] on span "Actions" at bounding box center [682, 95] width 44 height 14
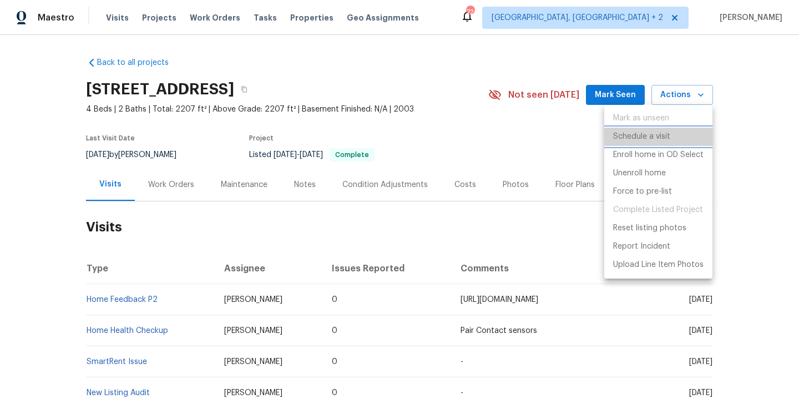
click at [638, 133] on p "Schedule a visit" at bounding box center [641, 137] width 57 height 12
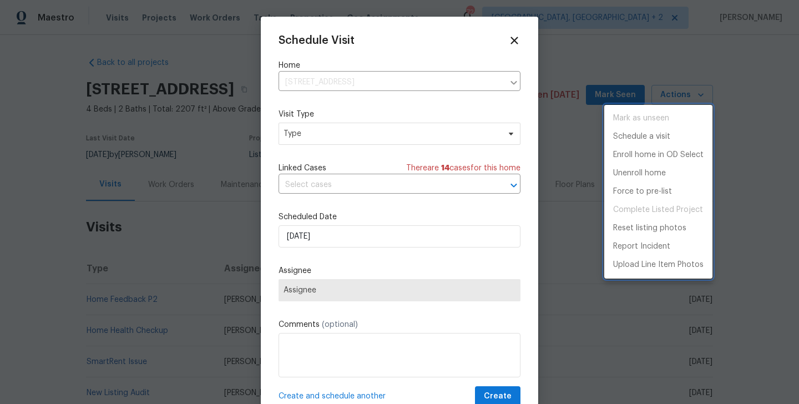
click at [323, 140] on div at bounding box center [399, 202] width 799 height 404
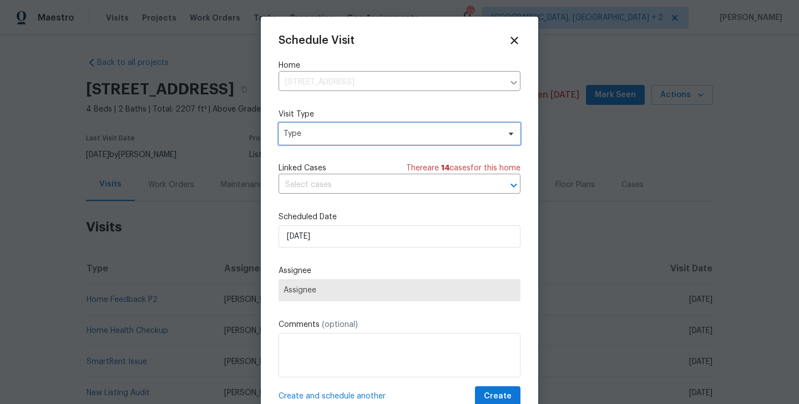
click at [312, 129] on span "Type" at bounding box center [391, 133] width 216 height 11
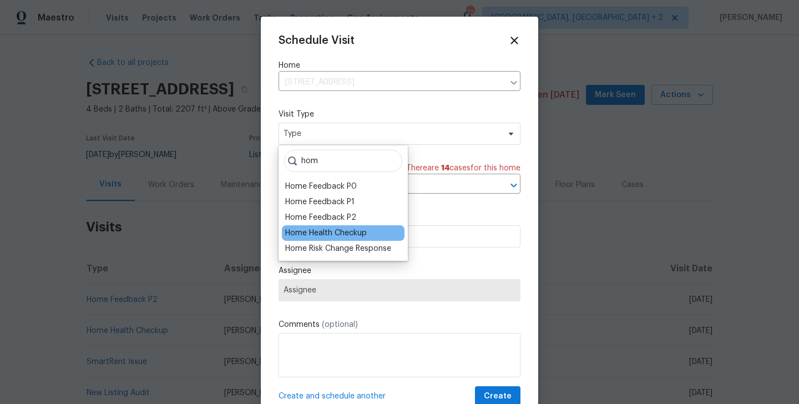
type input "hom"
click at [341, 231] on div "Home Health Checkup" at bounding box center [326, 232] width 82 height 11
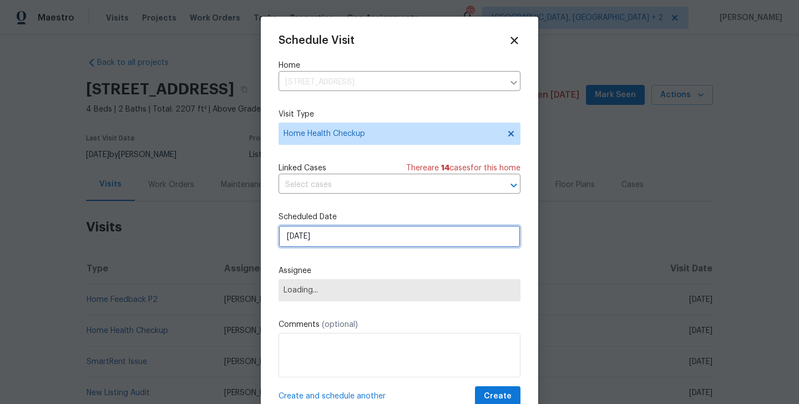
click at [327, 235] on input "[DATE]" at bounding box center [399, 236] width 242 height 22
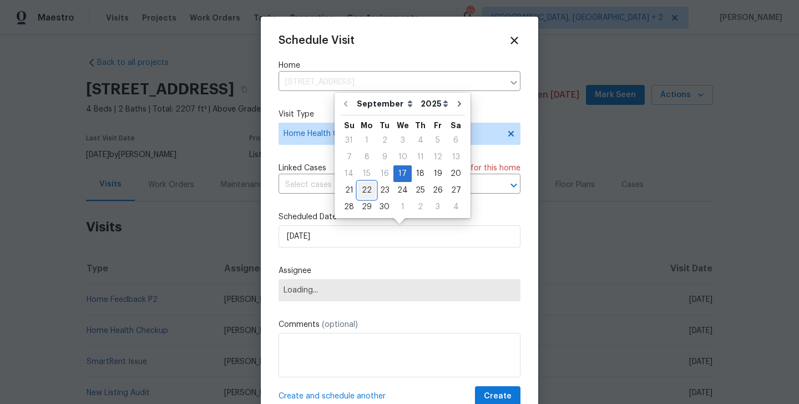
click at [362, 190] on div "22" at bounding box center [367, 190] width 18 height 16
type input "[DATE]"
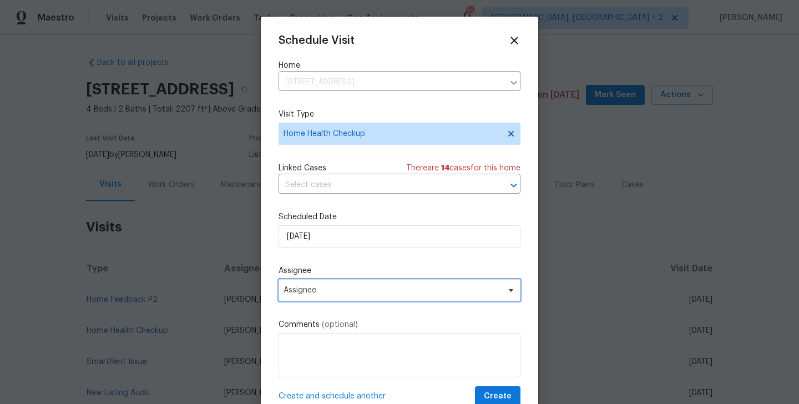
click at [349, 296] on span "Assignee" at bounding box center [399, 290] width 242 height 22
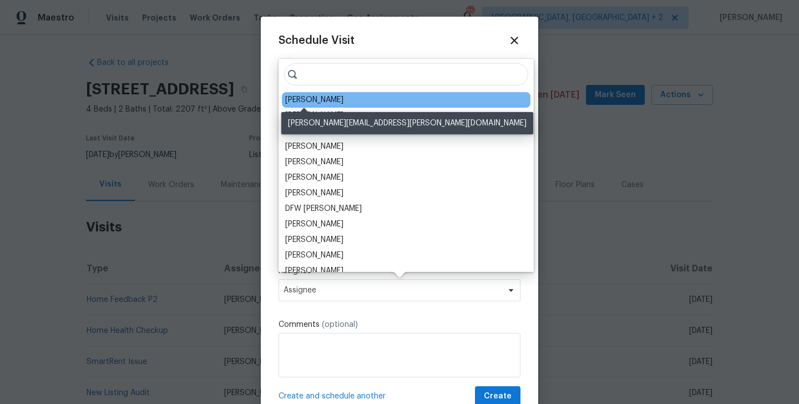
click at [301, 95] on div "[PERSON_NAME]" at bounding box center [314, 99] width 58 height 11
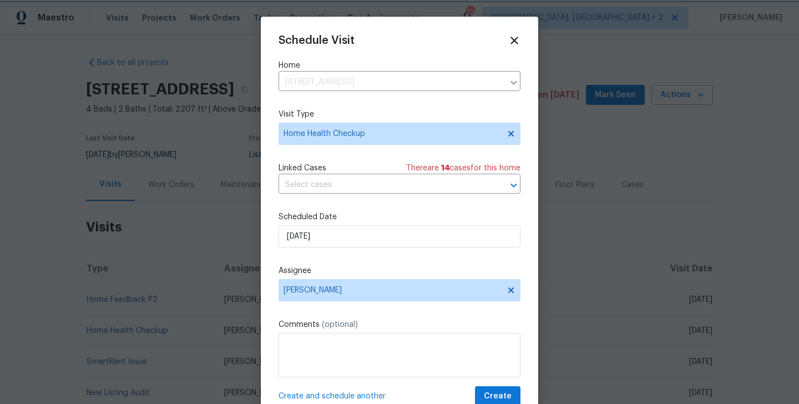
scroll to position [20, 0]
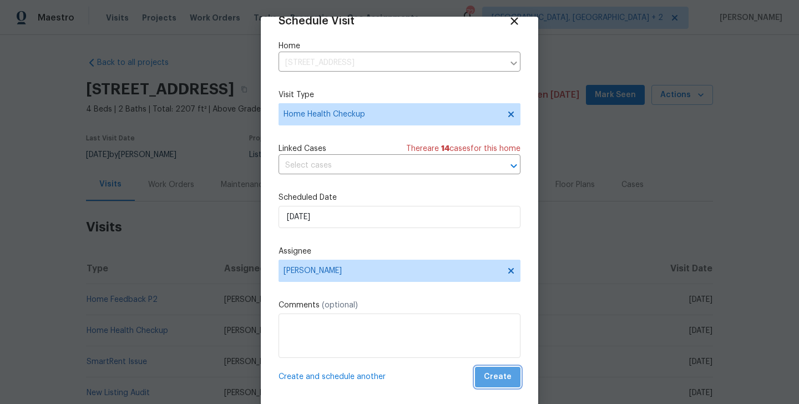
click at [501, 379] on span "Create" at bounding box center [498, 377] width 28 height 14
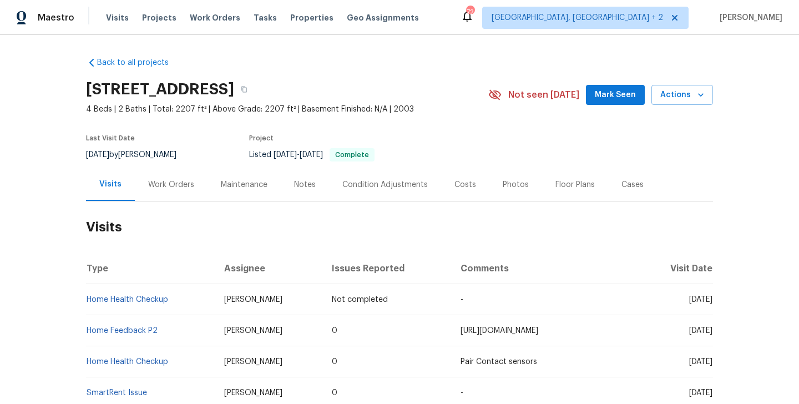
click at [159, 313] on td "Home Health Checkup" at bounding box center [150, 299] width 129 height 31
copy link "Home Health Checkup"
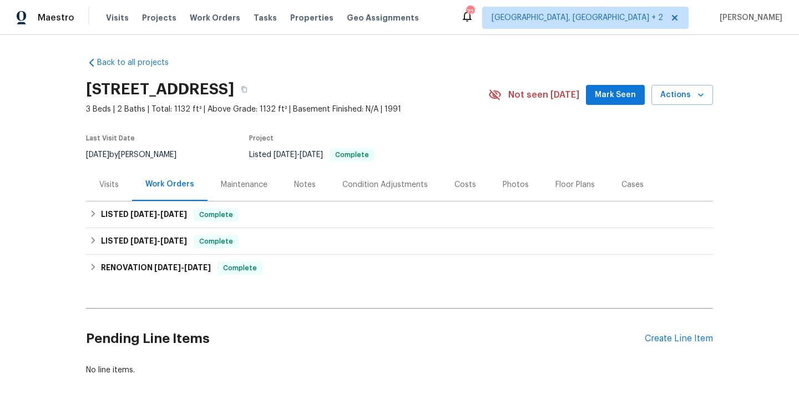
click at [115, 187] on div "Visits" at bounding box center [108, 184] width 19 height 11
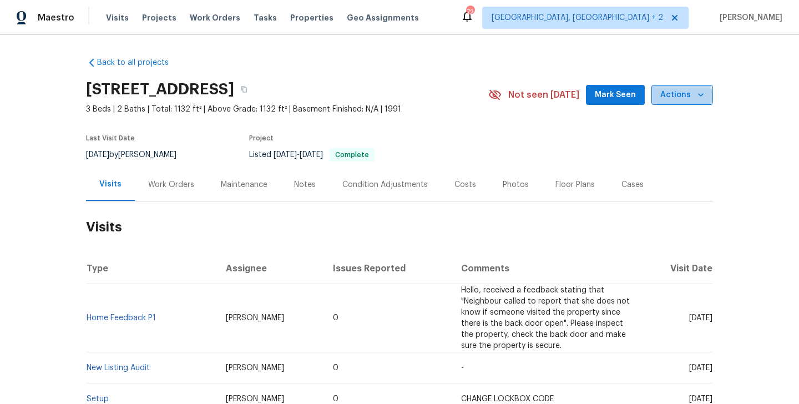
click at [678, 96] on span "Actions" at bounding box center [682, 95] width 44 height 14
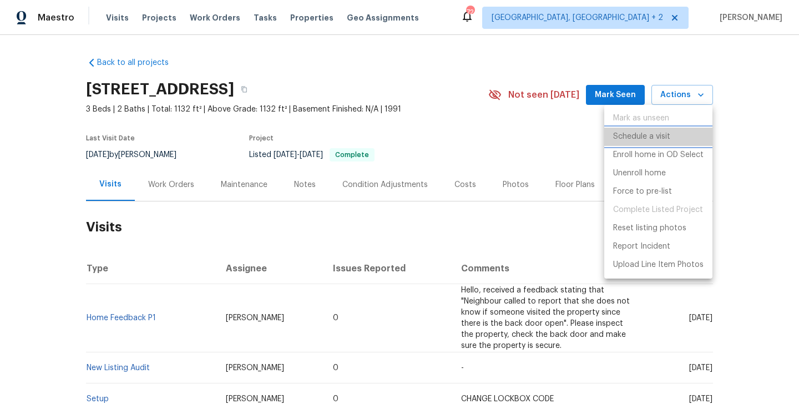
click at [672, 133] on li "Schedule a visit" at bounding box center [658, 137] width 108 height 18
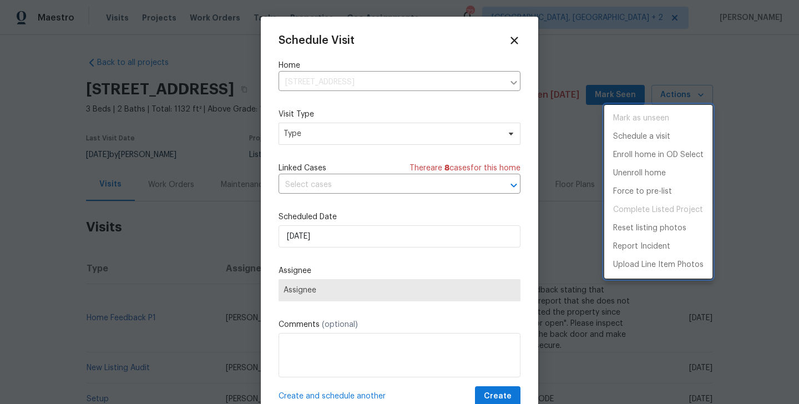
click at [384, 143] on div at bounding box center [399, 202] width 799 height 404
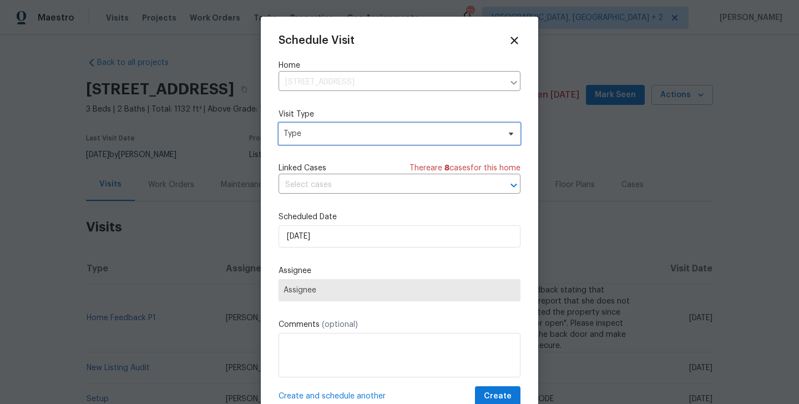
click at [367, 138] on span "Type" at bounding box center [391, 133] width 216 height 11
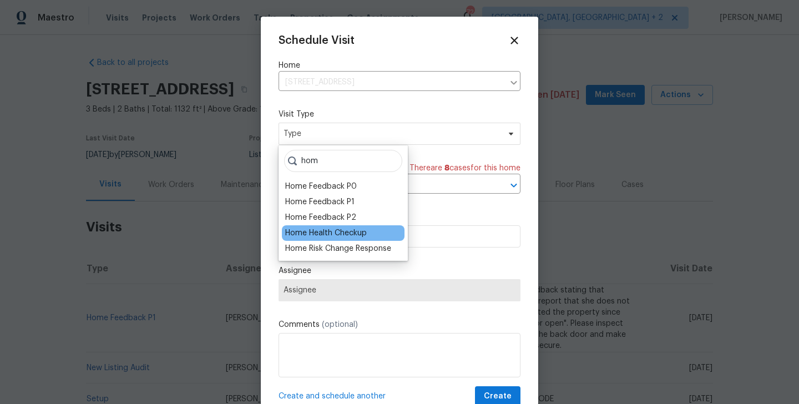
type input "hom"
click at [354, 239] on div "Home Health Checkup" at bounding box center [343, 233] width 123 height 16
click at [348, 230] on div "Home Health Checkup" at bounding box center [326, 232] width 82 height 11
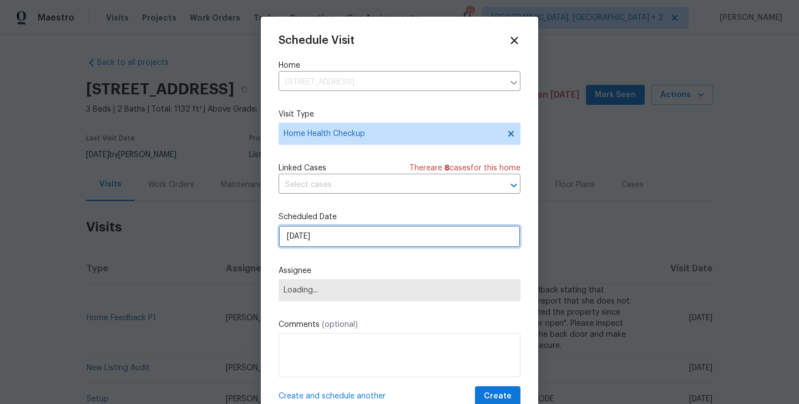
click at [348, 230] on input "[DATE]" at bounding box center [399, 236] width 242 height 22
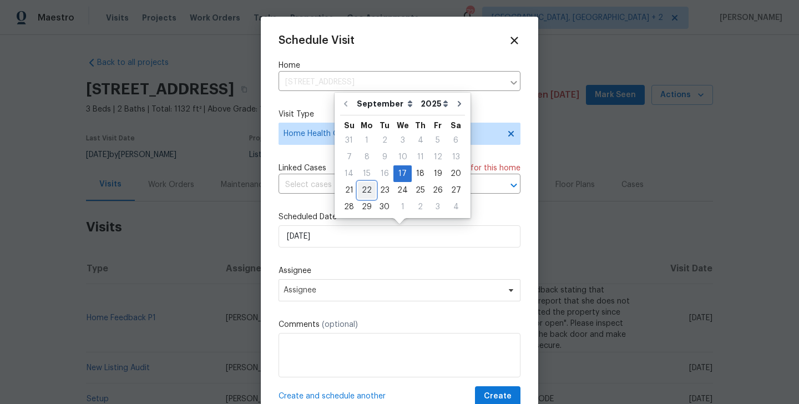
click at [362, 196] on div "22" at bounding box center [367, 190] width 18 height 16
type input "[DATE]"
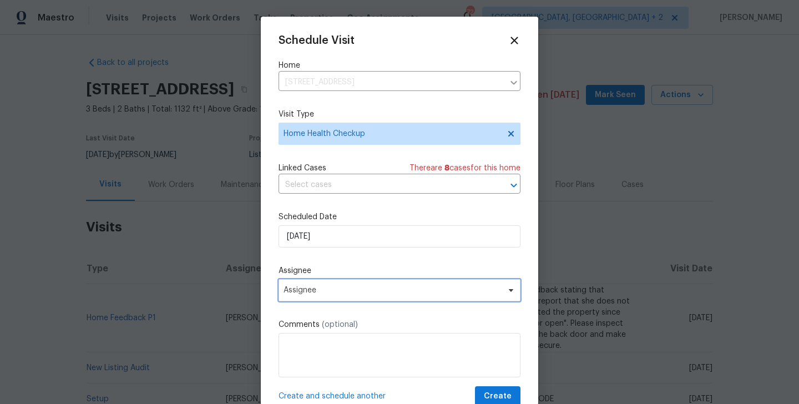
click at [337, 283] on span "Assignee" at bounding box center [399, 290] width 242 height 22
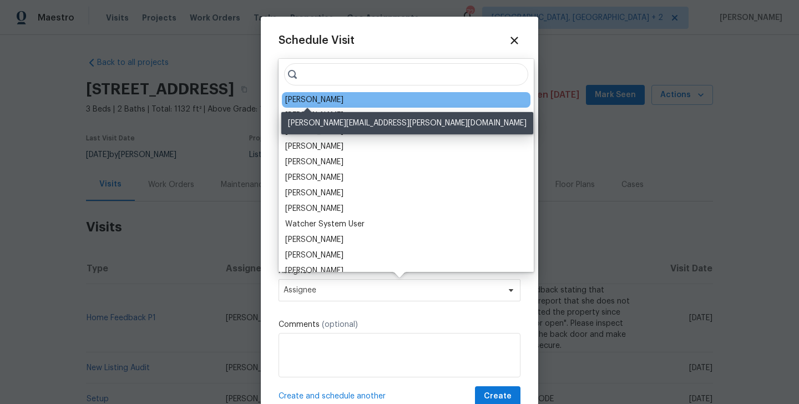
click at [318, 101] on div "Ryan Carder" at bounding box center [314, 99] width 58 height 11
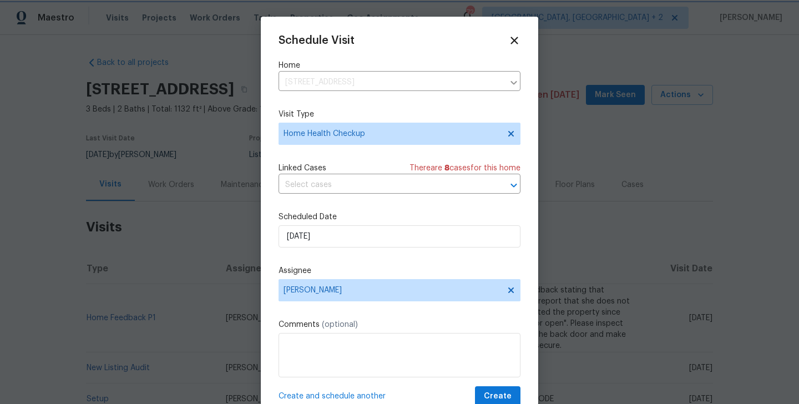
scroll to position [20, 0]
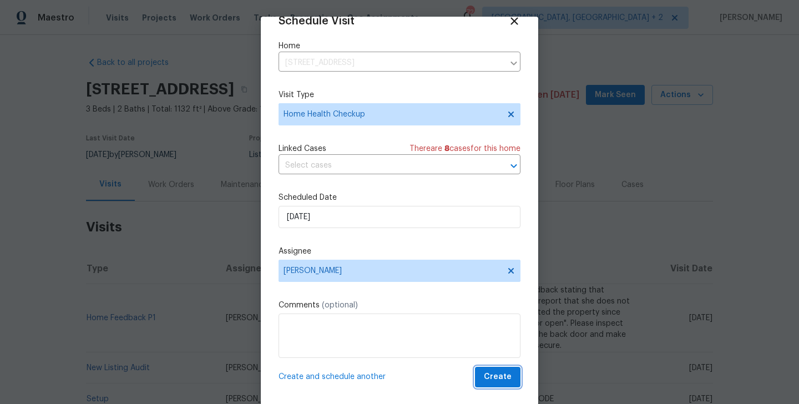
click at [496, 374] on span "Create" at bounding box center [498, 377] width 28 height 14
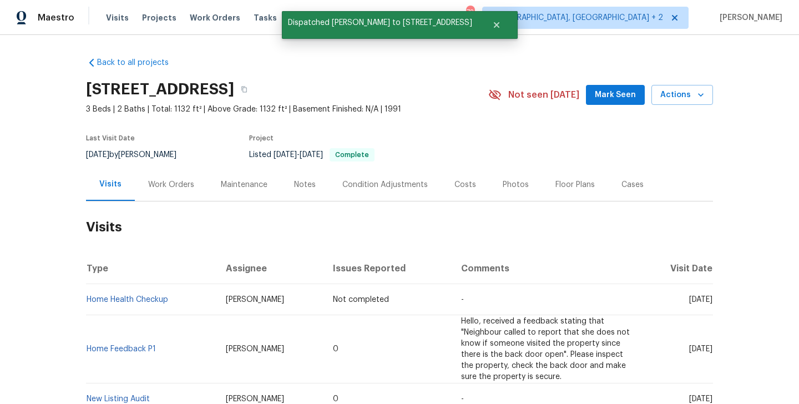
click at [176, 305] on td "Home Health Checkup" at bounding box center [151, 299] width 131 height 31
copy link "Home Health Checkup"
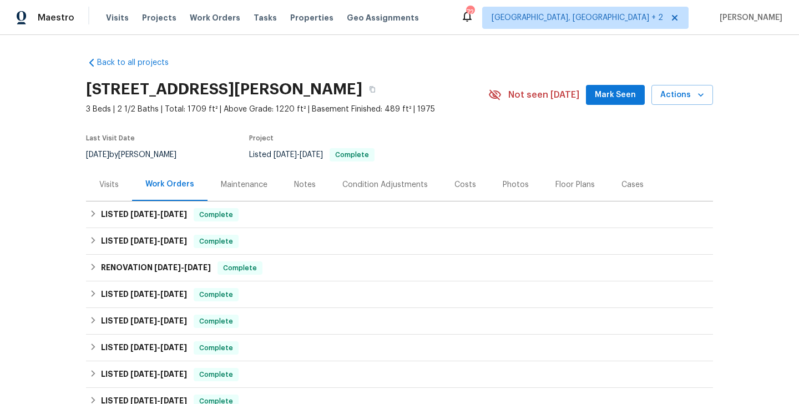
click at [107, 190] on div "Visits" at bounding box center [109, 184] width 46 height 33
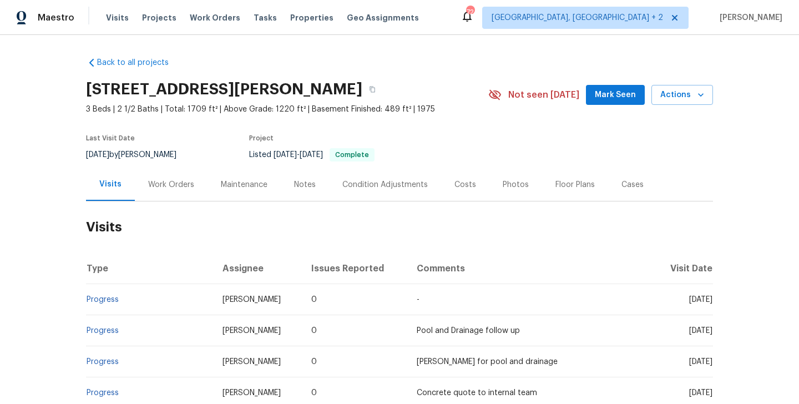
click at [667, 105] on div "[STREET_ADDRESS][PERSON_NAME] 3 Beds | 2 1/2 Baths | Total: 1709 ft² | Above Gr…" at bounding box center [399, 95] width 627 height 40
click at [667, 100] on span "Actions" at bounding box center [682, 95] width 44 height 14
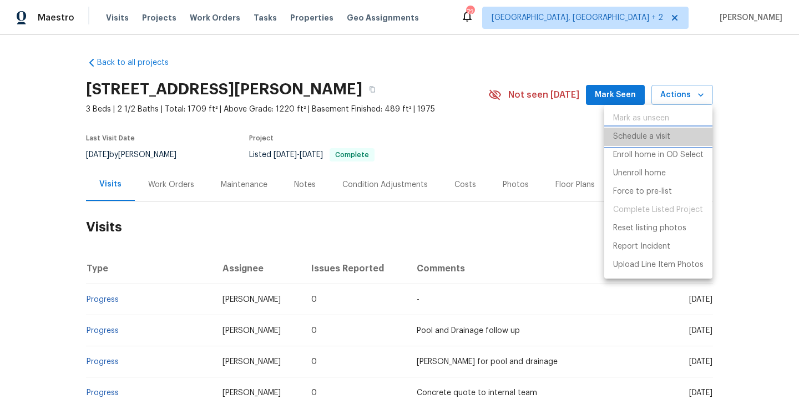
click at [667, 135] on p "Schedule a visit" at bounding box center [641, 137] width 57 height 12
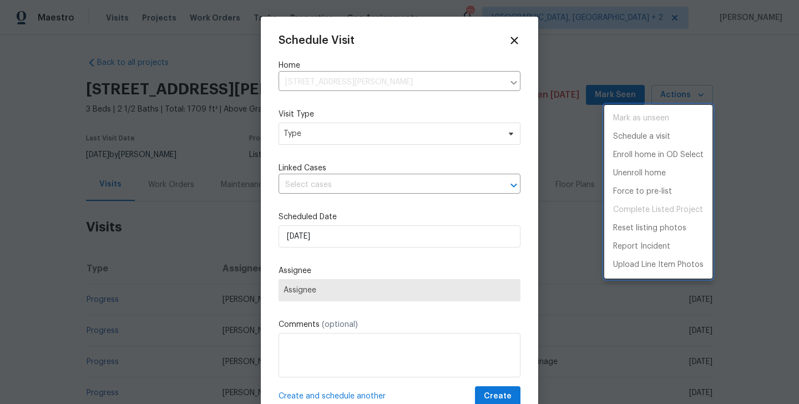
click at [313, 140] on div at bounding box center [399, 202] width 799 height 404
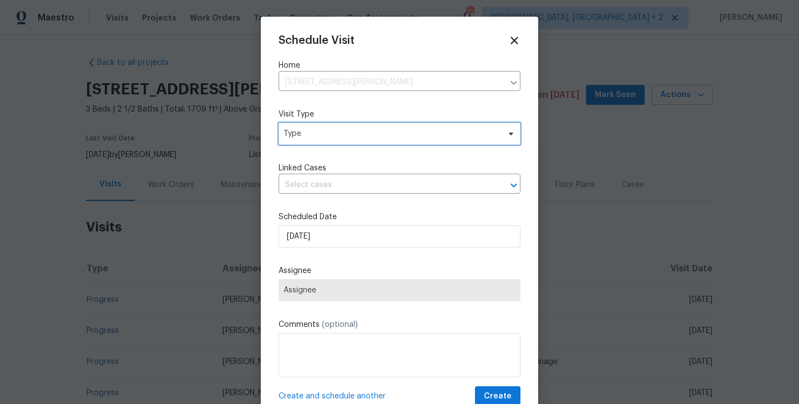
click at [310, 138] on span "Type" at bounding box center [391, 133] width 216 height 11
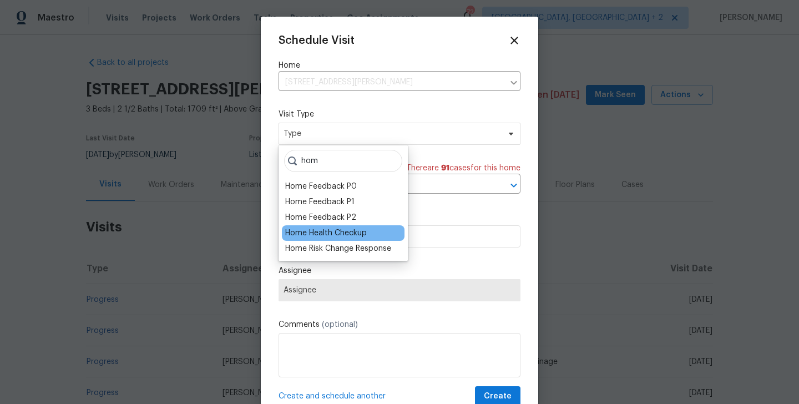
type input "hom"
click at [318, 232] on div "Home Health Checkup" at bounding box center [326, 232] width 82 height 11
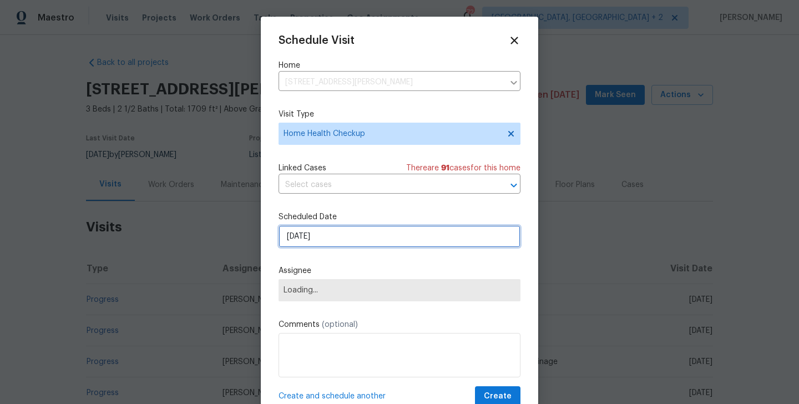
click at [319, 235] on input "[DATE]" at bounding box center [399, 236] width 242 height 22
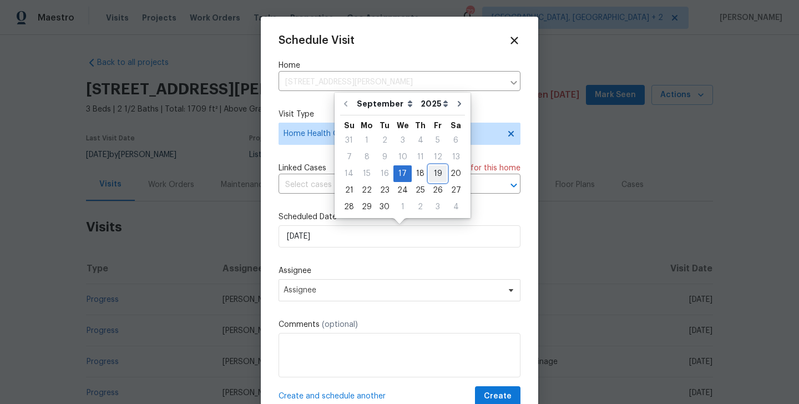
click at [432, 175] on div "19" at bounding box center [438, 174] width 18 height 16
type input "19/09/2025"
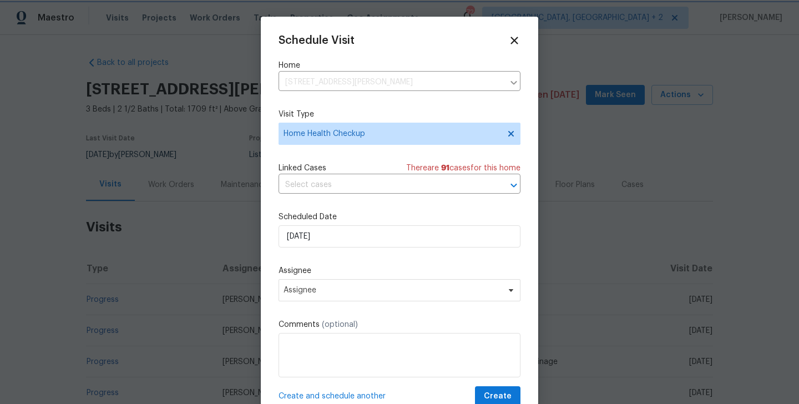
scroll to position [20, 0]
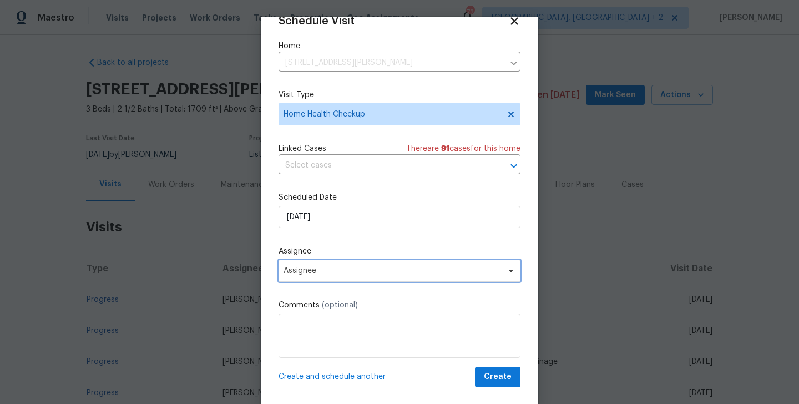
click at [356, 279] on span "Assignee" at bounding box center [399, 271] width 242 height 22
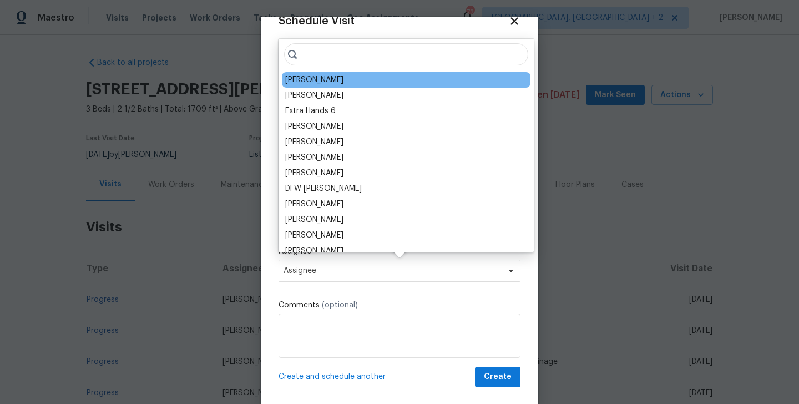
click at [299, 72] on div "Ryan Carder" at bounding box center [406, 80] width 249 height 16
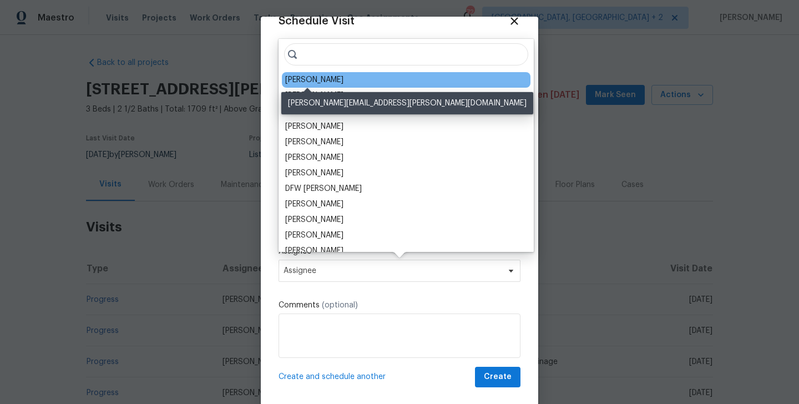
click at [302, 78] on div "Ryan Carder" at bounding box center [314, 79] width 58 height 11
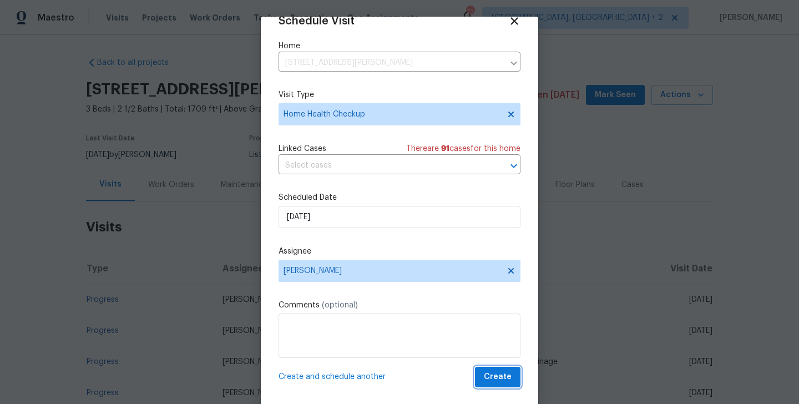
click at [499, 374] on span "Create" at bounding box center [498, 377] width 28 height 14
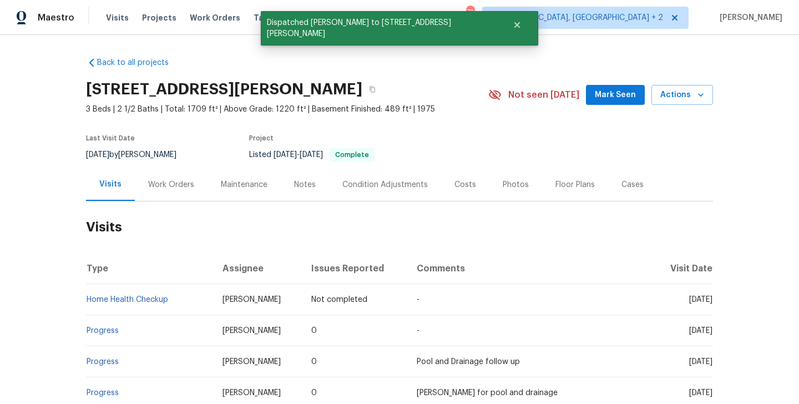
click at [187, 294] on td "Home Health Checkup" at bounding box center [150, 299] width 128 height 31
copy link "Home Health Checkup"
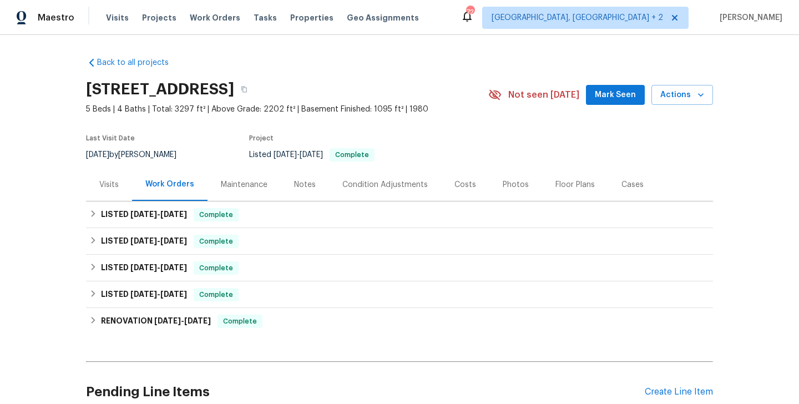
click at [115, 190] on div "Visits" at bounding box center [109, 184] width 46 height 33
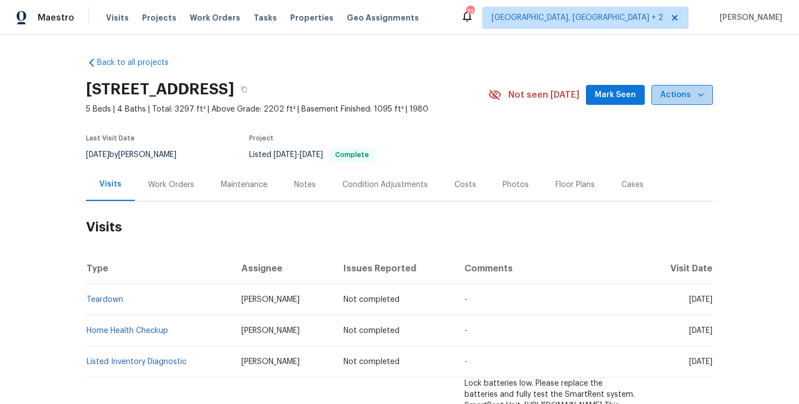
click at [695, 89] on icon "button" at bounding box center [700, 94] width 11 height 11
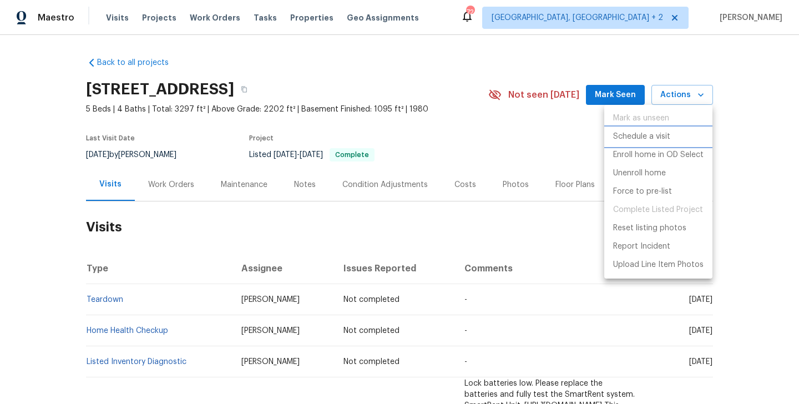
click at [656, 136] on p "Schedule a visit" at bounding box center [641, 137] width 57 height 12
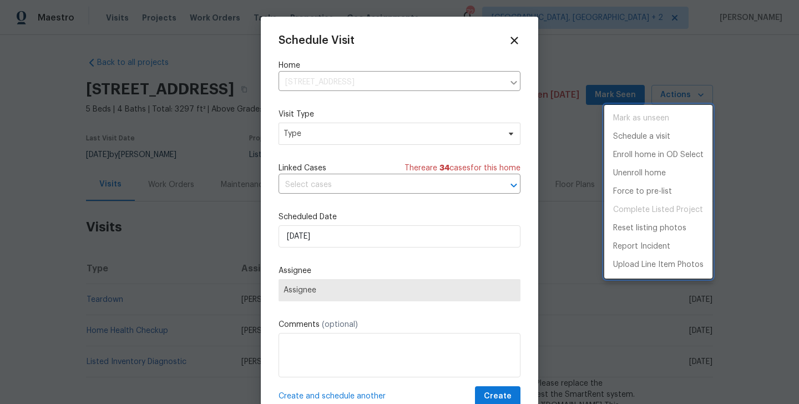
click at [334, 133] on div at bounding box center [399, 202] width 799 height 404
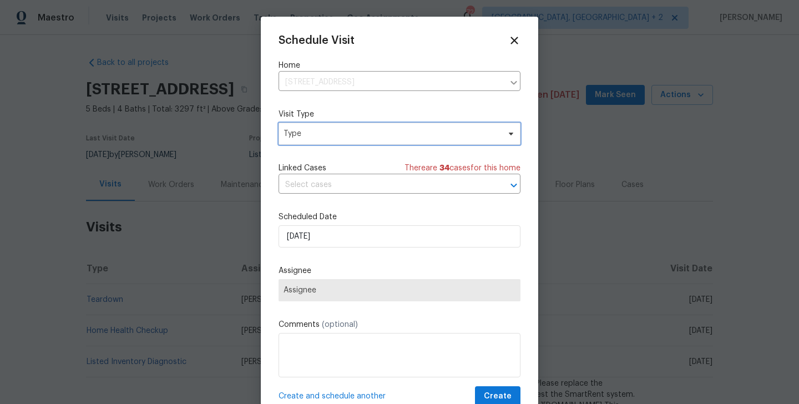
click at [326, 135] on span "Type" at bounding box center [391, 133] width 216 height 11
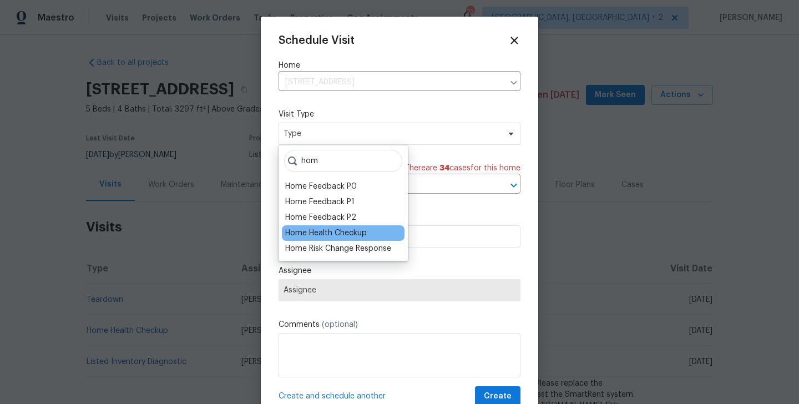
type input "hom"
click at [334, 236] on div "Home Health Checkup" at bounding box center [326, 232] width 82 height 11
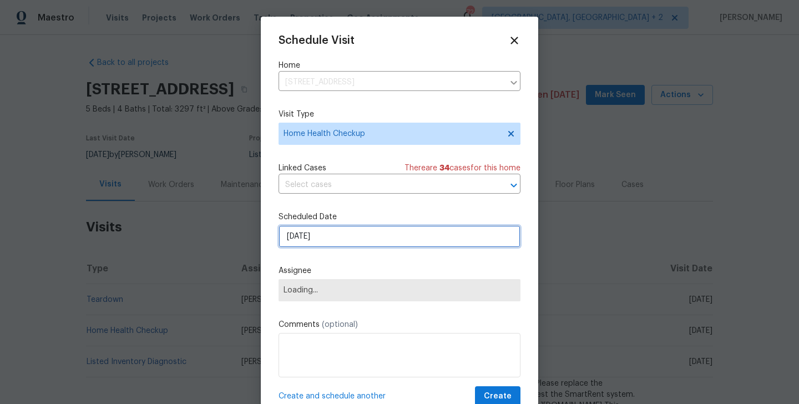
click at [334, 236] on input "[DATE]" at bounding box center [399, 236] width 242 height 22
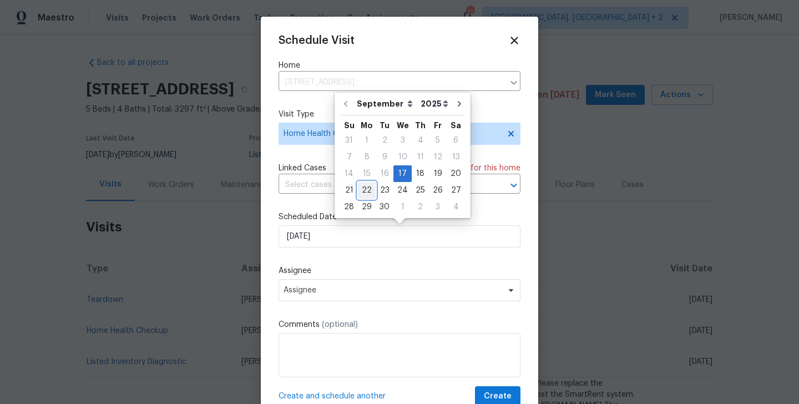
click at [367, 194] on div "22" at bounding box center [367, 190] width 18 height 16
type input "22/09/2025"
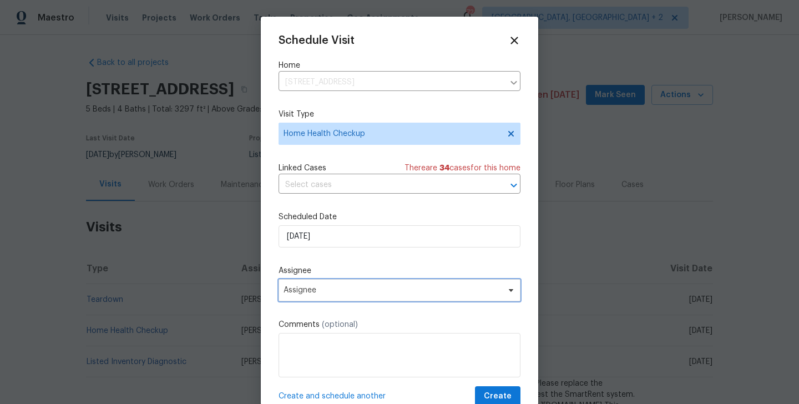
click at [329, 285] on span "Assignee" at bounding box center [399, 290] width 242 height 22
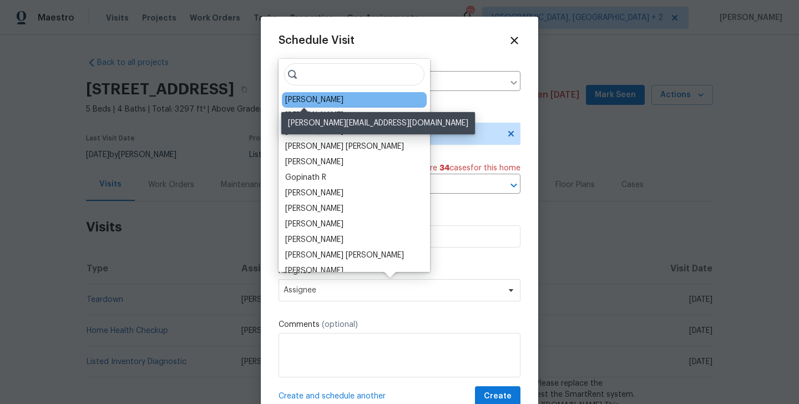
click at [314, 97] on div "[PERSON_NAME]" at bounding box center [314, 99] width 58 height 11
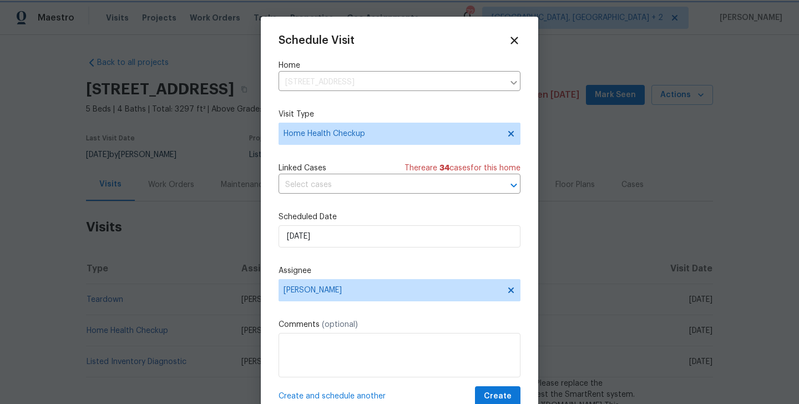
scroll to position [20, 0]
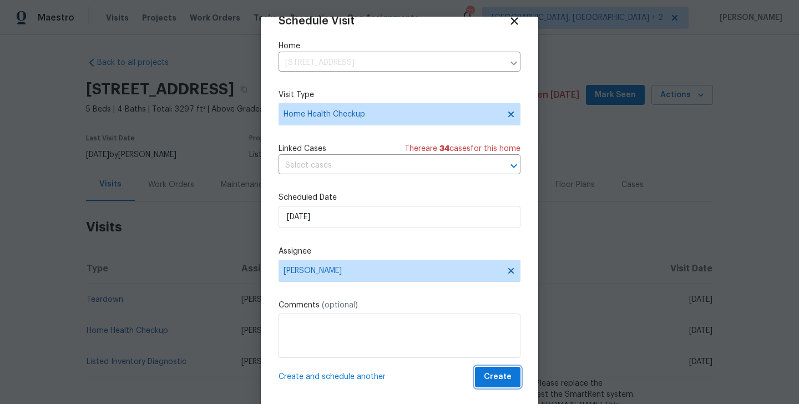
click at [505, 373] on span "Create" at bounding box center [498, 377] width 28 height 14
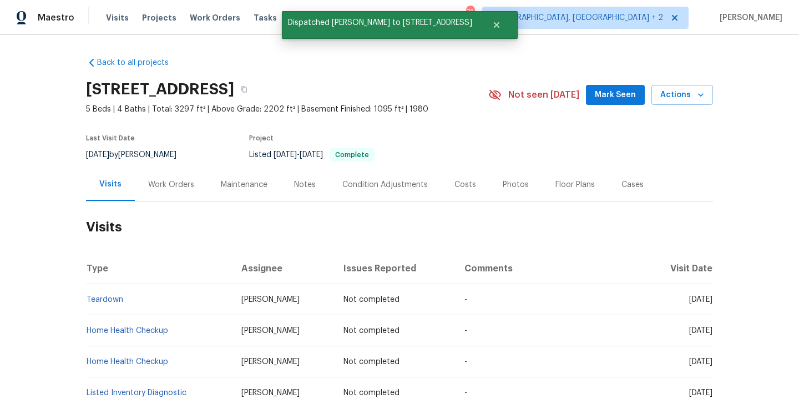
scroll to position [65, 0]
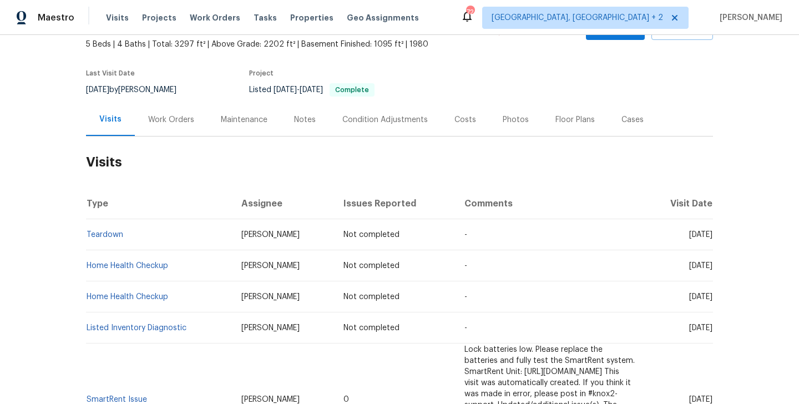
click at [186, 263] on td "Home Health Checkup" at bounding box center [159, 265] width 146 height 31
copy link "Home Health Checkup"
click at [279, 191] on th "Assignee" at bounding box center [283, 203] width 102 height 31
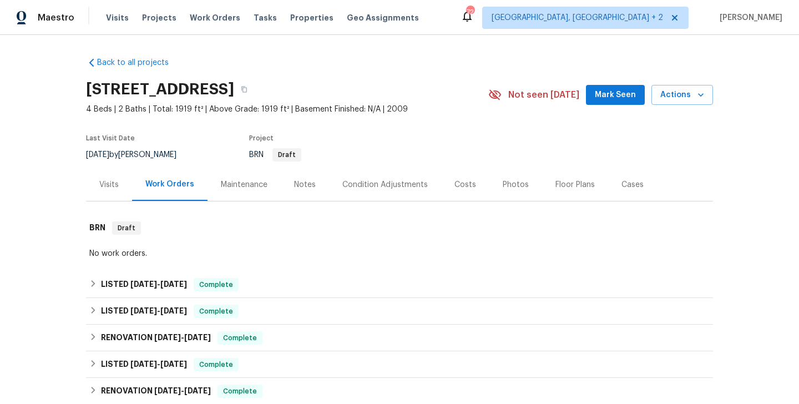
click at [110, 181] on div "Visits" at bounding box center [108, 184] width 19 height 11
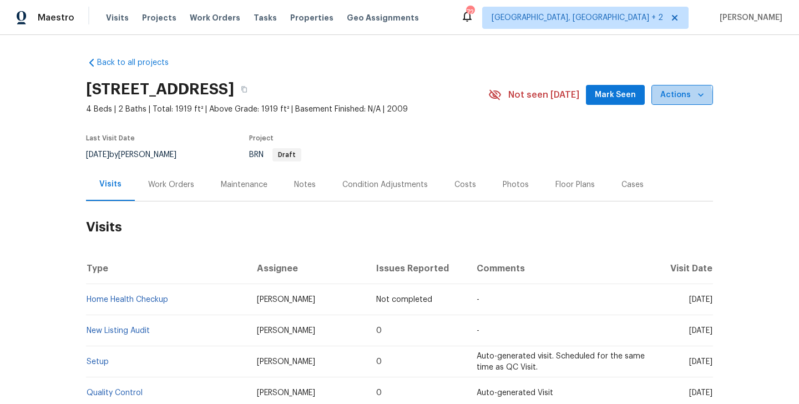
click at [673, 99] on span "Actions" at bounding box center [682, 95] width 44 height 14
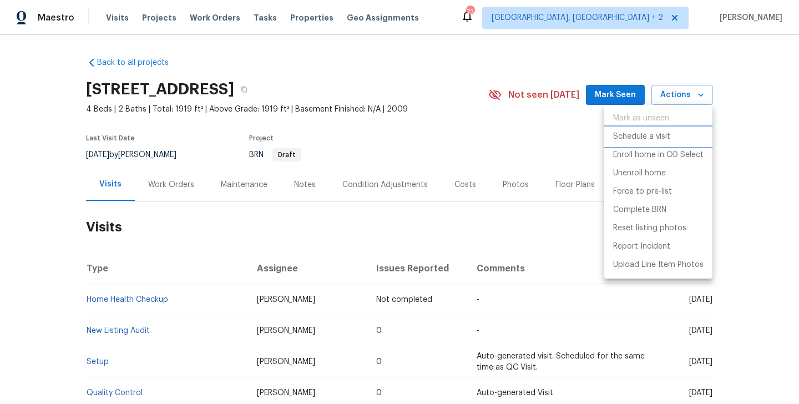
click at [656, 140] on p "Schedule a visit" at bounding box center [641, 137] width 57 height 12
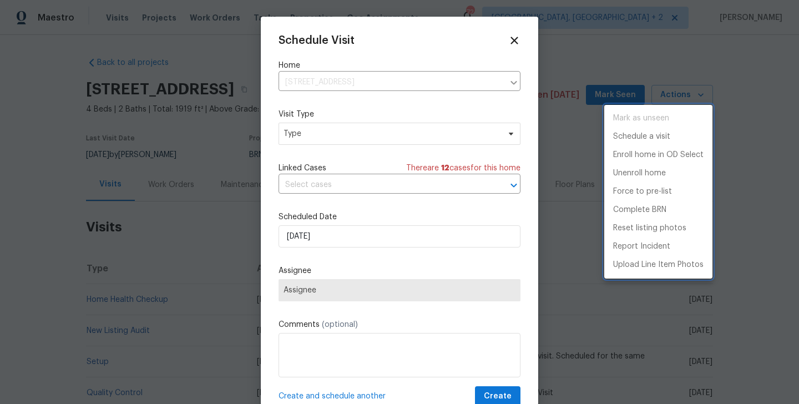
click at [309, 129] on div at bounding box center [399, 202] width 799 height 404
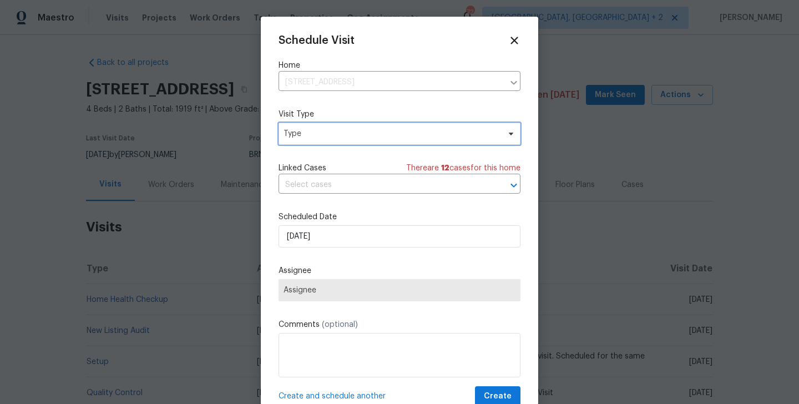
click at [308, 131] on span "Type" at bounding box center [391, 133] width 216 height 11
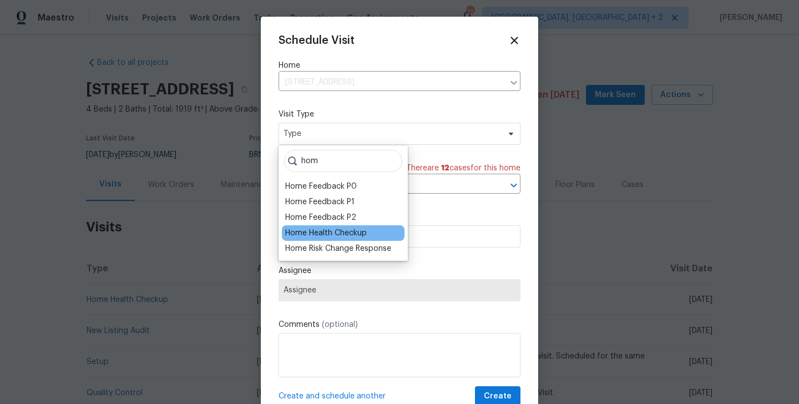
type input "hom"
click at [342, 233] on div "Home Health Checkup" at bounding box center [326, 232] width 82 height 11
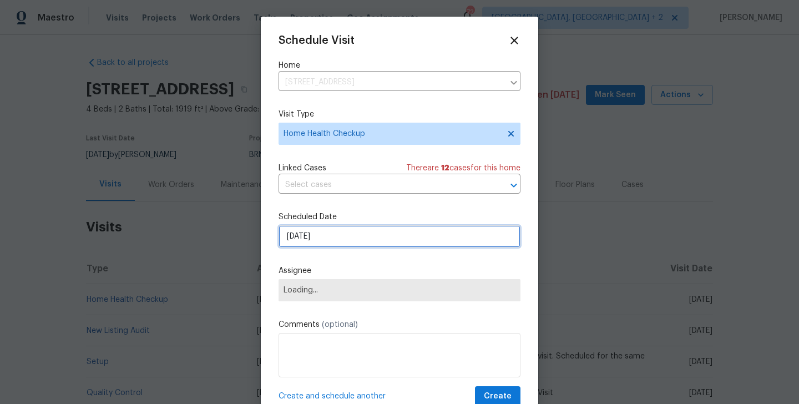
click at [327, 236] on input "[DATE]" at bounding box center [399, 236] width 242 height 22
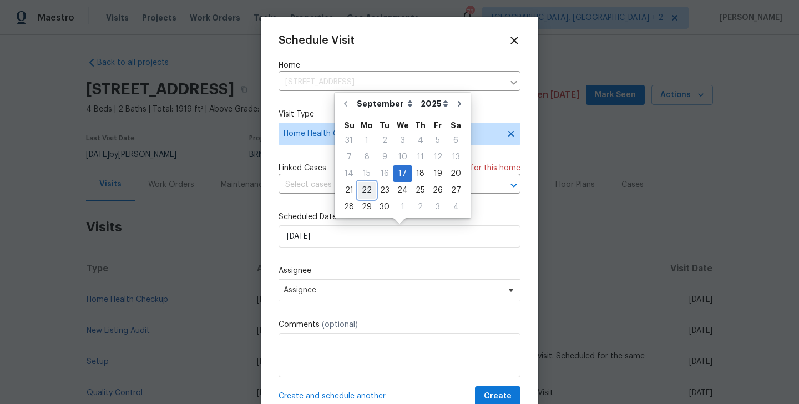
click at [367, 194] on div "22" at bounding box center [367, 190] width 18 height 16
type input "[DATE]"
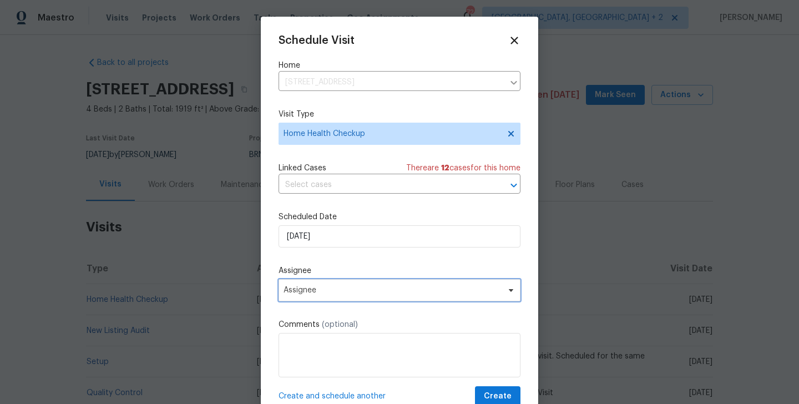
click at [346, 293] on span "Assignee" at bounding box center [391, 290] width 217 height 9
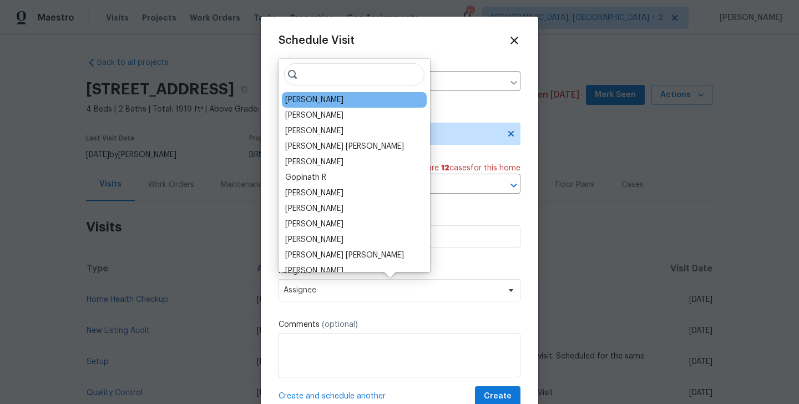
click at [304, 103] on div "[PERSON_NAME]" at bounding box center [314, 99] width 58 height 11
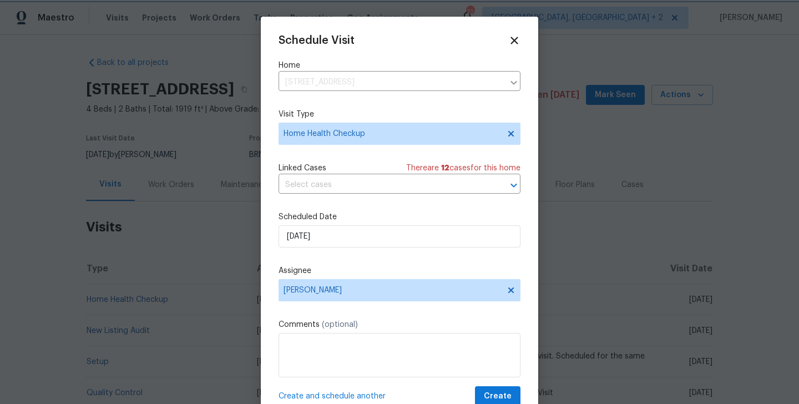
scroll to position [20, 0]
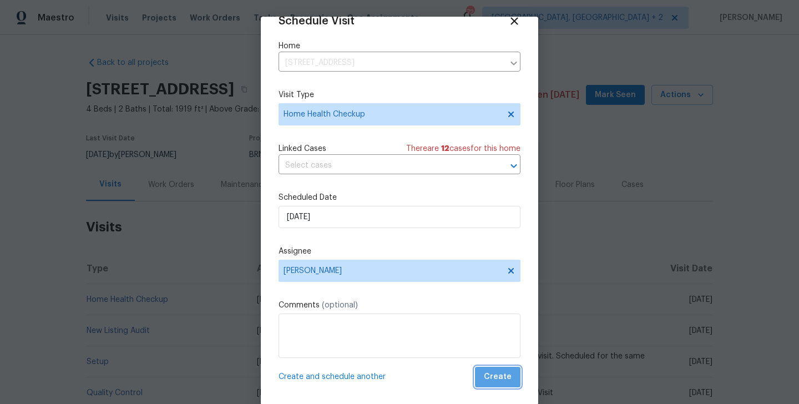
click at [506, 380] on span "Create" at bounding box center [498, 377] width 28 height 14
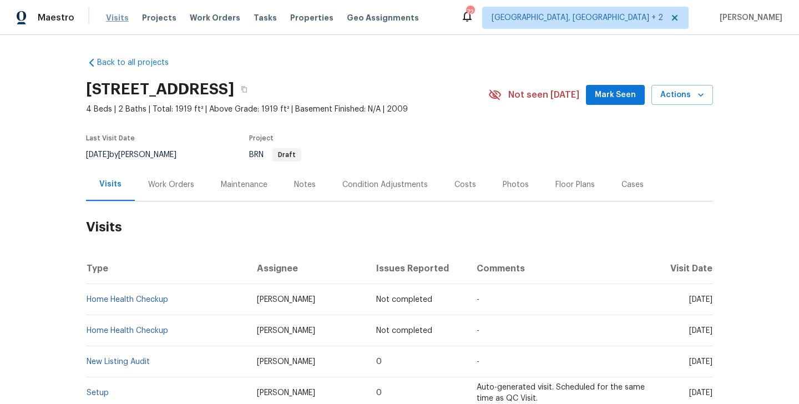
click at [114, 18] on span "Visits" at bounding box center [117, 17] width 23 height 11
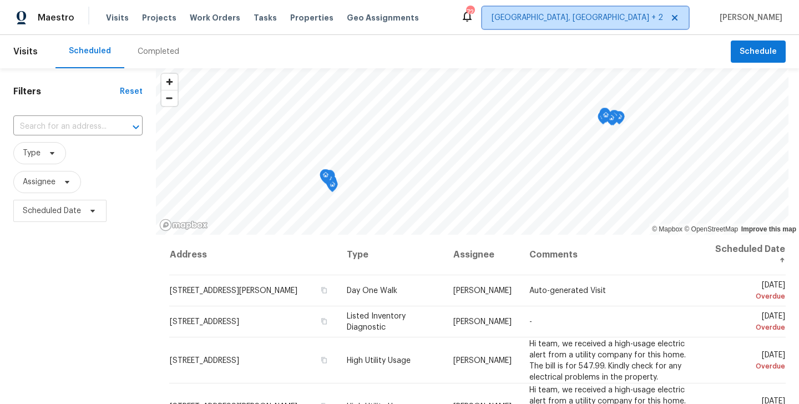
click at [670, 18] on icon at bounding box center [674, 17] width 9 height 9
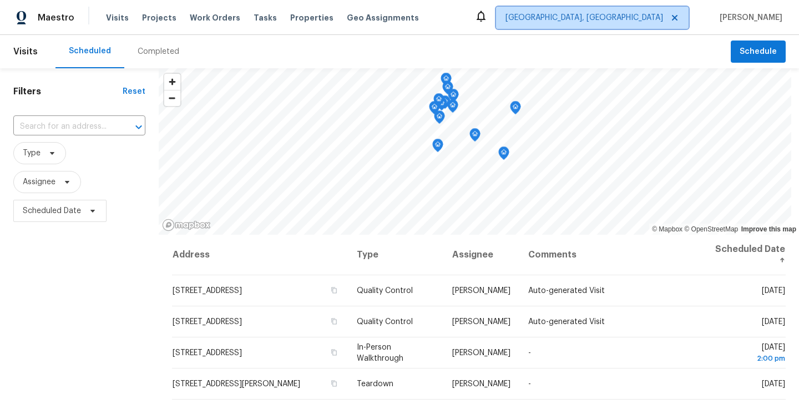
click at [672, 16] on icon at bounding box center [675, 18] width 6 height 6
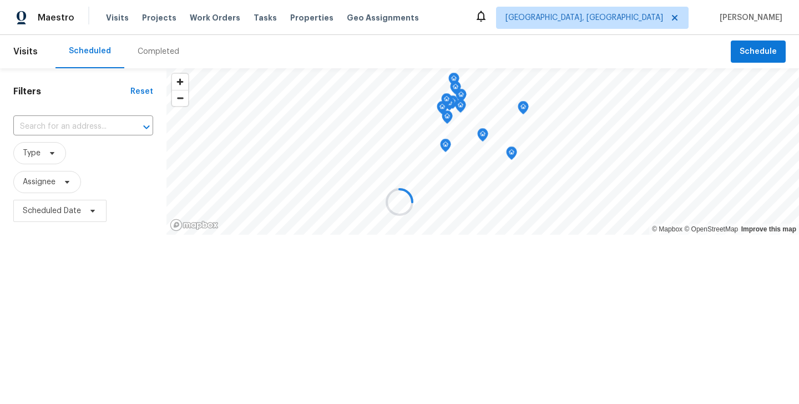
click at [661, 16] on div at bounding box center [399, 202] width 799 height 404
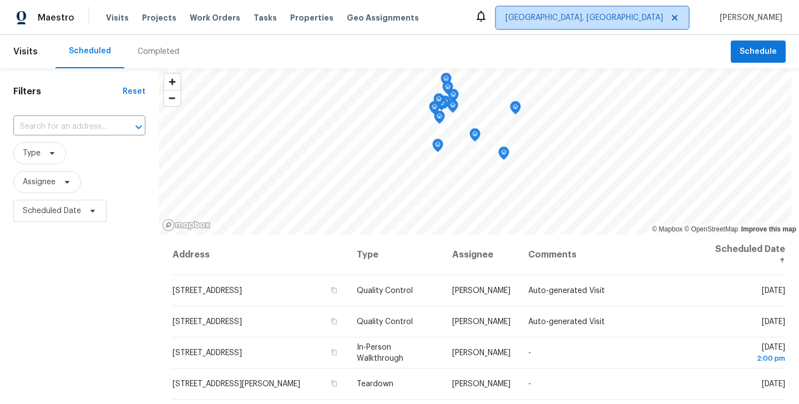
click at [645, 18] on span "[GEOGRAPHIC_DATA], [GEOGRAPHIC_DATA]" at bounding box center [584, 17] width 158 height 11
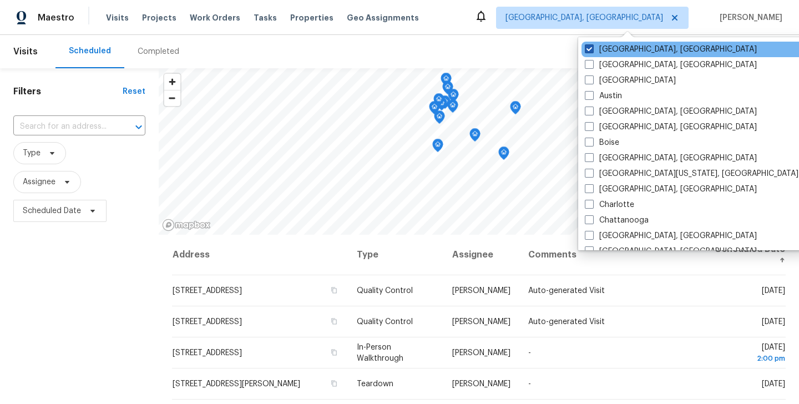
click at [619, 48] on label "[GEOGRAPHIC_DATA], [GEOGRAPHIC_DATA]" at bounding box center [671, 49] width 172 height 11
click at [592, 48] on input "[GEOGRAPHIC_DATA], [GEOGRAPHIC_DATA]" at bounding box center [588, 47] width 7 height 7
checkbox input "true"
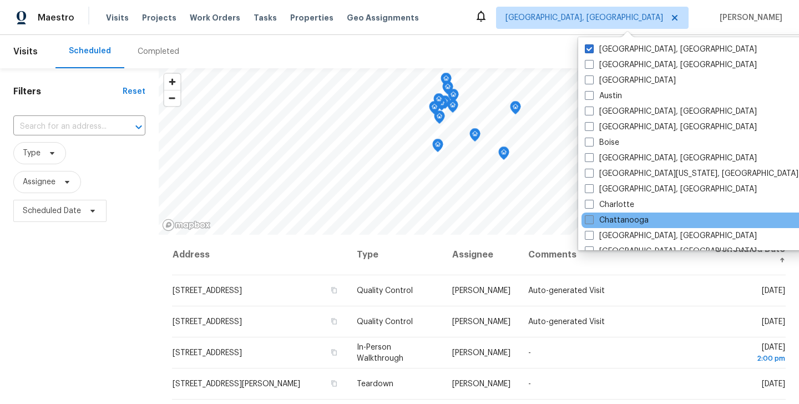
click at [632, 220] on label "Chattanooga" at bounding box center [617, 220] width 64 height 11
click at [592, 220] on input "Chattanooga" at bounding box center [588, 218] width 7 height 7
checkbox input "true"
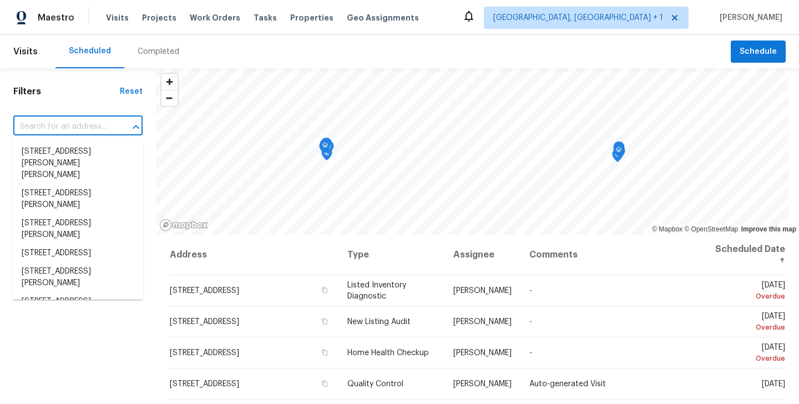
click at [75, 131] on input "text" at bounding box center [62, 126] width 98 height 17
paste input "[STREET_ADDRESS]"
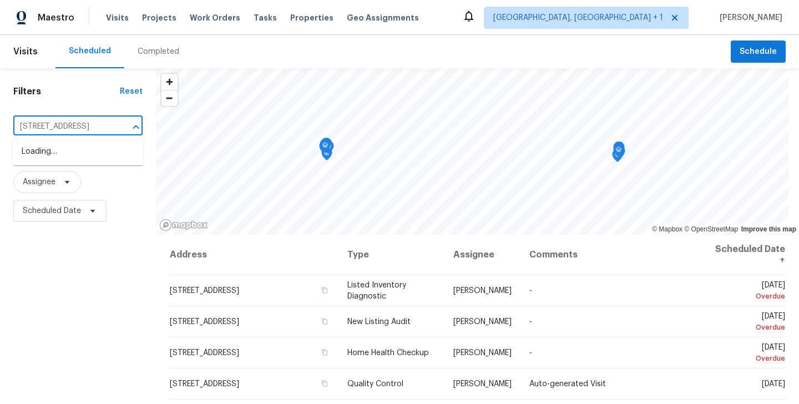
type input "[STREET_ADDRESS]"
click at [74, 155] on li "[STREET_ADDRESS]" at bounding box center [78, 152] width 130 height 18
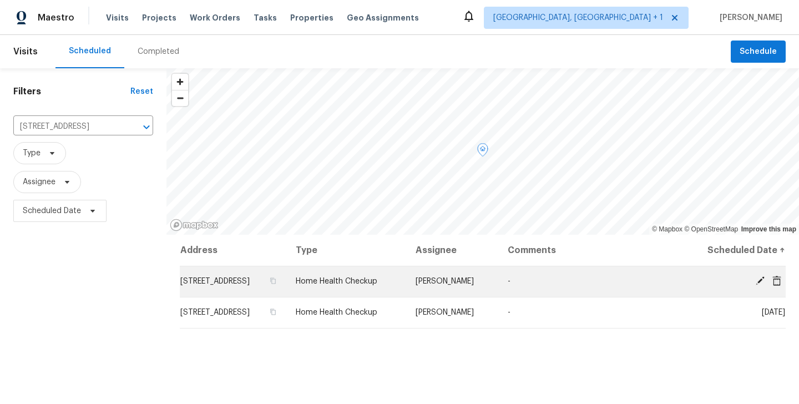
click at [777, 282] on icon at bounding box center [776, 280] width 9 height 10
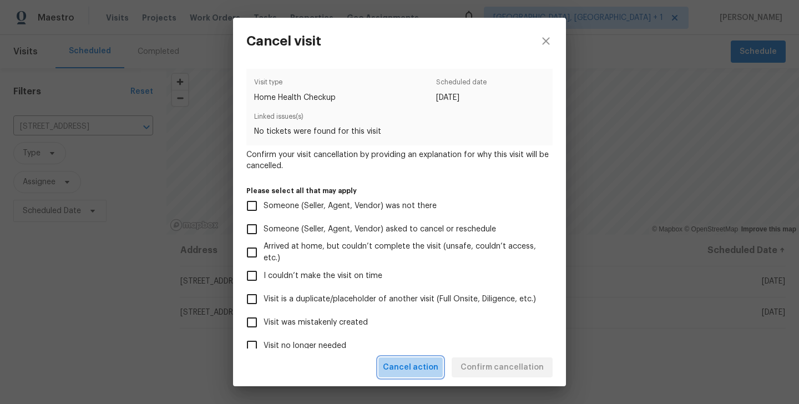
click at [437, 362] on span "Cancel action" at bounding box center [410, 368] width 55 height 14
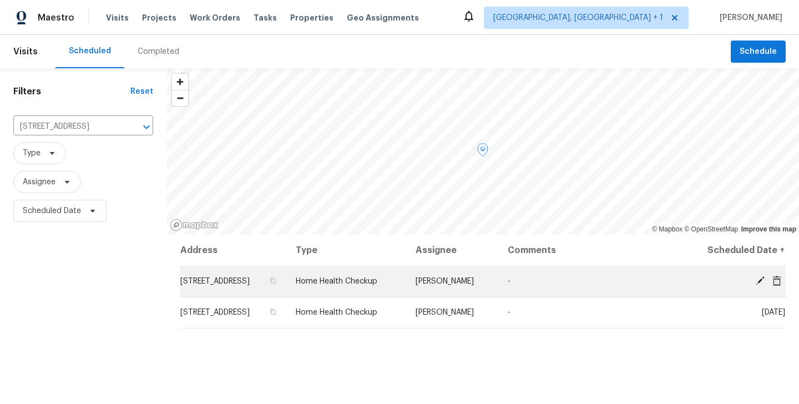
click at [779, 279] on icon at bounding box center [776, 280] width 9 height 10
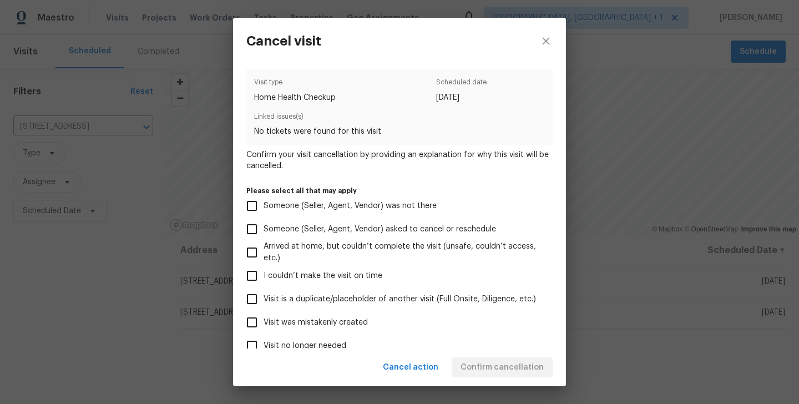
click at [344, 297] on span "Visit is a duplicate/placeholder of another visit (Full Onsite, Diligence, etc.)" at bounding box center [399, 299] width 272 height 12
click at [263, 297] on input "Visit is a duplicate/placeholder of another visit (Full Onsite, Diligence, etc.)" at bounding box center [251, 298] width 23 height 23
click at [410, 362] on span "Cancel action" at bounding box center [410, 368] width 55 height 14
checkbox input "false"
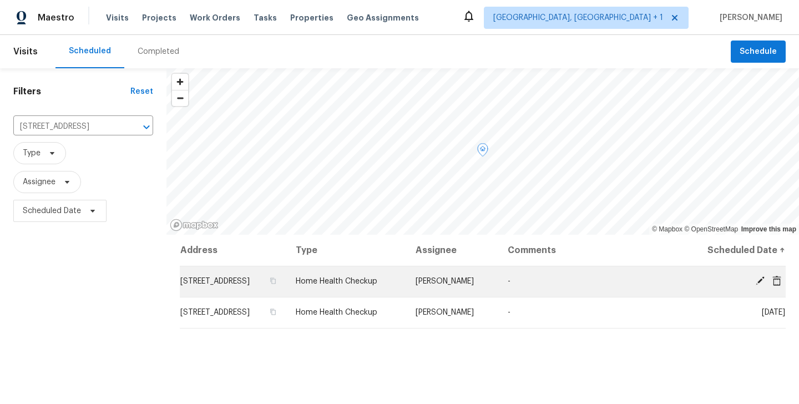
click at [776, 277] on icon at bounding box center [776, 280] width 9 height 10
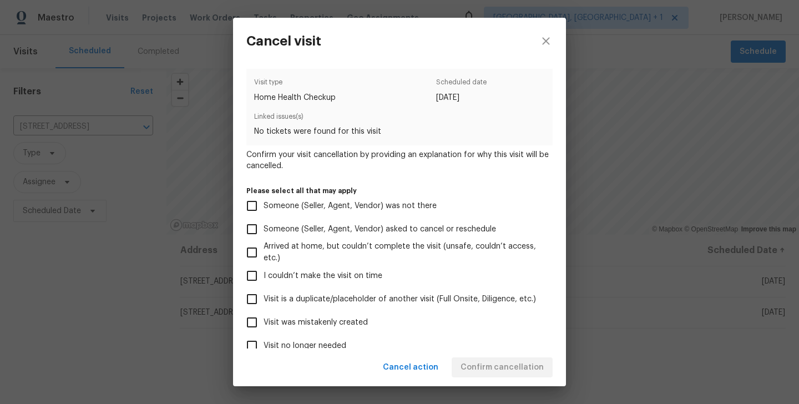
scroll to position [90, 0]
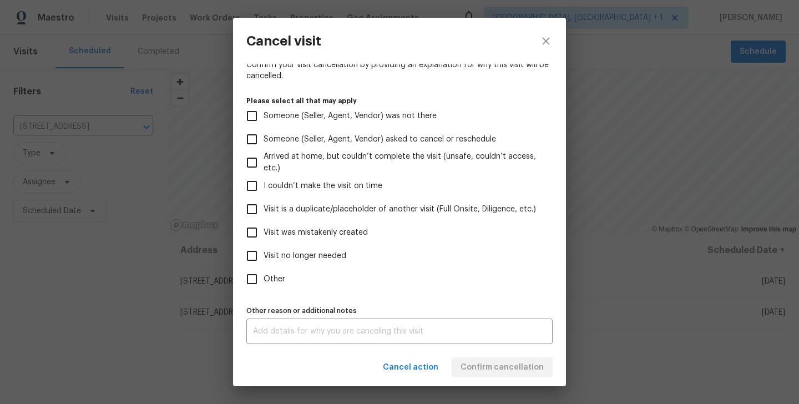
click at [320, 252] on span "Visit no longer needed" at bounding box center [304, 256] width 83 height 12
click at [263, 252] on input "Visit no longer needed" at bounding box center [251, 255] width 23 height 23
checkbox input "true"
click at [344, 336] on div "x Other reason or additional notes" at bounding box center [399, 331] width 306 height 26
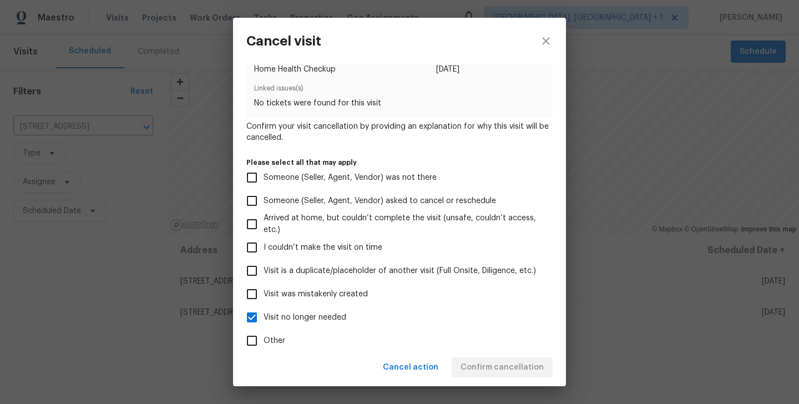
scroll to position [0, 0]
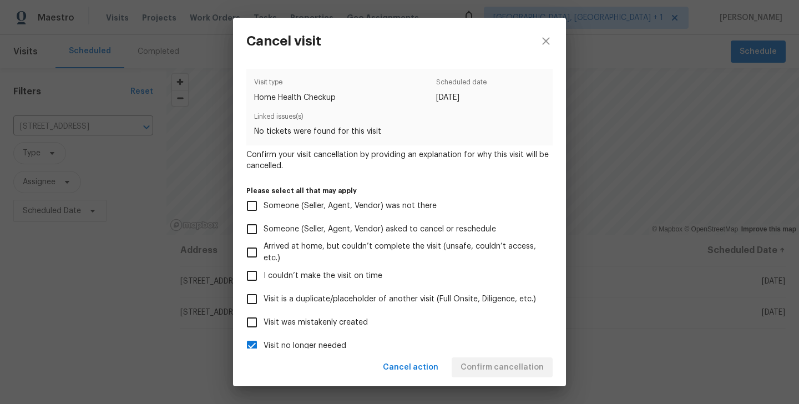
type textarea "Duplicate"
click at [346, 295] on span "Visit is a duplicate/placeholder of another visit (Full Onsite, Diligence, etc.)" at bounding box center [399, 299] width 272 height 12
click at [263, 295] on input "Visit is a duplicate/placeholder of another visit (Full Onsite, Diligence, etc.)" at bounding box center [251, 298] width 23 height 23
checkbox input "true"
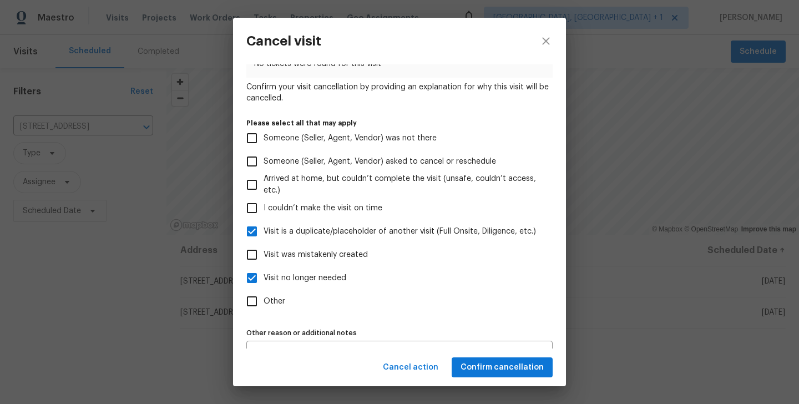
scroll to position [68, 0]
click at [344, 258] on span "Visit was mistakenly created" at bounding box center [315, 255] width 104 height 12
click at [263, 258] on input "Visit was mistakenly created" at bounding box center [251, 253] width 23 height 23
checkbox input "true"
click at [315, 280] on span "Visit no longer needed" at bounding box center [304, 278] width 83 height 12
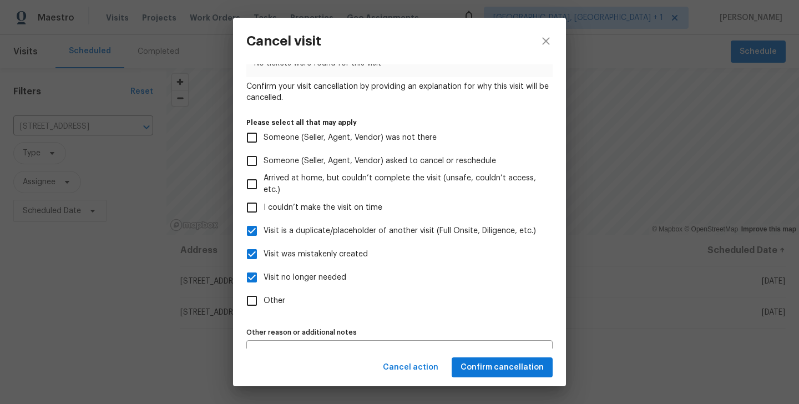
click at [263, 280] on input "Visit no longer needed" at bounding box center [251, 277] width 23 height 23
checkbox input "false"
click at [479, 359] on button "Confirm cancellation" at bounding box center [502, 367] width 101 height 21
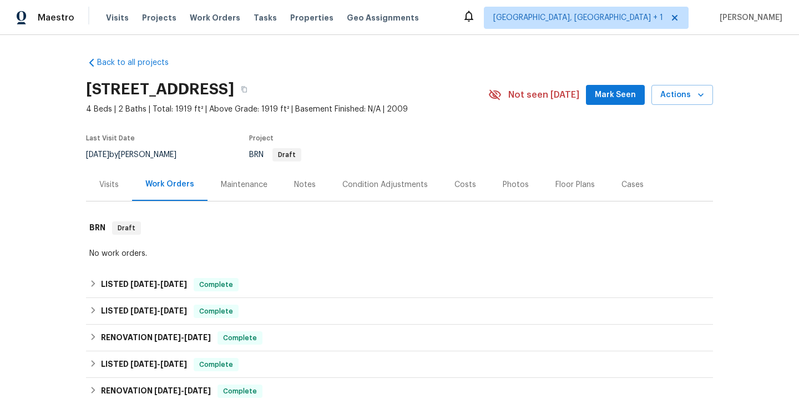
click at [117, 186] on div "Visits" at bounding box center [108, 184] width 19 height 11
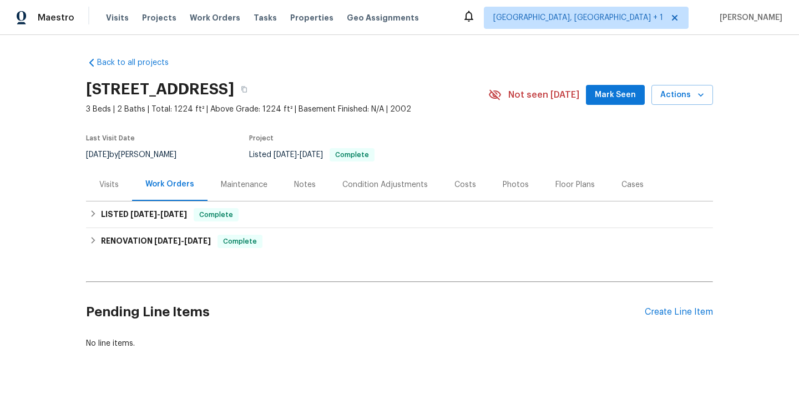
click at [130, 183] on div "Visits" at bounding box center [109, 184] width 46 height 33
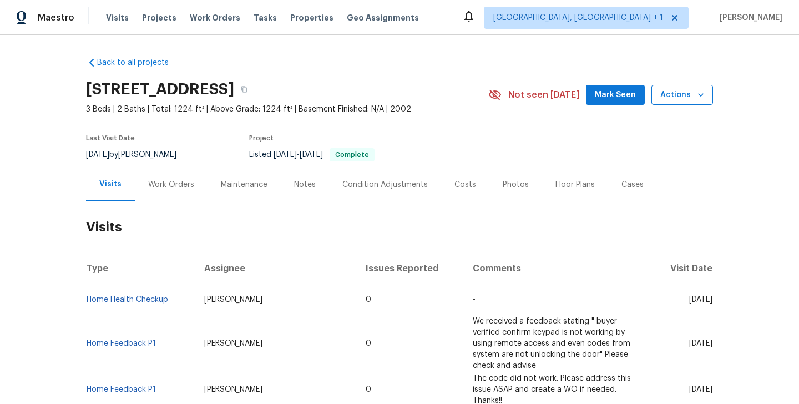
click at [681, 90] on span "Actions" at bounding box center [682, 95] width 44 height 14
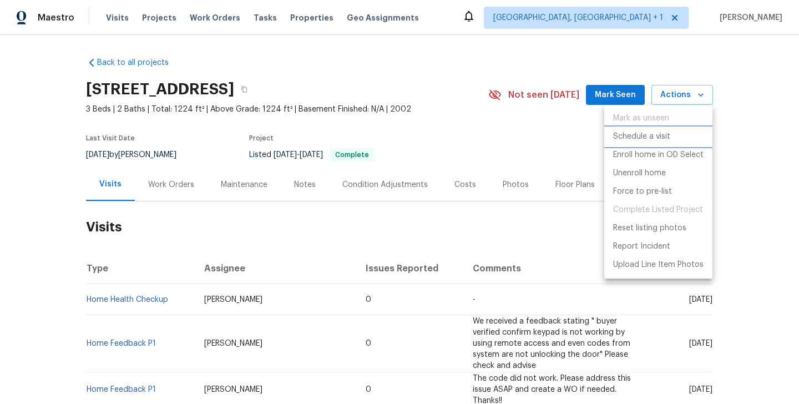
click at [661, 134] on p "Schedule a visit" at bounding box center [641, 137] width 57 height 12
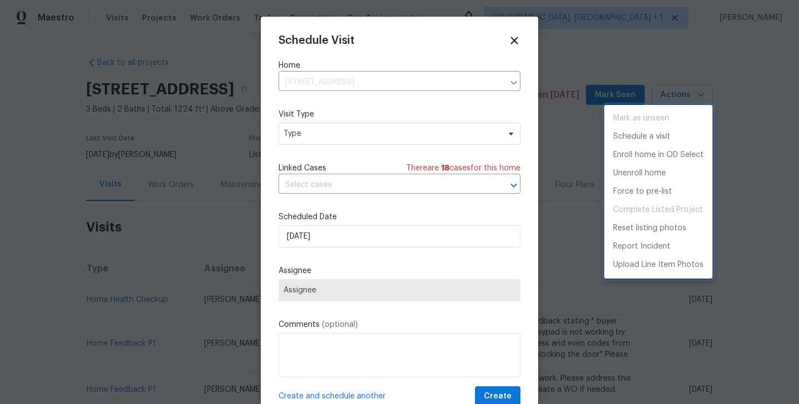
click at [302, 140] on div at bounding box center [399, 202] width 799 height 404
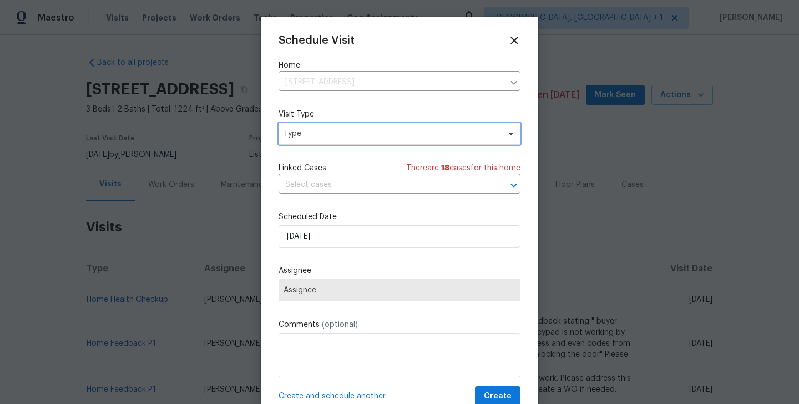
click at [300, 138] on span "Type" at bounding box center [391, 133] width 216 height 11
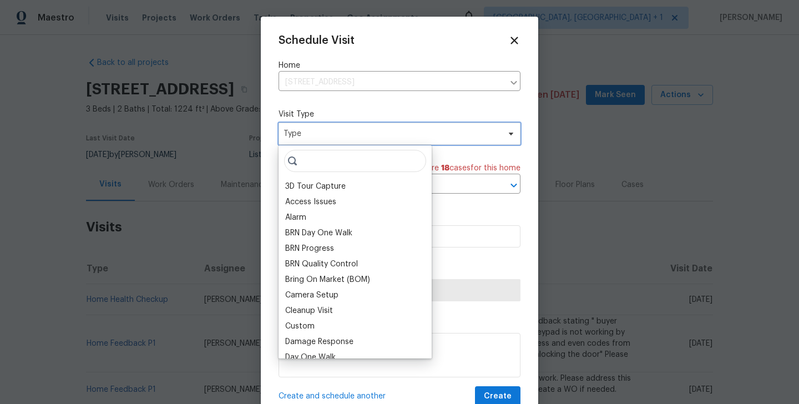
click at [300, 138] on span "Type" at bounding box center [391, 133] width 216 height 11
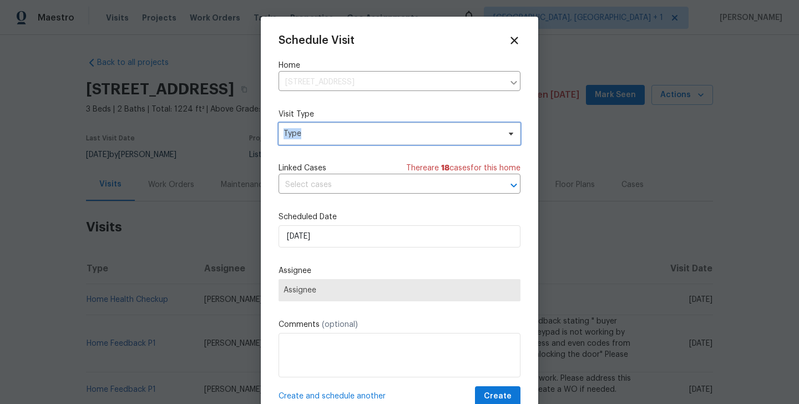
click at [300, 138] on span "Type" at bounding box center [391, 133] width 216 height 11
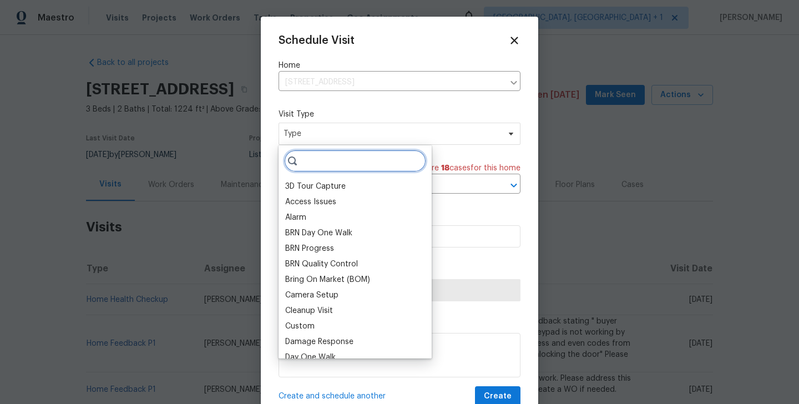
click at [305, 160] on input "search" at bounding box center [355, 161] width 142 height 22
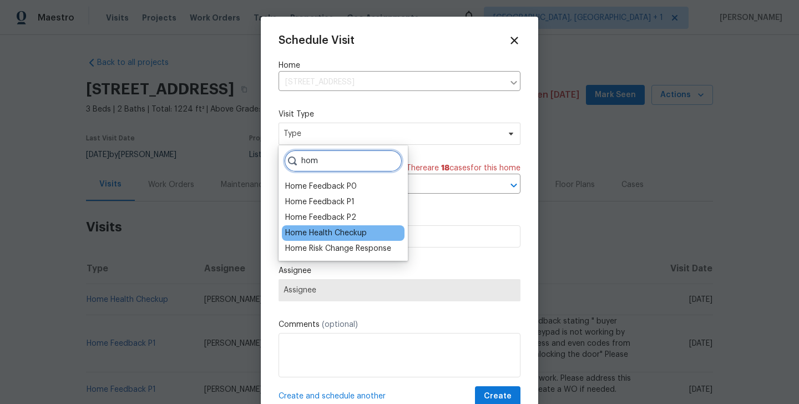
type input "hom"
click at [335, 225] on div "Home Health Checkup" at bounding box center [343, 233] width 123 height 16
click at [335, 233] on div "Home Health Checkup" at bounding box center [326, 232] width 82 height 11
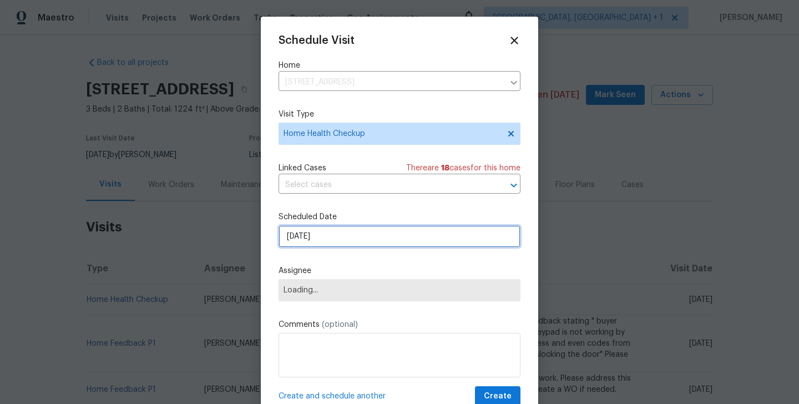
click at [335, 233] on input "[DATE]" at bounding box center [399, 236] width 242 height 22
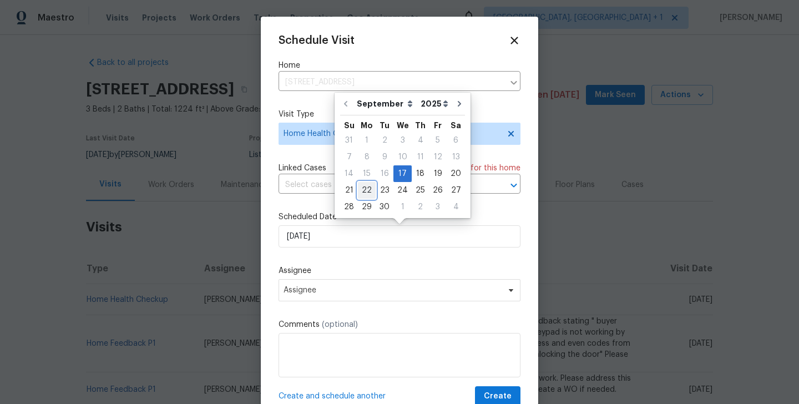
click at [372, 190] on div "22" at bounding box center [367, 190] width 18 height 16
type input "[DATE]"
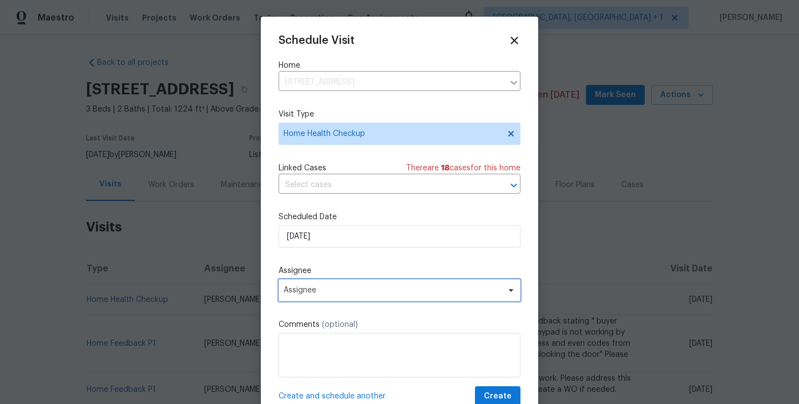
click at [358, 291] on span "Assignee" at bounding box center [391, 290] width 217 height 9
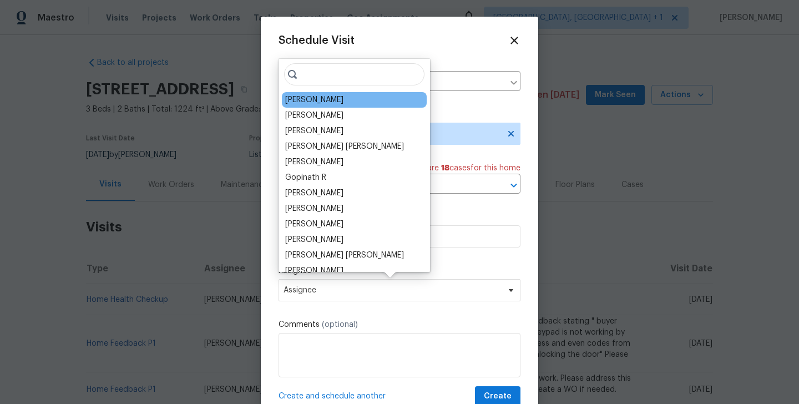
click at [322, 99] on div "[PERSON_NAME]" at bounding box center [314, 99] width 58 height 11
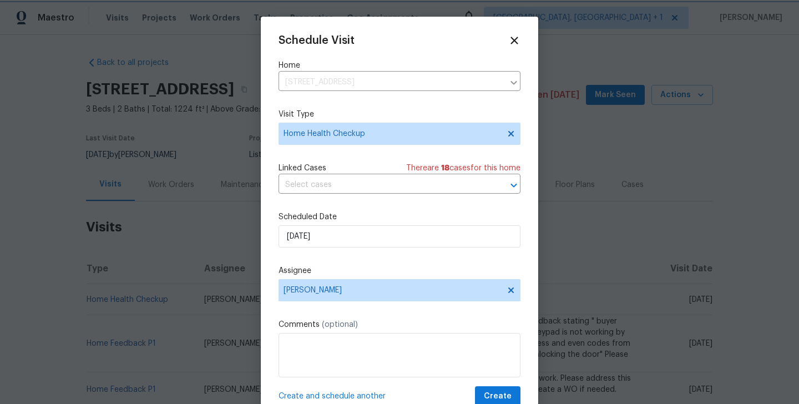
scroll to position [20, 0]
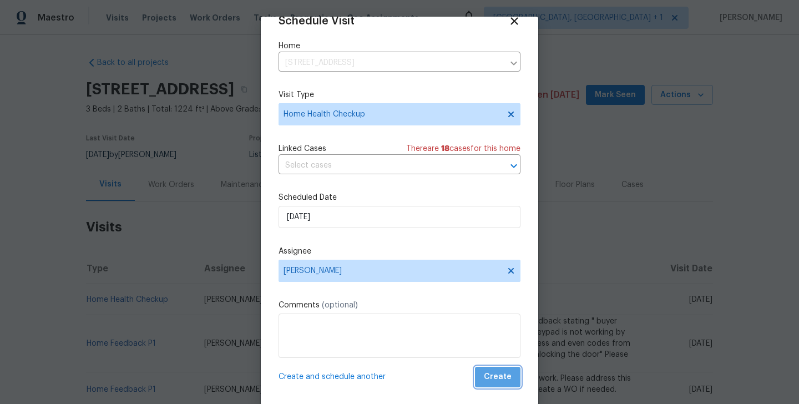
click at [505, 377] on span "Create" at bounding box center [498, 377] width 28 height 14
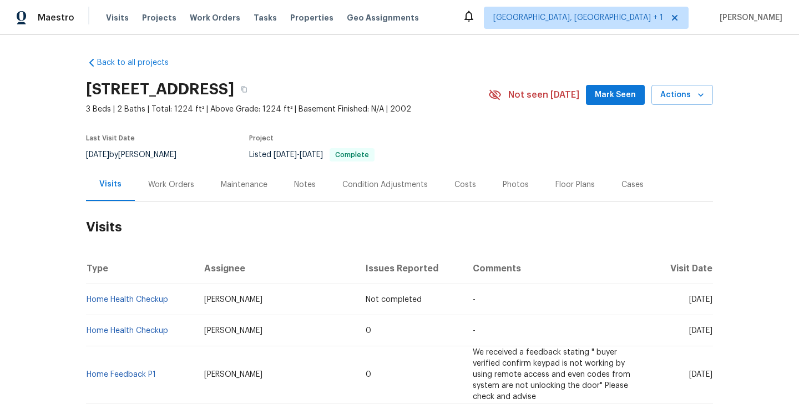
click at [178, 298] on td "Home Health Checkup" at bounding box center [140, 299] width 109 height 31
copy link "Home Health Checkup"
click at [409, 185] on div "Condition Adjustments" at bounding box center [384, 184] width 85 height 11
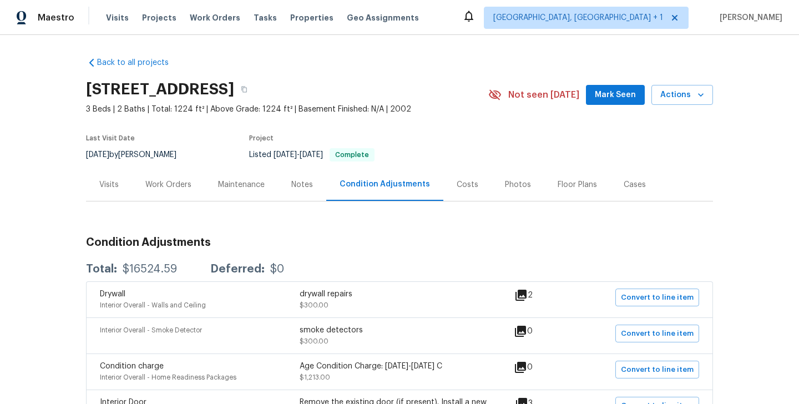
click at [171, 178] on div "Work Orders" at bounding box center [168, 184] width 73 height 33
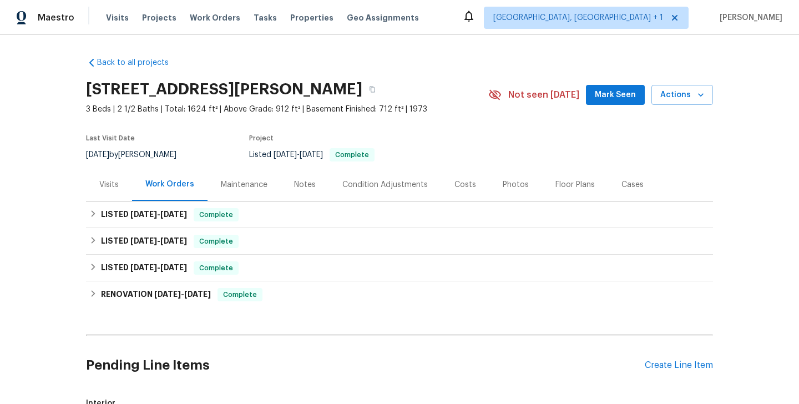
click at [114, 170] on div "Visits" at bounding box center [109, 184] width 46 height 33
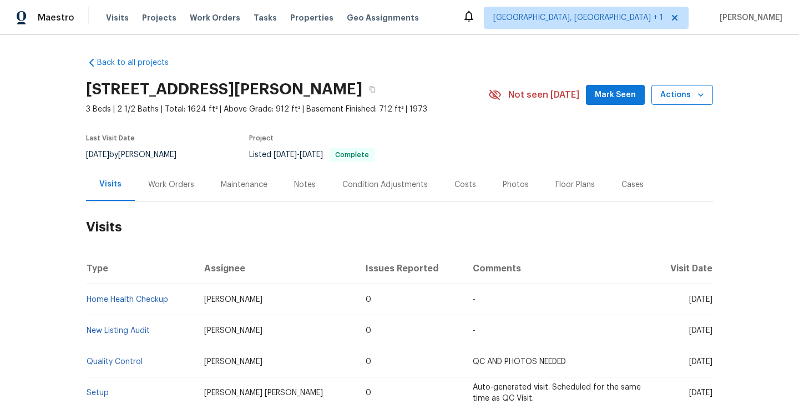
click at [679, 95] on span "Actions" at bounding box center [682, 95] width 44 height 14
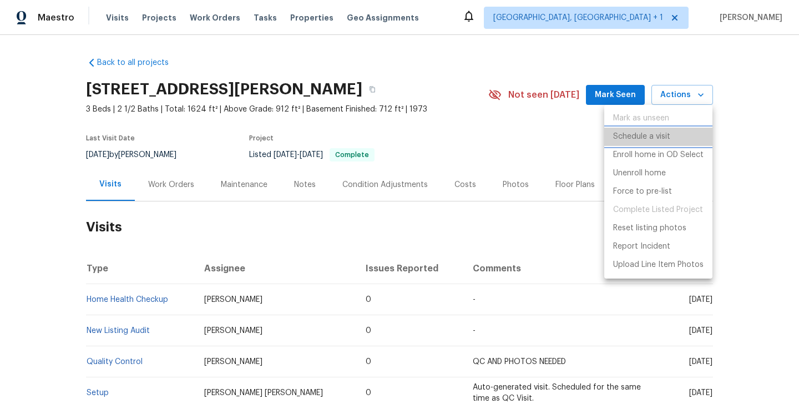
click at [632, 135] on p "Schedule a visit" at bounding box center [641, 137] width 57 height 12
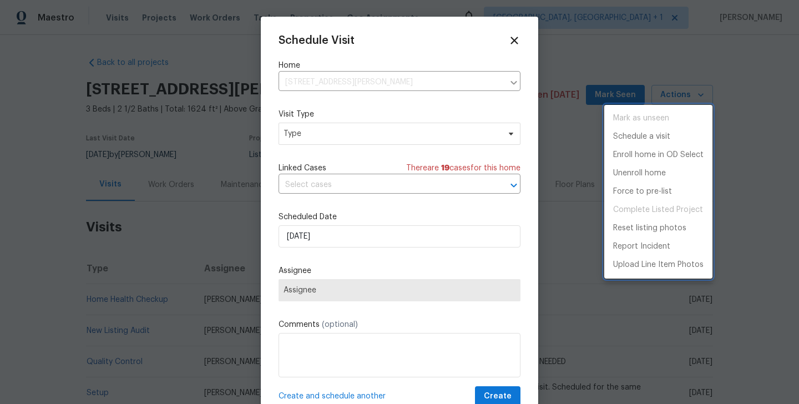
click at [313, 135] on div at bounding box center [399, 202] width 799 height 404
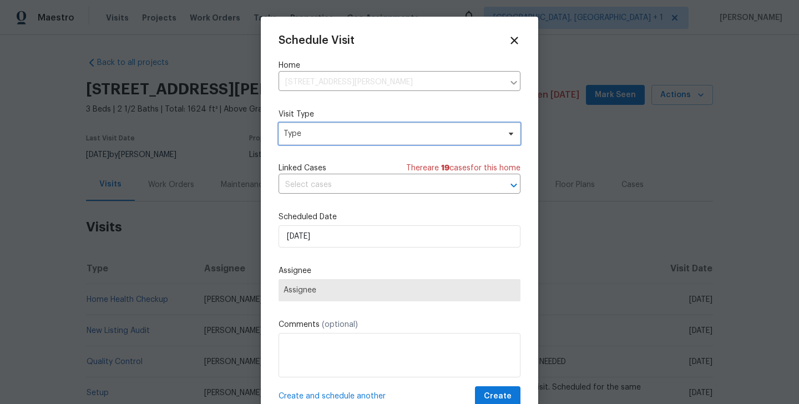
click at [308, 135] on span "Type" at bounding box center [391, 133] width 216 height 11
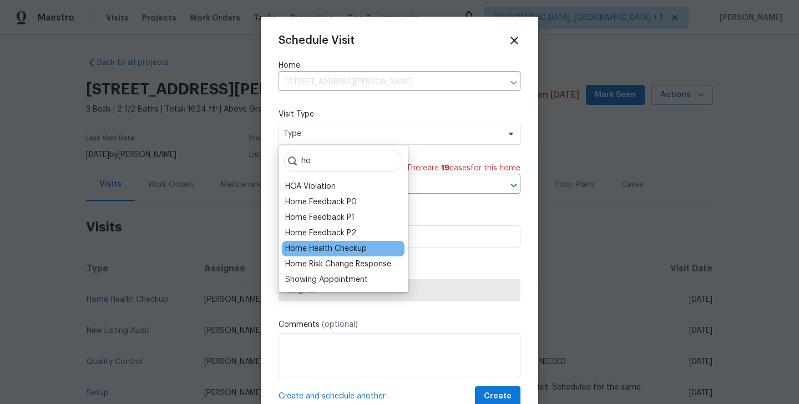
type input "ho"
click at [331, 245] on div "Home Health Checkup" at bounding box center [326, 248] width 82 height 11
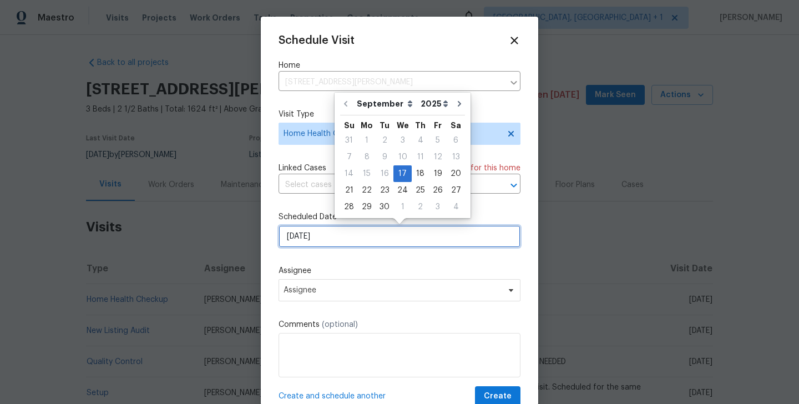
click at [338, 244] on input "[DATE]" at bounding box center [399, 236] width 242 height 22
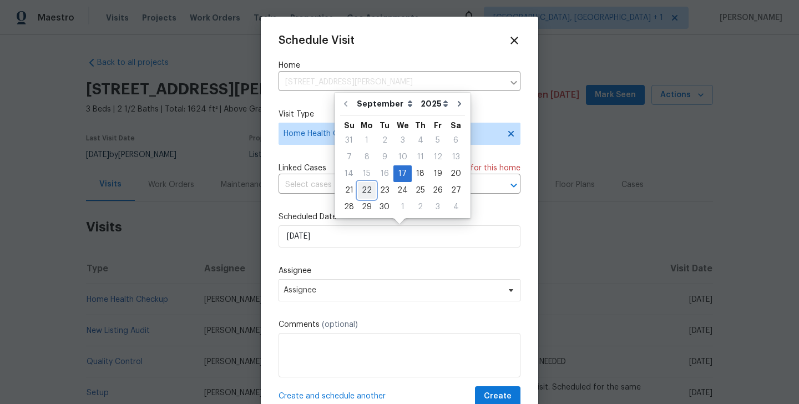
click at [371, 191] on div "22" at bounding box center [367, 190] width 18 height 16
type input "[DATE]"
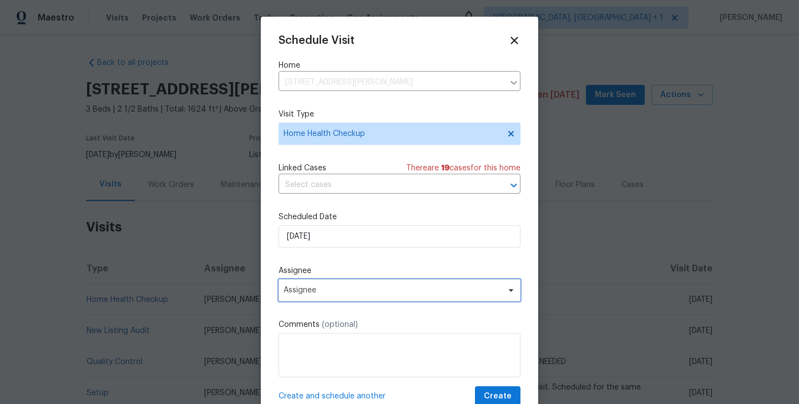
click at [357, 292] on span "Assignee" at bounding box center [391, 290] width 217 height 9
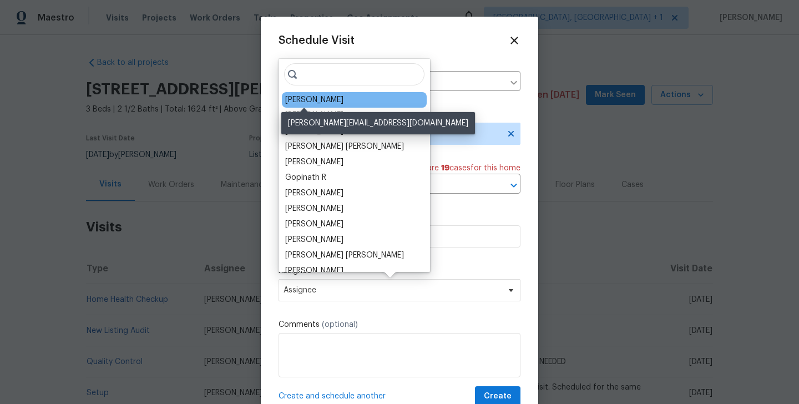
click at [318, 102] on div "[PERSON_NAME]" at bounding box center [314, 99] width 58 height 11
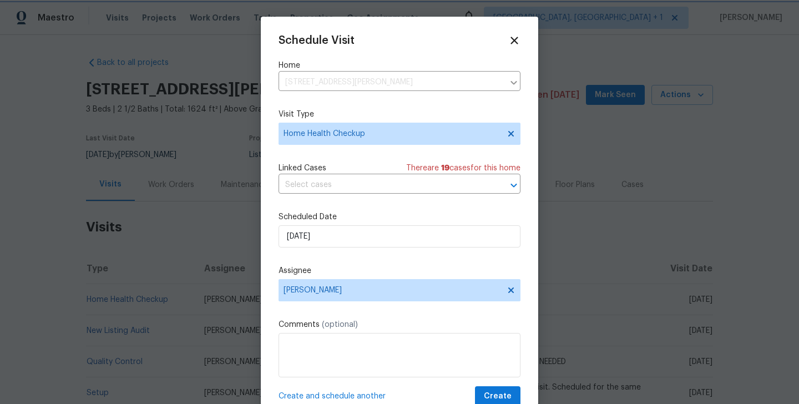
scroll to position [20, 0]
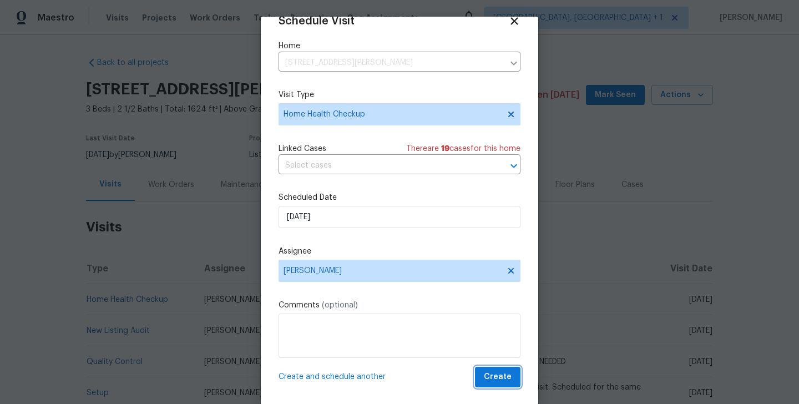
click at [502, 376] on span "Create" at bounding box center [498, 377] width 28 height 14
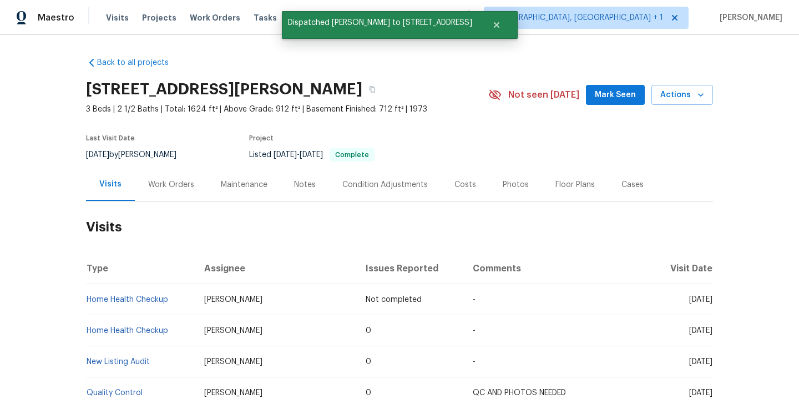
click at [185, 301] on td "Home Health Checkup" at bounding box center [140, 299] width 109 height 31
copy link "Home Health Checkup"
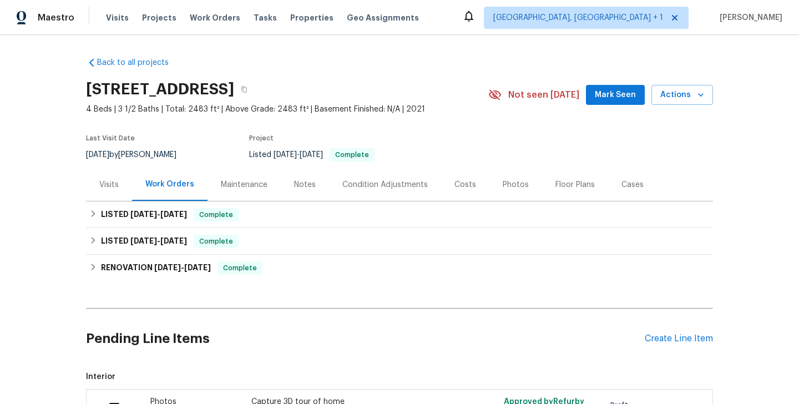
click at [109, 186] on div "Visits" at bounding box center [108, 184] width 19 height 11
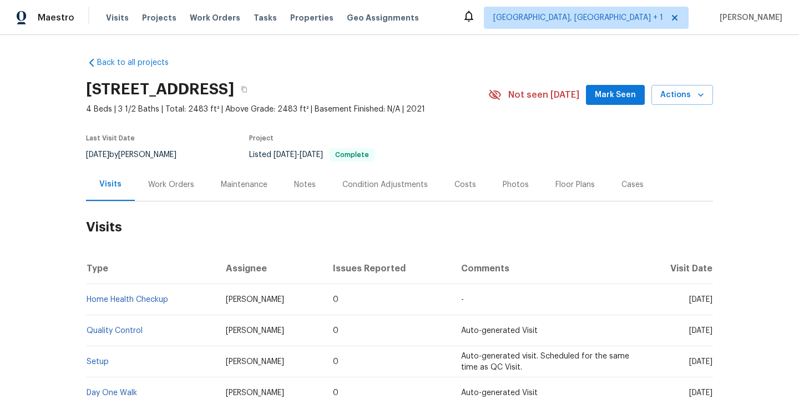
click at [676, 83] on div "[STREET_ADDRESS] 4 Beds | 3 1/2 Baths | Total: 2483 ft² | Above Grade: 2483 ft²…" at bounding box center [399, 95] width 627 height 40
click at [674, 89] on span "Actions" at bounding box center [682, 95] width 44 height 14
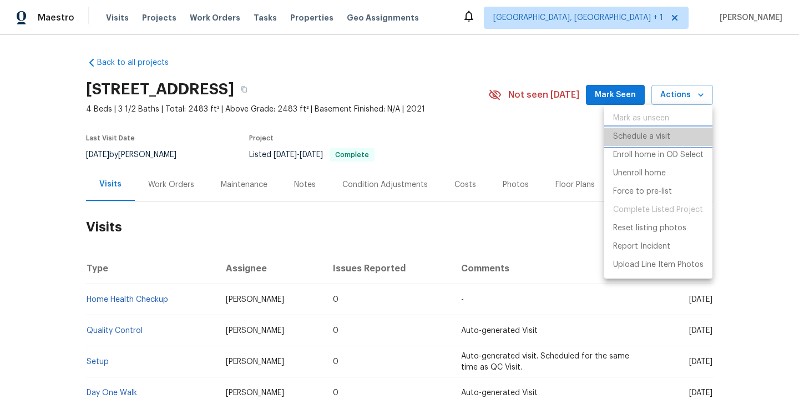
click at [632, 140] on p "Schedule a visit" at bounding box center [641, 137] width 57 height 12
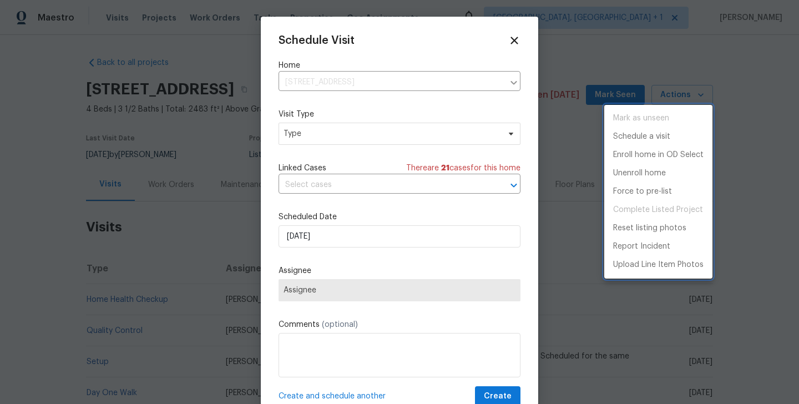
click at [318, 138] on div at bounding box center [399, 202] width 799 height 404
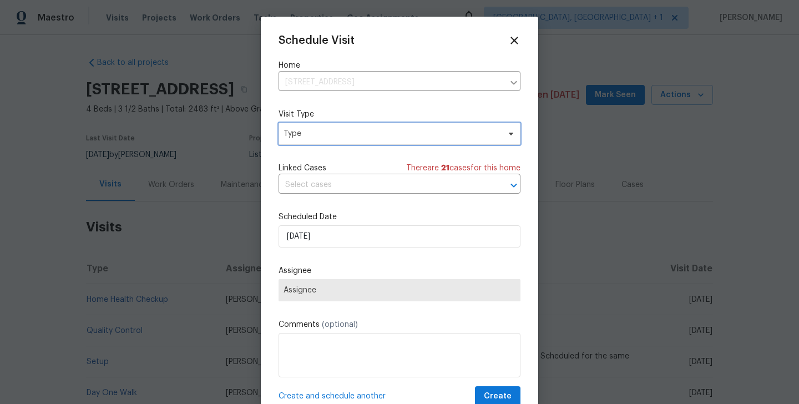
click at [300, 138] on span "Type" at bounding box center [391, 133] width 216 height 11
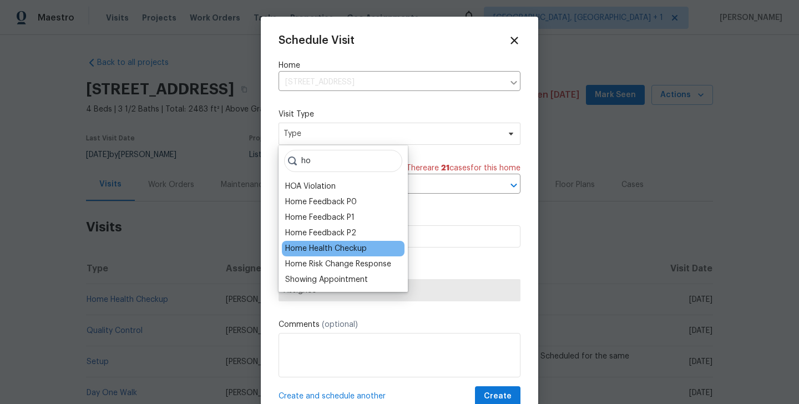
type input "ho"
click at [331, 251] on div "Home Health Checkup" at bounding box center [326, 248] width 82 height 11
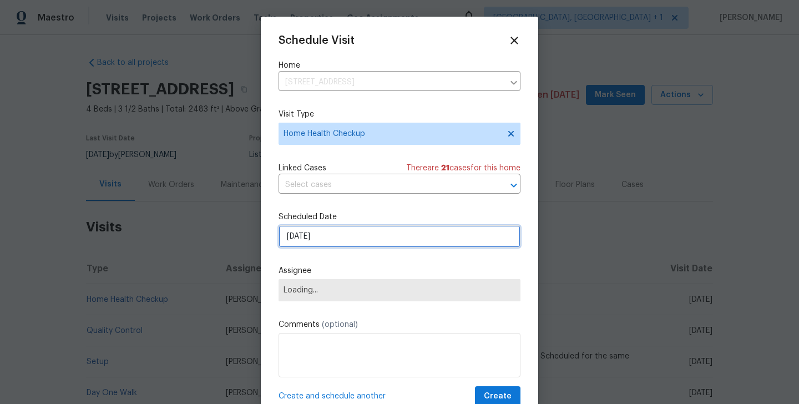
click at [327, 238] on input "17/09/2025" at bounding box center [399, 236] width 242 height 22
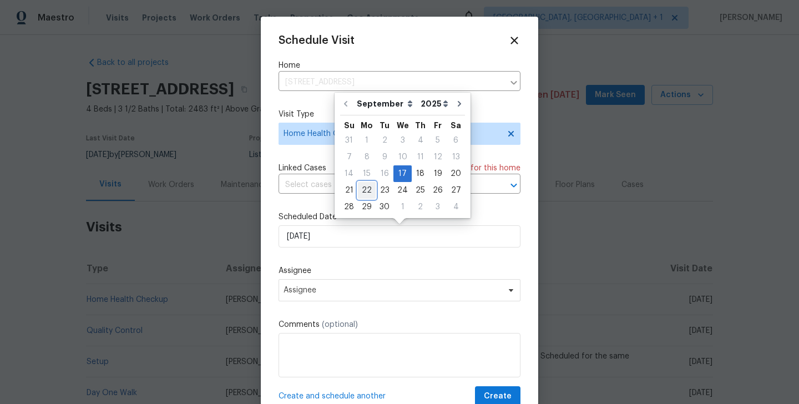
click at [367, 193] on div "22" at bounding box center [367, 190] width 18 height 16
type input "22/09/2025"
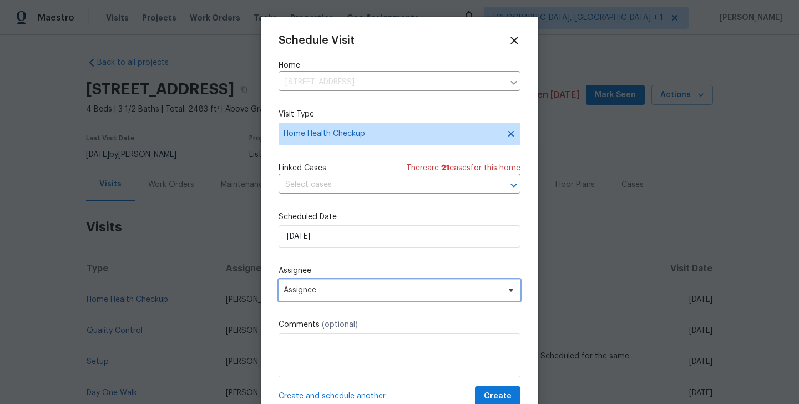
click at [341, 290] on span "Assignee" at bounding box center [391, 290] width 217 height 9
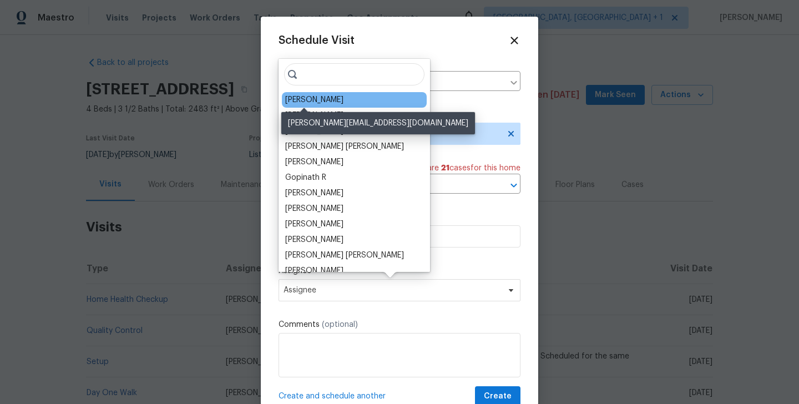
click at [300, 95] on div "Corey Nail" at bounding box center [314, 99] width 58 height 11
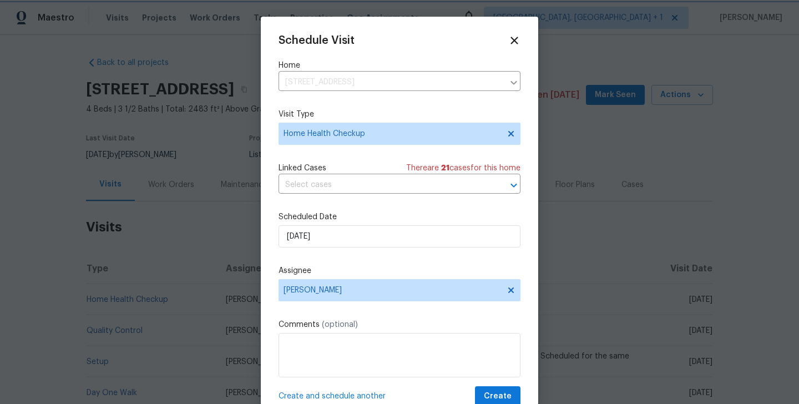
scroll to position [20, 0]
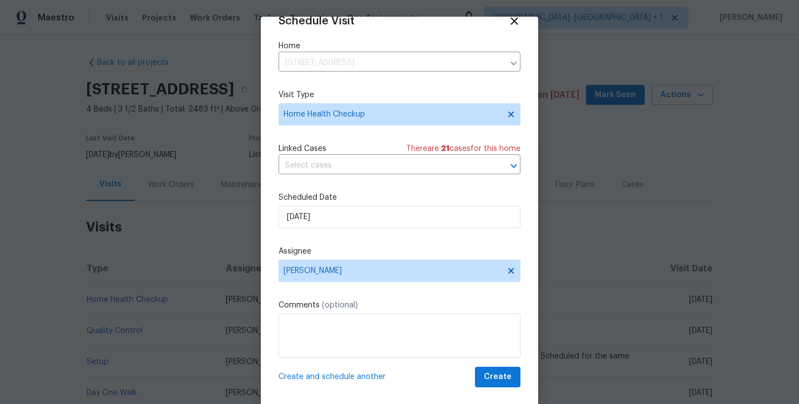
click at [506, 387] on div "Schedule Visit Home 4058 Barnsley Loop, Ooltewah, TN 37363 ​ Visit Type Home He…" at bounding box center [399, 211] width 277 height 388
click at [507, 374] on span "Create" at bounding box center [498, 377] width 28 height 14
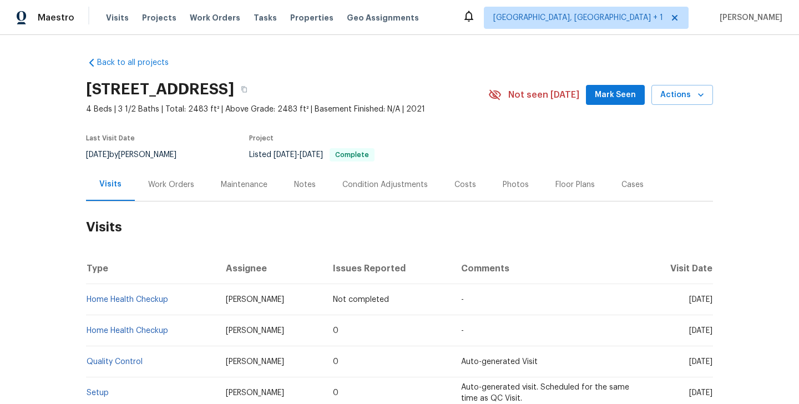
click at [194, 299] on td "Home Health Checkup" at bounding box center [151, 299] width 131 height 31
copy link "Home Health Checkup"
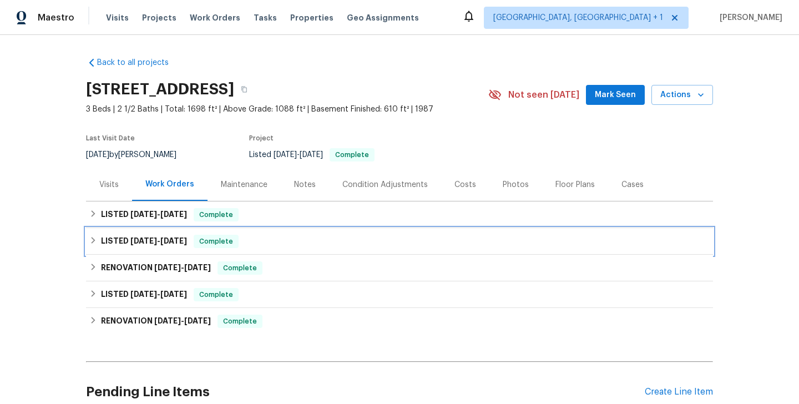
click at [248, 235] on div "LISTED 6/25/25 - 6/30/25 Complete" at bounding box center [399, 241] width 620 height 13
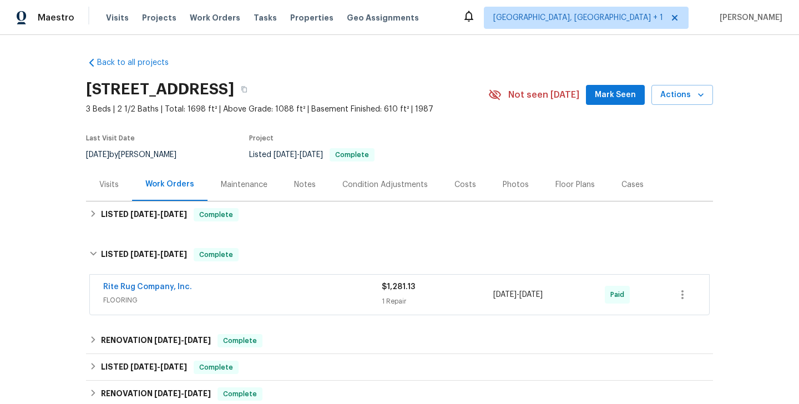
click at [110, 190] on div "Visits" at bounding box center [109, 184] width 46 height 33
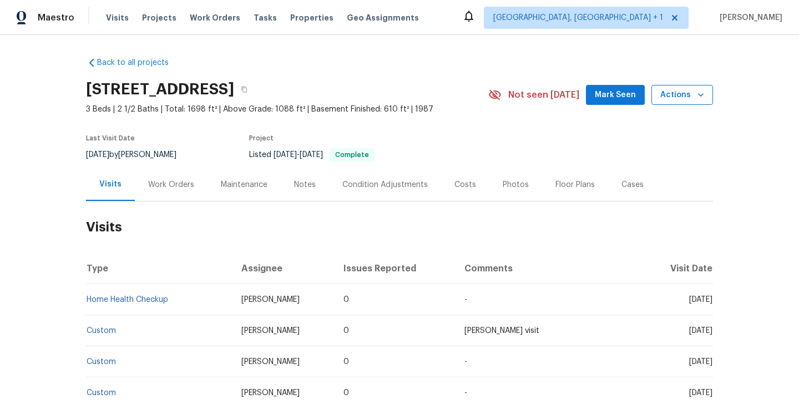
click at [679, 100] on span "Actions" at bounding box center [682, 95] width 44 height 14
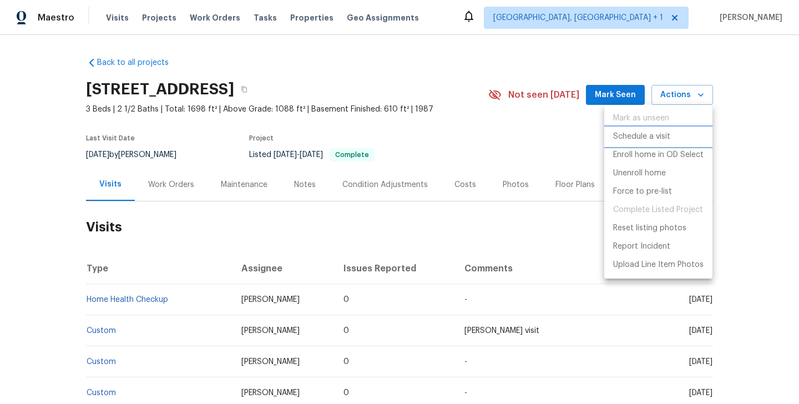
click at [670, 132] on p "Schedule a visit" at bounding box center [641, 137] width 57 height 12
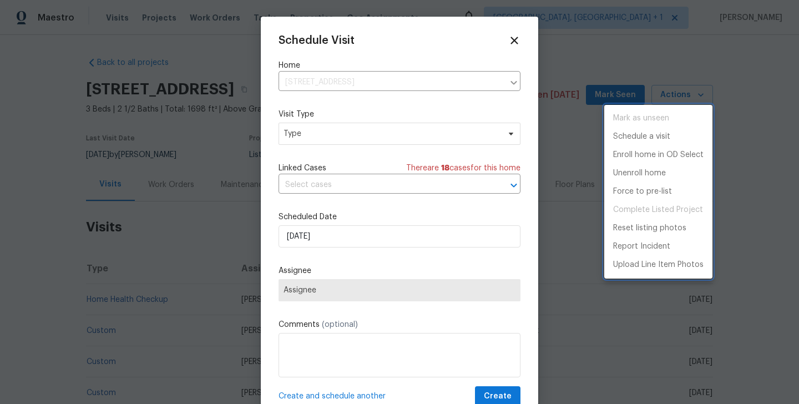
click at [300, 135] on div at bounding box center [399, 202] width 799 height 404
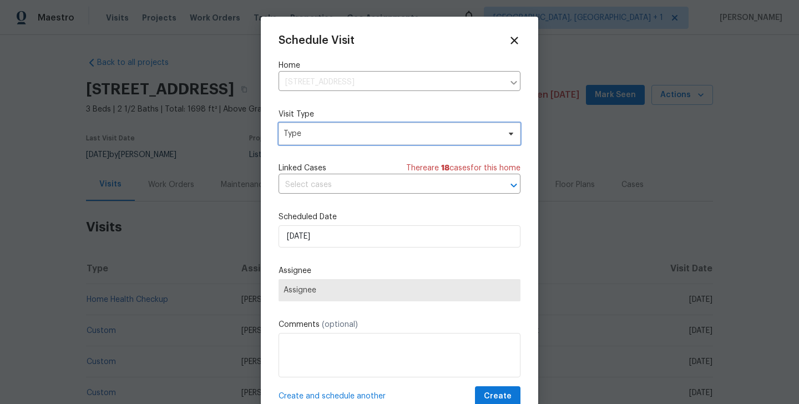
click at [320, 133] on span "Type" at bounding box center [391, 133] width 216 height 11
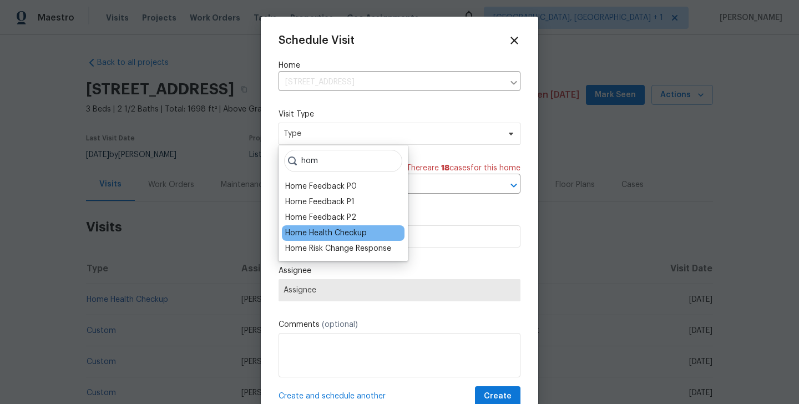
type input "hom"
click at [336, 226] on div "Home Health Checkup" at bounding box center [343, 233] width 123 height 16
click at [331, 230] on div "Home Health Checkup" at bounding box center [326, 232] width 82 height 11
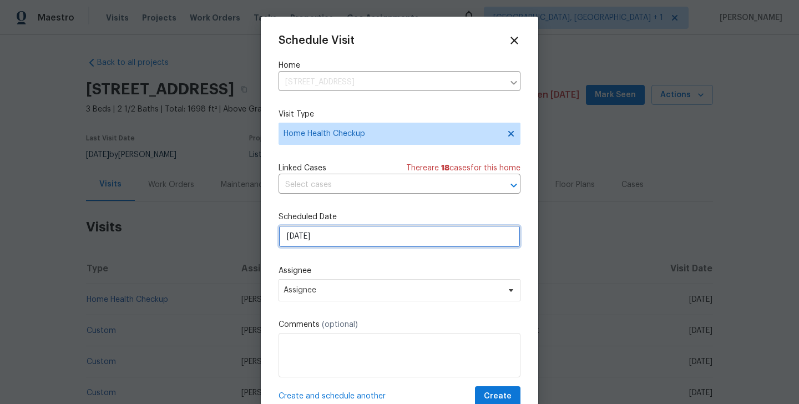
click at [331, 230] on input "[DATE]" at bounding box center [399, 236] width 242 height 22
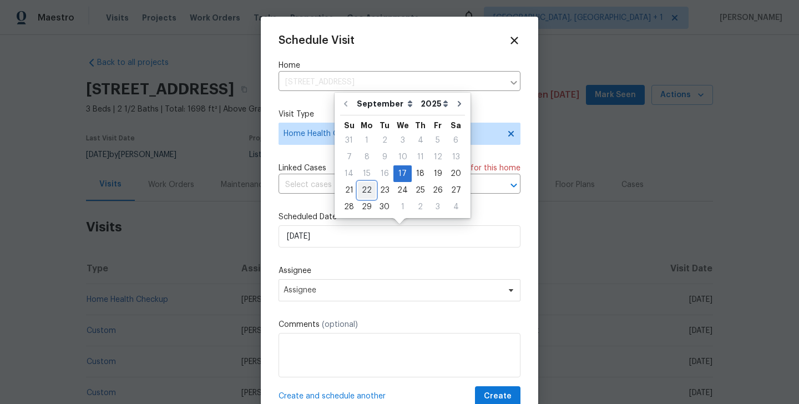
click at [363, 192] on div "22" at bounding box center [367, 190] width 18 height 16
type input "[DATE]"
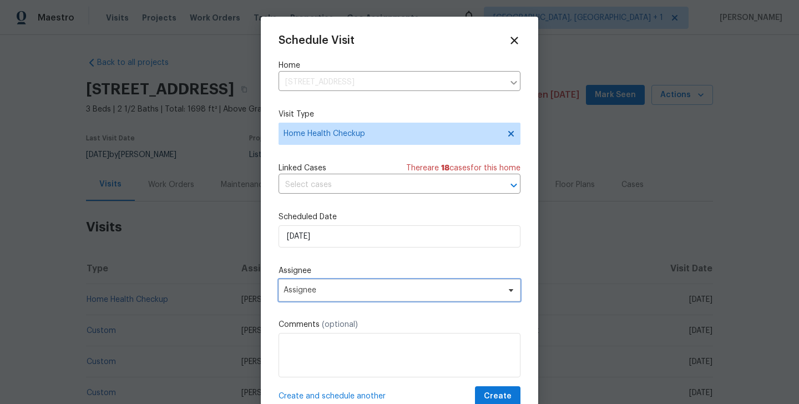
click at [338, 282] on span "Assignee" at bounding box center [399, 290] width 242 height 22
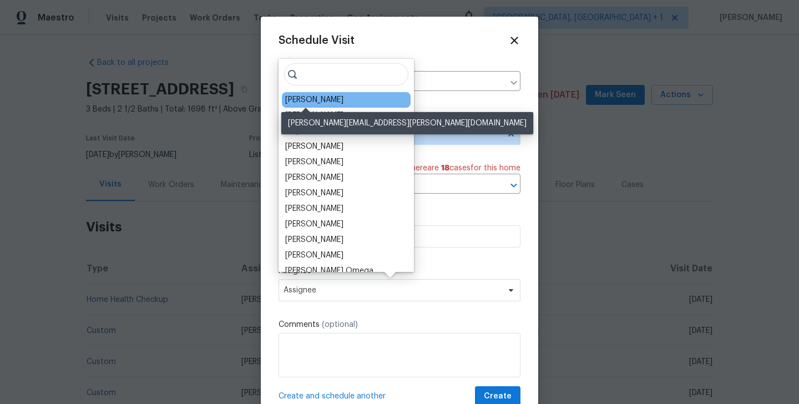
click at [317, 97] on div "Robert Carl" at bounding box center [314, 99] width 58 height 11
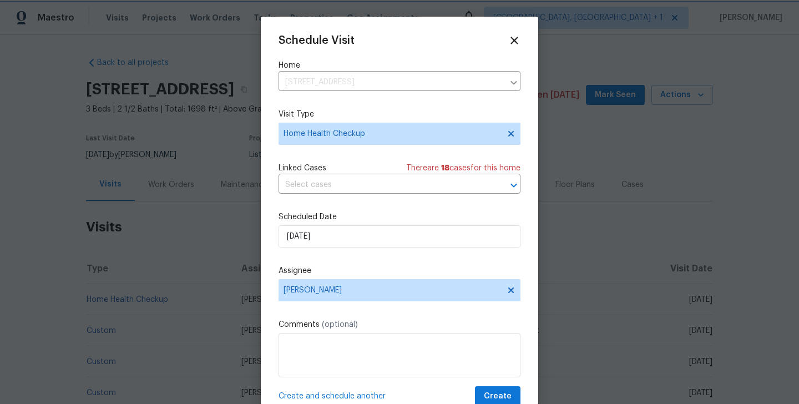
scroll to position [20, 0]
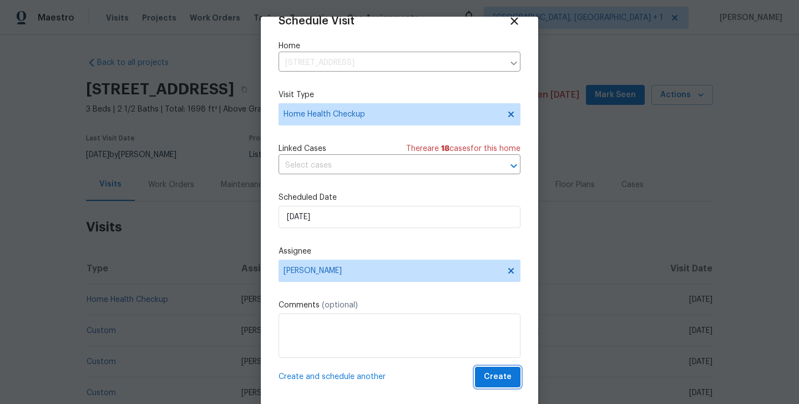
click at [503, 376] on span "Create" at bounding box center [498, 377] width 28 height 14
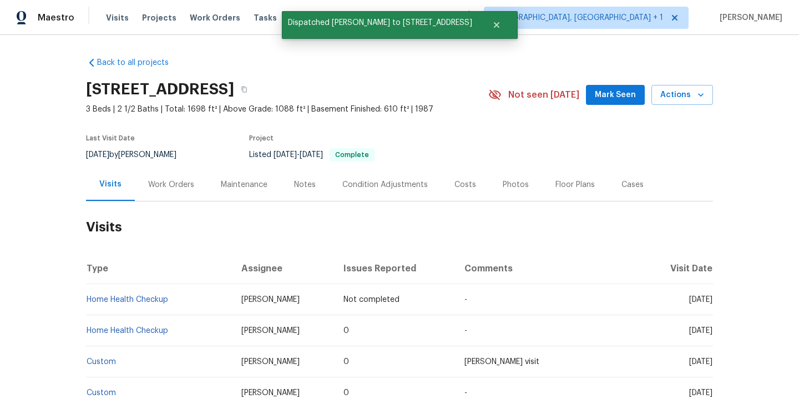
click at [179, 305] on td "Home Health Checkup" at bounding box center [159, 299] width 146 height 31
copy link "Home Health Checkup"
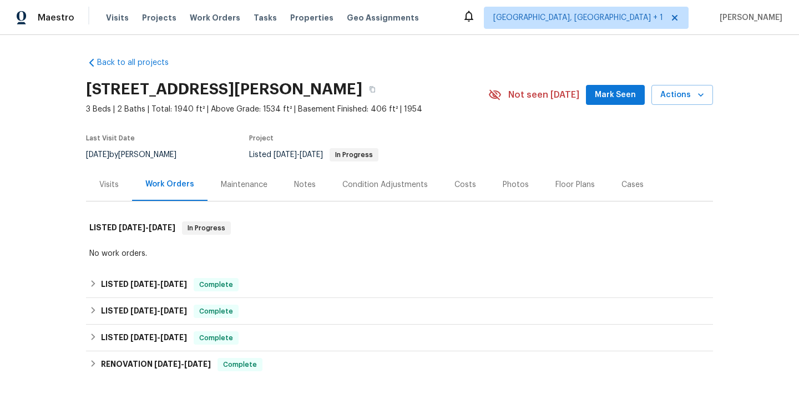
click at [116, 182] on div "Visits" at bounding box center [108, 184] width 19 height 11
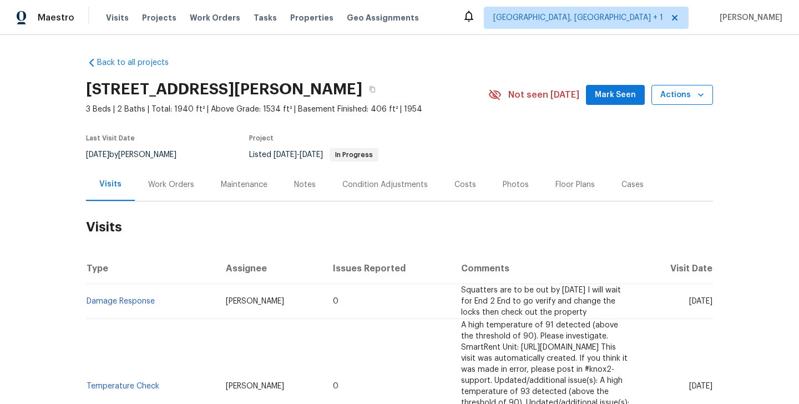
click at [673, 92] on span "Actions" at bounding box center [682, 95] width 44 height 14
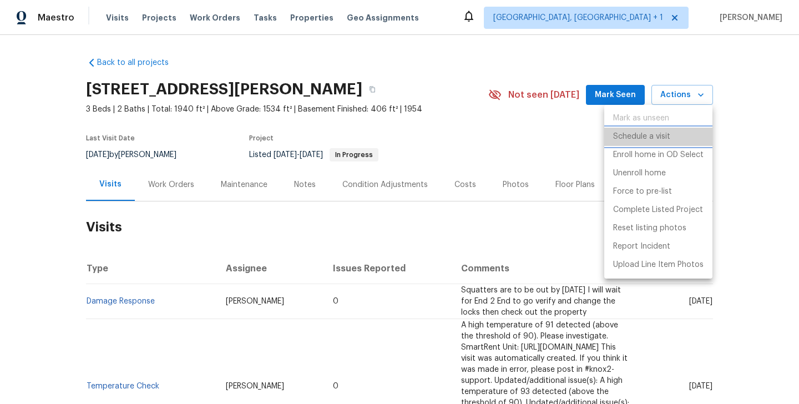
click at [650, 141] on p "Schedule a visit" at bounding box center [641, 137] width 57 height 12
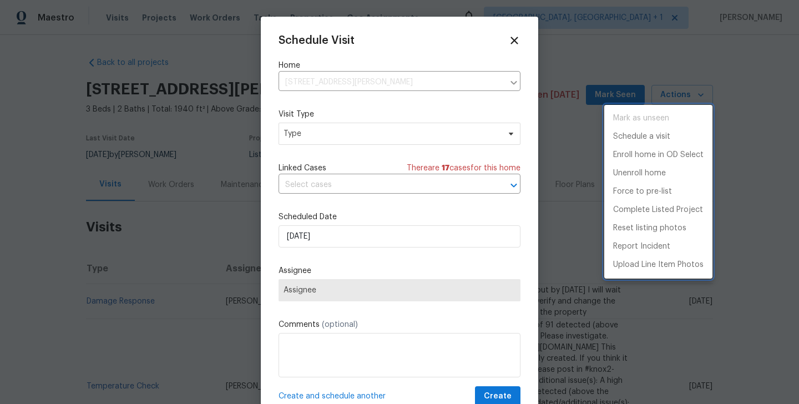
click at [312, 136] on div at bounding box center [399, 202] width 799 height 404
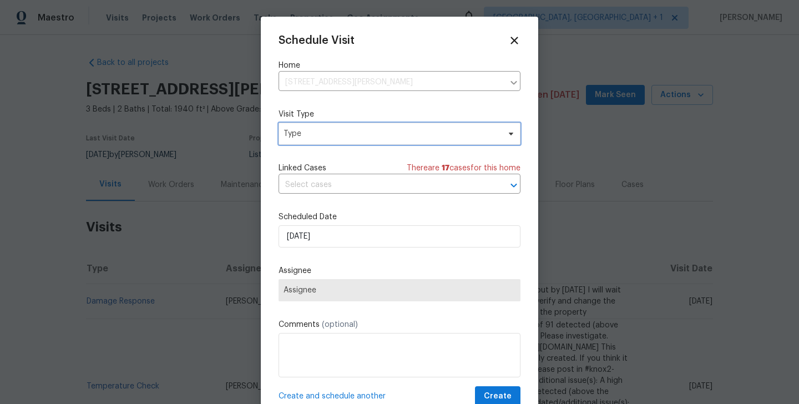
click at [312, 136] on span "Type" at bounding box center [391, 133] width 216 height 11
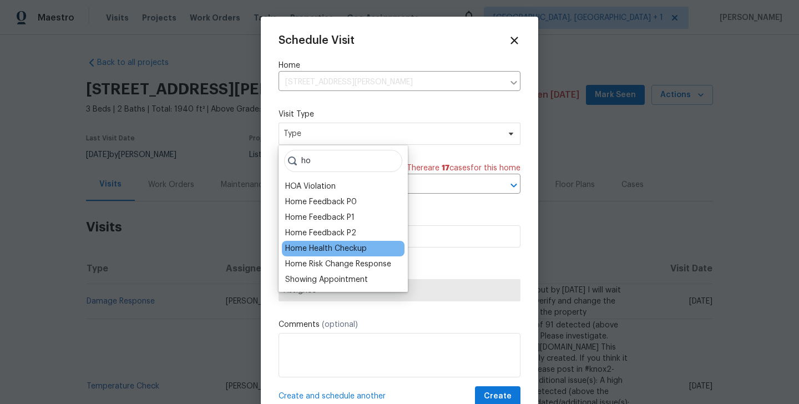
type input "ho"
click at [325, 246] on div "Home Health Checkup" at bounding box center [326, 248] width 82 height 11
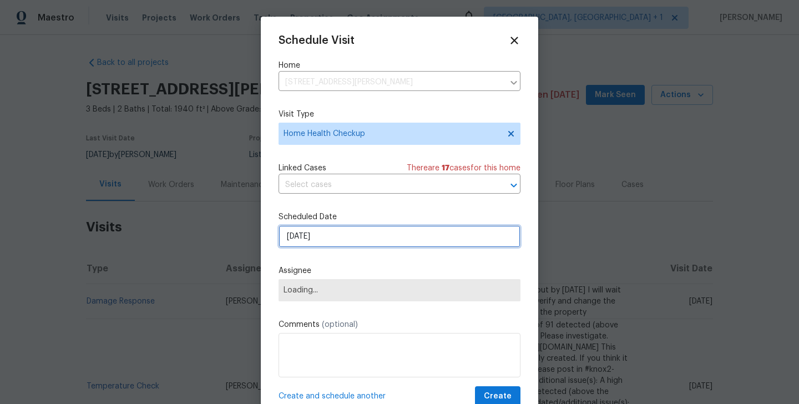
click at [324, 242] on input "[DATE]" at bounding box center [399, 236] width 242 height 22
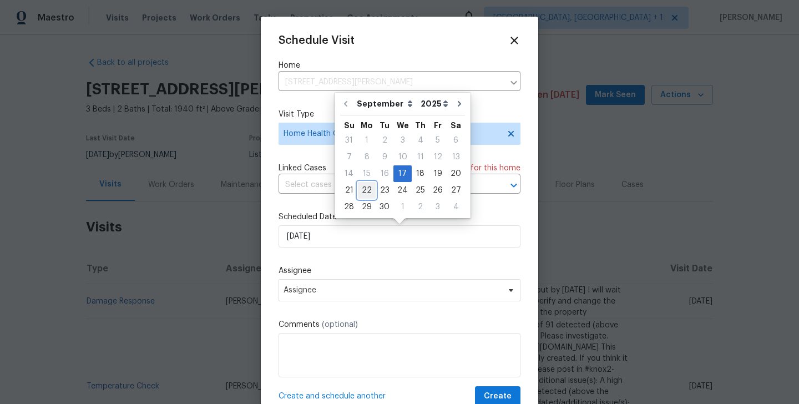
click at [367, 190] on div "22" at bounding box center [367, 190] width 18 height 16
type input "[DATE]"
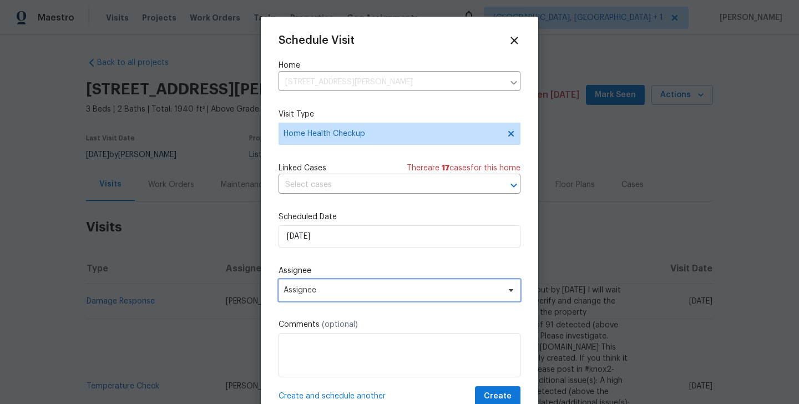
click at [335, 291] on span "Assignee" at bounding box center [391, 290] width 217 height 9
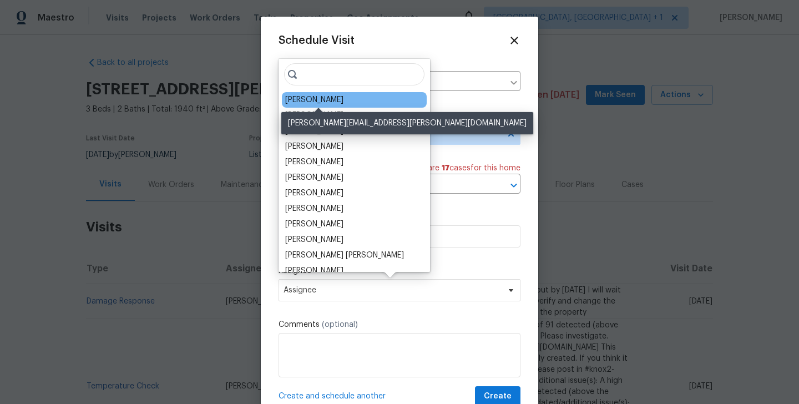
click at [320, 101] on div "[PERSON_NAME]" at bounding box center [314, 99] width 58 height 11
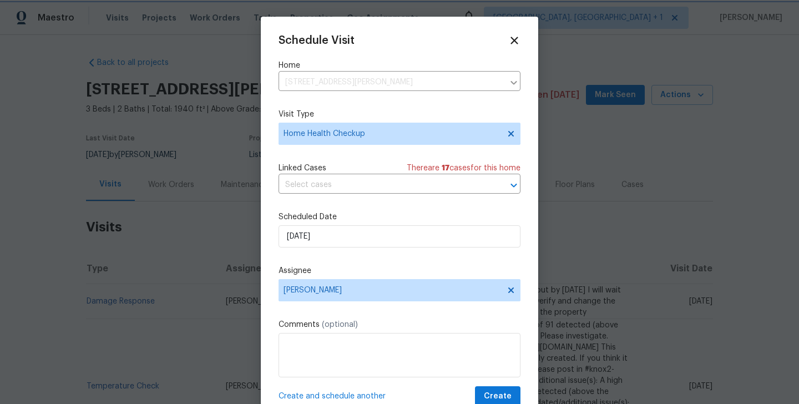
scroll to position [20, 0]
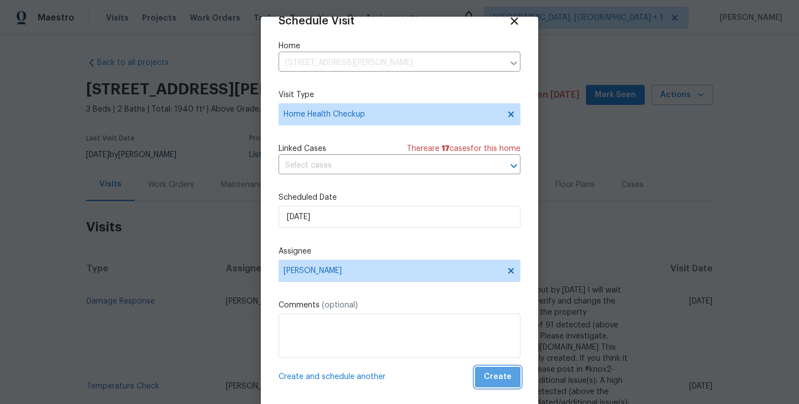
click at [501, 377] on span "Create" at bounding box center [498, 377] width 28 height 14
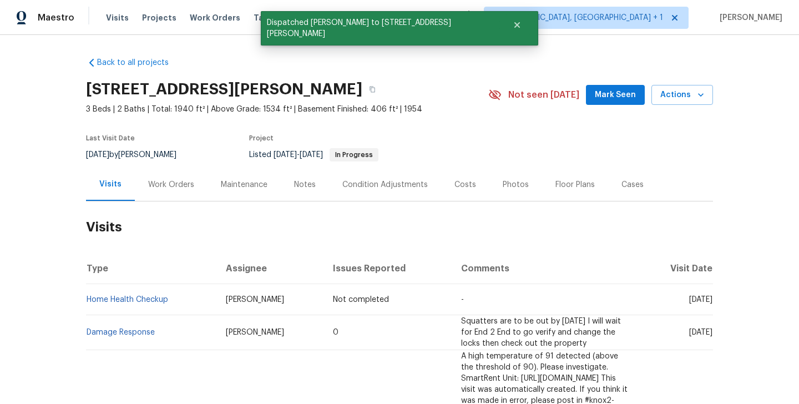
click at [180, 301] on td "Home Health Checkup" at bounding box center [151, 299] width 131 height 31
copy link "Home Health Checkup"
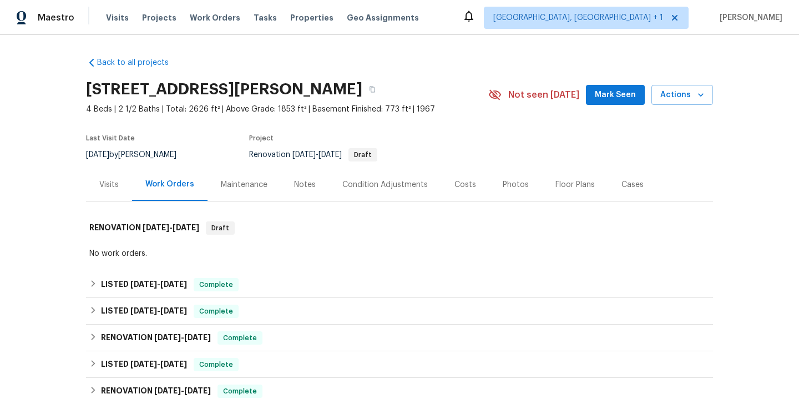
click at [120, 179] on div "Visits" at bounding box center [109, 184] width 46 height 33
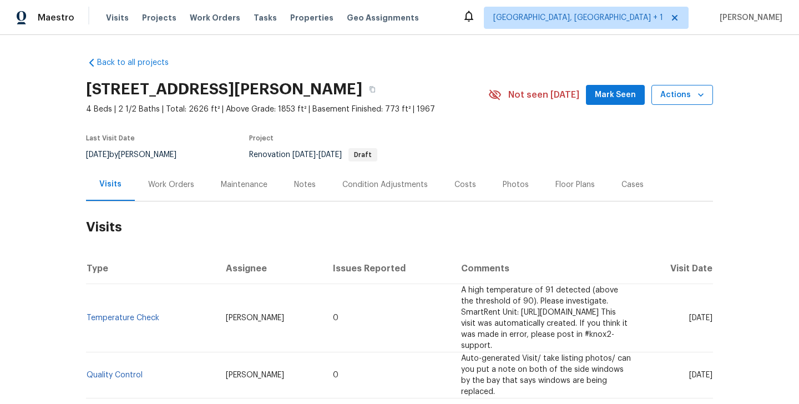
click at [684, 98] on span "Actions" at bounding box center [682, 95] width 44 height 14
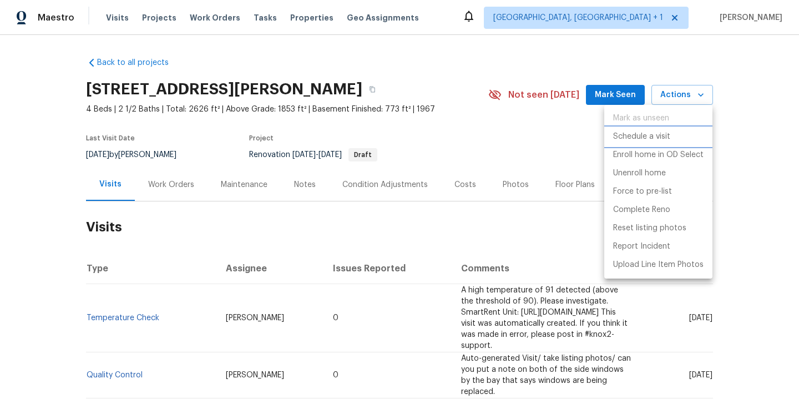
click at [652, 141] on p "Schedule a visit" at bounding box center [641, 137] width 57 height 12
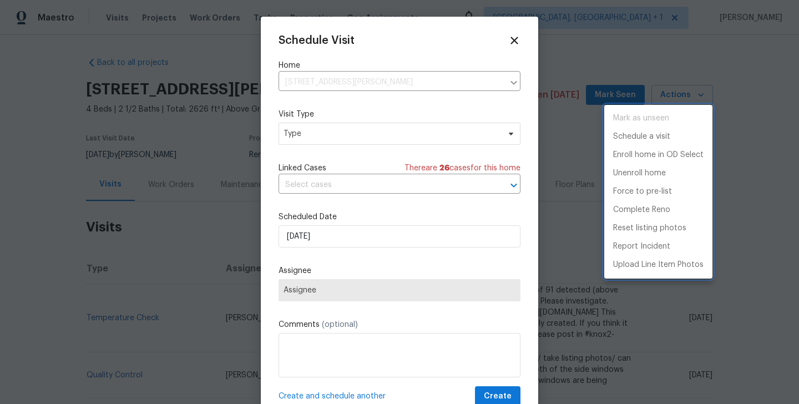
click at [308, 135] on div at bounding box center [399, 202] width 799 height 404
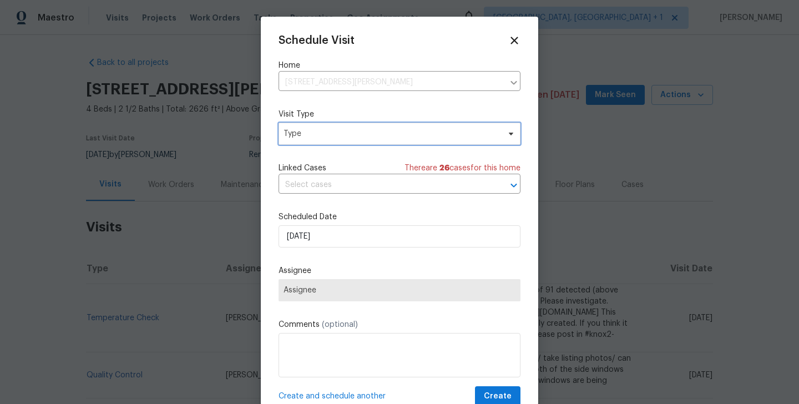
click at [308, 135] on span "Type" at bounding box center [391, 133] width 216 height 11
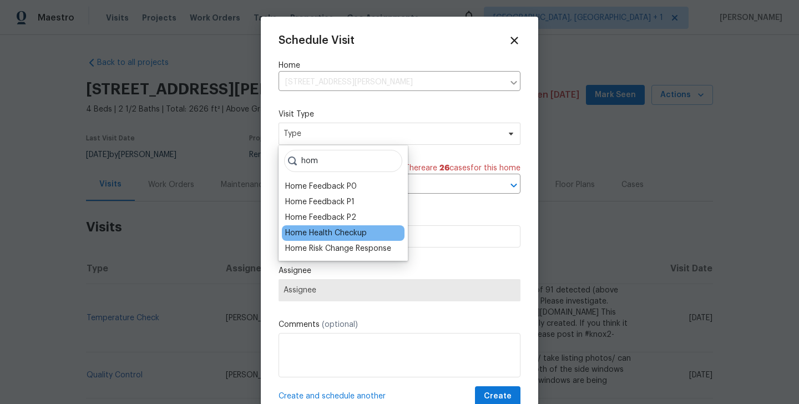
type input "hom"
click at [320, 232] on div "Home Health Checkup" at bounding box center [326, 232] width 82 height 11
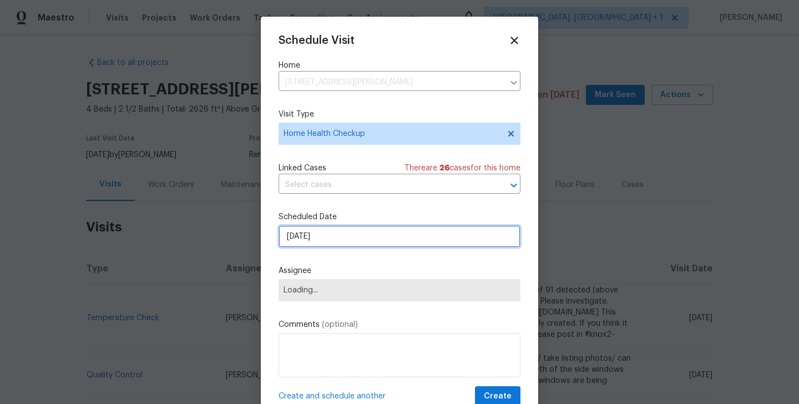
click at [320, 232] on input "[DATE]" at bounding box center [399, 236] width 242 height 22
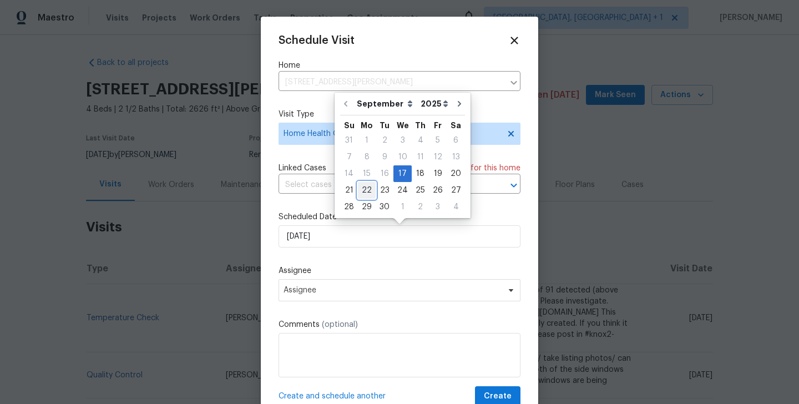
click at [361, 194] on div "22" at bounding box center [367, 190] width 18 height 16
type input "[DATE]"
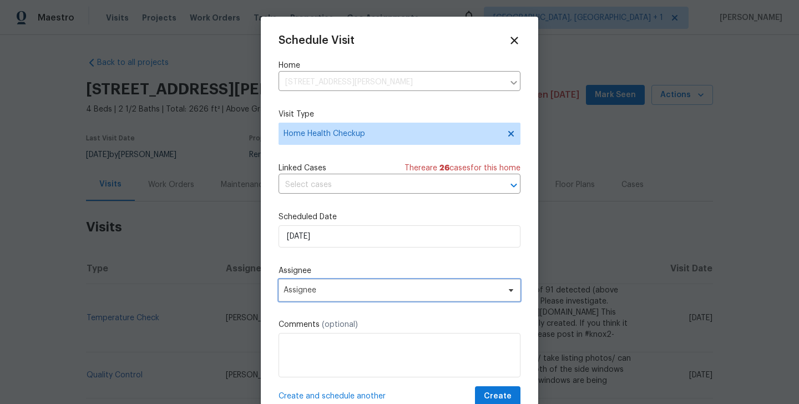
click at [354, 298] on span "Assignee" at bounding box center [399, 290] width 242 height 22
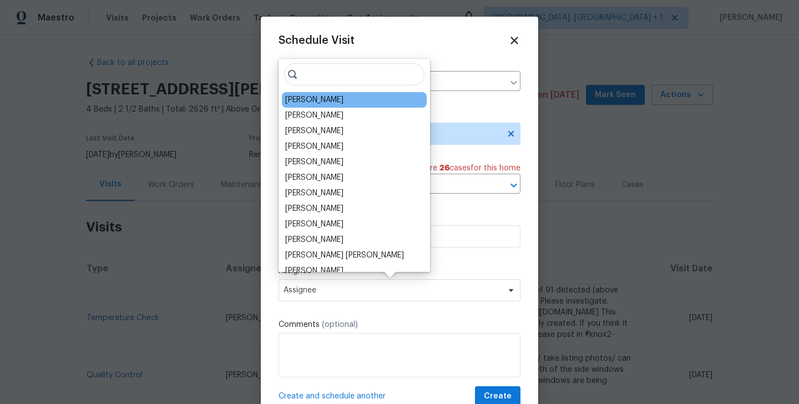
click at [313, 93] on div "[PERSON_NAME]" at bounding box center [354, 100] width 145 height 16
click at [315, 100] on div "Rebecca McMillen" at bounding box center [314, 99] width 58 height 11
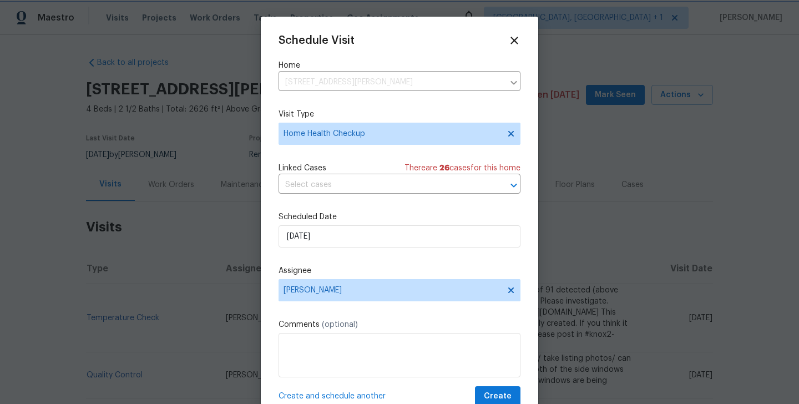
scroll to position [20, 0]
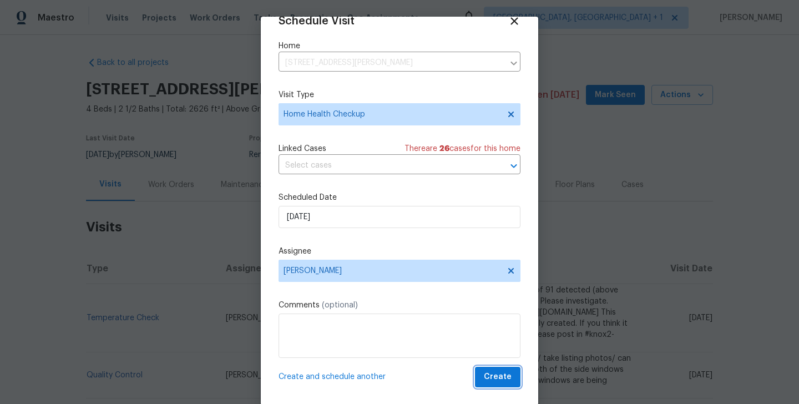
click at [499, 370] on span "Create" at bounding box center [498, 377] width 28 height 14
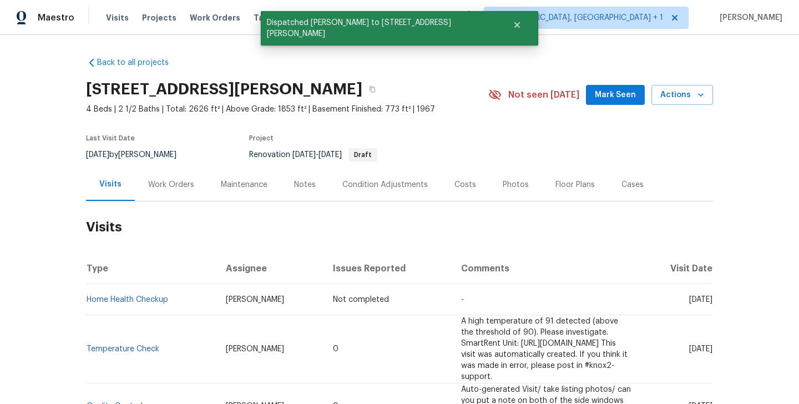
click at [180, 302] on td "Home Health Checkup" at bounding box center [151, 299] width 131 height 31
copy link "Home Health Checkup"
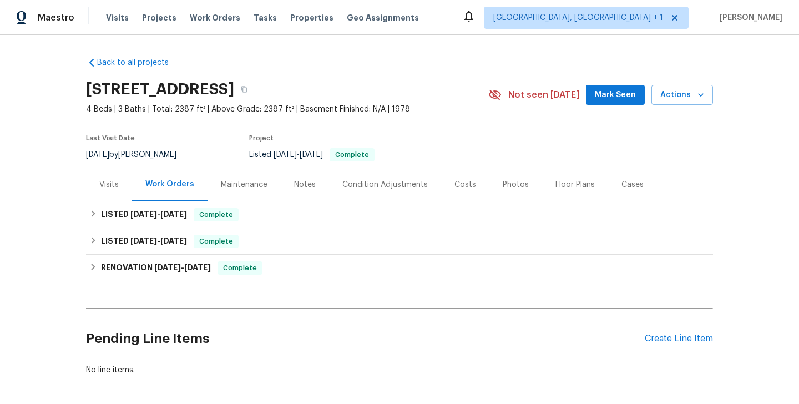
click at [119, 185] on div "Visits" at bounding box center [109, 184] width 46 height 33
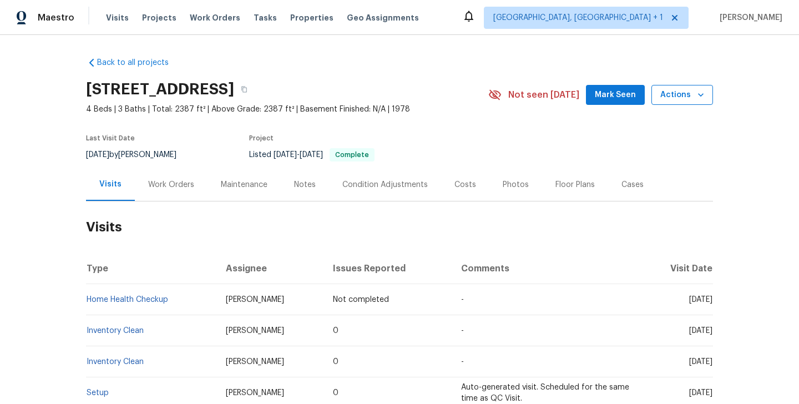
click at [681, 93] on span "Actions" at bounding box center [682, 95] width 44 height 14
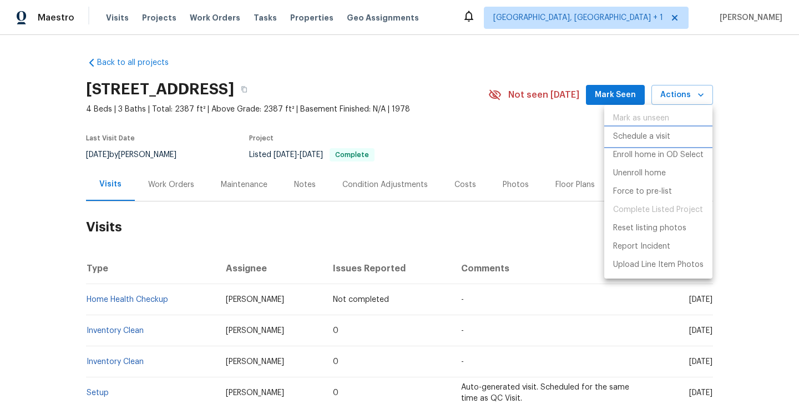
click at [658, 133] on p "Schedule a visit" at bounding box center [641, 137] width 57 height 12
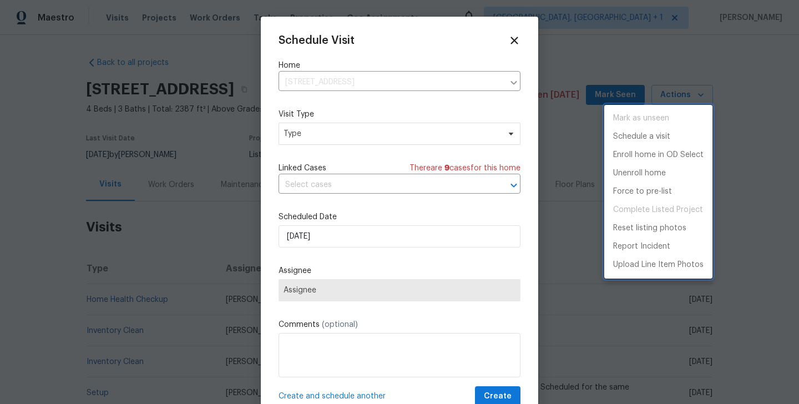
click at [330, 134] on div at bounding box center [399, 202] width 799 height 404
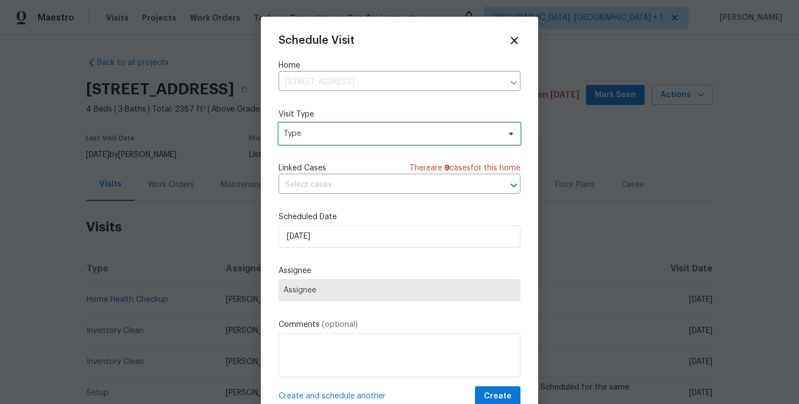
click at [305, 135] on span "Type" at bounding box center [391, 133] width 216 height 11
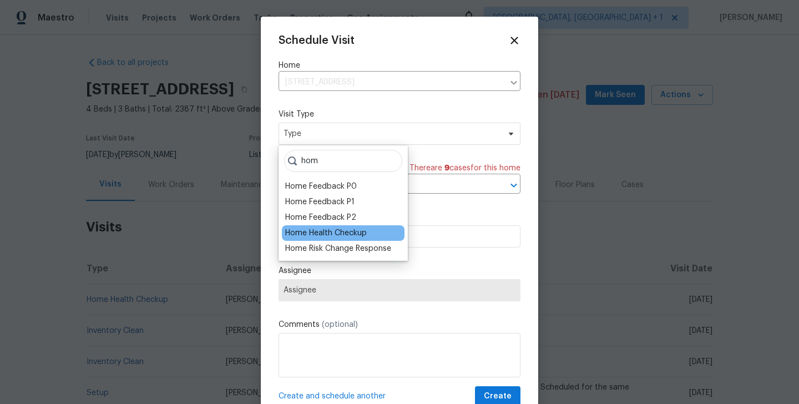
type input "hom"
click at [318, 230] on div "Home Health Checkup" at bounding box center [326, 232] width 82 height 11
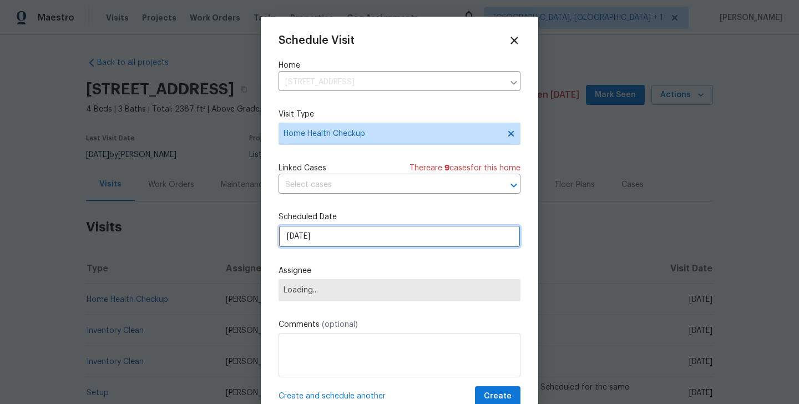
click at [318, 230] on input "[DATE]" at bounding box center [399, 236] width 242 height 22
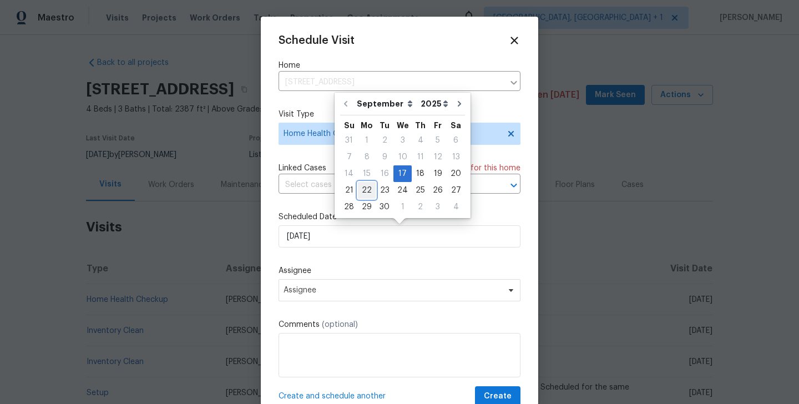
click at [363, 192] on div "22" at bounding box center [367, 190] width 18 height 16
type input "[DATE]"
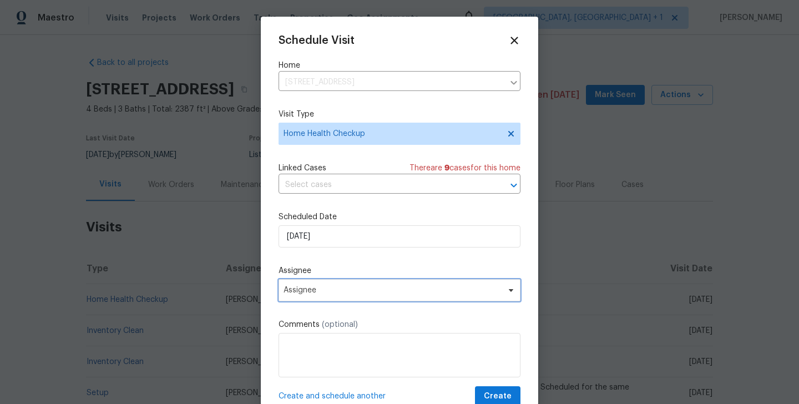
click at [347, 291] on span "Assignee" at bounding box center [391, 290] width 217 height 9
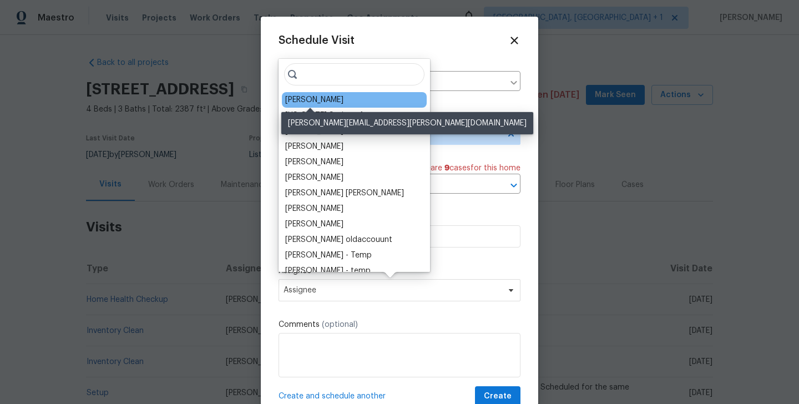
click at [323, 102] on div "[PERSON_NAME]" at bounding box center [314, 99] width 58 height 11
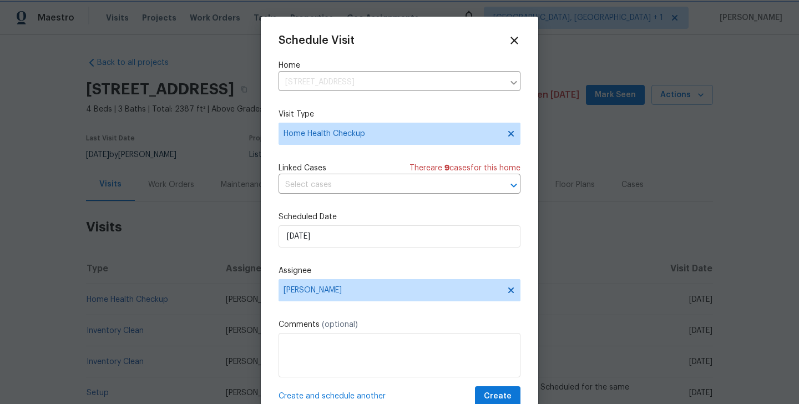
scroll to position [20, 0]
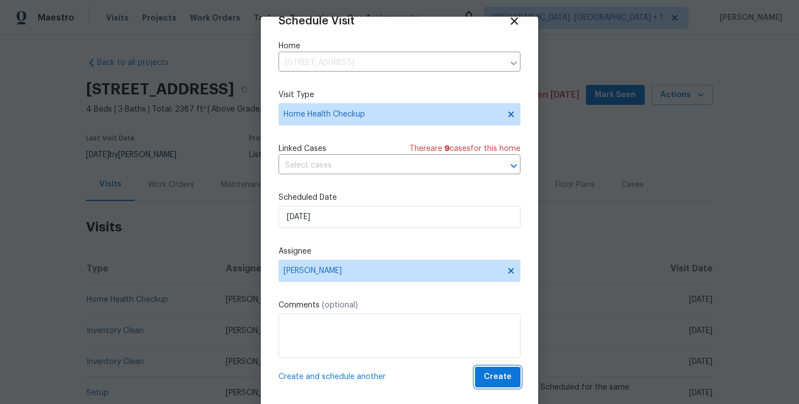
click at [504, 375] on span "Create" at bounding box center [498, 377] width 28 height 14
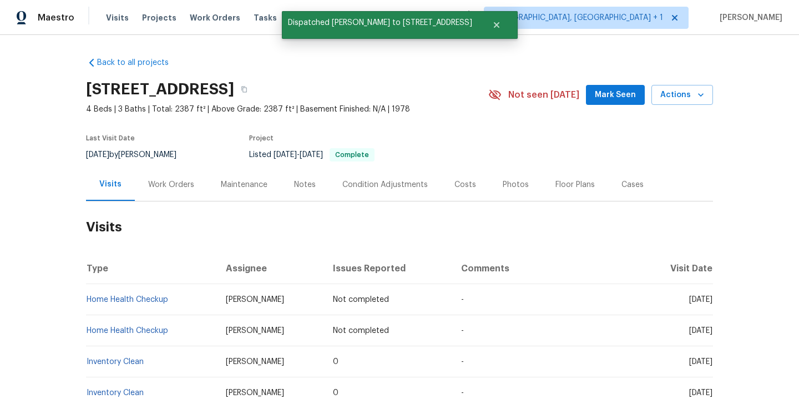
click at [185, 301] on td "Home Health Checkup" at bounding box center [151, 299] width 131 height 31
copy link "Home Health Checkup"
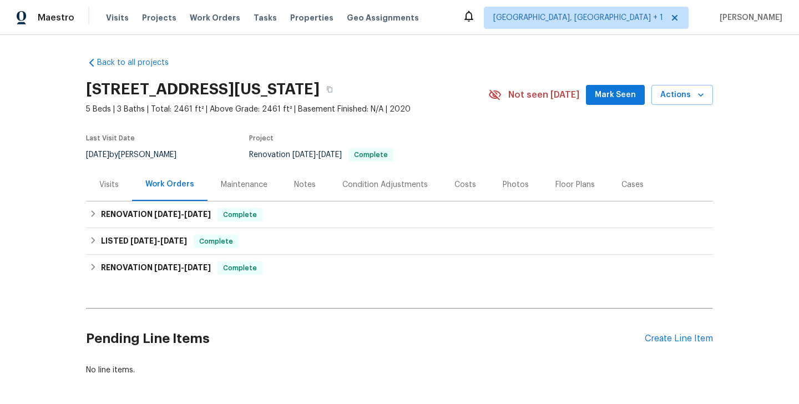
click at [110, 183] on div "Visits" at bounding box center [108, 184] width 19 height 11
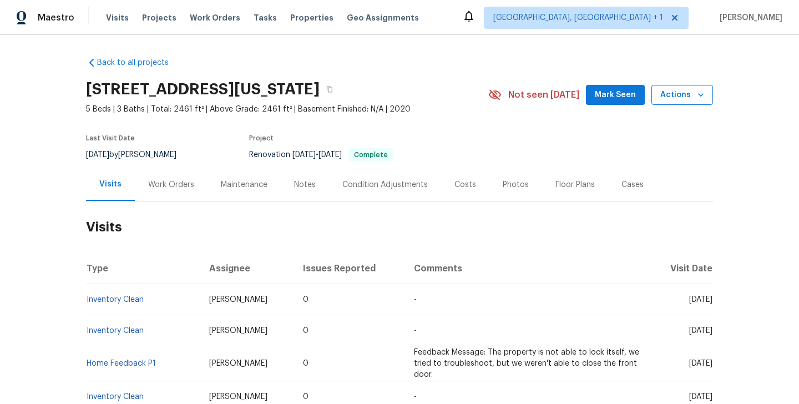
click at [671, 99] on span "Actions" at bounding box center [682, 95] width 44 height 14
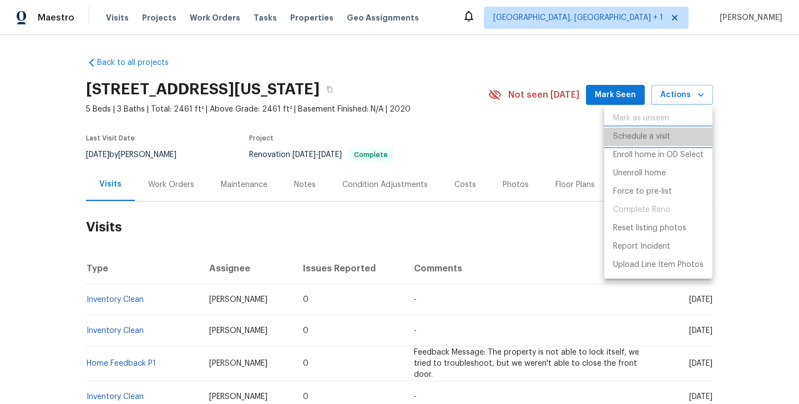
click at [674, 134] on li "Schedule a visit" at bounding box center [658, 137] width 108 height 18
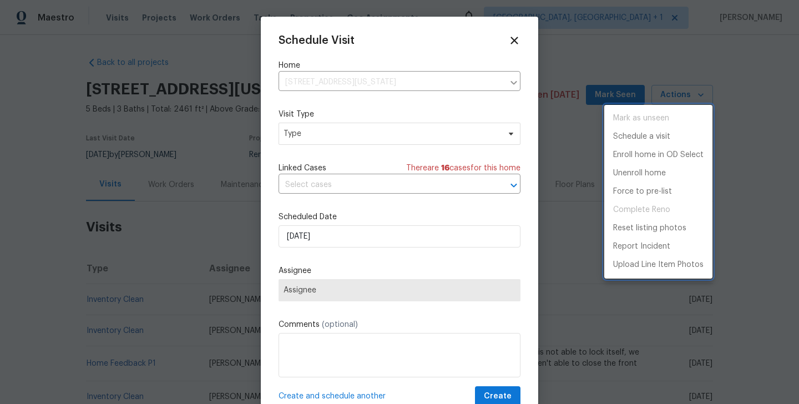
click at [325, 191] on div at bounding box center [399, 202] width 799 height 404
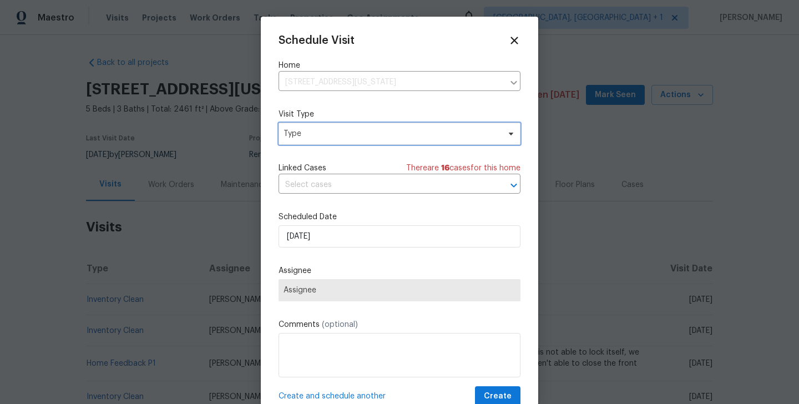
click at [303, 142] on span "Type" at bounding box center [399, 134] width 242 height 22
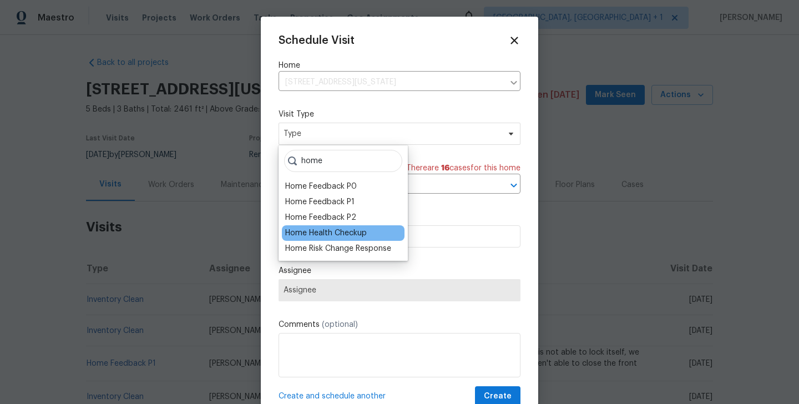
type input "home"
click at [319, 232] on div "Home Health Checkup" at bounding box center [326, 232] width 82 height 11
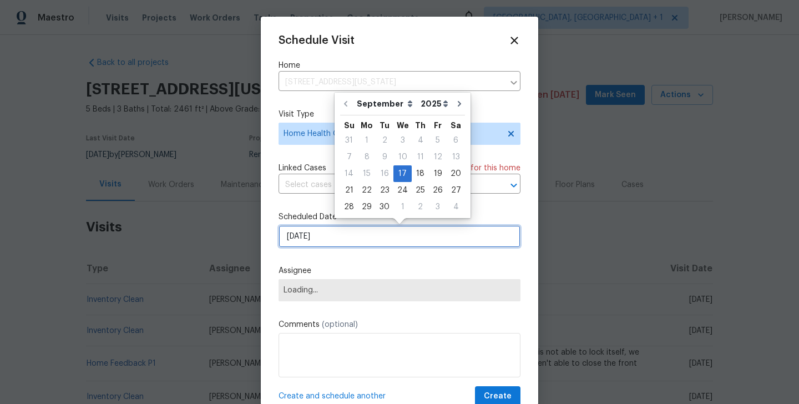
click at [332, 232] on input "17/09/2025" at bounding box center [399, 236] width 242 height 22
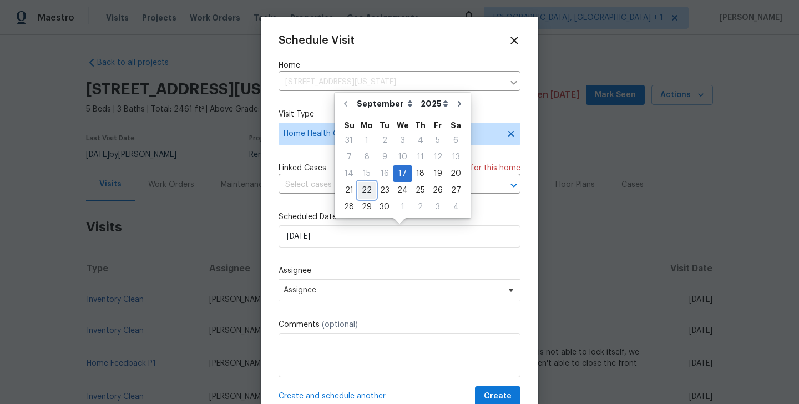
click at [364, 192] on div "22" at bounding box center [367, 190] width 18 height 16
type input "22/09/2025"
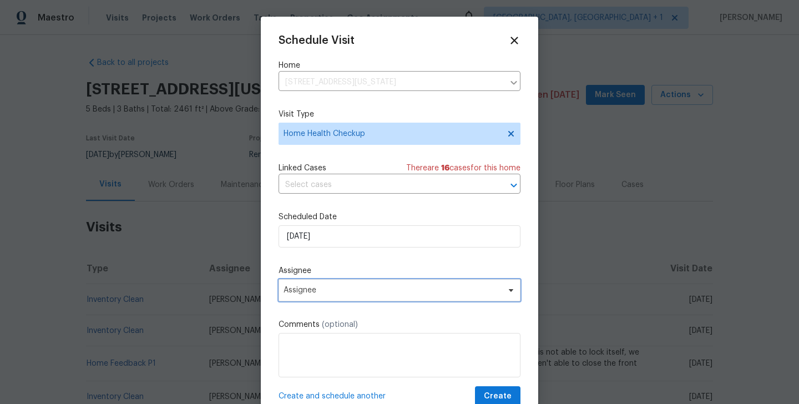
click at [332, 285] on span "Assignee" at bounding box center [399, 290] width 242 height 22
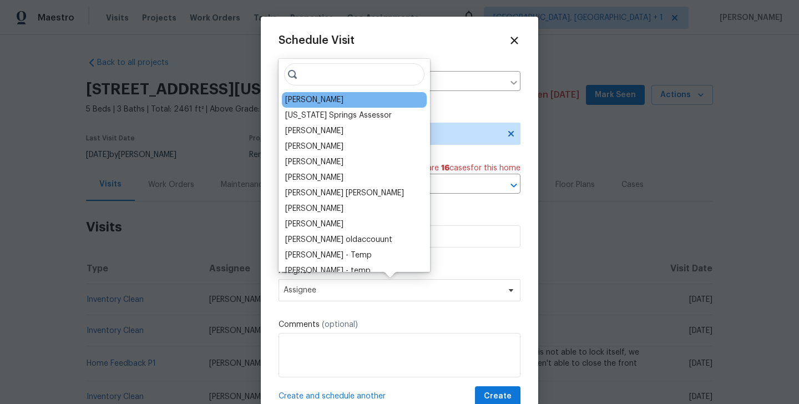
click at [309, 105] on div "Chris Thomas" at bounding box center [314, 99] width 58 height 11
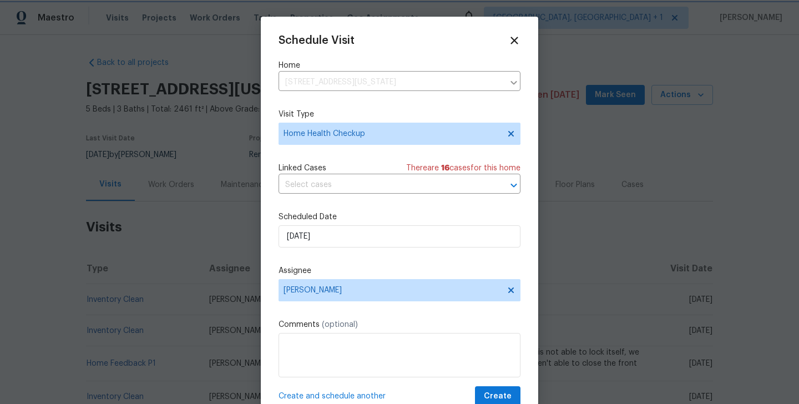
scroll to position [20, 0]
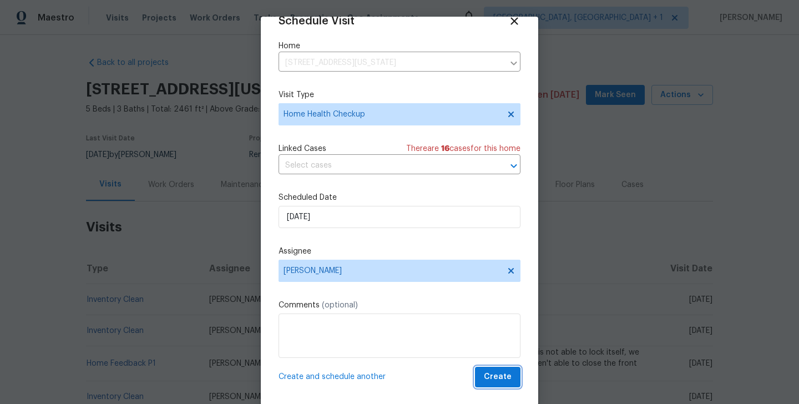
click at [510, 381] on span "Create" at bounding box center [498, 377] width 28 height 14
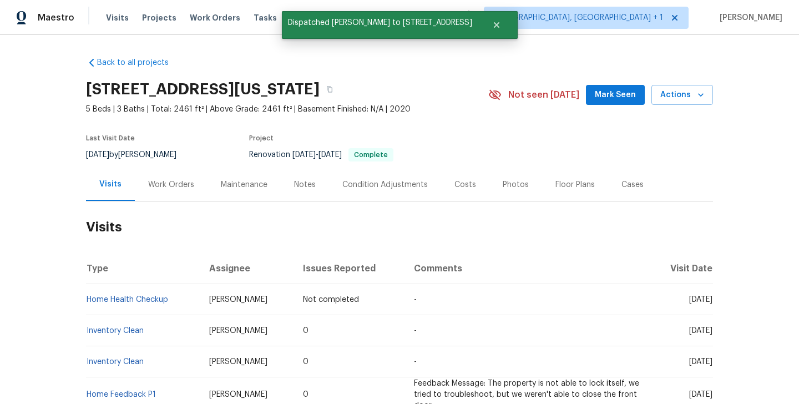
click at [178, 305] on td "Home Health Checkup" at bounding box center [143, 299] width 114 height 31
copy link "Home Health Checkup"
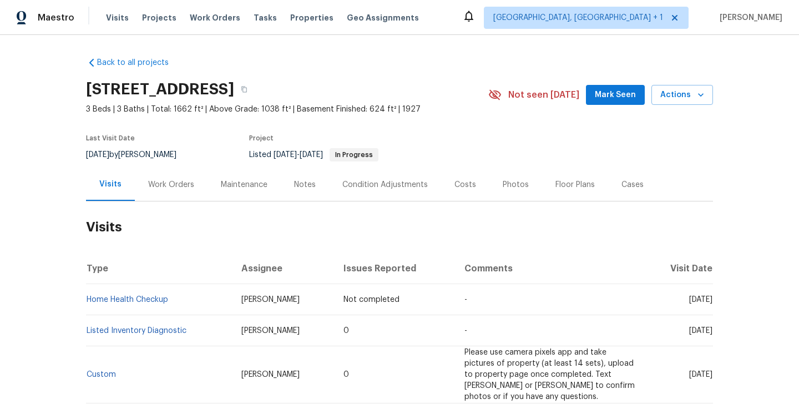
click at [182, 194] on div "Work Orders" at bounding box center [171, 184] width 73 height 33
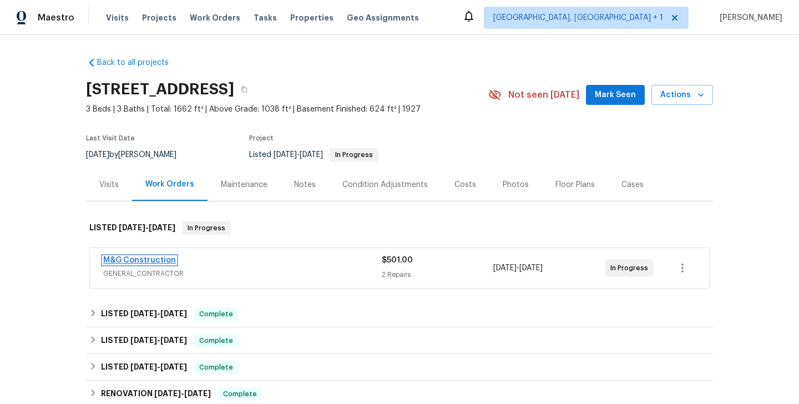
click at [149, 260] on link "M&G Construction" at bounding box center [139, 260] width 73 height 8
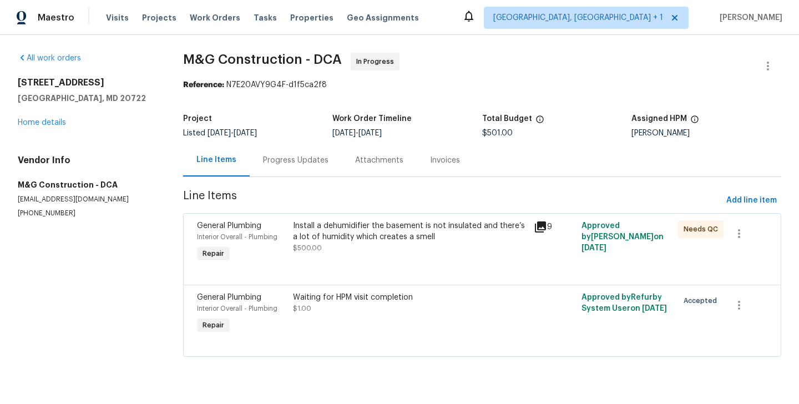
click at [298, 153] on div "Progress Updates" at bounding box center [296, 160] width 92 height 33
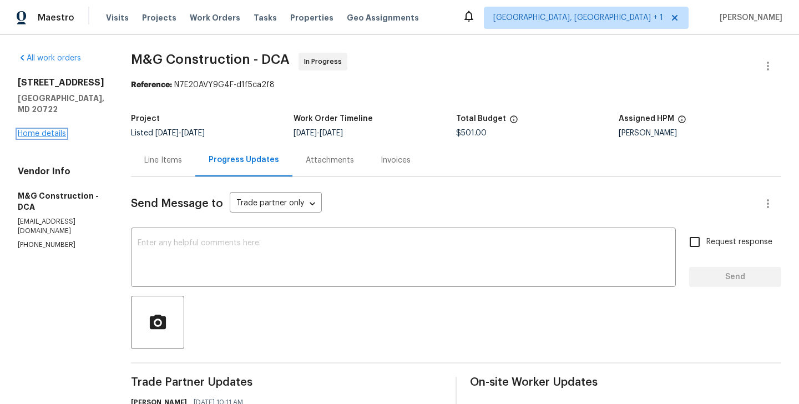
click at [52, 130] on link "Home details" at bounding box center [42, 134] width 48 height 8
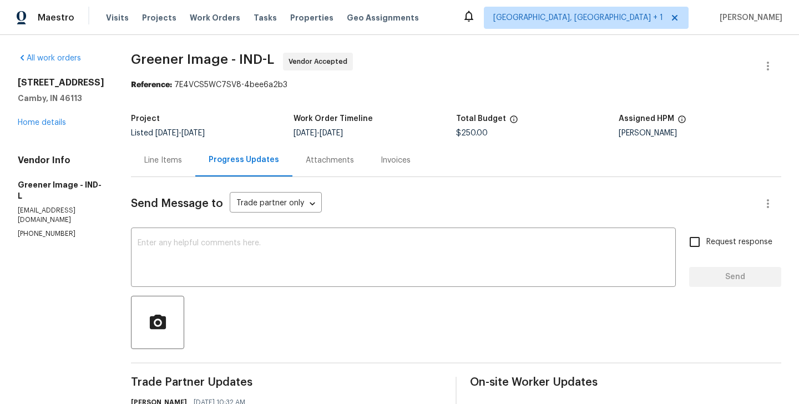
click at [42, 237] on p "[PHONE_NUMBER]" at bounding box center [61, 233] width 87 height 9
copy p "[PHONE_NUMBER]"
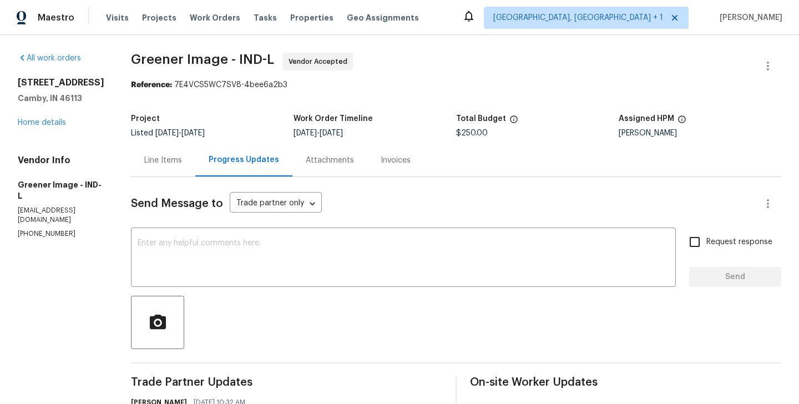
click at [133, 164] on div "Line Items" at bounding box center [163, 160] width 64 height 33
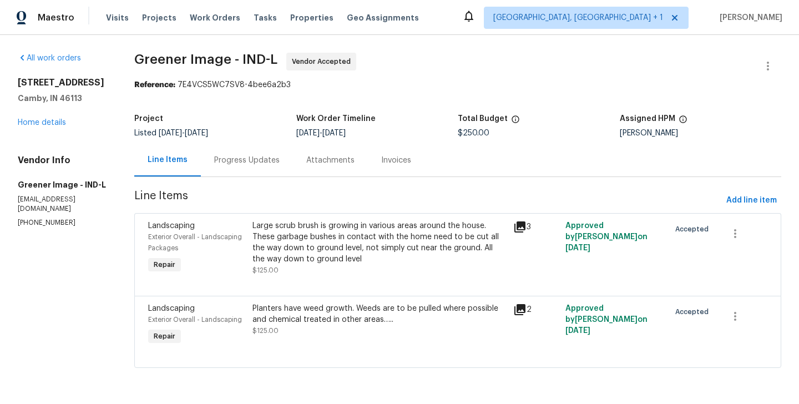
click at [37, 230] on section "All work orders [STREET_ADDRESS][PERSON_NAME] Home details Vendor Info Greener …" at bounding box center [63, 217] width 90 height 328
click at [37, 230] on section "All work orders 13820 N Honey Creek Dr Camby, IN 46113 Home details Vendor Info…" at bounding box center [63, 217] width 90 height 328
copy p "(317) 496-6321"
click at [251, 161] on div "Progress Updates" at bounding box center [246, 160] width 65 height 11
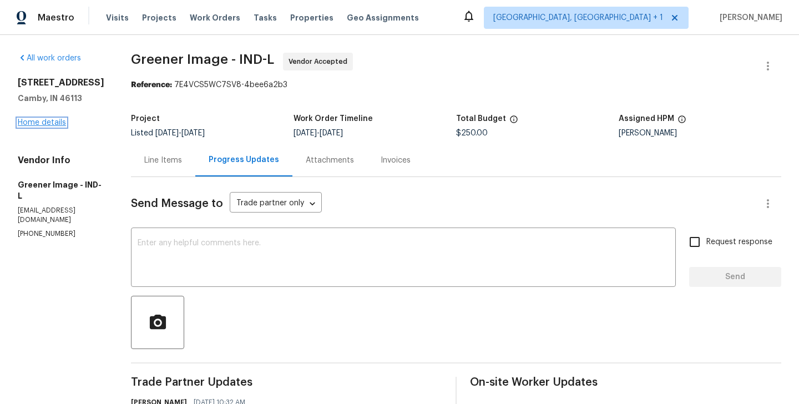
click at [39, 126] on link "Home details" at bounding box center [42, 123] width 48 height 8
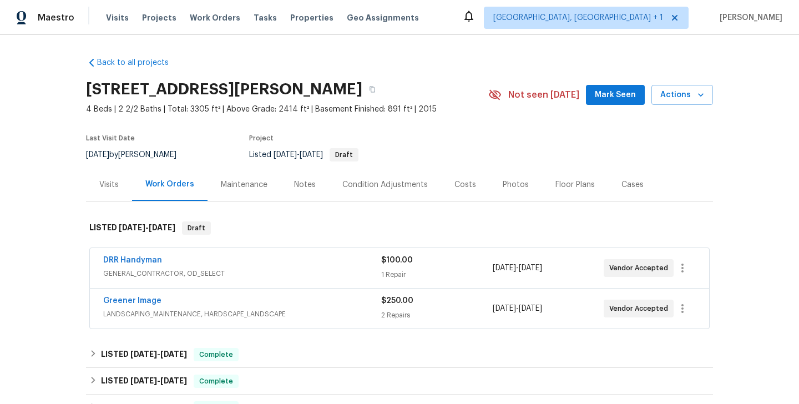
click at [186, 259] on div "DRR Handyman" at bounding box center [242, 261] width 278 height 13
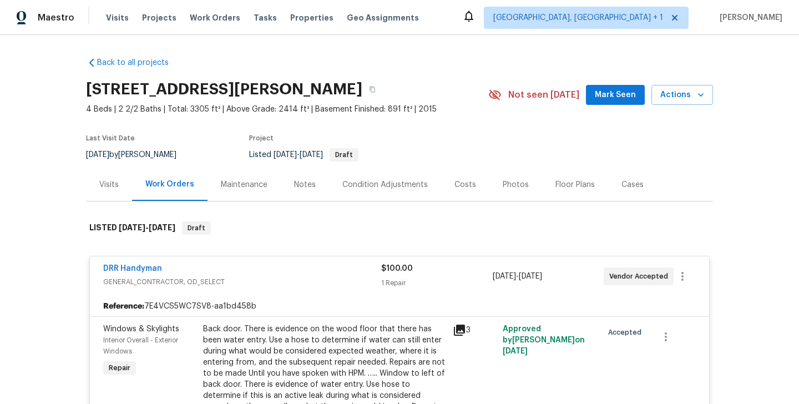
click at [185, 261] on div "DRR Handyman GENERAL_CONTRACTOR, OD_SELECT $100.00 1 Repair 9/16/2025 - 9/18/20…" at bounding box center [399, 276] width 619 height 40
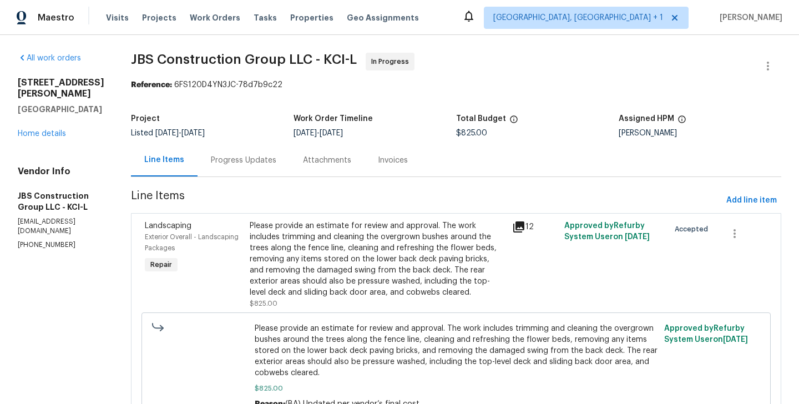
click at [275, 164] on div "Progress Updates" at bounding box center [243, 160] width 65 height 11
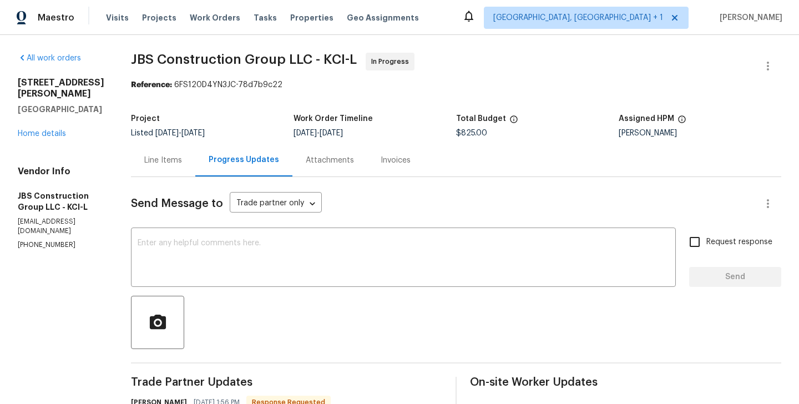
copy p "(615) 519-9339"
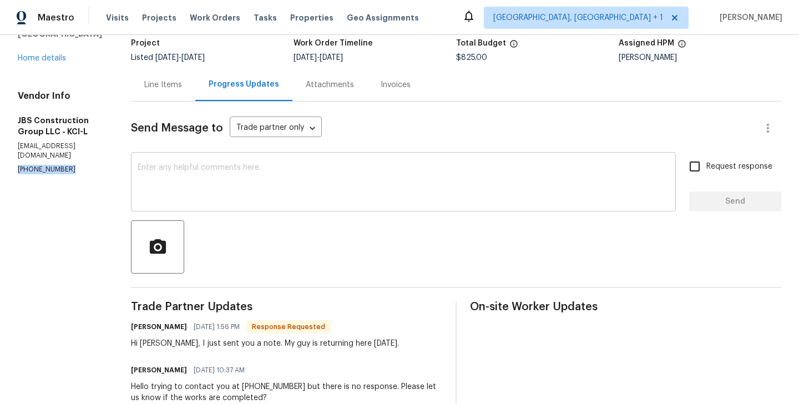
scroll to position [103, 0]
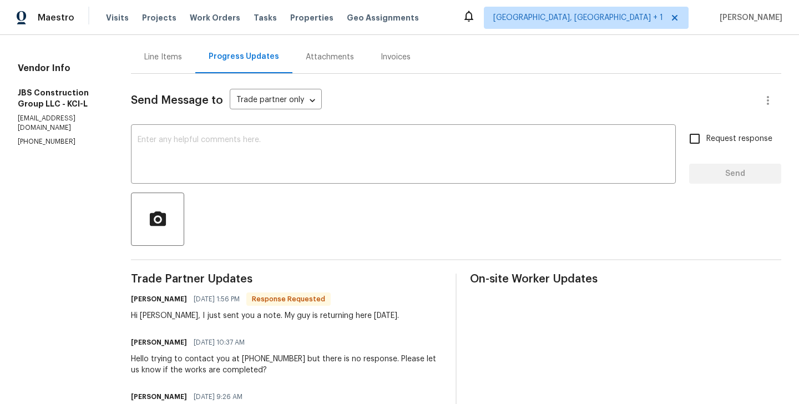
click at [167, 301] on h6 "Kevin Polley" at bounding box center [159, 298] width 56 height 11
copy h6 "Kevin"
click at [209, 179] on div "x ​" at bounding box center [403, 155] width 545 height 57
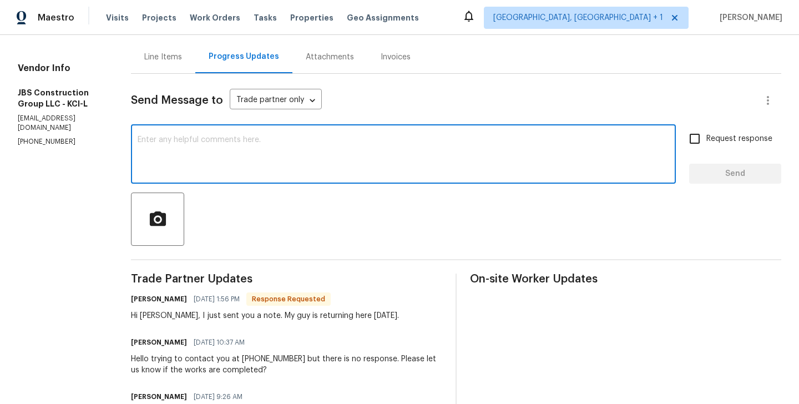
paste textarea "Kevin"
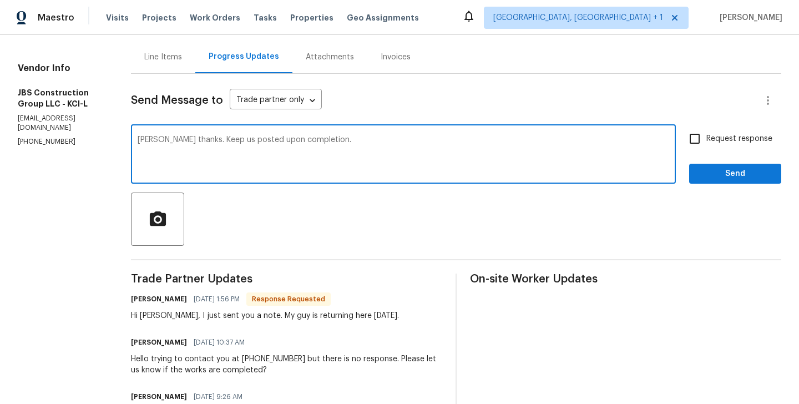
type textarea "Kevin thanks. Keep us posted upon completion."
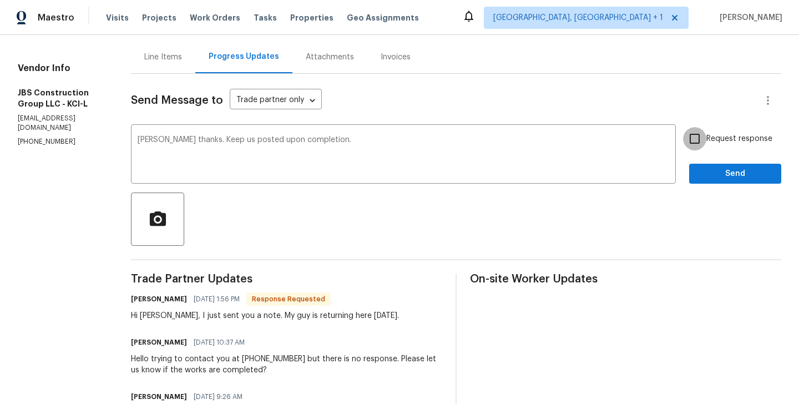
click at [701, 139] on input "Request response" at bounding box center [694, 138] width 23 height 23
checkbox input "true"
click at [701, 170] on span "Send" at bounding box center [735, 174] width 74 height 14
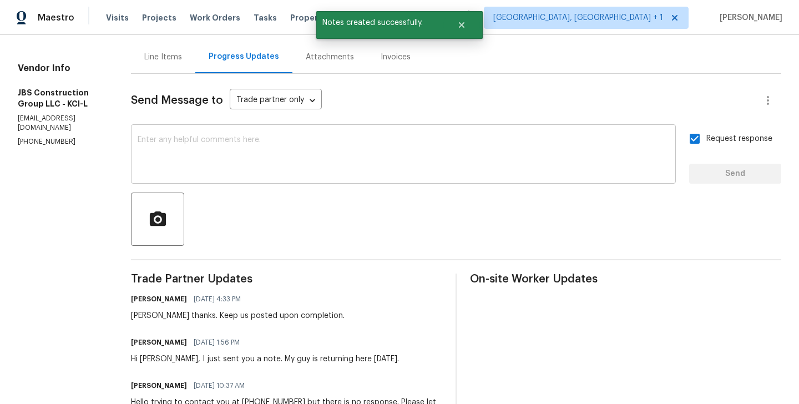
scroll to position [0, 0]
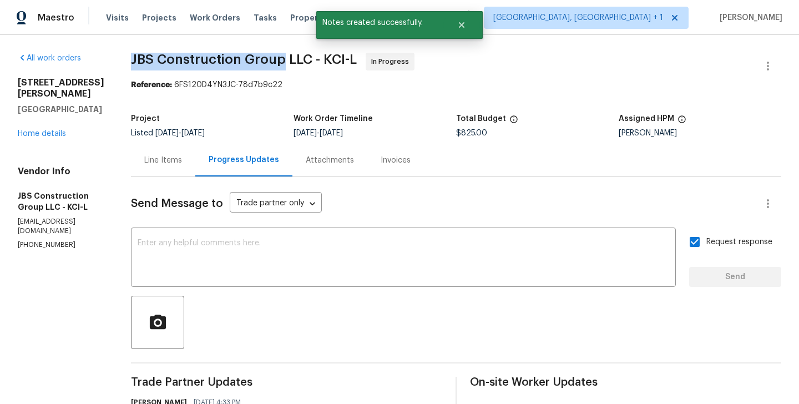
drag, startPoint x: 160, startPoint y: 64, endPoint x: 318, endPoint y: 60, distance: 158.7
copy span "JBS Construction Group"
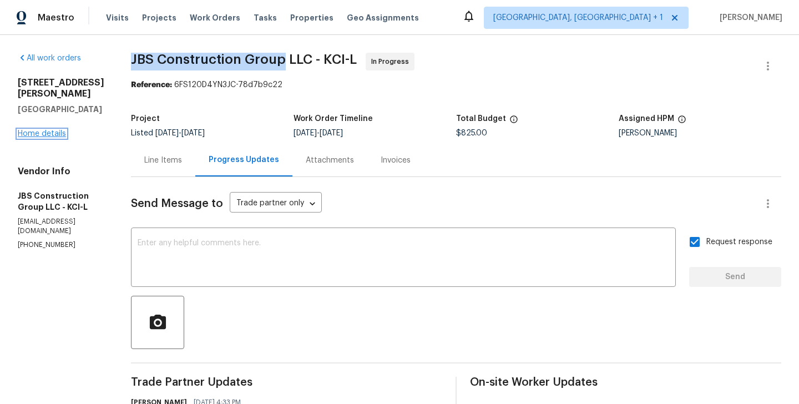
click at [48, 130] on link "Home details" at bounding box center [42, 134] width 48 height 8
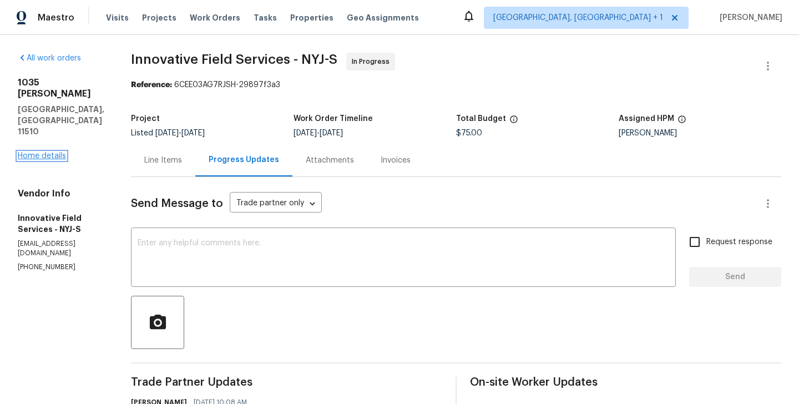
click at [31, 152] on link "Home details" at bounding box center [42, 156] width 48 height 8
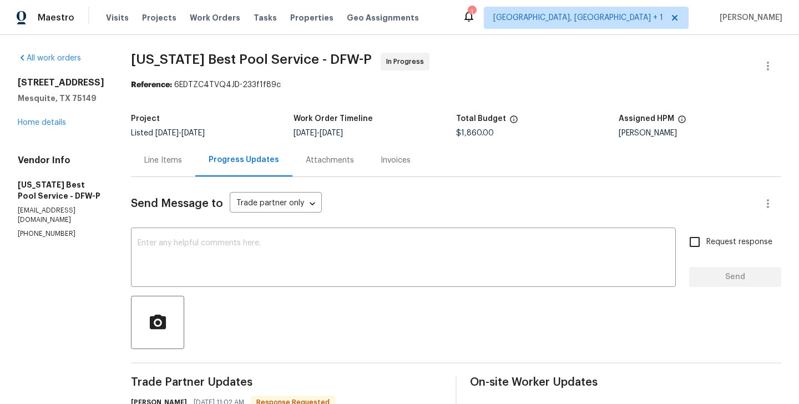
click at [141, 167] on div "Line Items" at bounding box center [163, 160] width 64 height 33
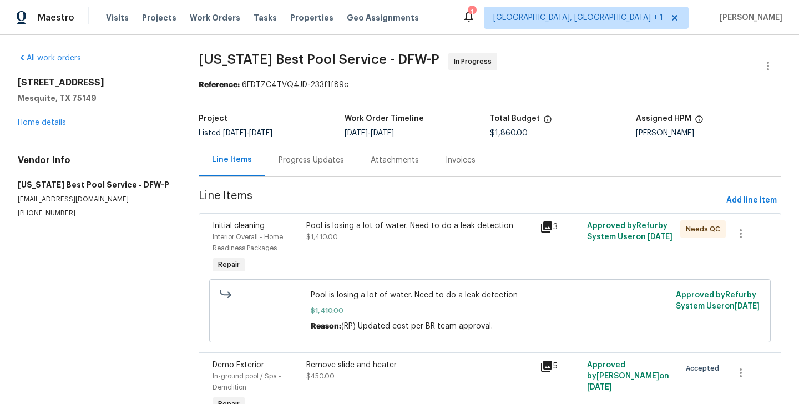
click at [286, 167] on div "Progress Updates" at bounding box center [311, 160] width 92 height 33
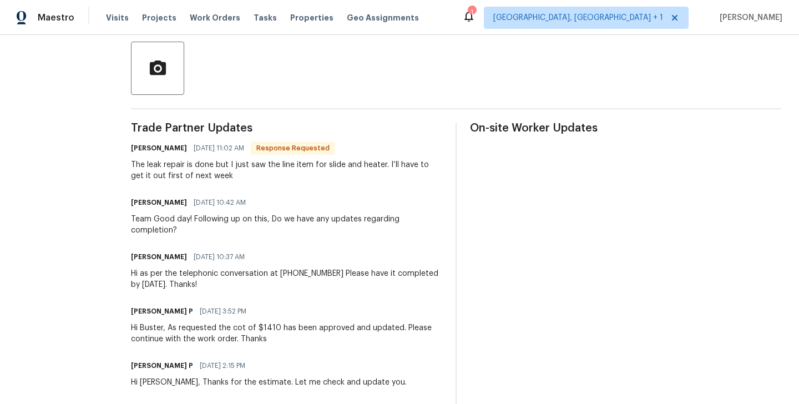
scroll to position [249, 0]
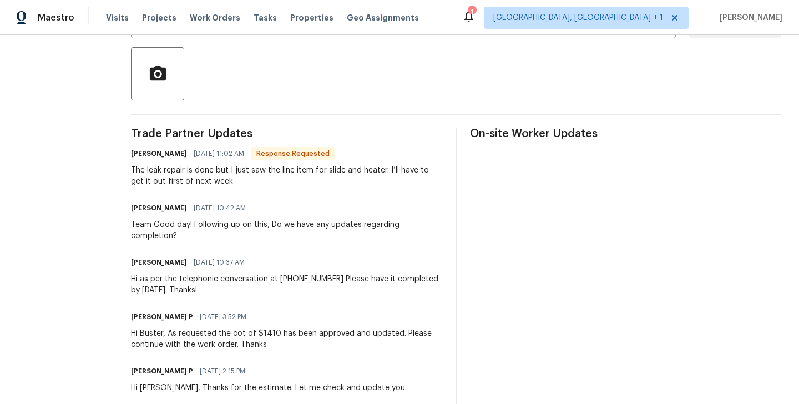
click at [131, 146] on div "[PERSON_NAME] [DATE] 11:02 AM Response Requested" at bounding box center [286, 154] width 311 height 16
click at [131, 151] on h6 "[PERSON_NAME]" at bounding box center [159, 153] width 56 height 11
copy h6 "Buster"
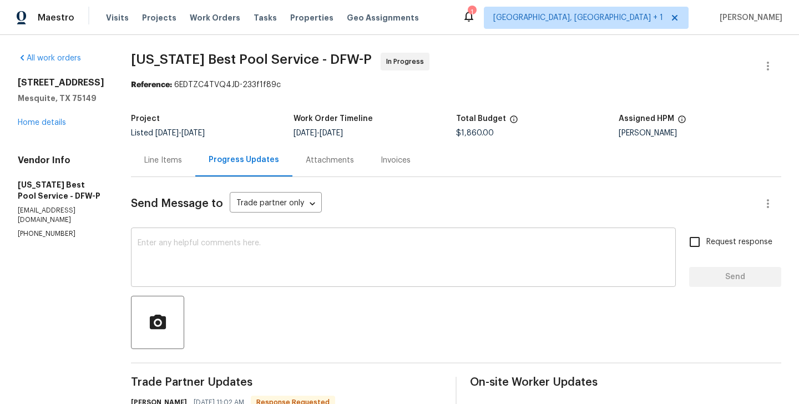
click at [169, 241] on textarea at bounding box center [403, 258] width 531 height 39
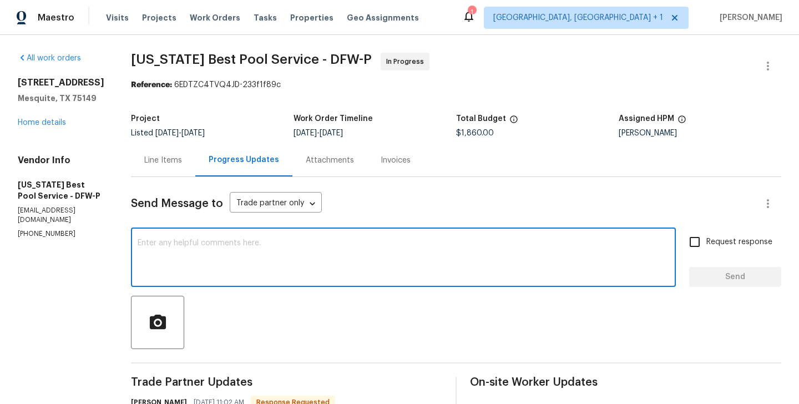
paste textarea "Buster"
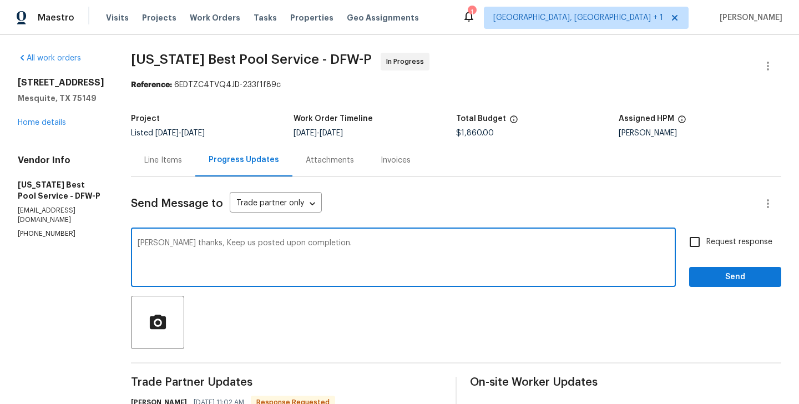
type textarea "[PERSON_NAME] thanks, Keep us posted upon completion."
click at [699, 230] on input "Request response" at bounding box center [694, 241] width 23 height 23
checkbox input "true"
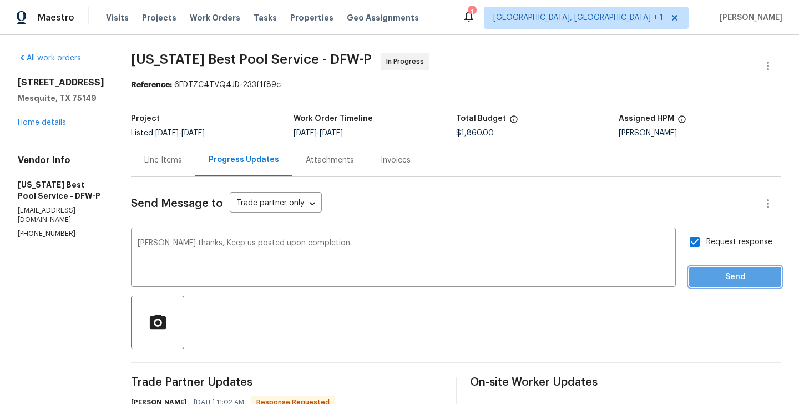
click at [704, 281] on span "Send" at bounding box center [735, 277] width 74 height 14
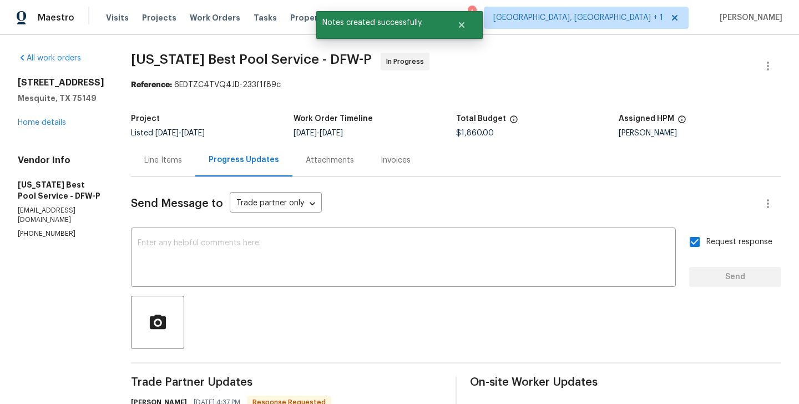
scroll to position [204, 0]
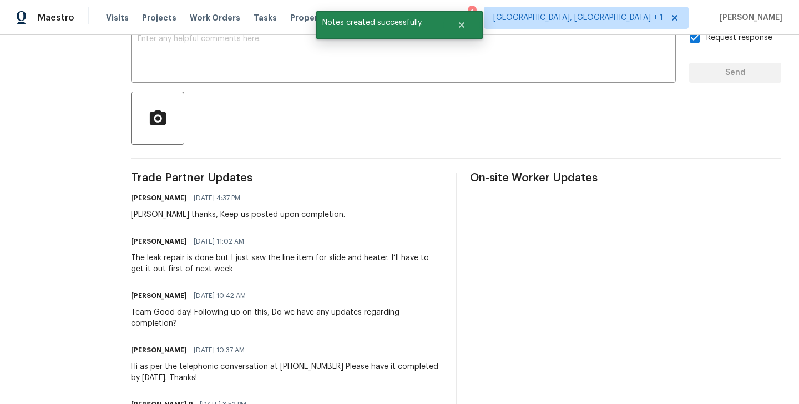
click at [176, 268] on div "The leak repair is done but I just saw the line item for slide and heater. I’ll…" at bounding box center [286, 263] width 311 height 22
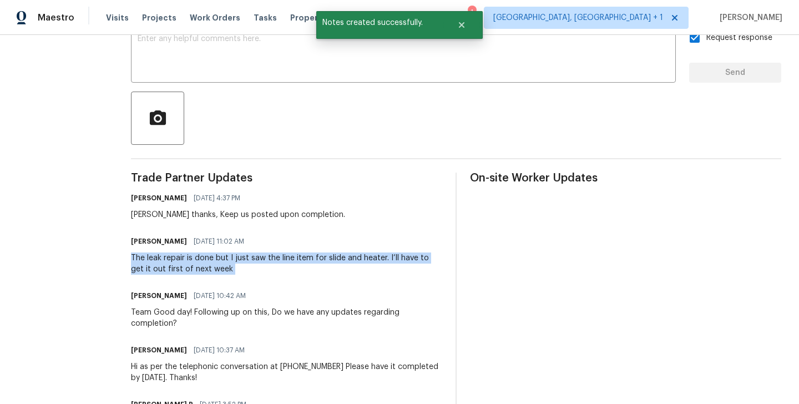
click at [176, 268] on div "The leak repair is done but I just saw the line item for slide and heater. I’ll…" at bounding box center [286, 263] width 311 height 22
copy div "The leak repair is done but I just saw the line item for slide and heater. I’ll…"
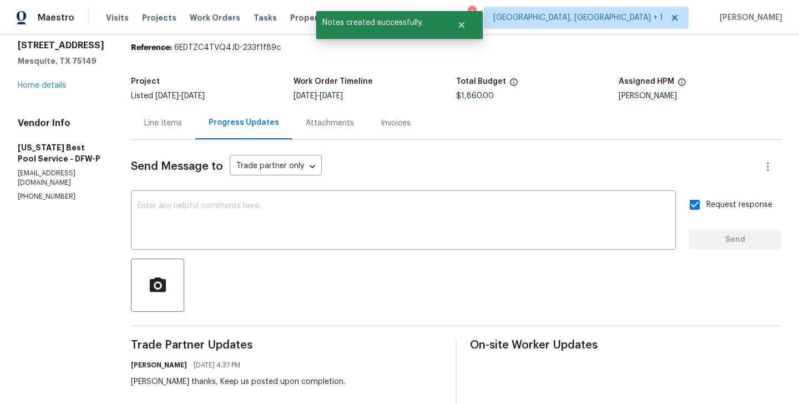
scroll to position [0, 0]
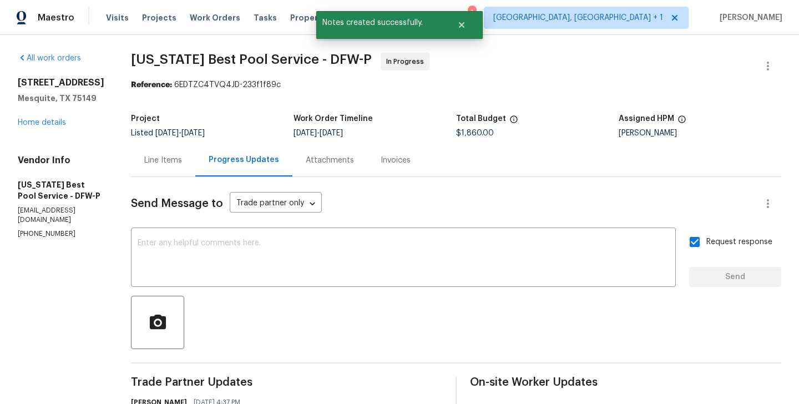
click at [55, 126] on div "3147 Wichita Dr Mesquite, TX 75149 Home details" at bounding box center [61, 102] width 87 height 51
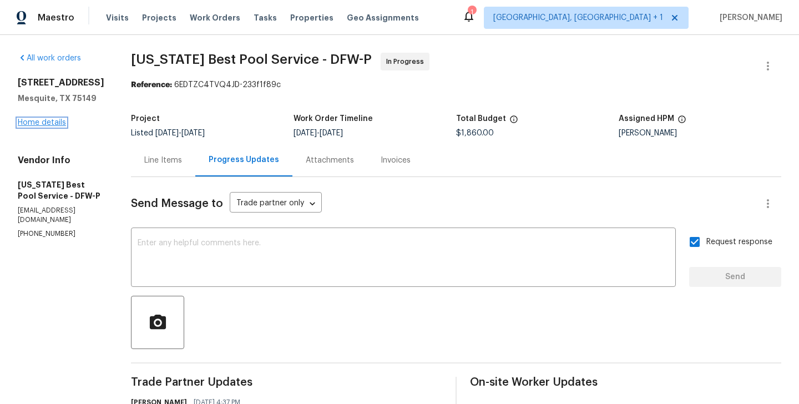
click at [58, 126] on link "Home details" at bounding box center [42, 123] width 48 height 8
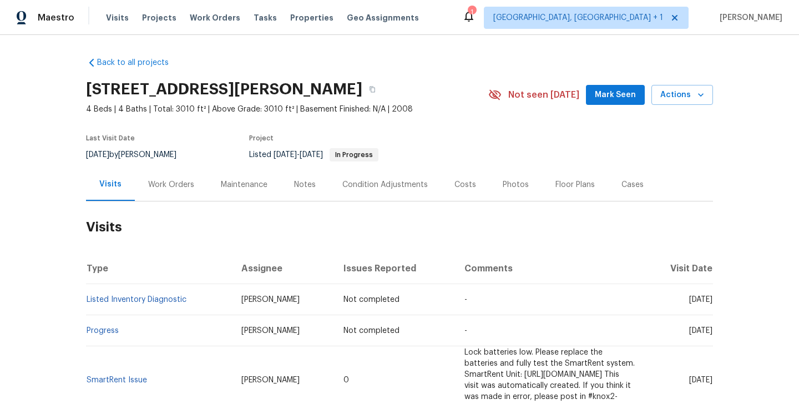
click at [170, 187] on div "Work Orders" at bounding box center [171, 184] width 46 height 11
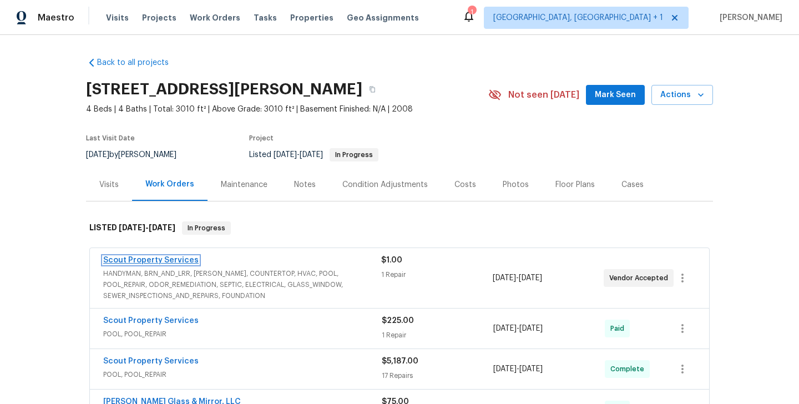
click at [175, 257] on link "Scout Property Services" at bounding box center [150, 260] width 95 height 8
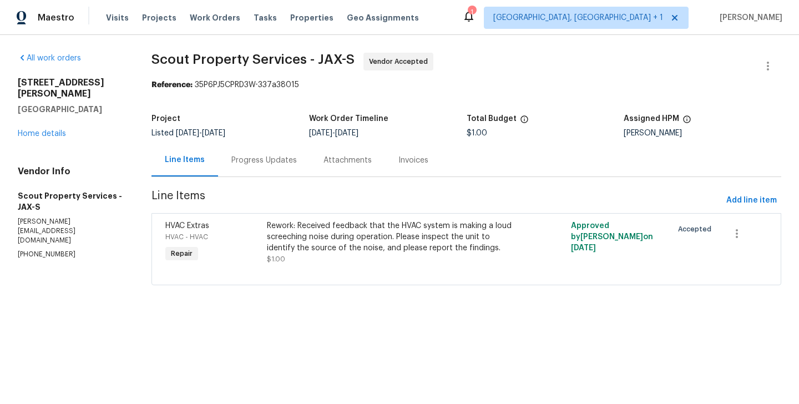
click at [259, 156] on div "Progress Updates" at bounding box center [263, 160] width 65 height 11
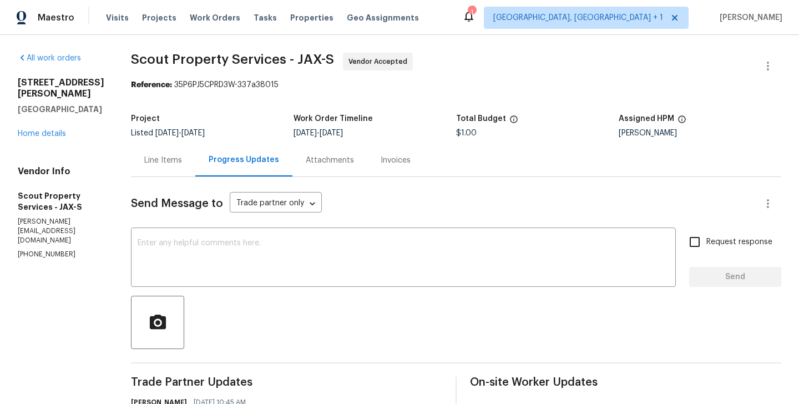
click at [25, 255] on section "All work orders 32436 Fern Parke Way Fernandina Beach, FL 32034 Home details Ve…" at bounding box center [61, 398] width 87 height 691
copy p "(615) 913-6484"
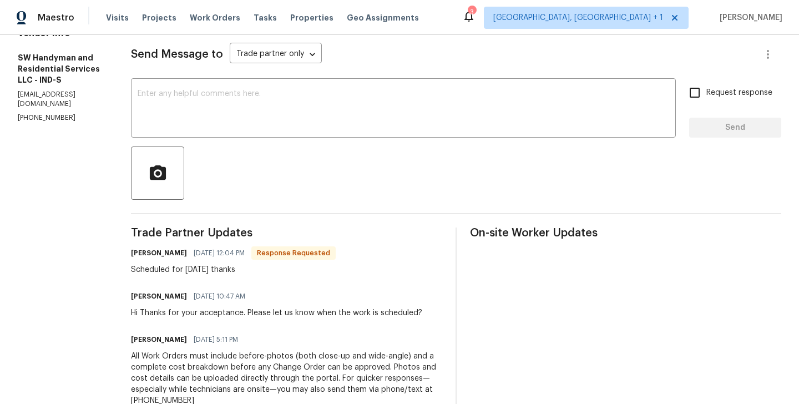
scroll to position [144, 0]
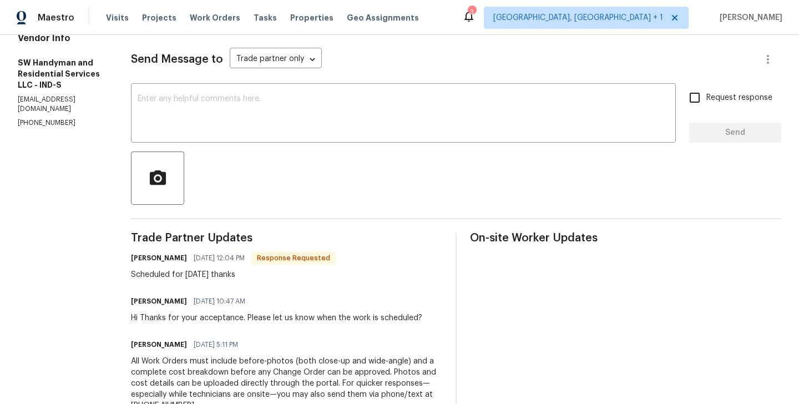
click at [139, 257] on h6 "[PERSON_NAME]" at bounding box center [159, 257] width 56 height 11
click at [139, 257] on h6 "Lindy Wert" at bounding box center [159, 257] width 56 height 11
copy h6 "Lindy"
click at [170, 135] on div "x ​" at bounding box center [403, 114] width 545 height 57
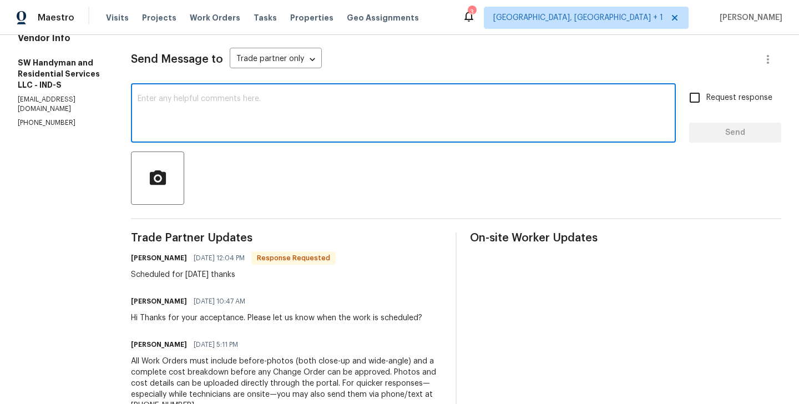
paste textarea "Lindy"
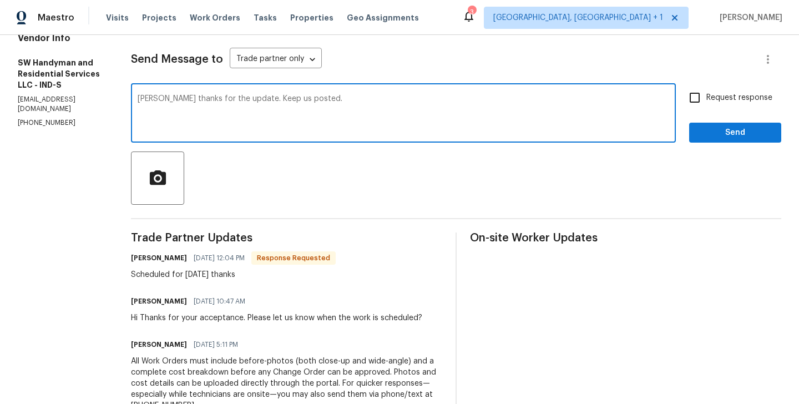
type textarea "Lindy thanks for the update. Keep us posted."
click at [725, 92] on span "Request response" at bounding box center [739, 98] width 66 height 12
click at [706, 92] on input "Request response" at bounding box center [694, 97] width 23 height 23
checkbox input "true"
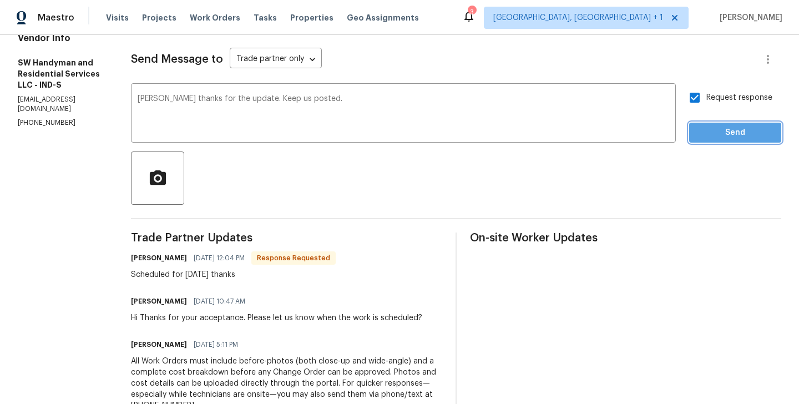
click at [694, 137] on button "Send" at bounding box center [735, 133] width 92 height 21
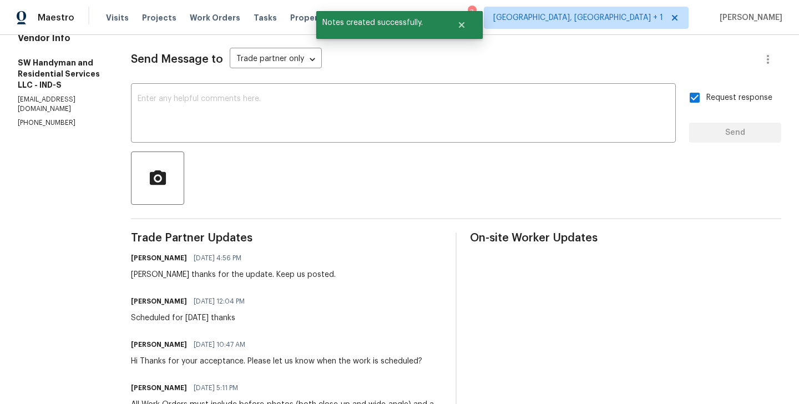
scroll to position [0, 0]
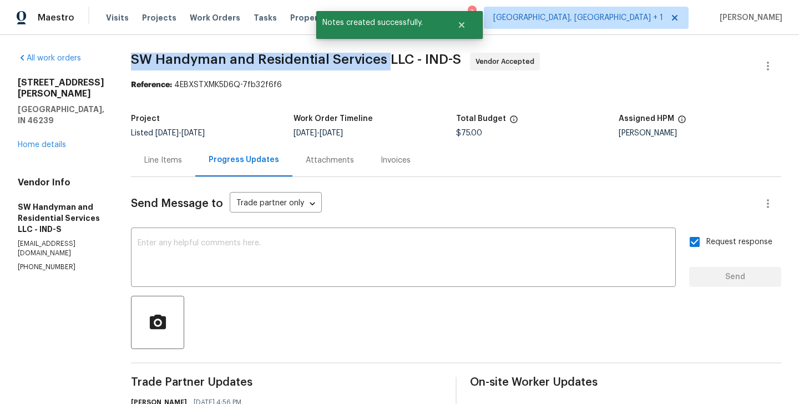
drag, startPoint x: 129, startPoint y: 60, endPoint x: 386, endPoint y: 60, distance: 256.8
click at [386, 60] on div "All work orders 3445 Brandenburg Blvd Indianapolis, IN 46239 Home details Vendo…" at bounding box center [399, 376] width 799 height 682
copy span "SW Handyman and Residential Services"
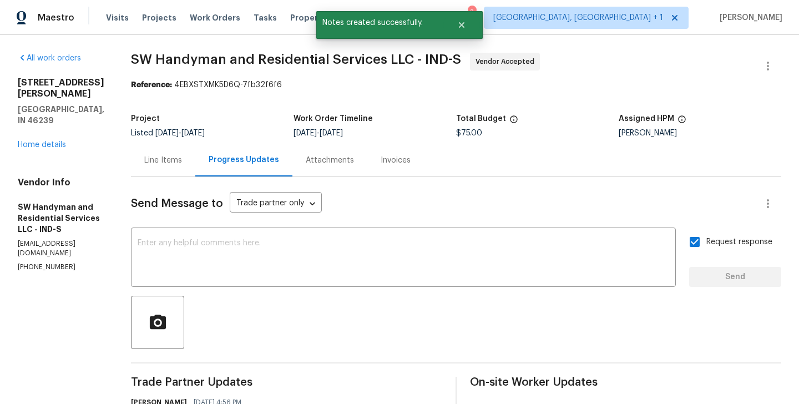
click at [37, 138] on div "3445 Brandenburg Blvd Indianapolis, IN 46239 Home details" at bounding box center [61, 113] width 87 height 73
click at [37, 141] on link "Home details" at bounding box center [42, 145] width 48 height 8
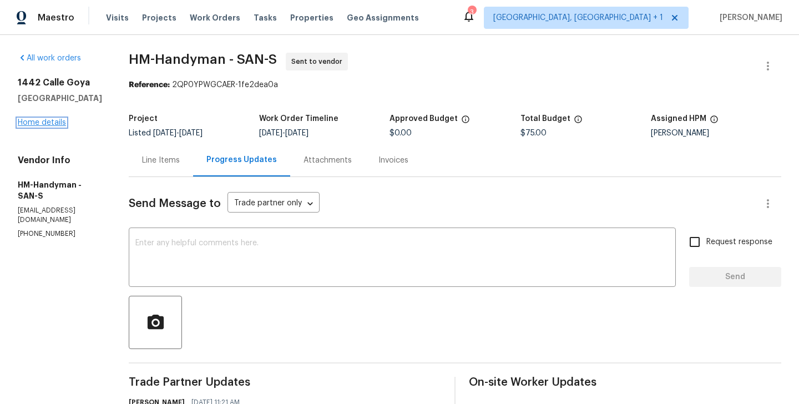
click at [57, 122] on link "Home details" at bounding box center [42, 123] width 48 height 8
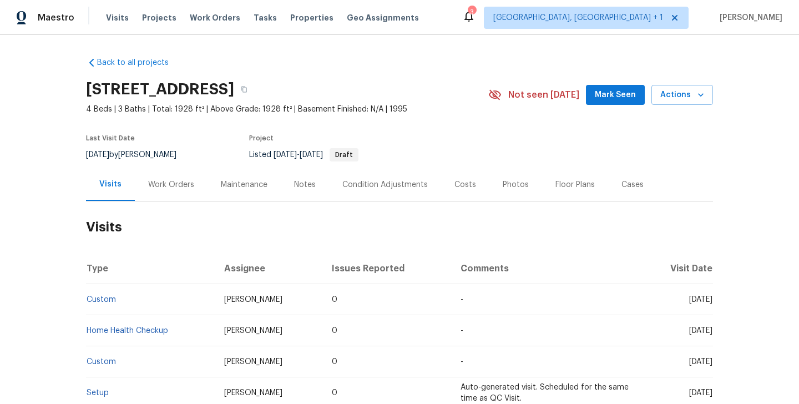
click at [184, 187] on div "Work Orders" at bounding box center [171, 184] width 46 height 11
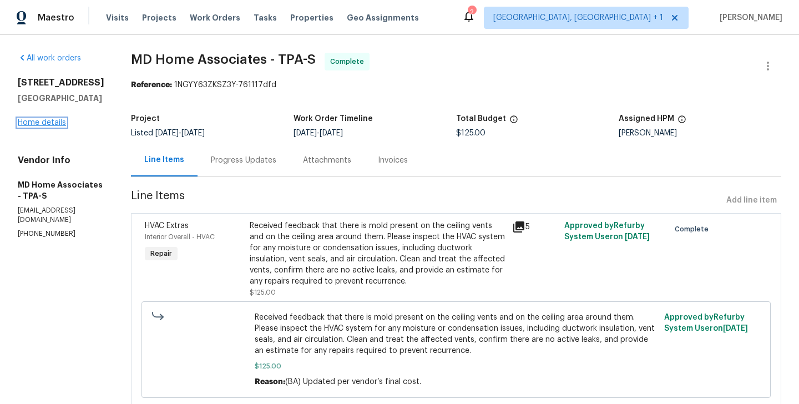
click at [55, 126] on link "Home details" at bounding box center [42, 123] width 48 height 8
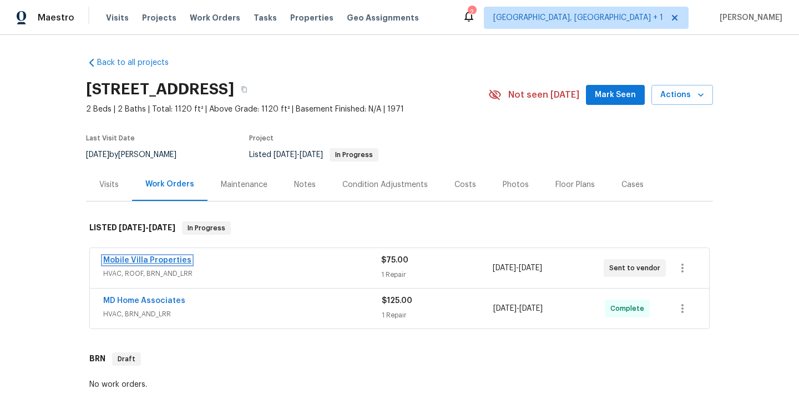
click at [178, 261] on link "Mobile Villa Properties" at bounding box center [147, 260] width 88 height 8
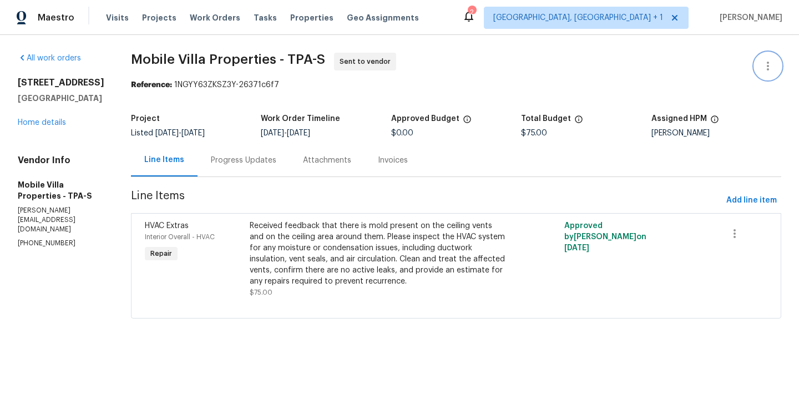
click at [772, 62] on icon "button" at bounding box center [767, 65] width 13 height 13
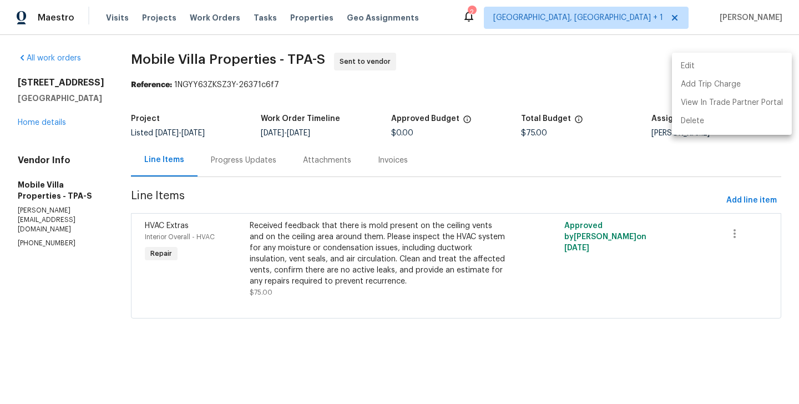
click at [732, 62] on li "Edit" at bounding box center [732, 66] width 120 height 18
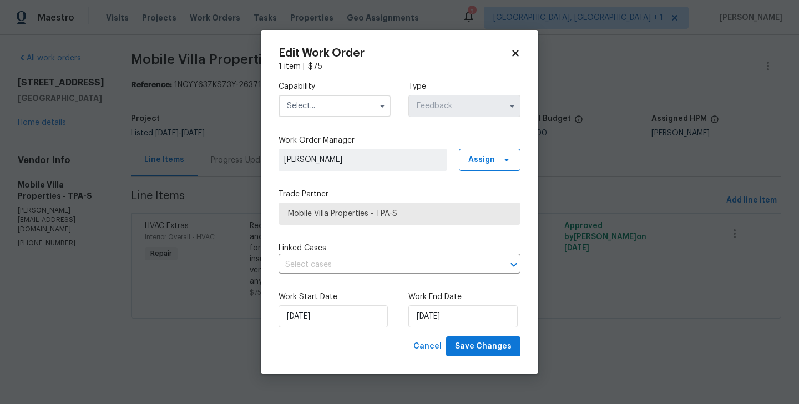
click at [300, 110] on input "text" at bounding box center [334, 106] width 112 height 22
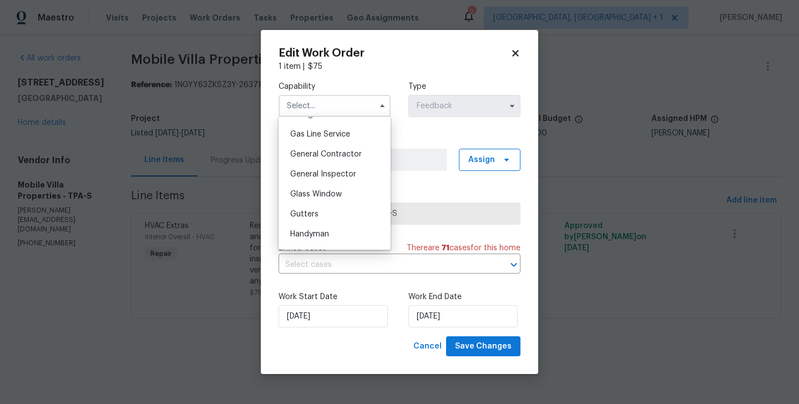
scroll to position [510, 0]
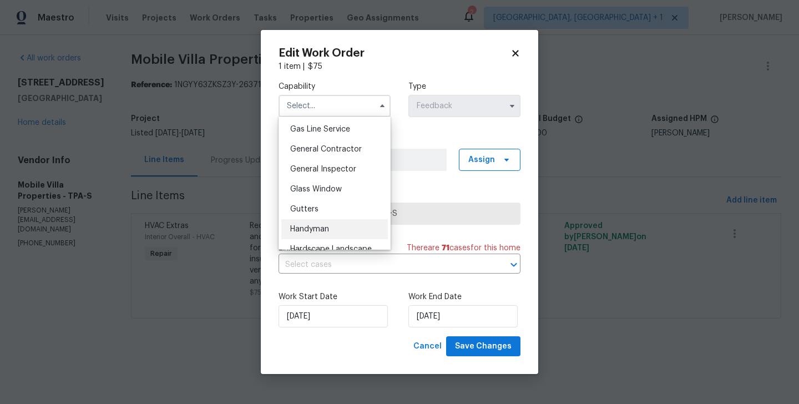
click at [328, 220] on div "Handyman" at bounding box center [334, 229] width 107 height 20
type input "Handyman"
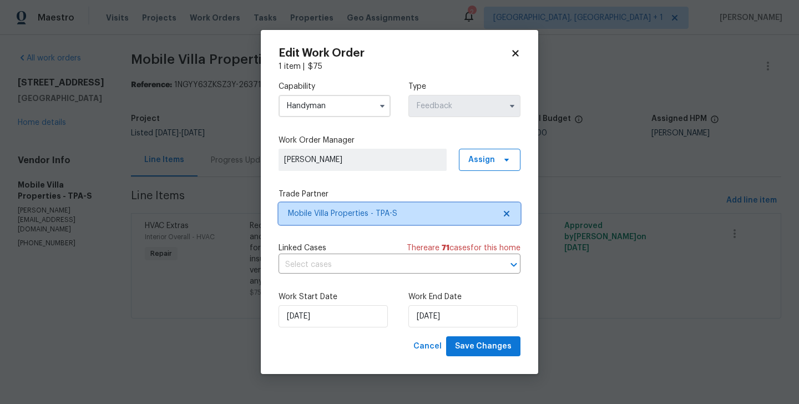
click at [356, 220] on span "Mobile Villa Properties - TPA-S" at bounding box center [399, 213] width 242 height 22
